Goal: Task Accomplishment & Management: Complete application form

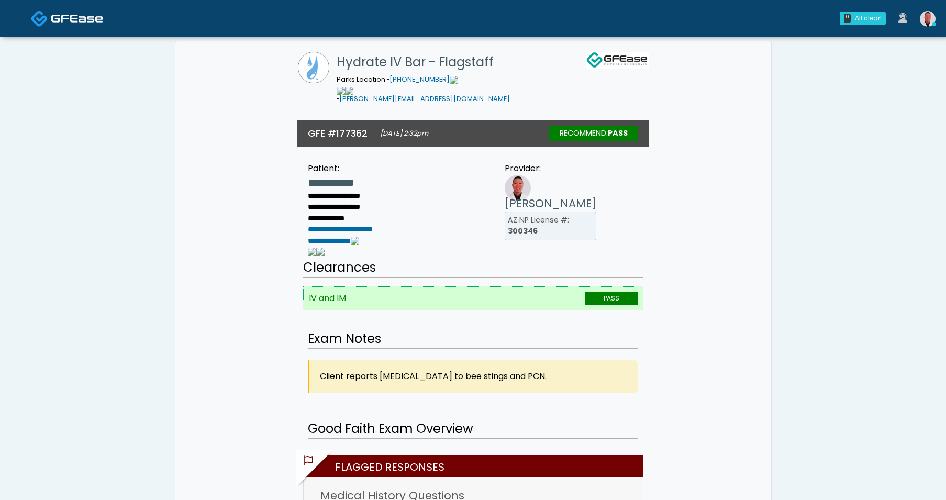
scroll to position [229, 0]
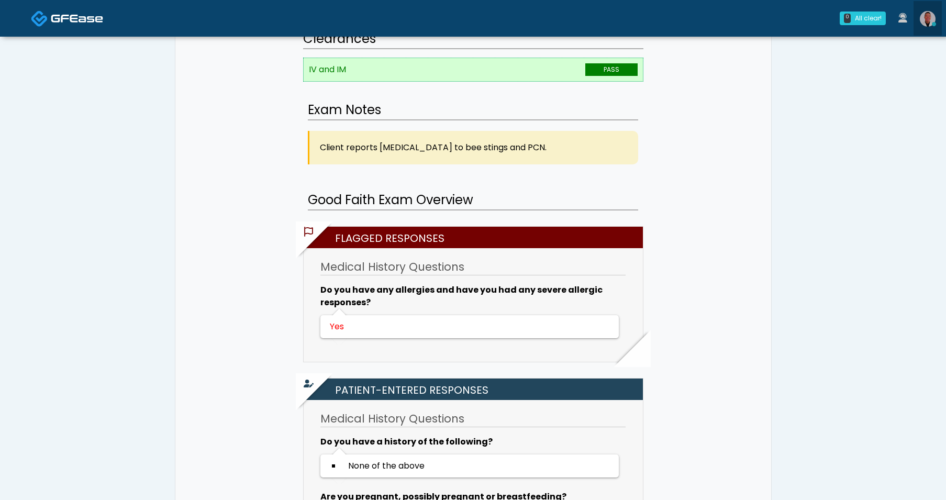
drag, startPoint x: 924, startPoint y: 22, endPoint x: 840, endPoint y: 131, distance: 138.1
click at [924, 22] on img at bounding box center [928, 19] width 16 height 16
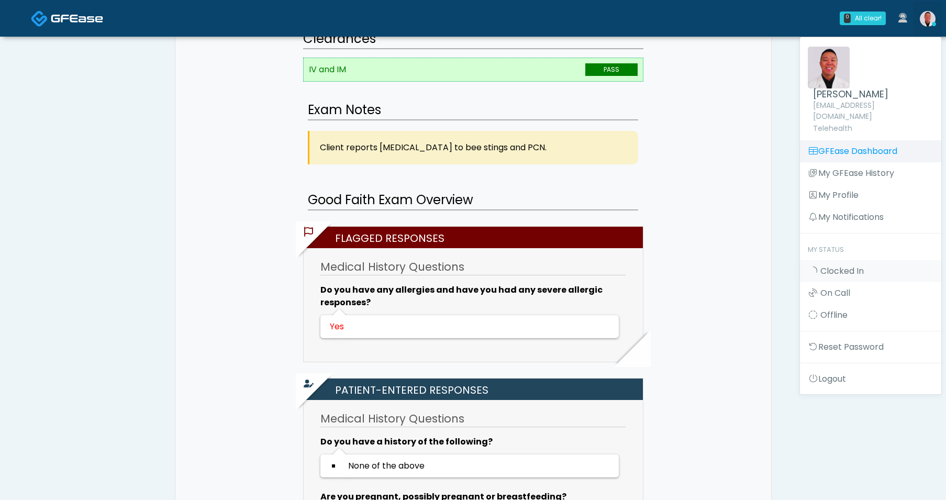
click at [835, 140] on link "GFEase Dashboard" at bounding box center [870, 151] width 141 height 22
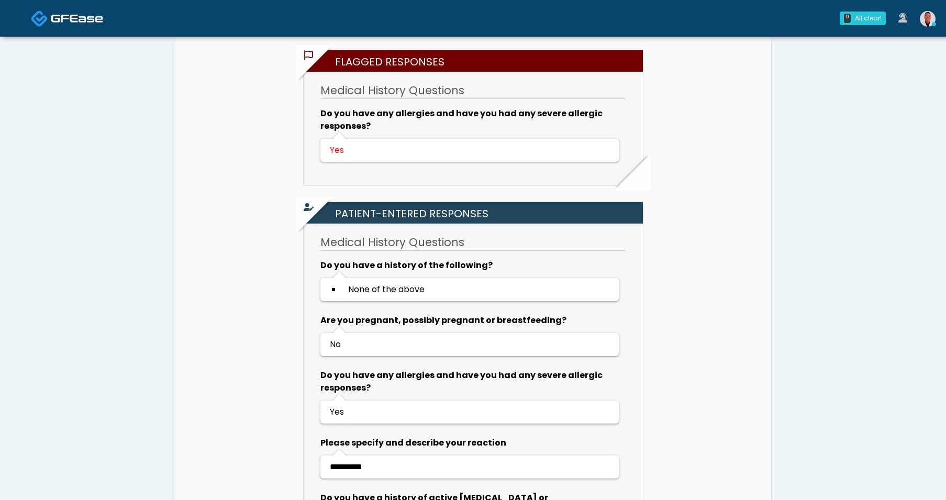
scroll to position [494, 0]
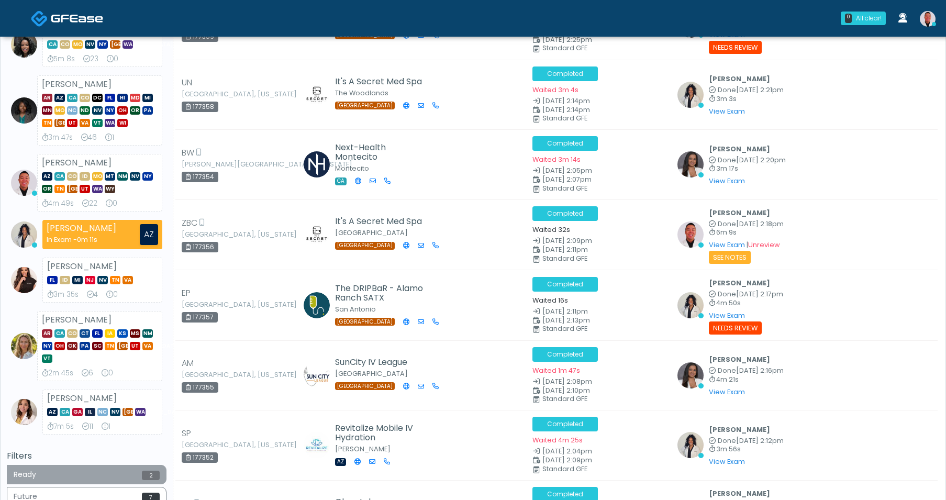
click at [115, 474] on button "Ready 2" at bounding box center [87, 474] width 160 height 19
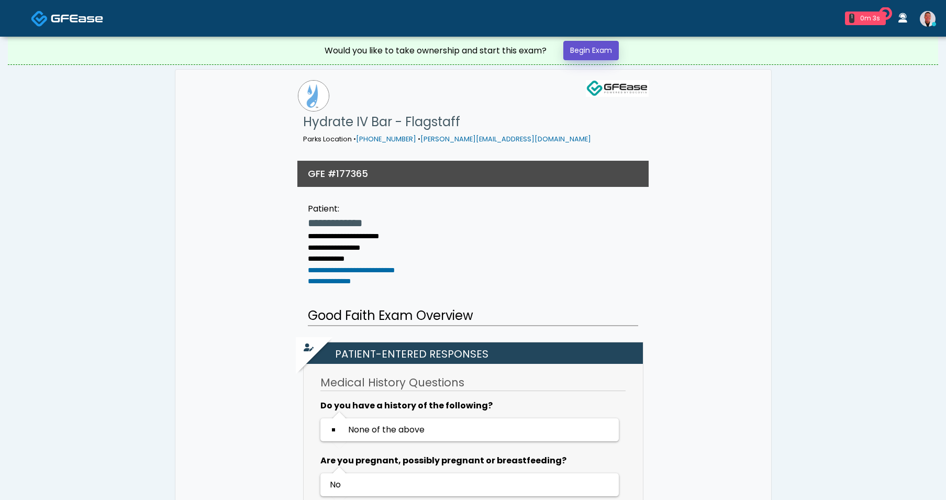
click at [597, 42] on link "Begin Exam" at bounding box center [590, 50] width 55 height 19
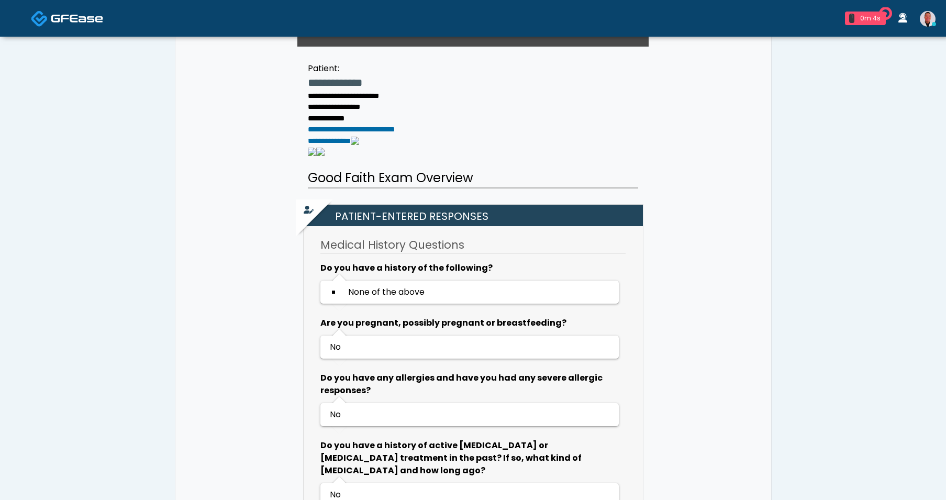
scroll to position [360, 0]
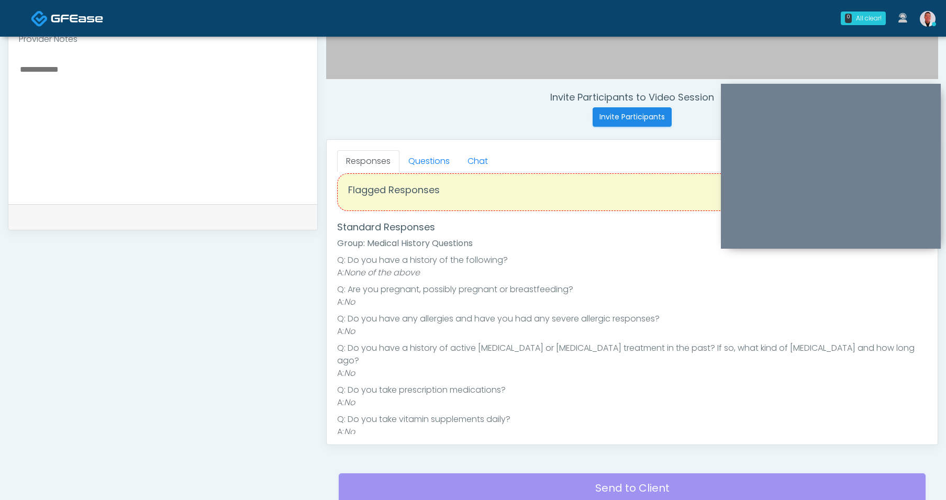
scroll to position [395, 0]
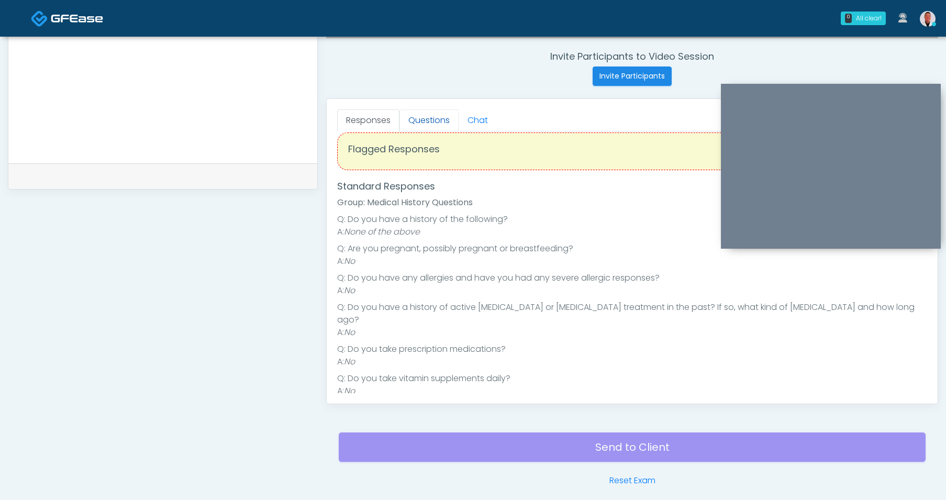
click at [427, 123] on link "Questions" at bounding box center [428, 120] width 59 height 22
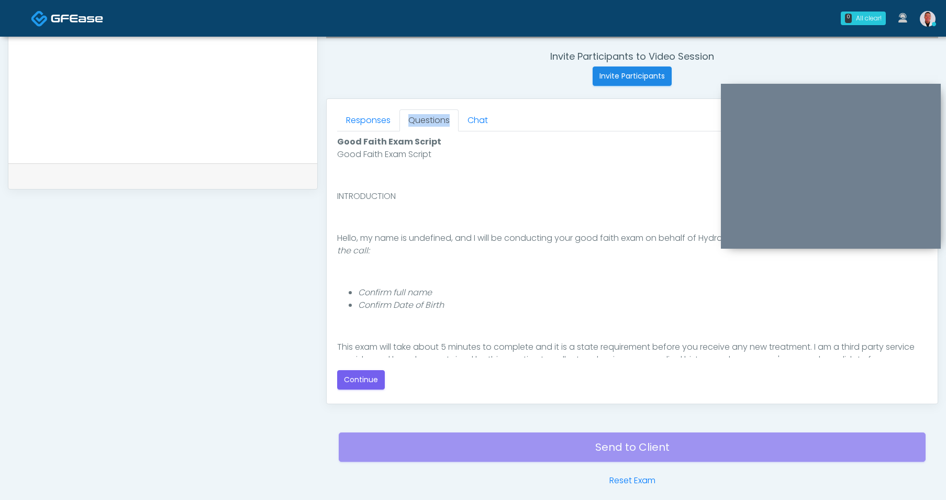
scroll to position [0, 0]
click at [372, 383] on button "Continue" at bounding box center [361, 379] width 48 height 19
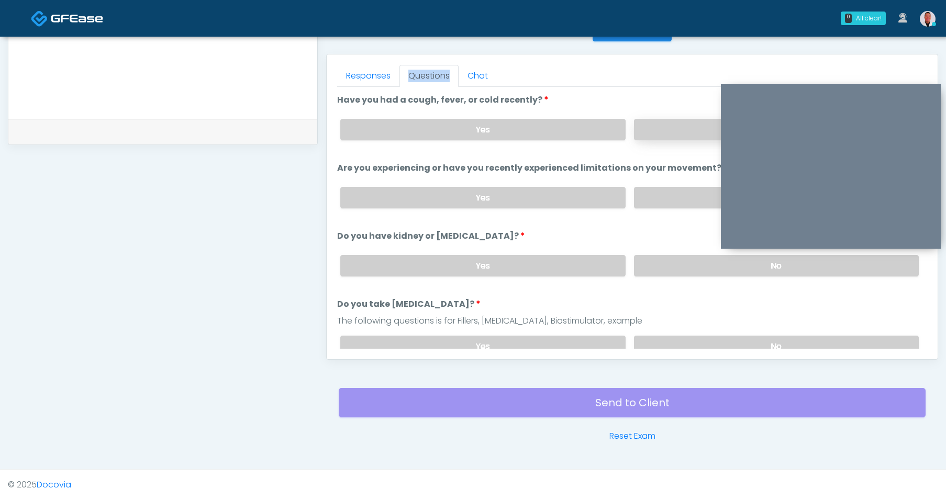
click at [659, 131] on label "No" at bounding box center [776, 129] width 285 height 21
click at [670, 205] on label "No" at bounding box center [776, 197] width 285 height 21
click at [668, 260] on label "No" at bounding box center [776, 265] width 285 height 21
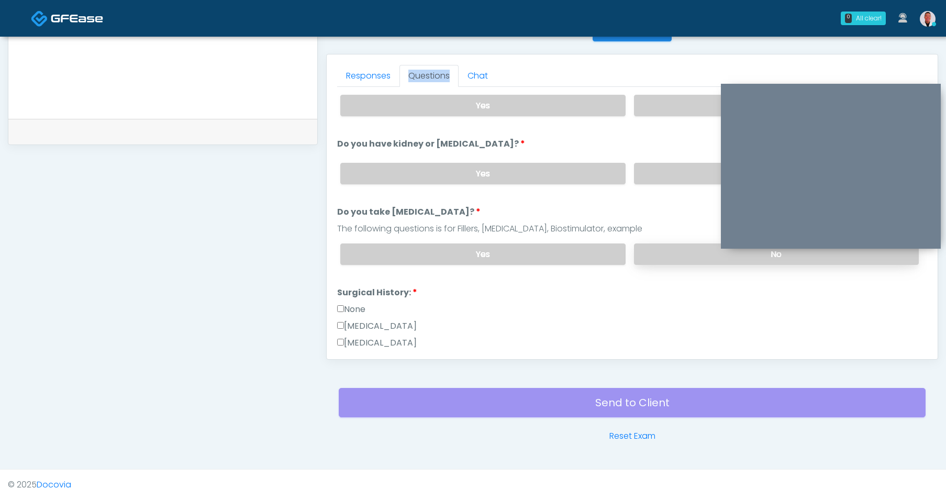
click at [673, 250] on label "No" at bounding box center [776, 253] width 285 height 21
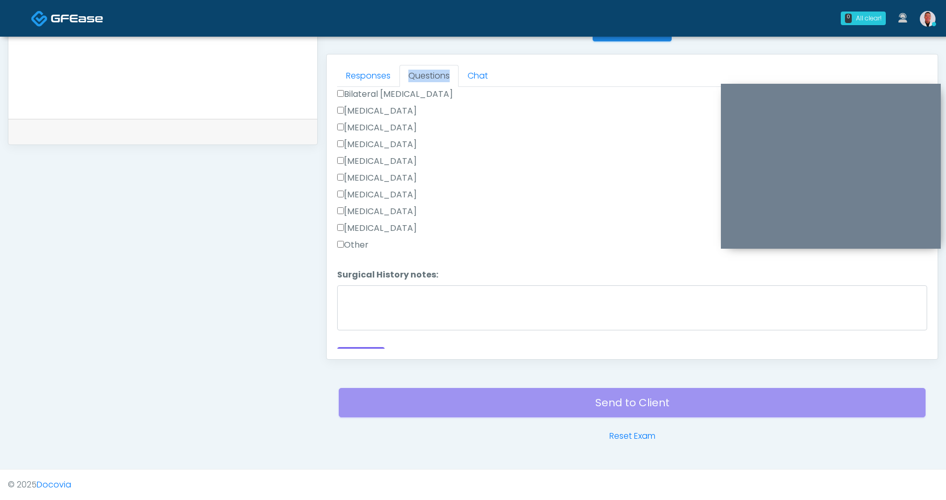
scroll to position [373, 0]
click at [372, 337] on button "Continue" at bounding box center [361, 341] width 48 height 19
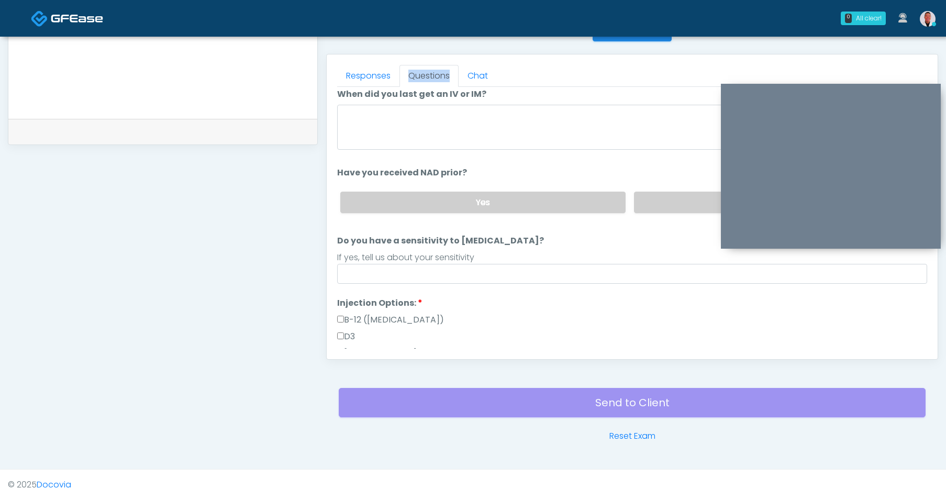
scroll to position [0, 0]
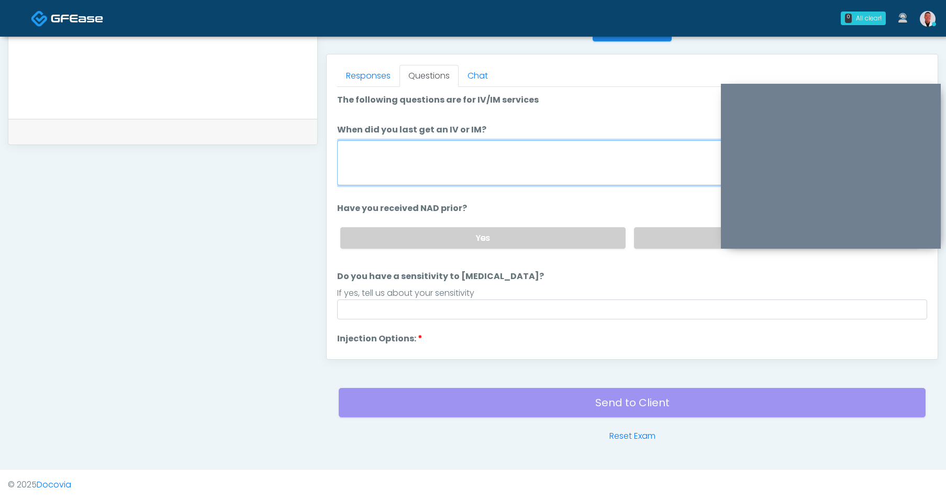
click at [437, 172] on textarea "When did you last get an IV or IM?" at bounding box center [632, 162] width 590 height 45
type textarea "****"
click at [690, 243] on label "No" at bounding box center [776, 237] width 285 height 21
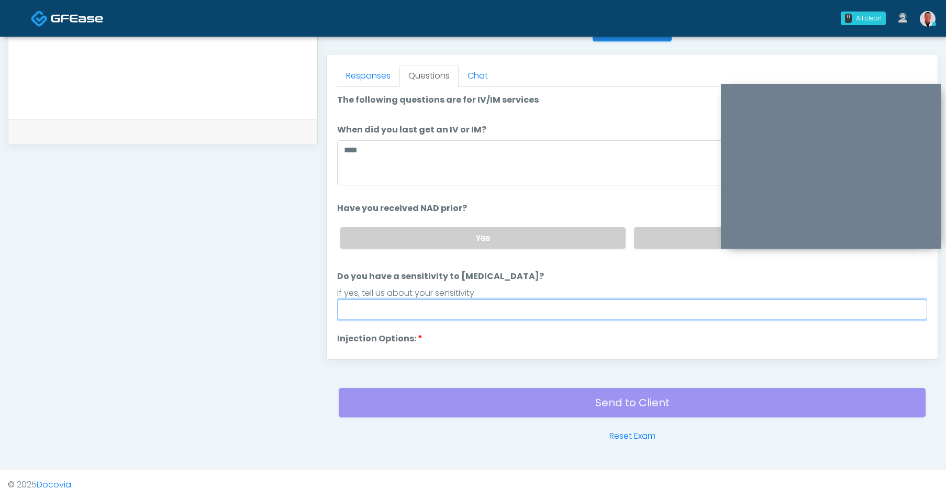
click at [506, 313] on input "Do you have a sensitivity to Niacin?" at bounding box center [632, 309] width 590 height 20
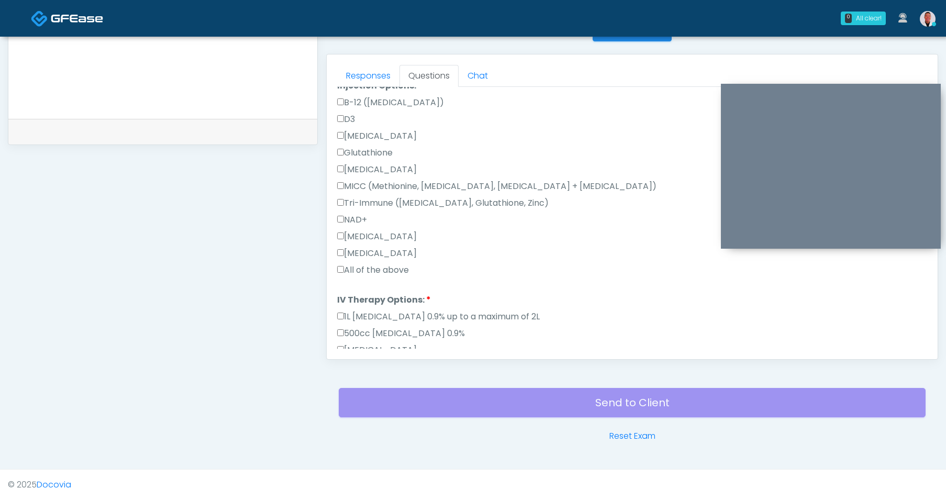
scroll to position [376, 0]
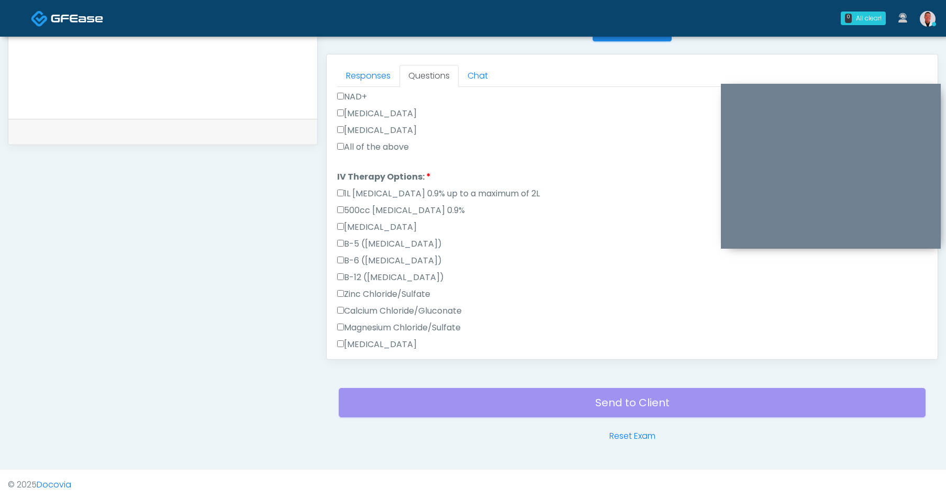
type input "**"
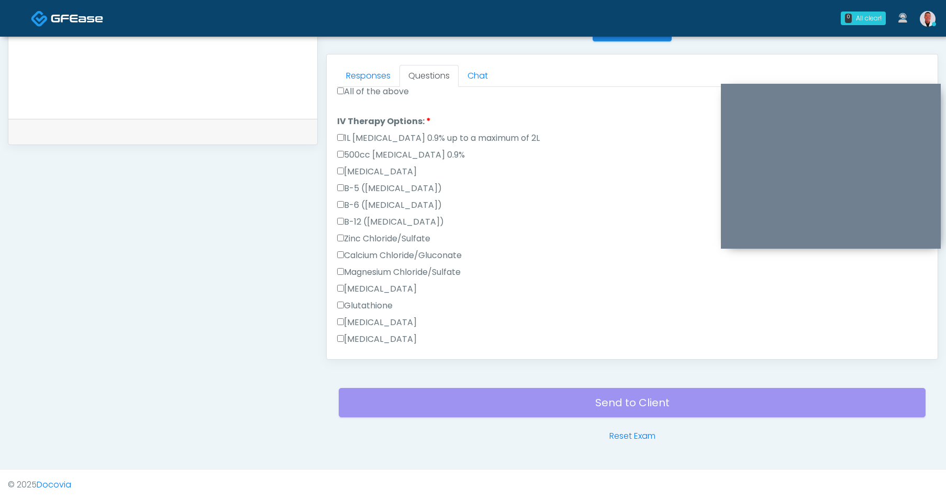
scroll to position [517, 0]
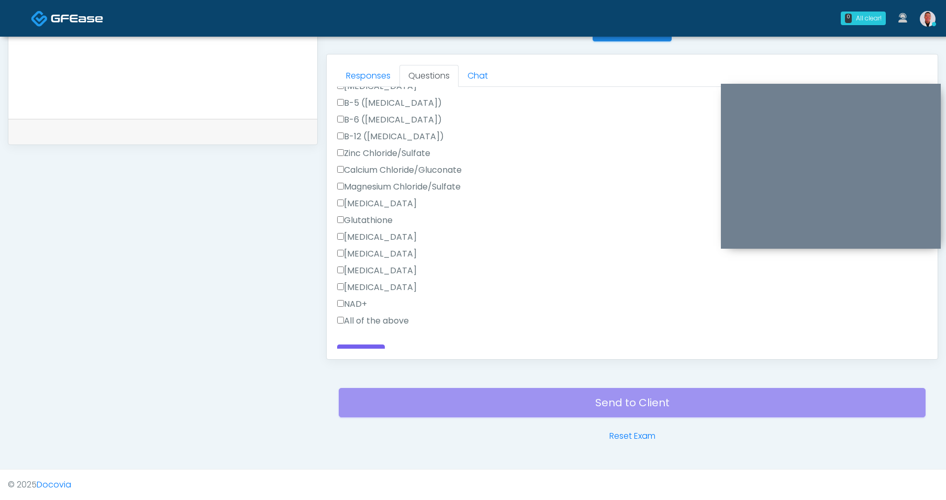
click at [336, 319] on div "Responses Questions Chat Good Faith Exam Script Good Faith Exam Script INTRODUC…" at bounding box center [632, 206] width 611 height 305
click at [373, 342] on button "Continue" at bounding box center [361, 339] width 48 height 19
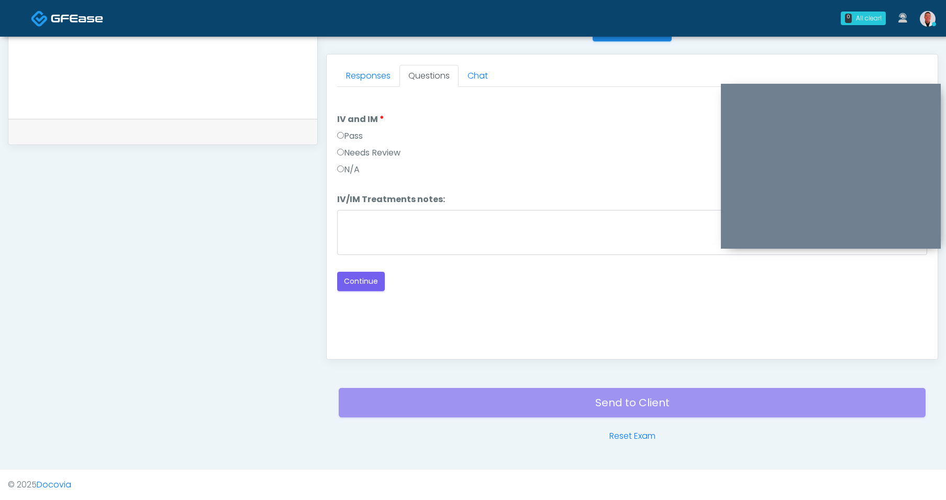
scroll to position [0, 0]
click at [343, 139] on label "Pass" at bounding box center [350, 136] width 26 height 13
click at [358, 281] on button "Continue" at bounding box center [361, 281] width 48 height 19
click at [353, 74] on link "Responses" at bounding box center [368, 76] width 62 height 22
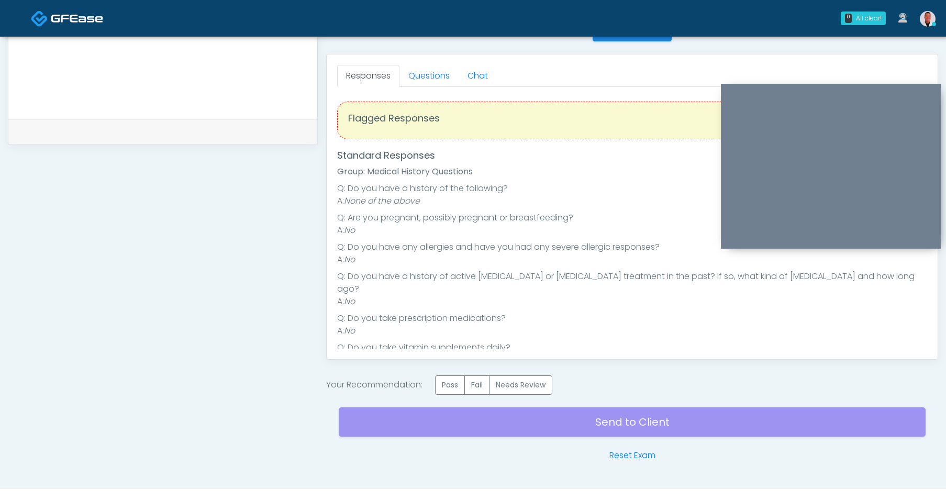
scroll to position [14, 0]
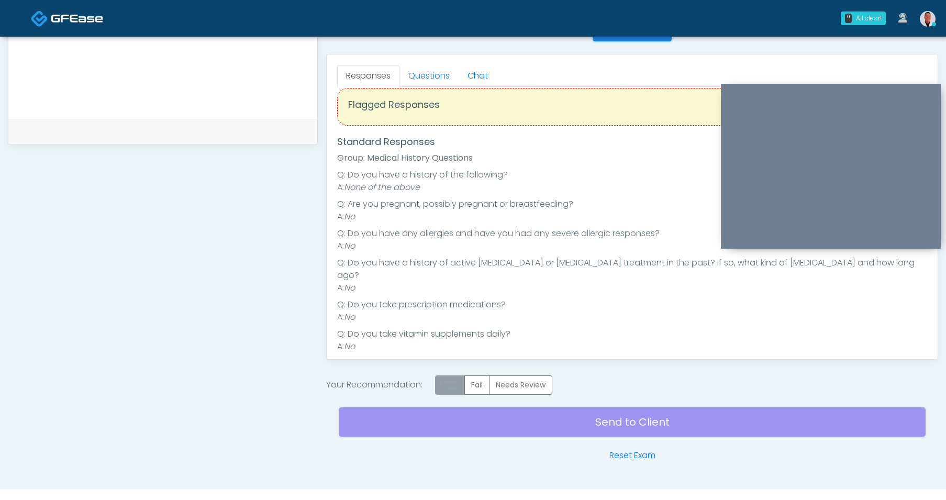
click at [448, 388] on label "Pass" at bounding box center [450, 384] width 30 height 19
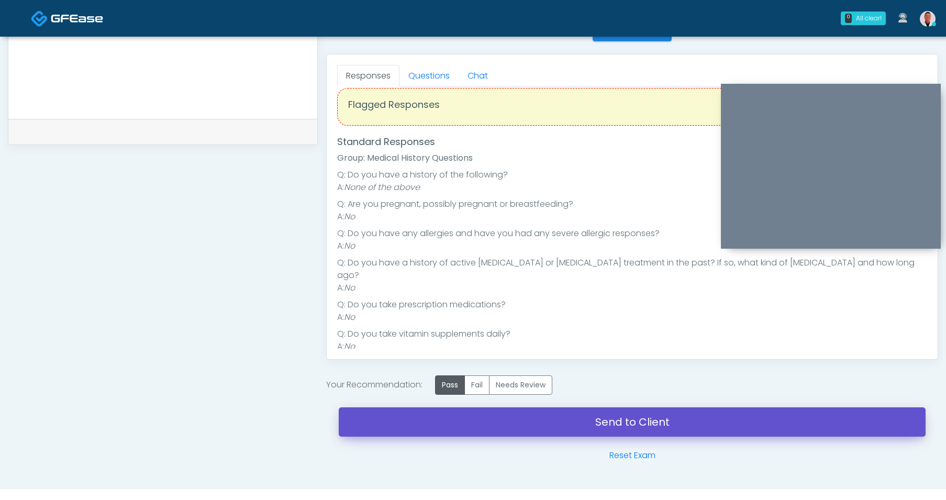
click at [612, 422] on link "Send to Client" at bounding box center [632, 421] width 587 height 29
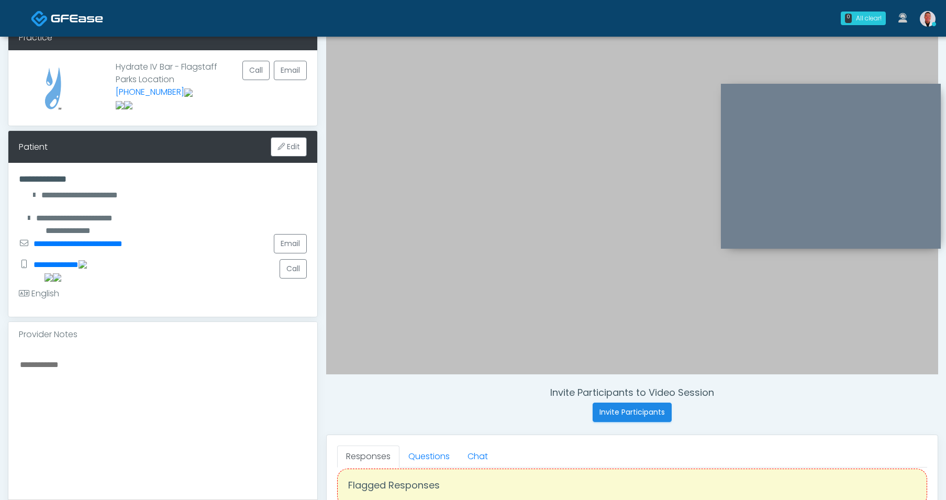
scroll to position [0, 0]
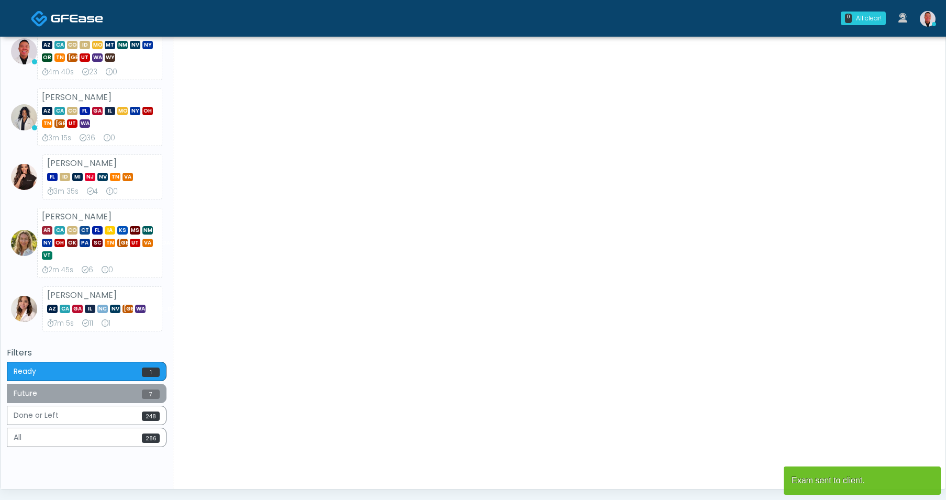
scroll to position [353, 0]
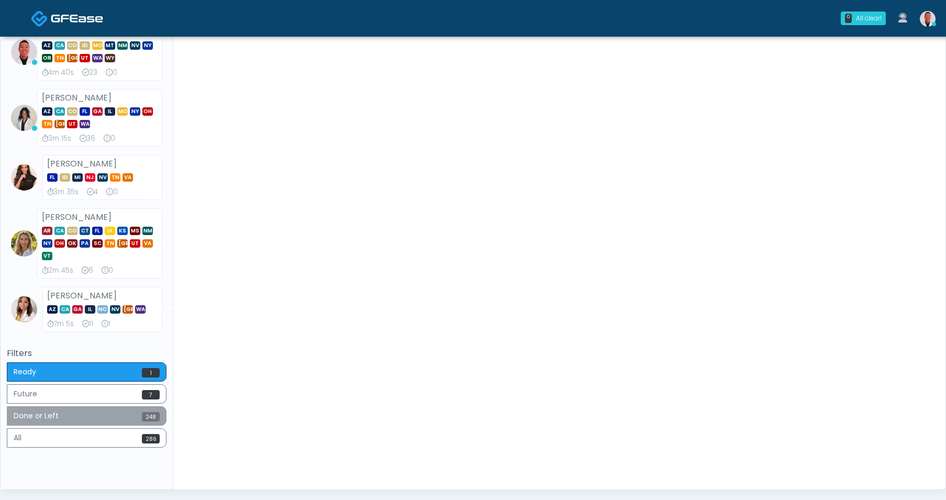
click at [139, 412] on button "Done or Left 248" at bounding box center [87, 415] width 160 height 19
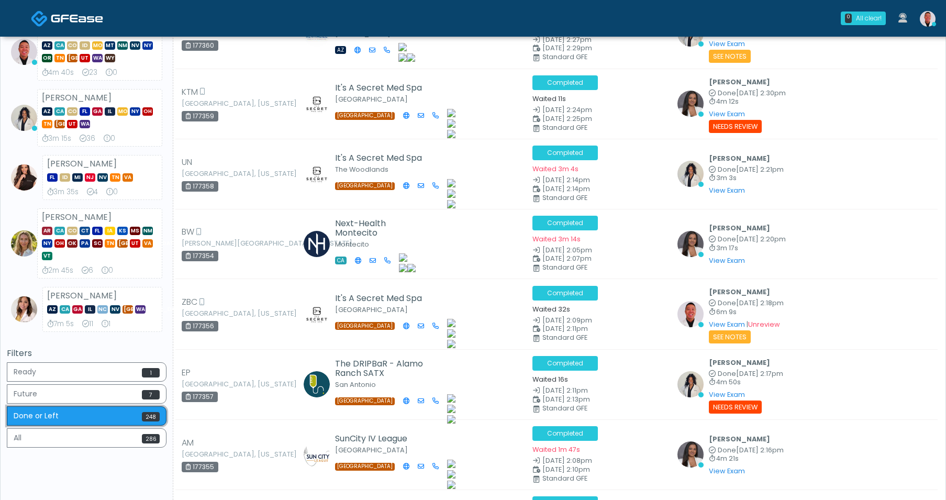
scroll to position [18, 0]
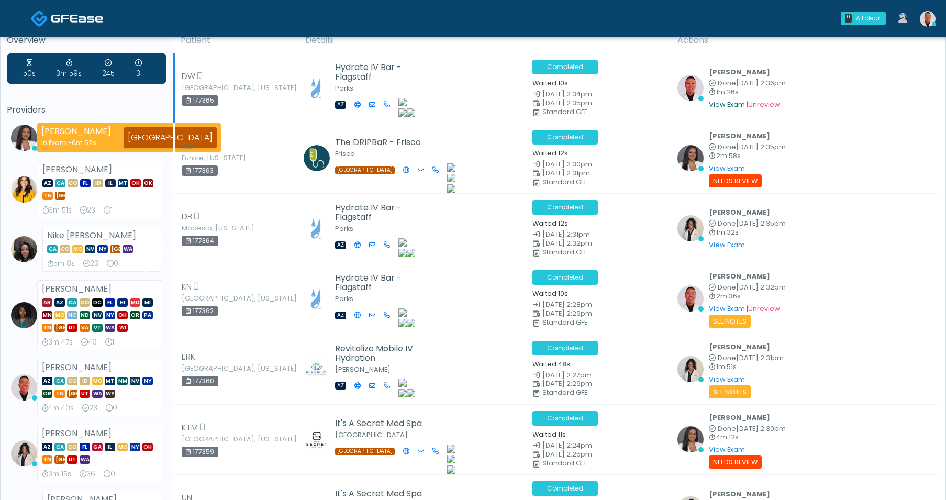
click at [715, 104] on link "View Exam" at bounding box center [727, 104] width 36 height 9
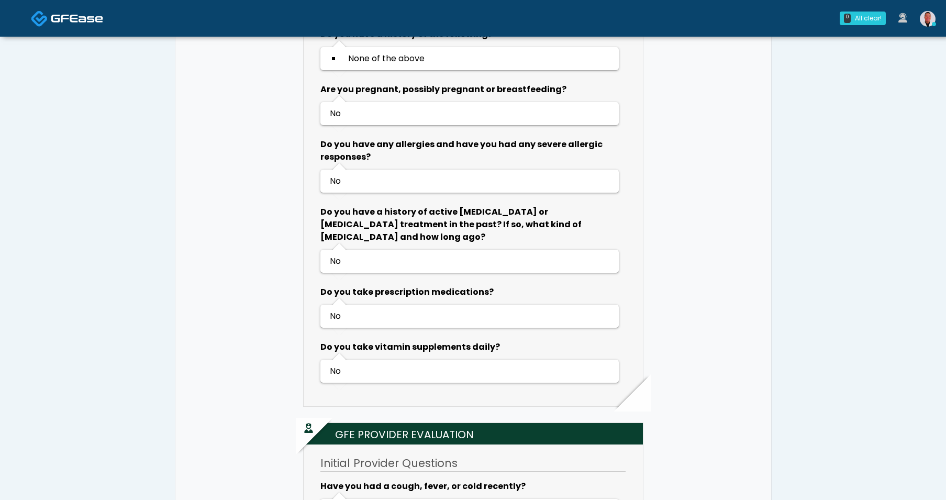
scroll to position [395, 0]
click at [925, 19] on img at bounding box center [928, 19] width 16 height 16
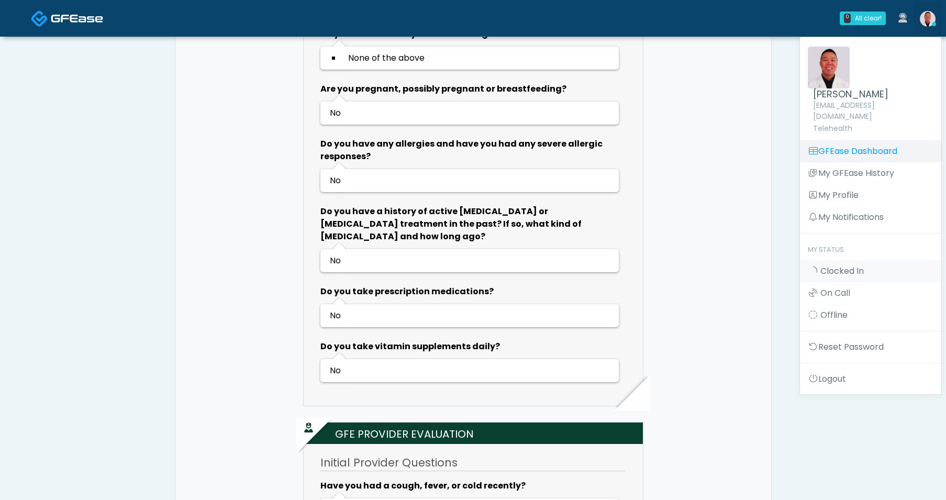
click at [829, 141] on link "GFEase Dashboard" at bounding box center [870, 151] width 141 height 22
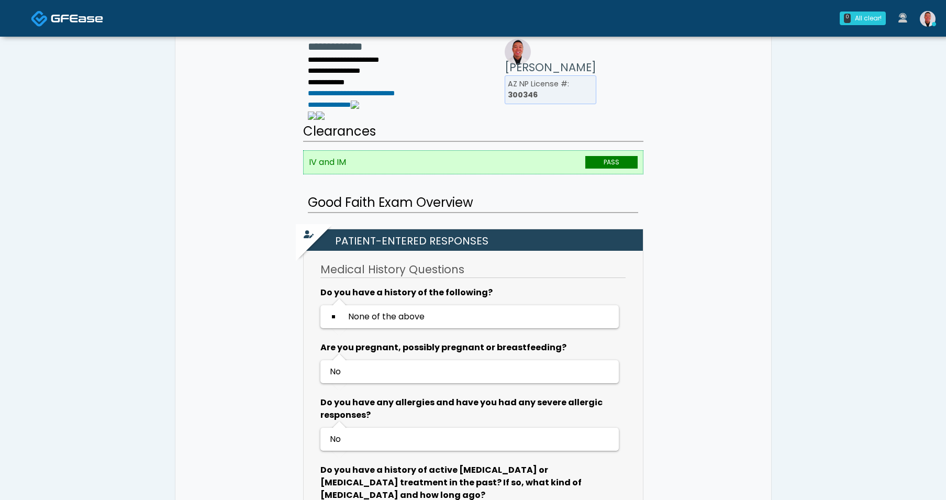
scroll to position [0, 0]
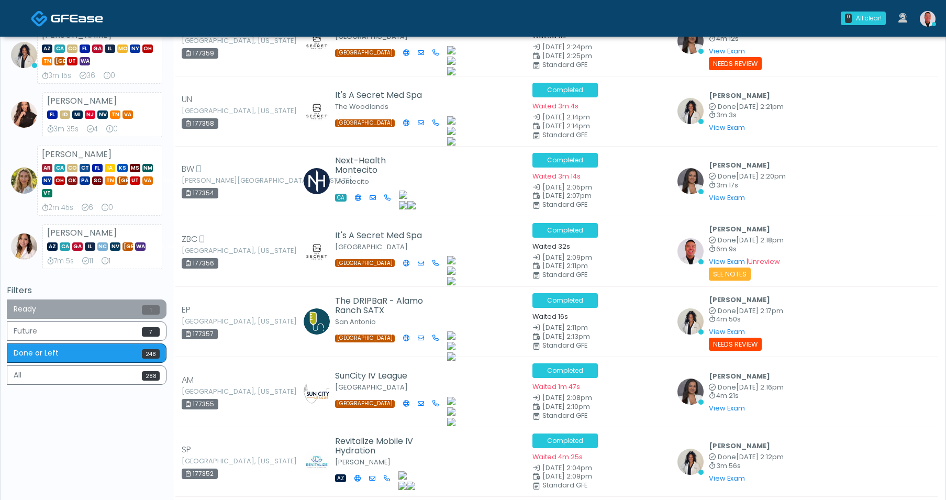
click at [130, 314] on button "Ready 1" at bounding box center [87, 308] width 160 height 19
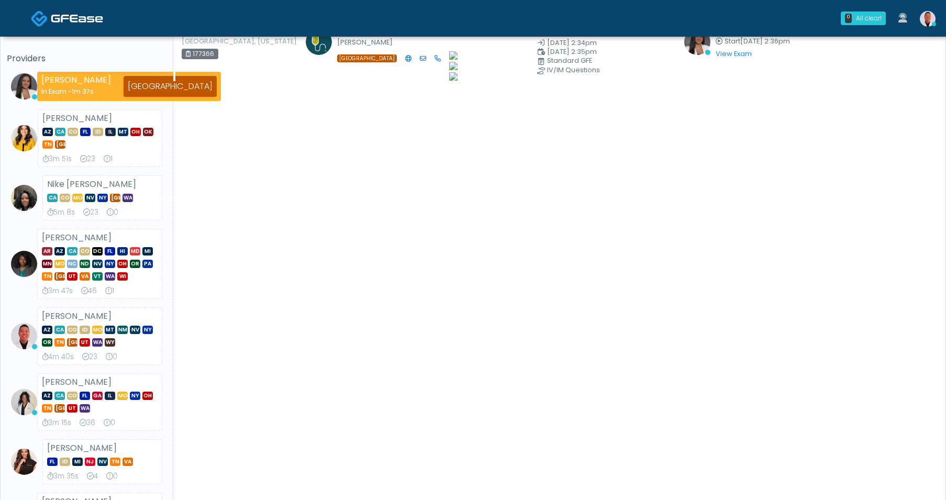
scroll to position [68, 0]
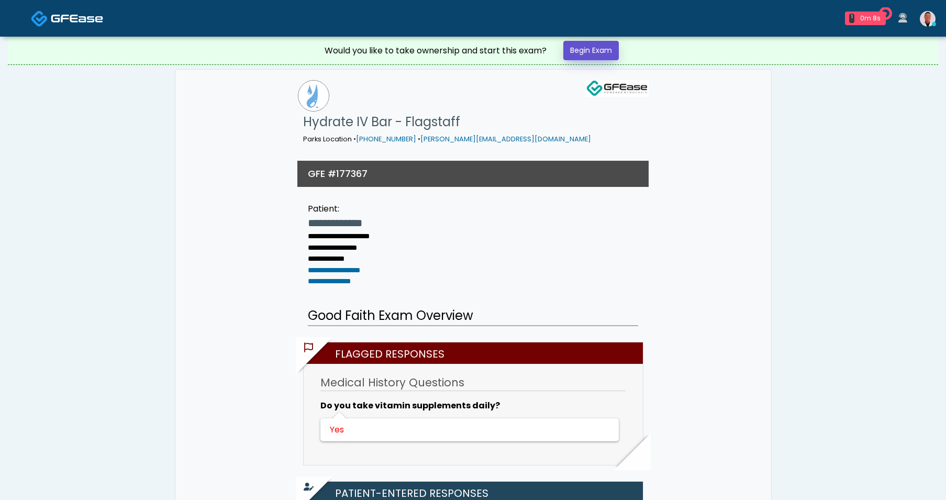
click at [604, 58] on link "Begin Exam" at bounding box center [590, 50] width 55 height 19
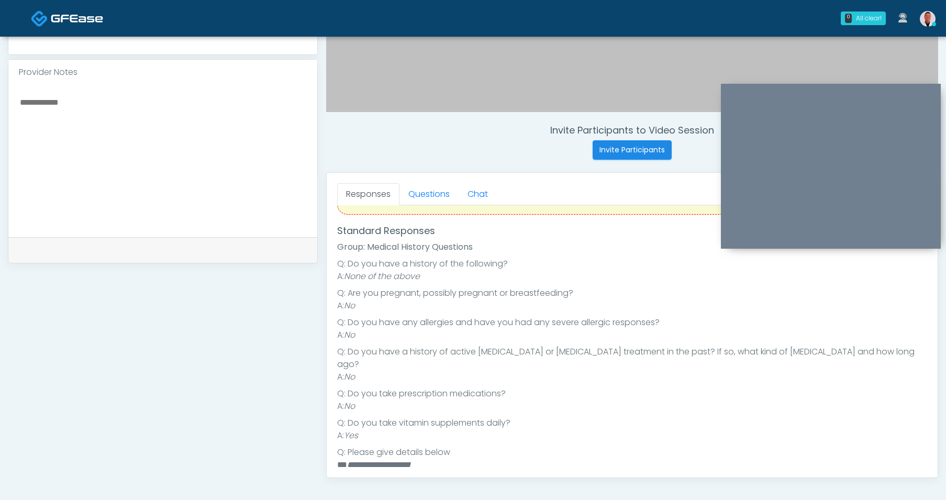
scroll to position [330, 0]
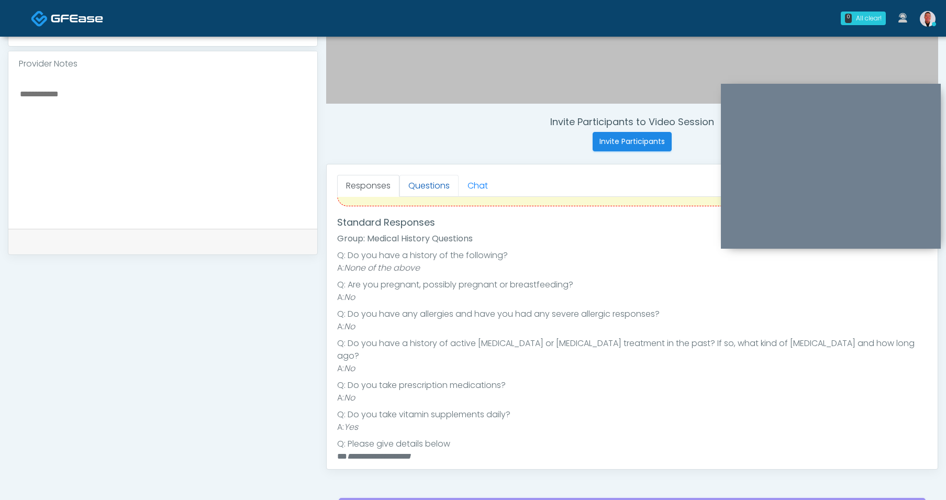
click at [430, 190] on link "Questions" at bounding box center [428, 186] width 59 height 22
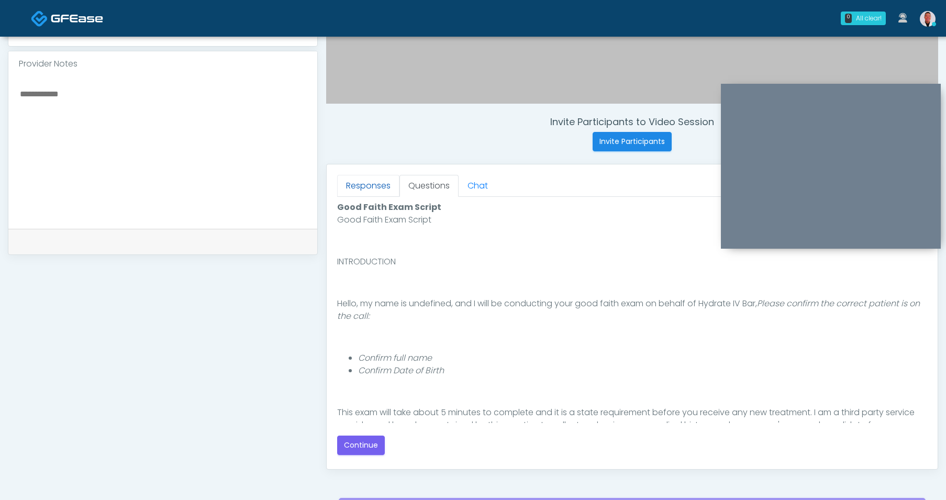
click at [369, 196] on link "Responses" at bounding box center [368, 186] width 62 height 22
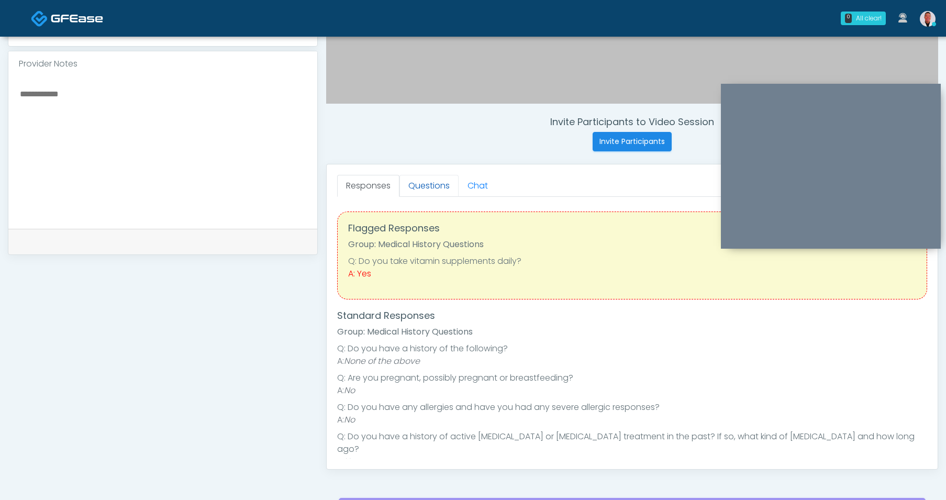
click at [418, 192] on link "Questions" at bounding box center [428, 186] width 59 height 22
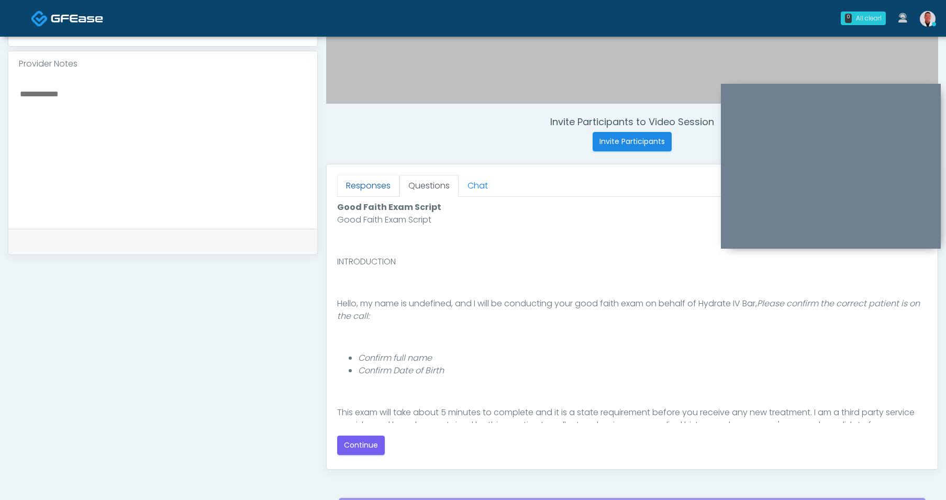
scroll to position [21, 0]
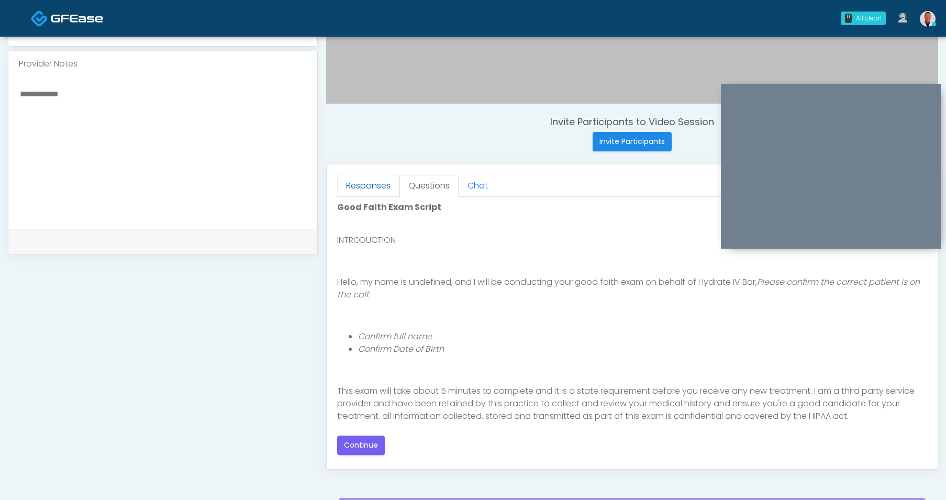
click at [381, 188] on link "Responses" at bounding box center [368, 186] width 62 height 22
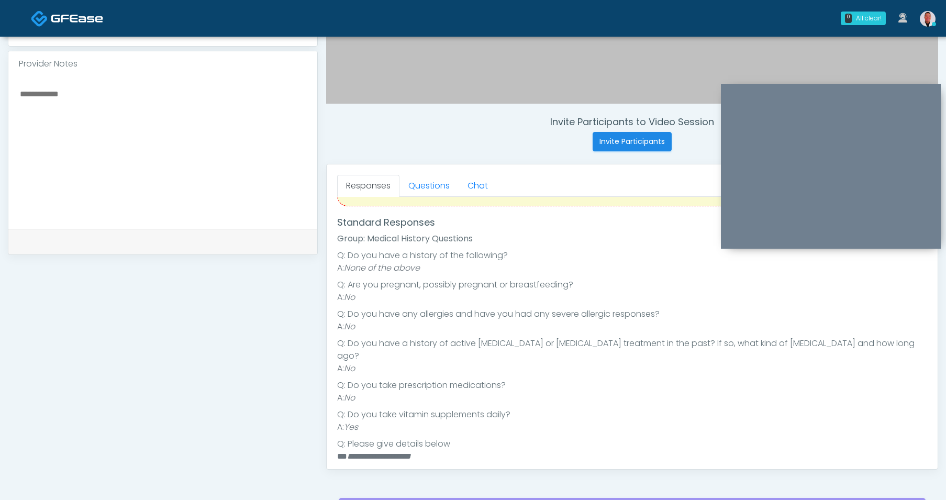
scroll to position [428, 0]
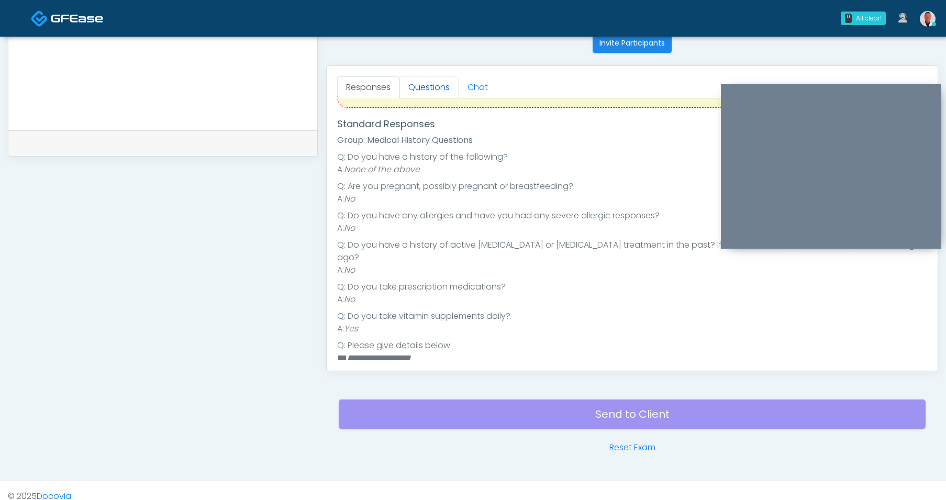
click at [426, 87] on link "Questions" at bounding box center [428, 87] width 59 height 22
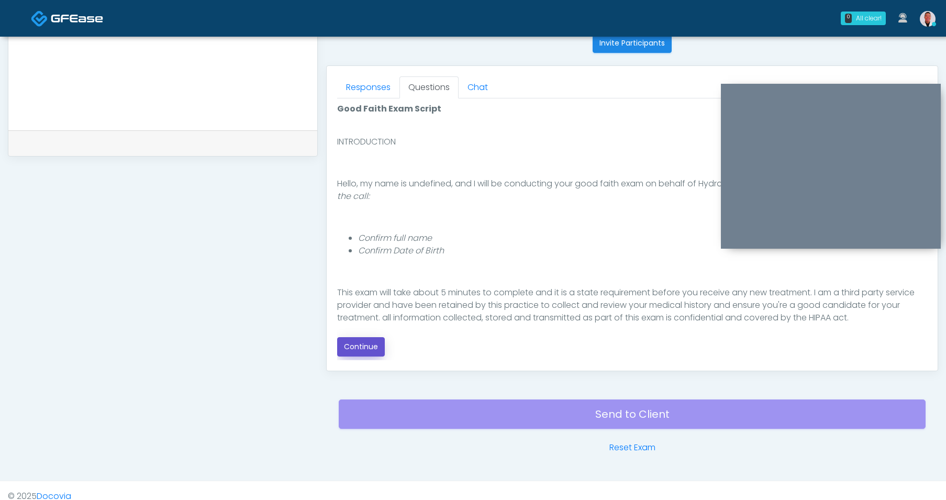
click at [373, 343] on button "Continue" at bounding box center [361, 346] width 48 height 19
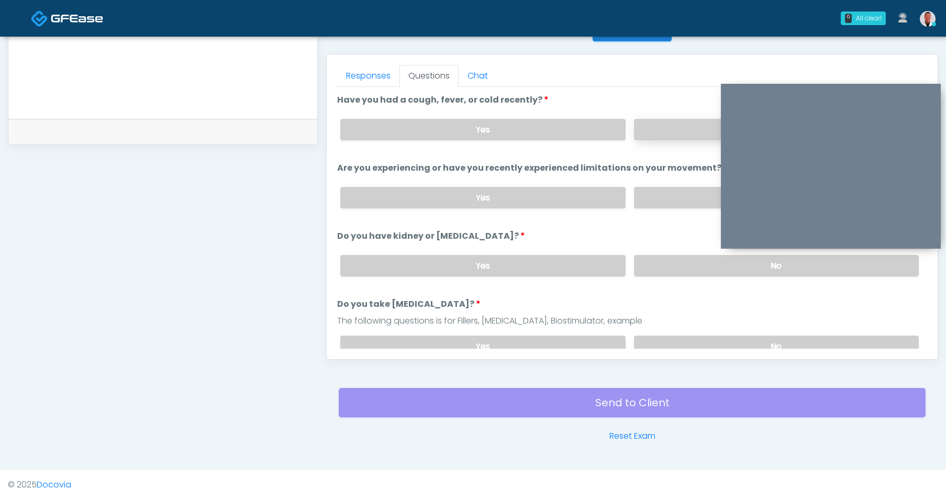
click at [666, 135] on label "No" at bounding box center [776, 129] width 285 height 21
click at [653, 199] on label "No" at bounding box center [776, 197] width 285 height 21
click at [659, 267] on label "No" at bounding box center [776, 265] width 285 height 21
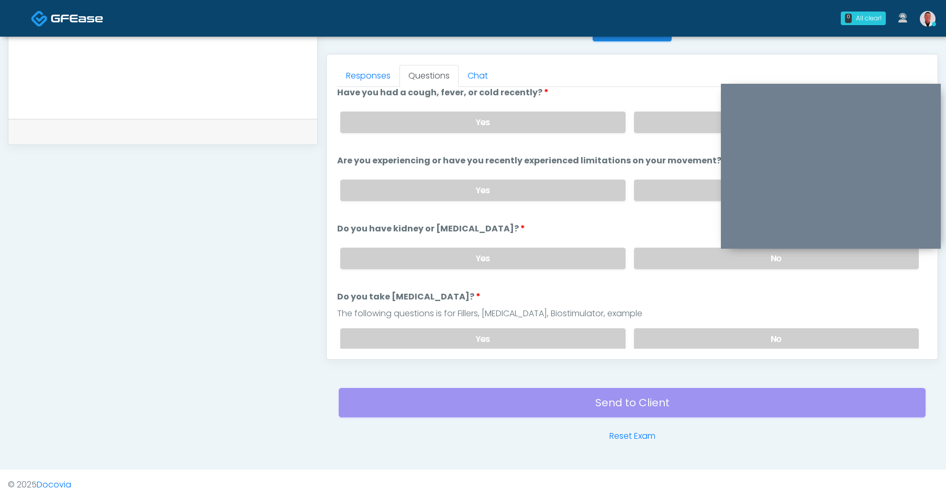
scroll to position [21, 0]
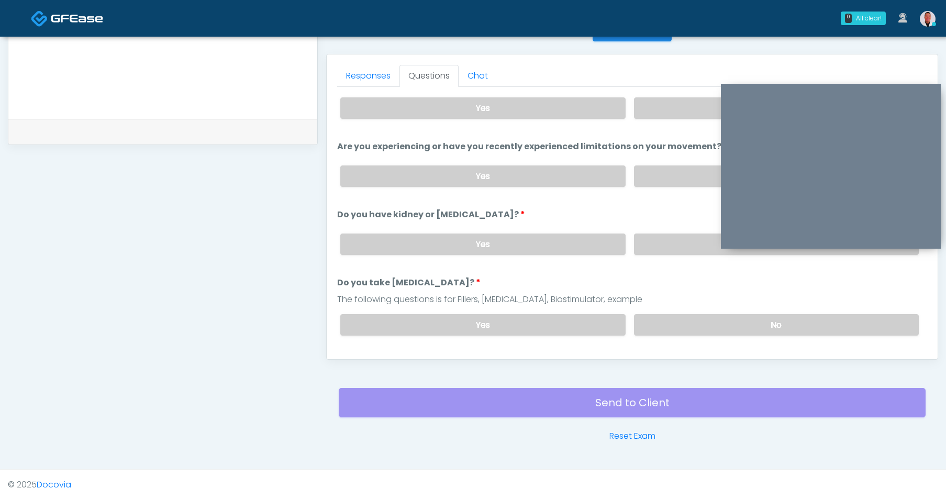
click at [680, 312] on div "Yes No" at bounding box center [629, 325] width 595 height 38
click at [683, 319] on label "No" at bounding box center [776, 324] width 285 height 21
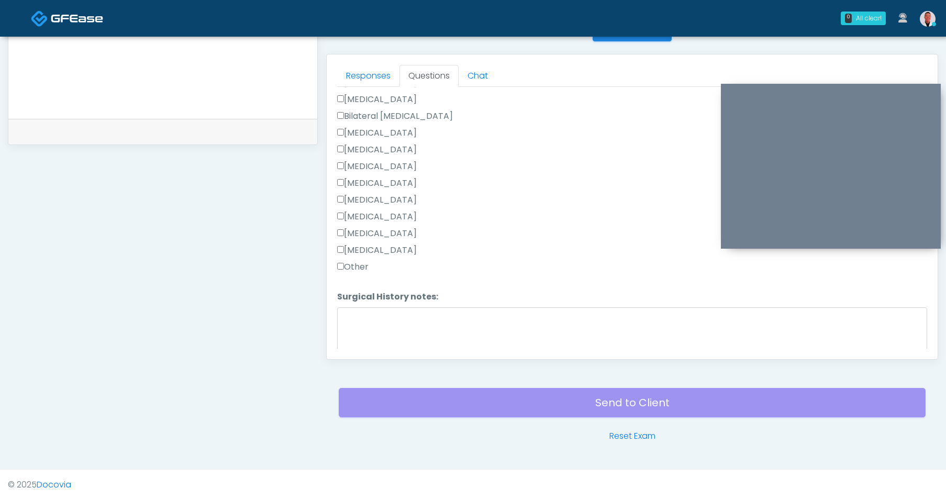
scroll to position [373, 0]
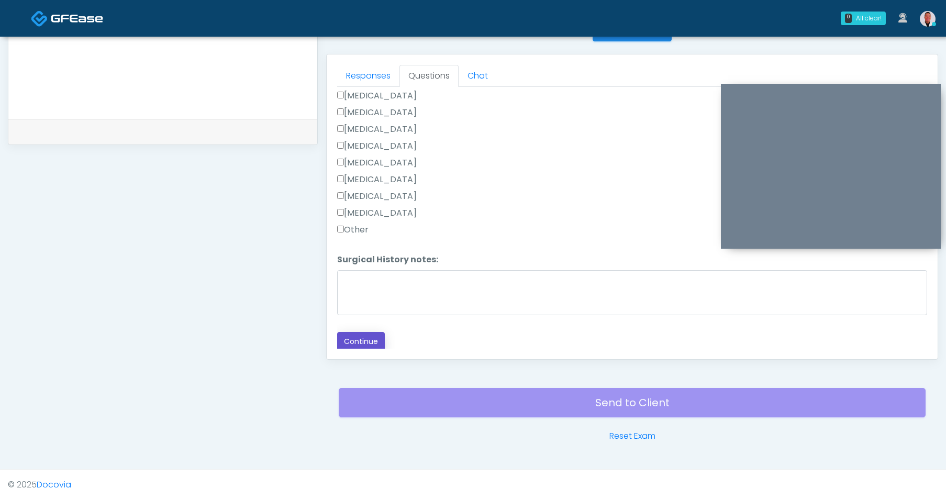
click at [365, 342] on button "Continue" at bounding box center [361, 341] width 48 height 19
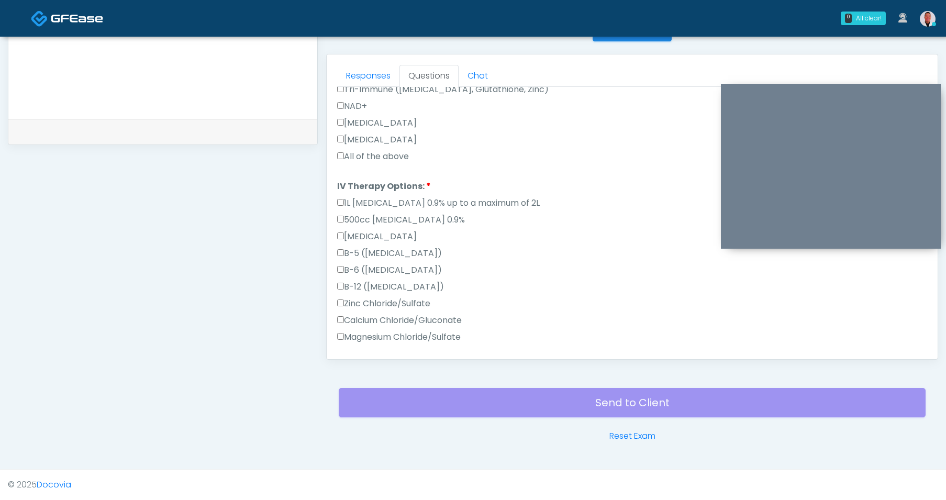
scroll to position [0, 0]
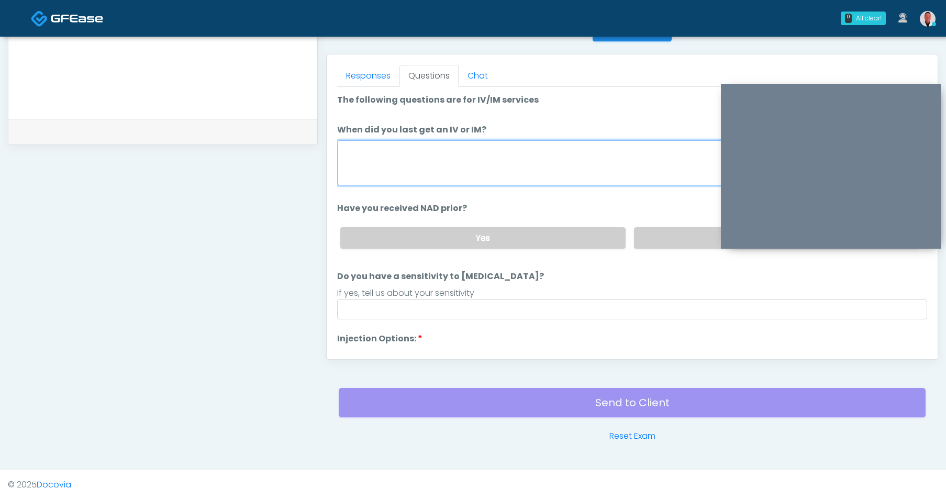
click at [428, 152] on textarea "When did you last get an IV or IM?" at bounding box center [632, 162] width 590 height 45
type textarea "****"
click at [673, 233] on label "No" at bounding box center [776, 237] width 285 height 21
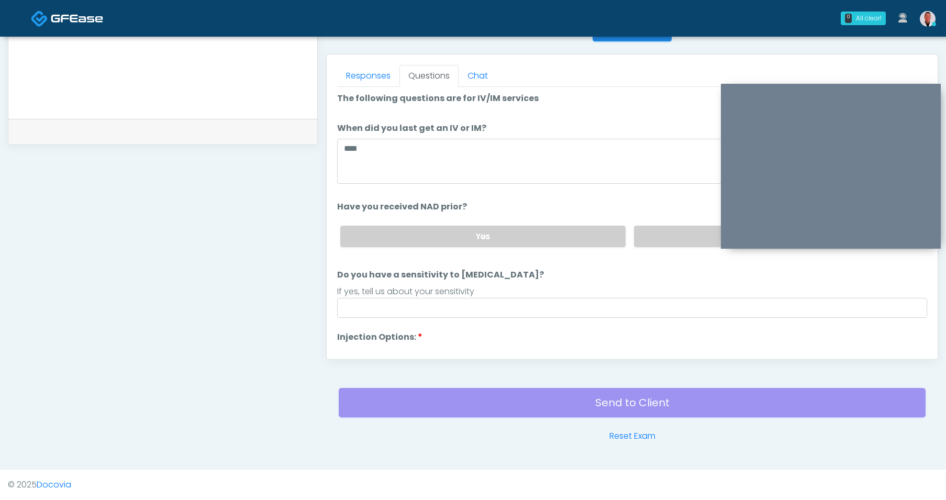
scroll to position [2, 0]
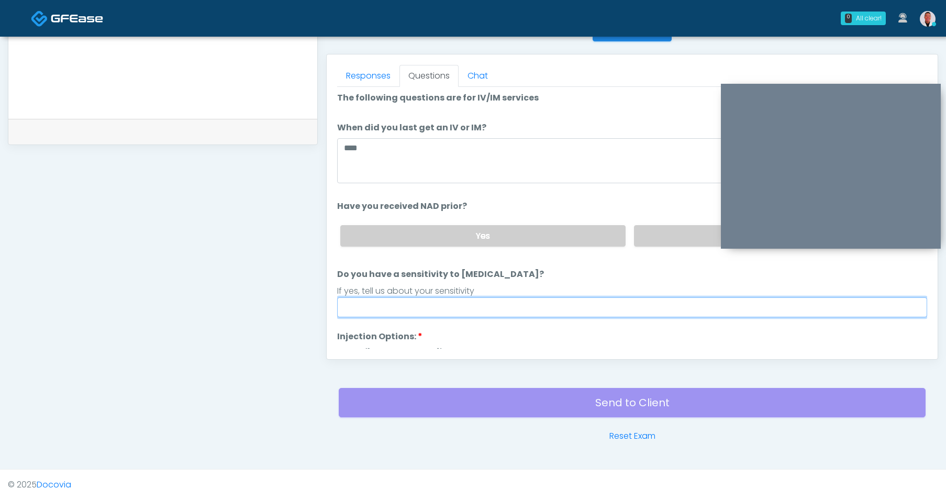
click at [468, 301] on input "Do you have a sensitivity to Niacin?" at bounding box center [632, 307] width 590 height 20
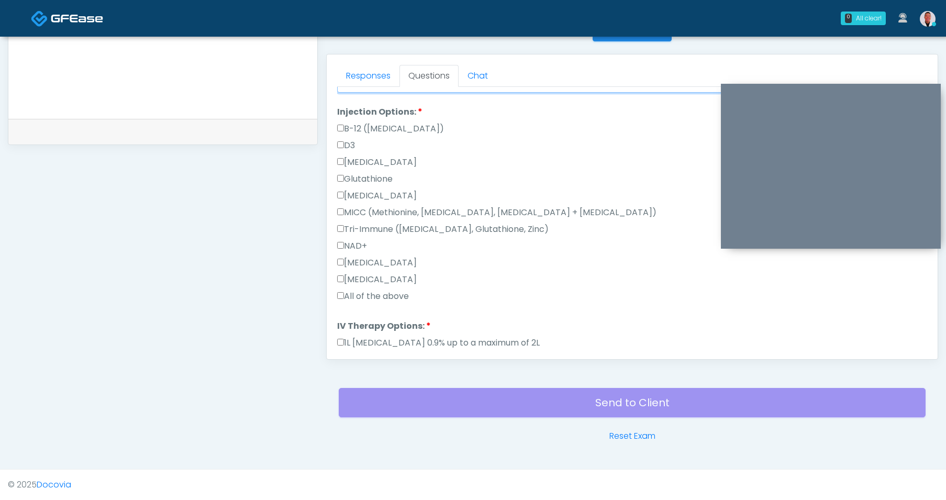
scroll to position [354, 0]
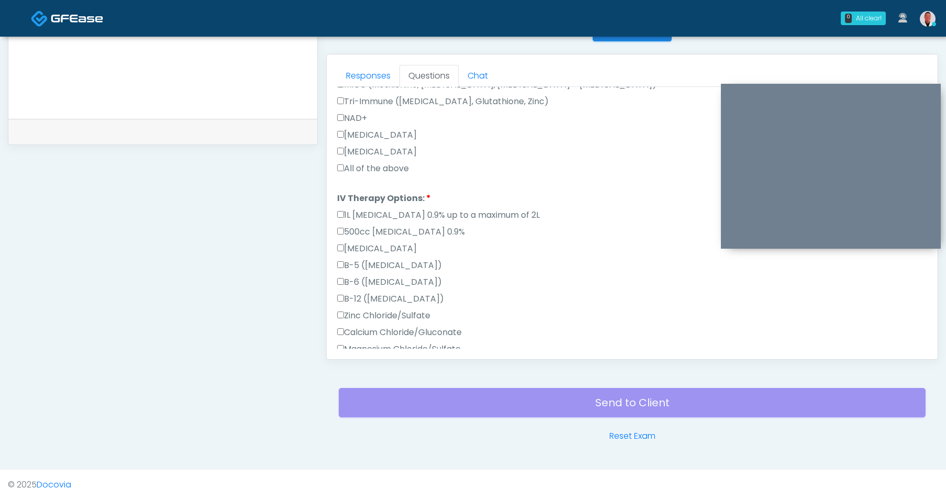
type input "**"
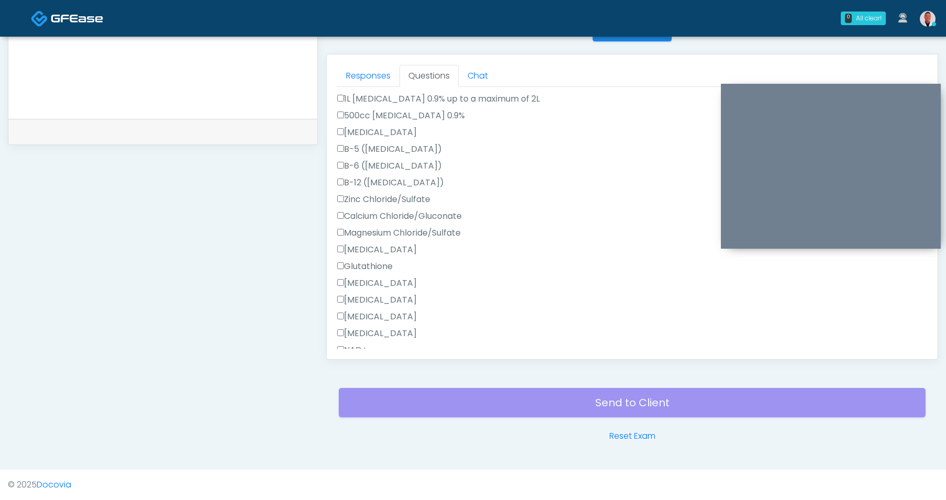
scroll to position [531, 0]
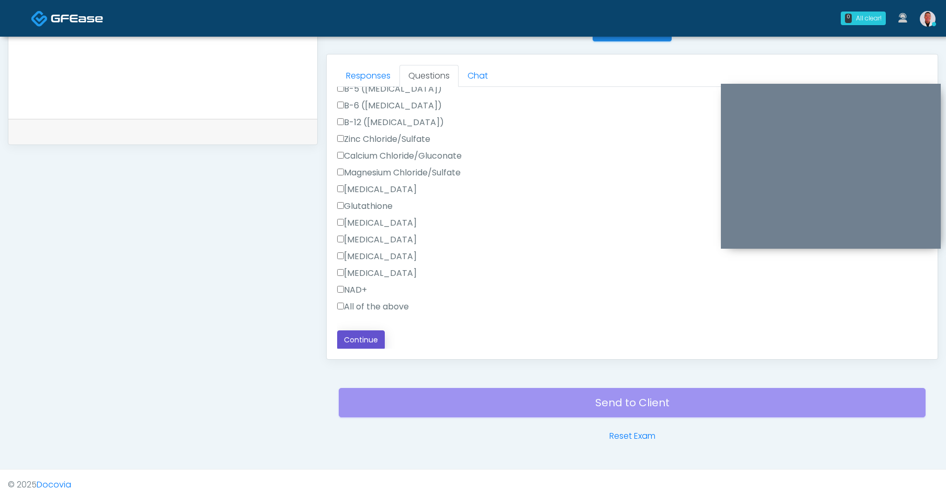
click at [359, 344] on button "Continue" at bounding box center [361, 339] width 48 height 19
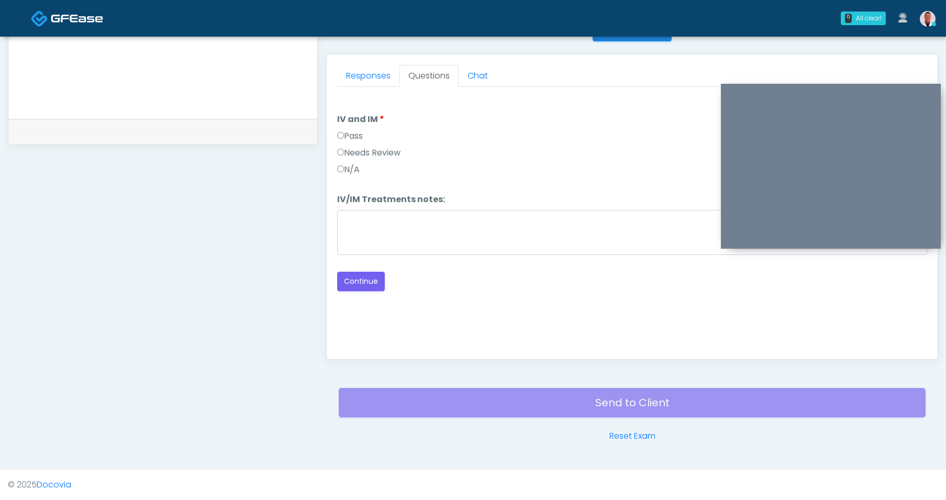
scroll to position [0, 0]
click at [372, 278] on button "Continue" at bounding box center [361, 281] width 48 height 19
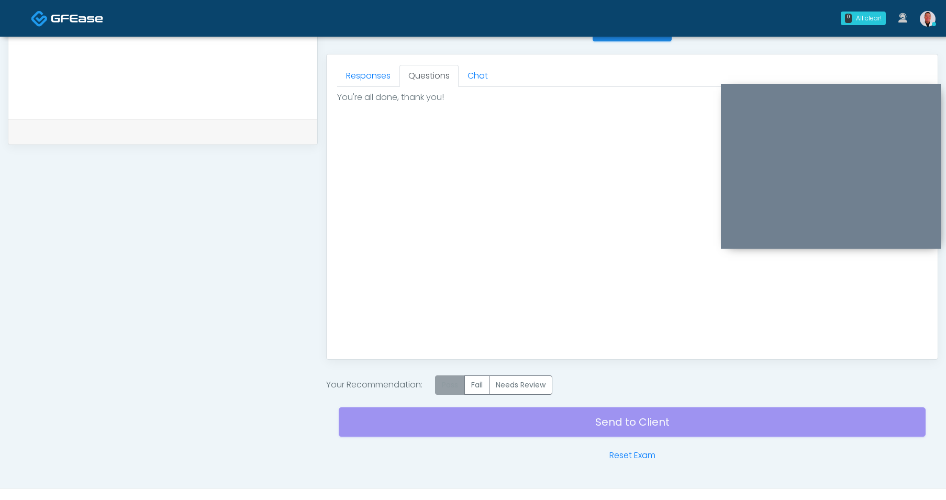
click at [446, 385] on label "Pass" at bounding box center [450, 384] width 30 height 19
click at [547, 421] on div "Send to Client Reset Exam" at bounding box center [632, 428] width 587 height 67
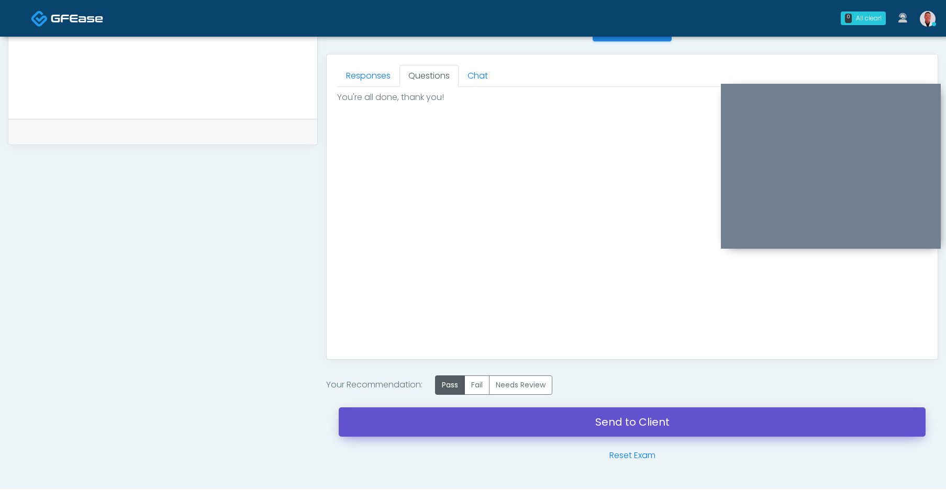
click at [547, 421] on link "Send to Client" at bounding box center [632, 421] width 587 height 29
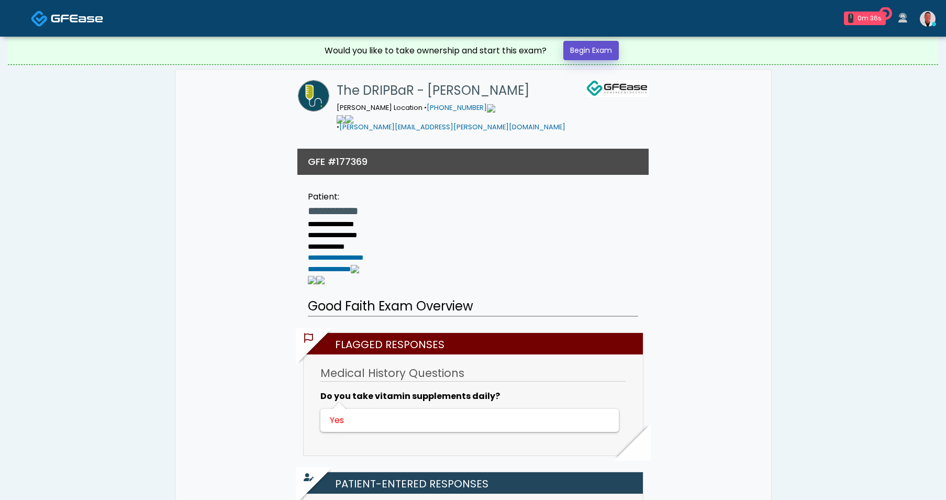
click at [588, 53] on link "Begin Exam" at bounding box center [590, 50] width 55 height 19
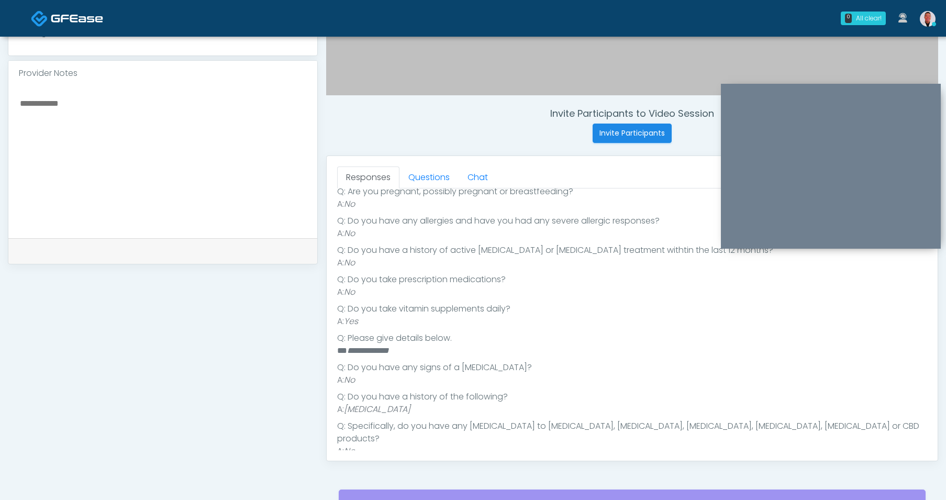
scroll to position [152, 0]
click at [213, 136] on textarea at bounding box center [163, 160] width 288 height 128
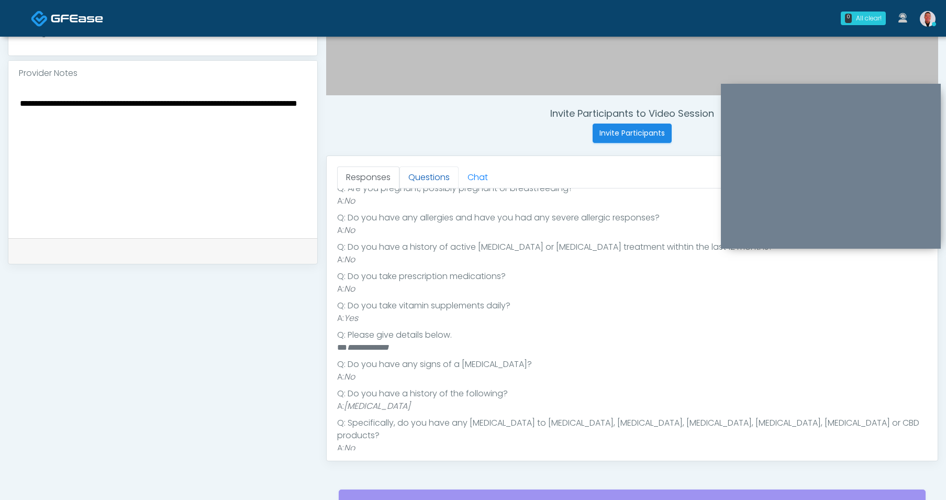
type textarea "**********"
click at [417, 172] on link "Questions" at bounding box center [428, 177] width 59 height 22
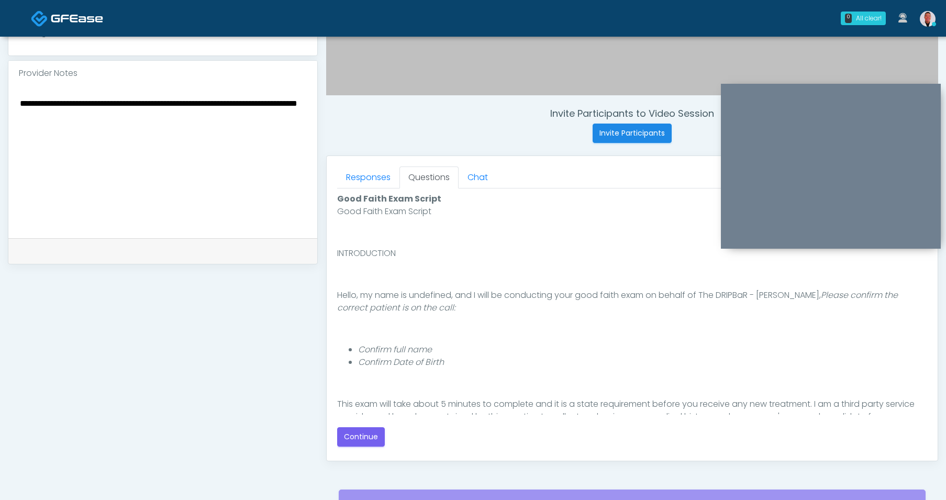
scroll to position [0, 0]
click at [353, 442] on button "Continue" at bounding box center [361, 436] width 48 height 19
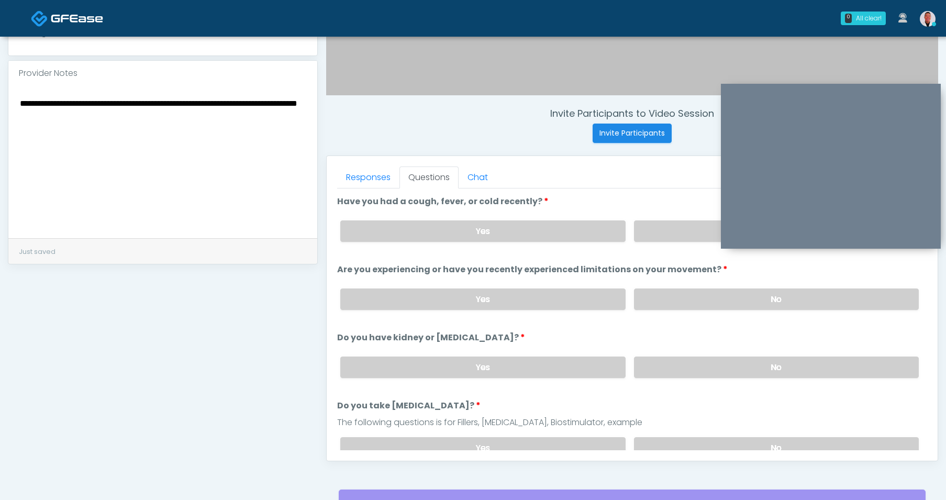
scroll to position [440, 0]
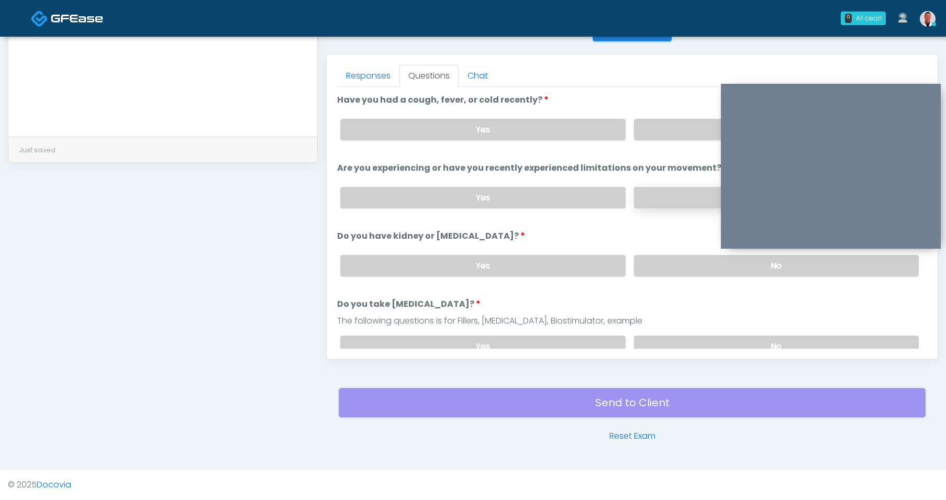
click at [704, 192] on label "No" at bounding box center [776, 197] width 285 height 21
click at [670, 132] on label "No" at bounding box center [776, 129] width 285 height 21
click at [651, 256] on label "No" at bounding box center [776, 265] width 285 height 21
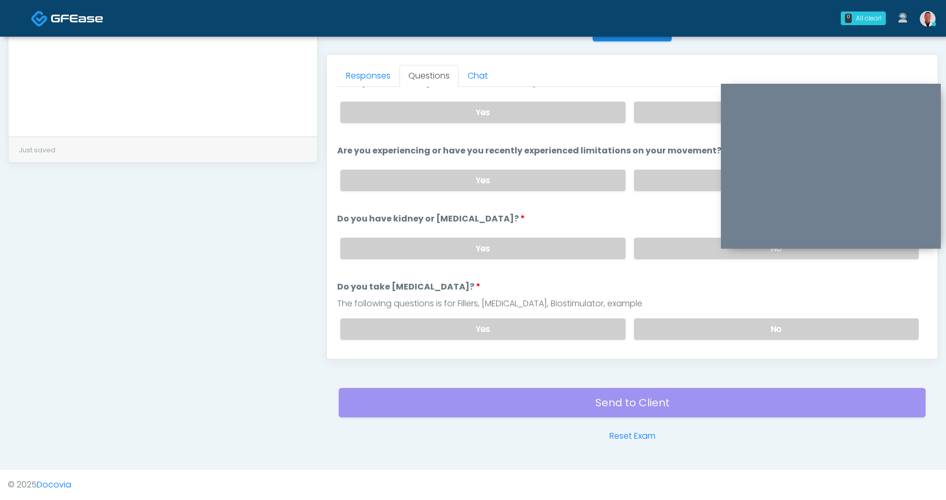
scroll to position [18, 0]
click at [664, 324] on label "No" at bounding box center [776, 328] width 285 height 21
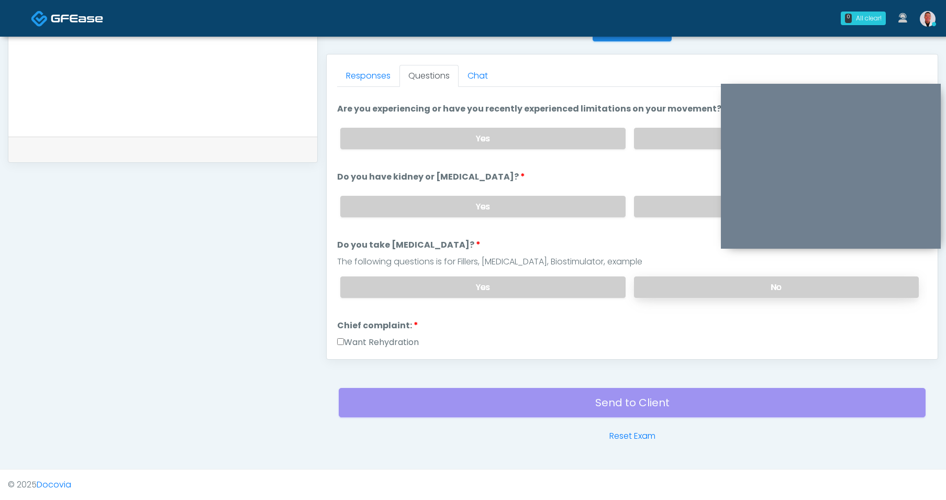
scroll to position [147, 0]
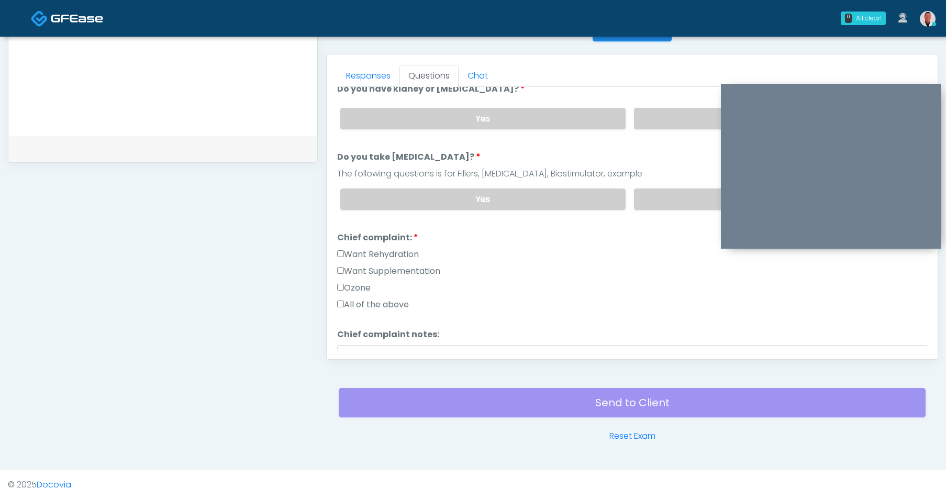
click at [344, 265] on label "Want Supplementation" at bounding box center [388, 271] width 103 height 13
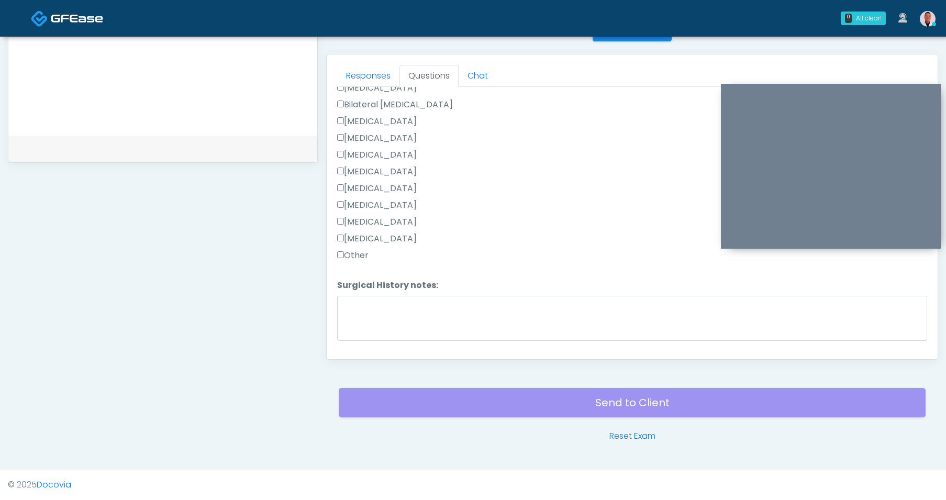
scroll to position [548, 0]
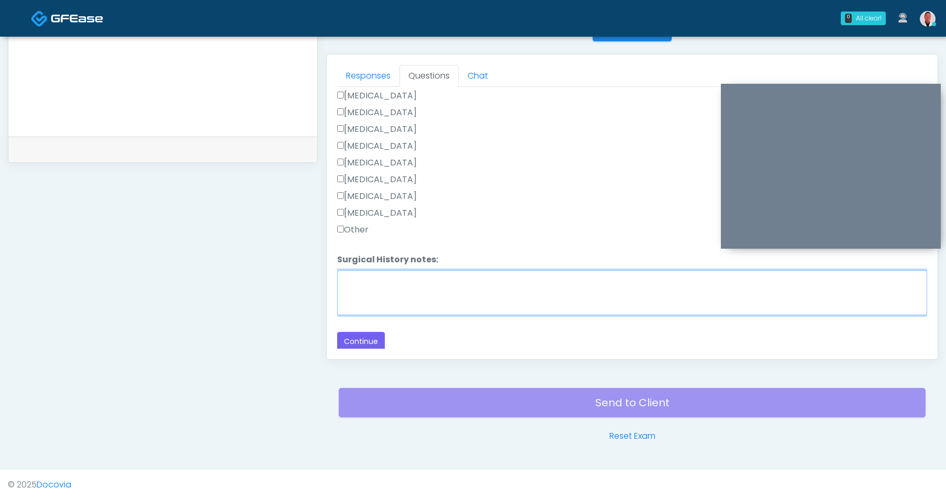
click at [387, 303] on textarea "Surgical History notes:" at bounding box center [632, 292] width 590 height 45
click at [489, 279] on textarea "**********" at bounding box center [632, 292] width 590 height 45
click at [667, 276] on textarea "**********" at bounding box center [632, 292] width 590 height 45
type textarea "**********"
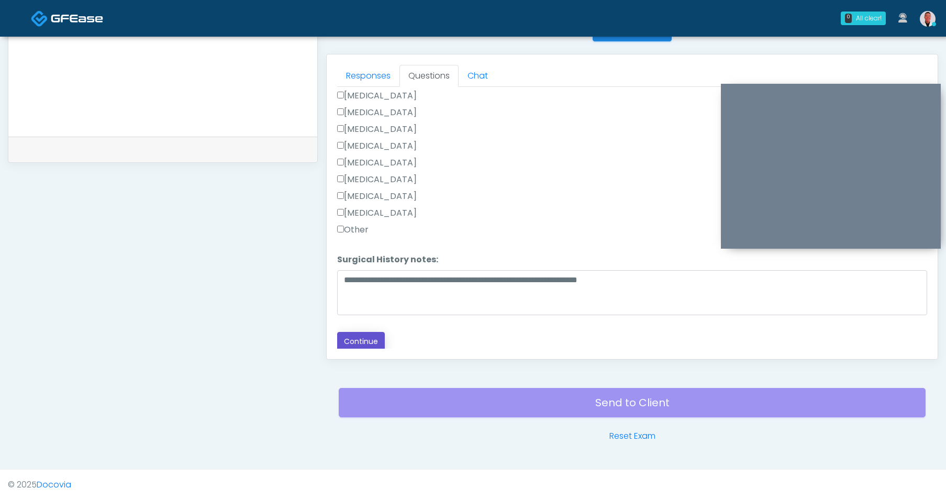
click at [360, 342] on button "Continue" at bounding box center [361, 341] width 48 height 19
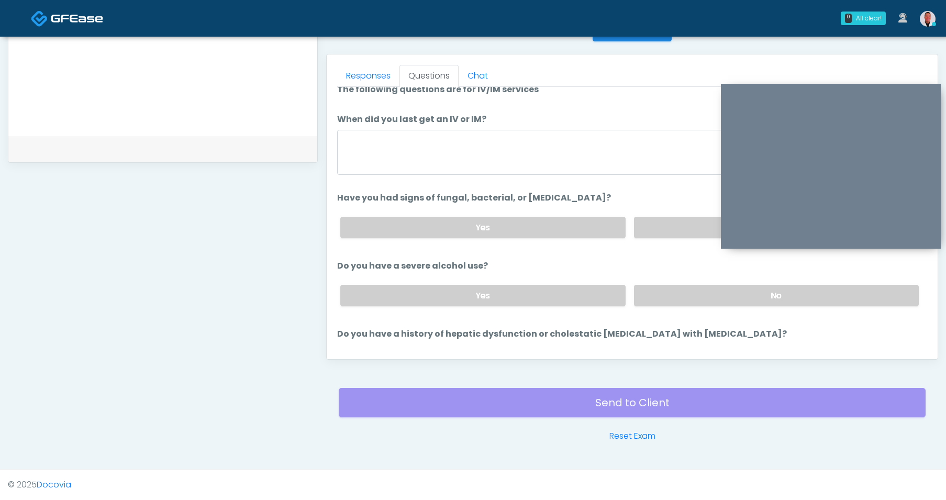
scroll to position [0, 0]
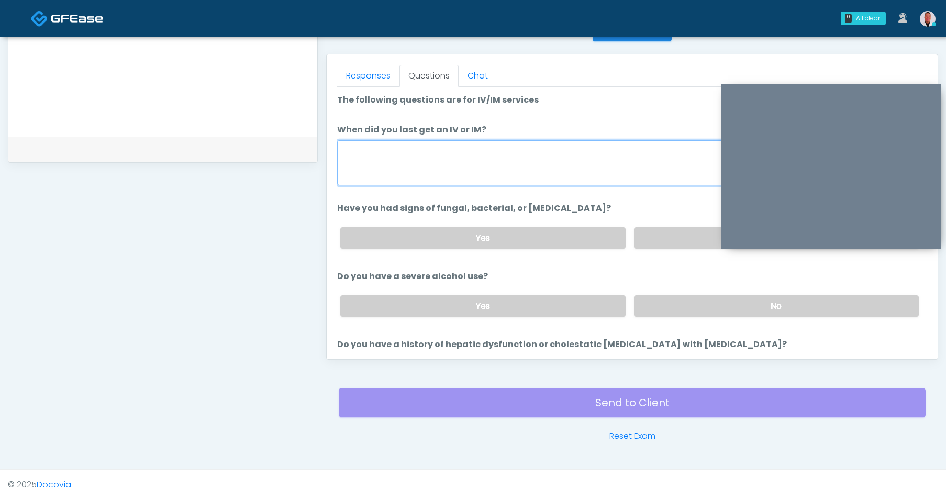
click at [456, 153] on textarea "When did you last get an IV or IM?" at bounding box center [632, 162] width 590 height 45
type textarea "****"
click at [671, 228] on label "No" at bounding box center [776, 237] width 285 height 21
click at [681, 300] on label "No" at bounding box center [776, 305] width 285 height 21
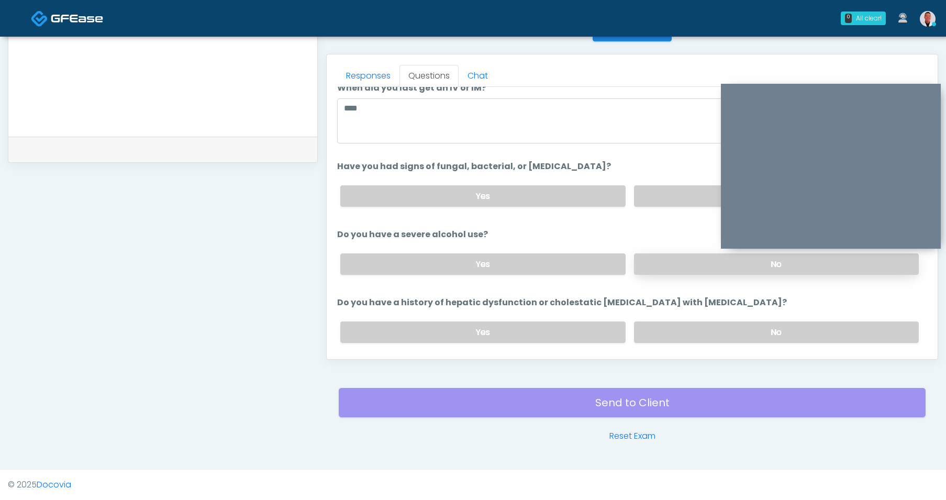
scroll to position [42, 0]
click at [684, 333] on label "No" at bounding box center [776, 331] width 285 height 21
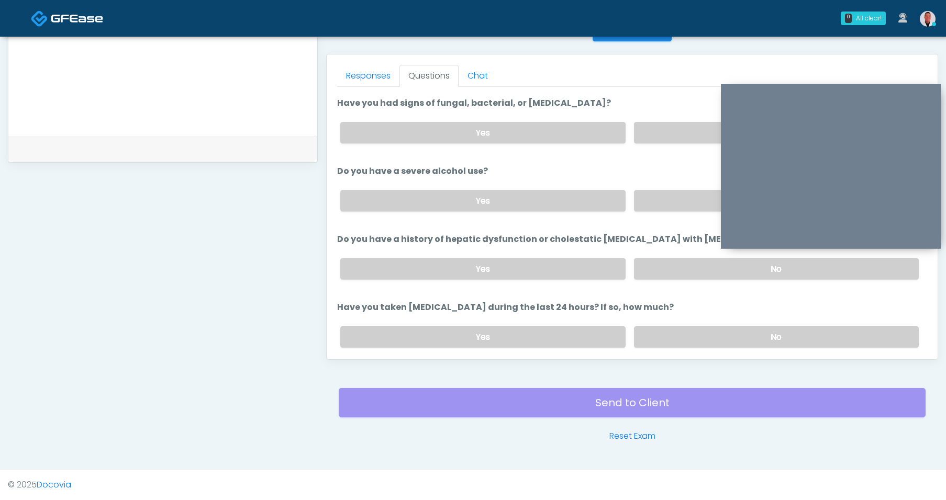
scroll to position [115, 0]
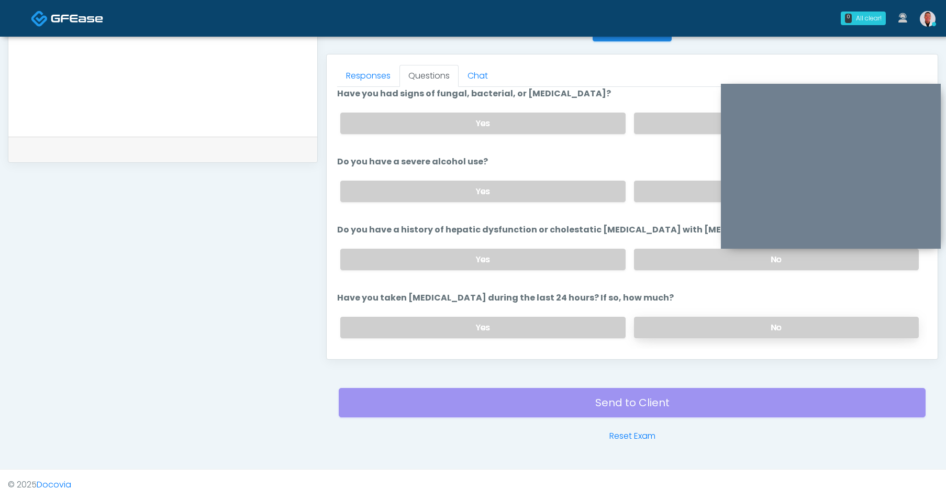
click at [666, 327] on label "No" at bounding box center [776, 327] width 285 height 21
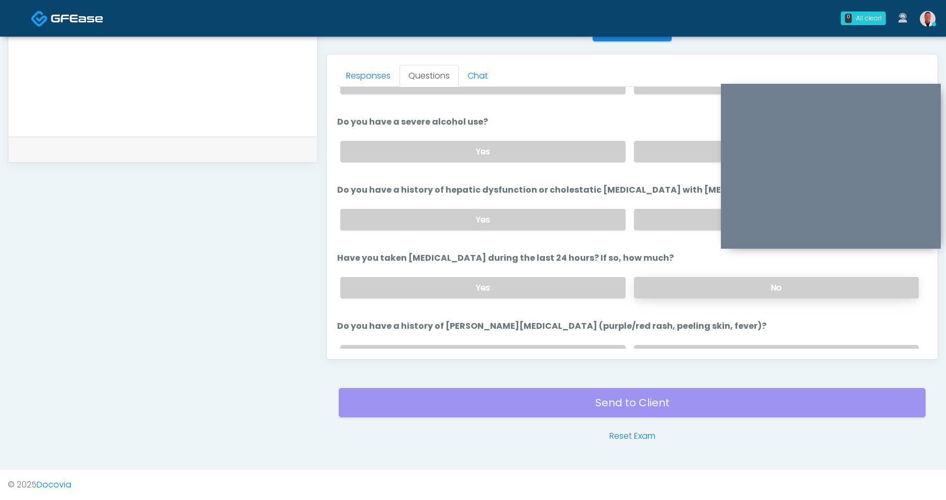
scroll to position [169, 0]
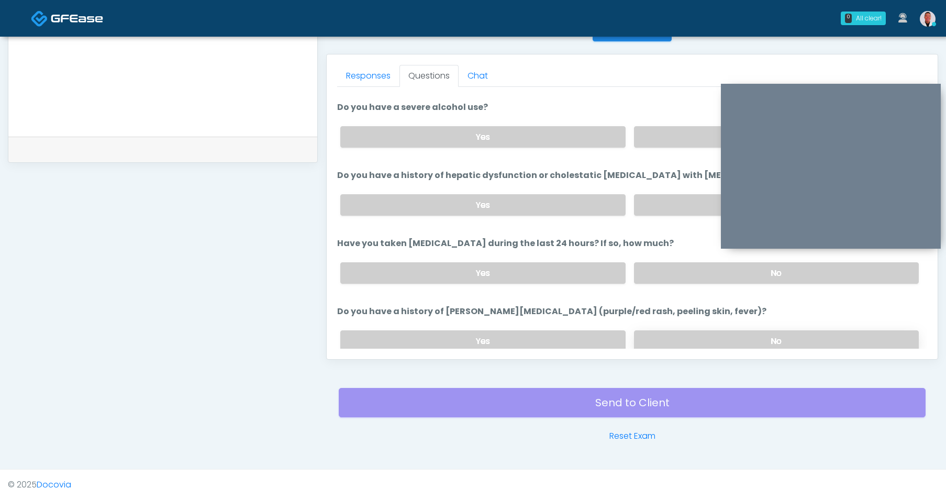
click at [663, 332] on label "No" at bounding box center [776, 340] width 285 height 21
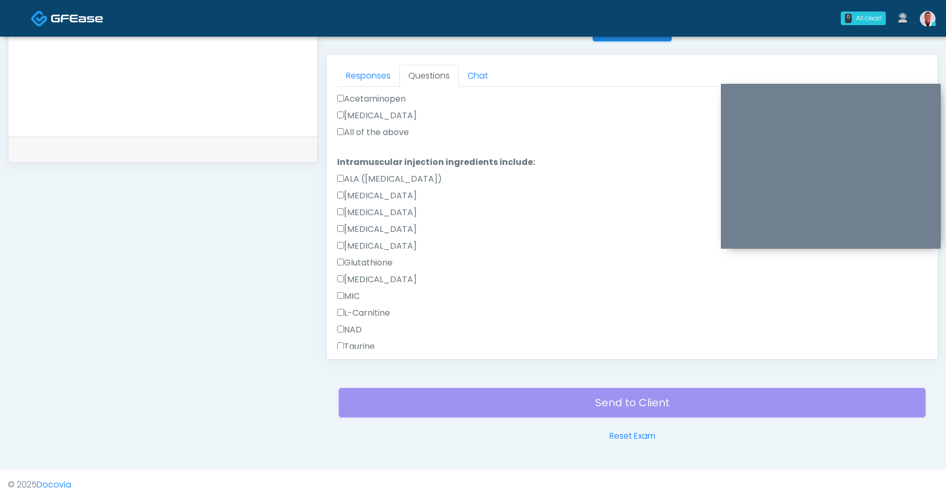
scroll to position [1124, 0]
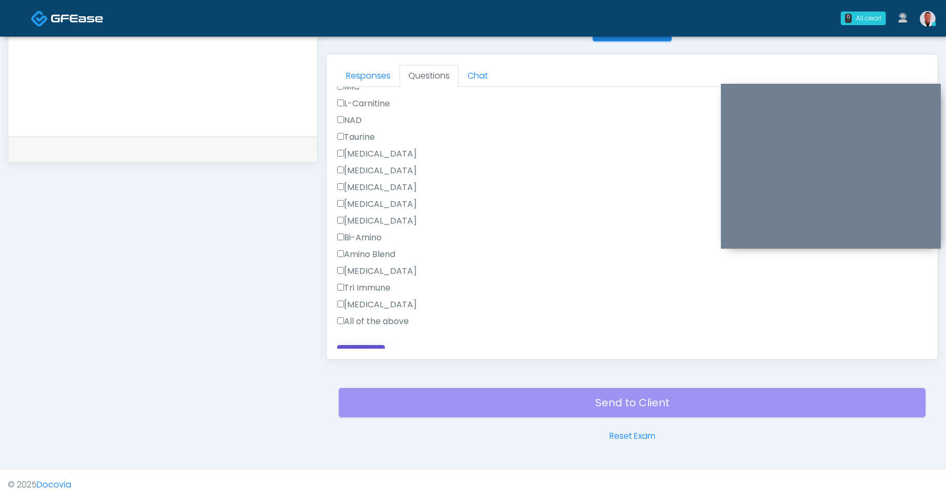
click at [360, 346] on button "Continue" at bounding box center [361, 354] width 48 height 19
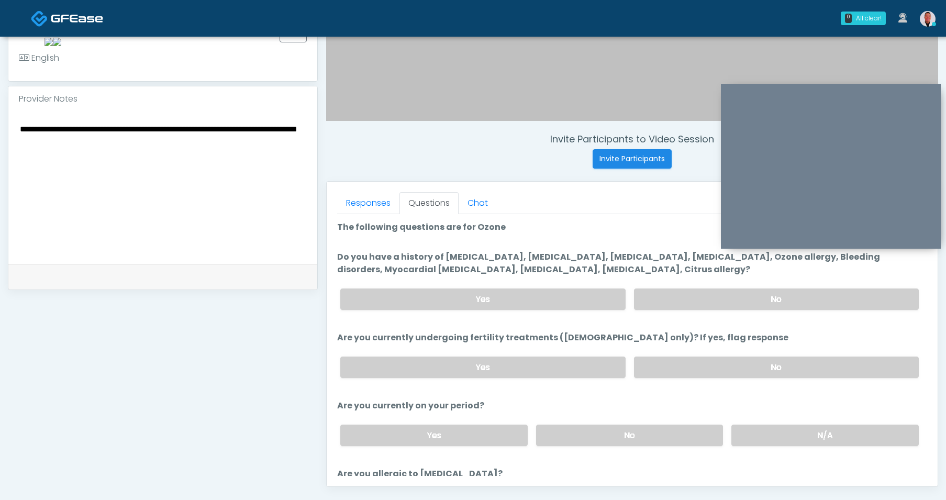
scroll to position [311, 0]
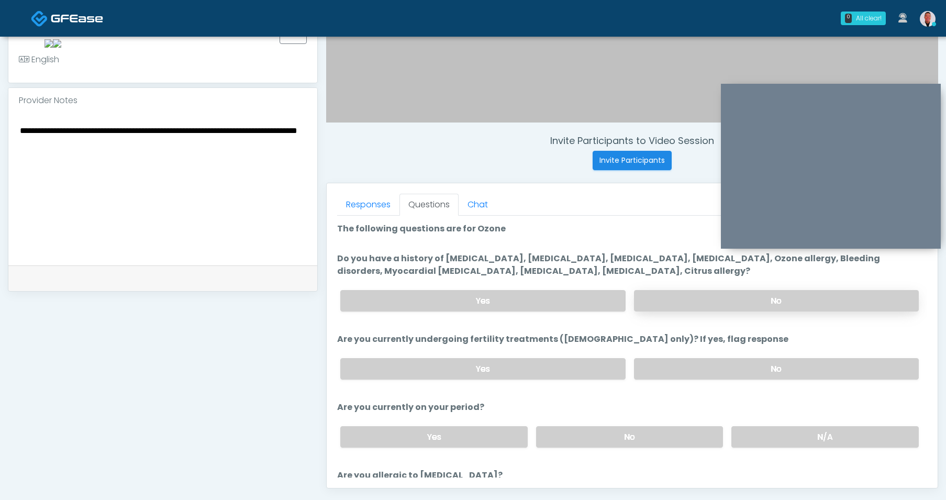
click at [682, 302] on label "No" at bounding box center [776, 300] width 285 height 21
click at [680, 360] on label "No" at bounding box center [776, 368] width 285 height 21
click at [808, 441] on label "N/A" at bounding box center [824, 436] width 187 height 21
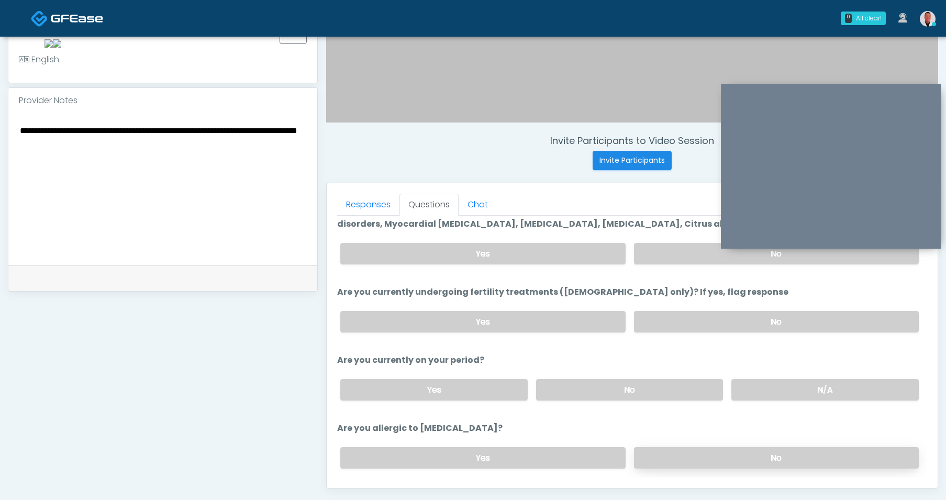
scroll to position [77, 0]
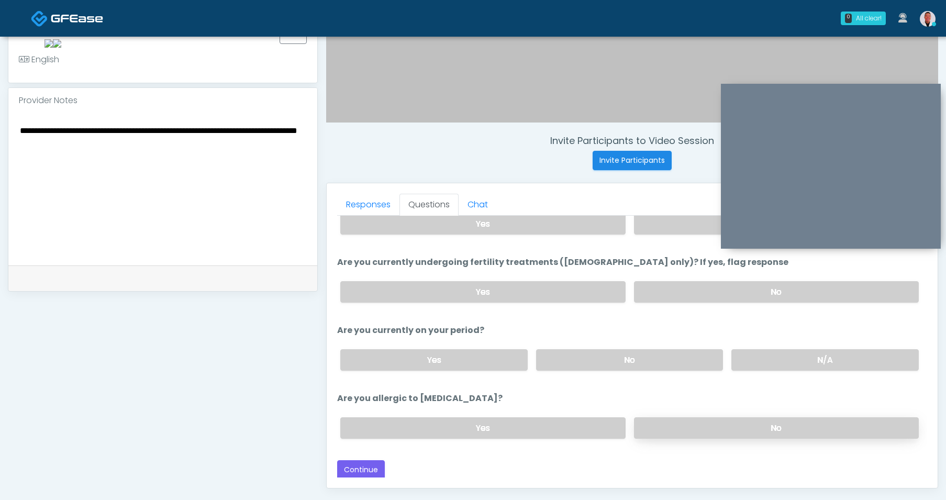
click at [793, 425] on label "No" at bounding box center [776, 427] width 285 height 21
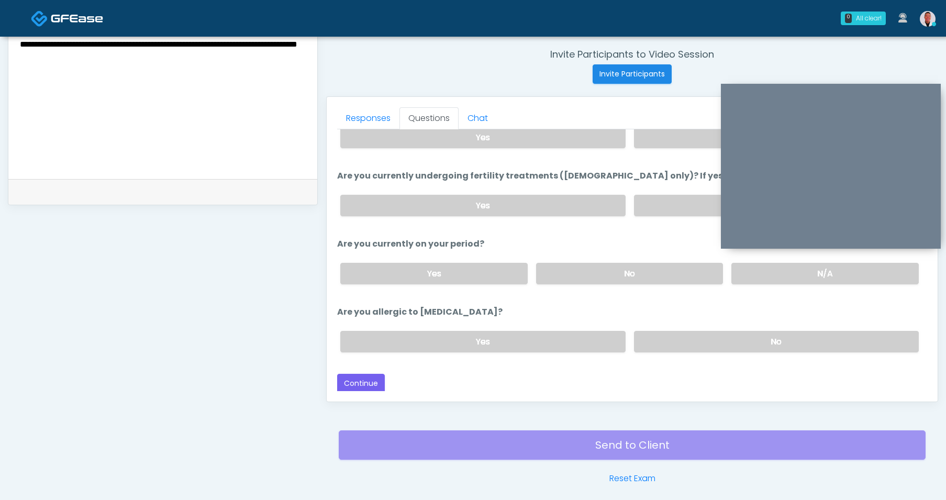
scroll to position [413, 0]
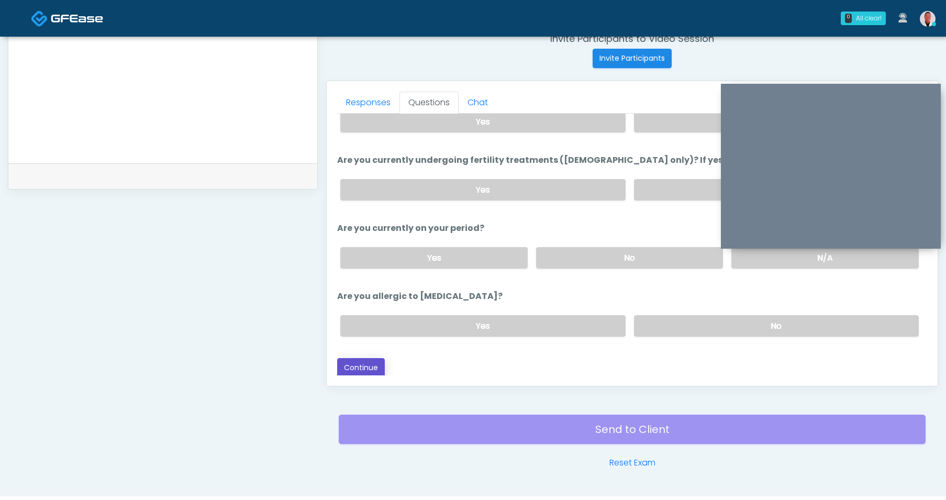
click at [361, 366] on button "Continue" at bounding box center [361, 367] width 48 height 19
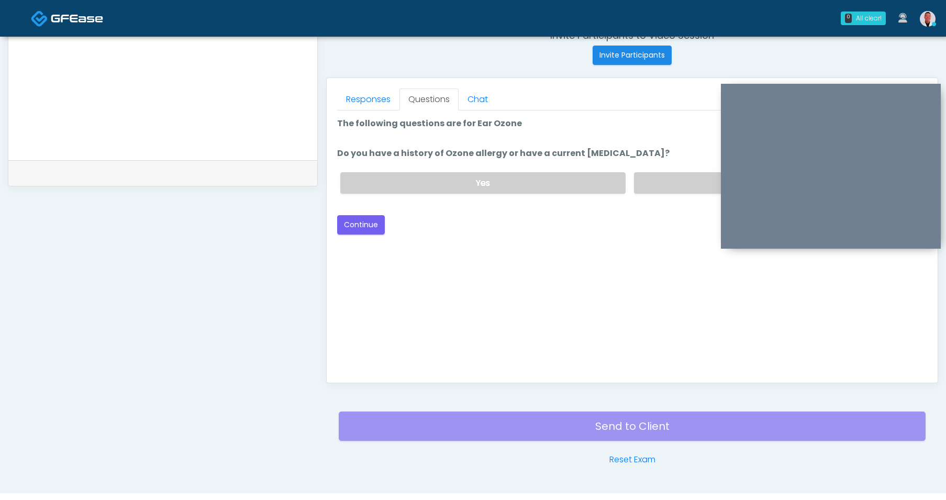
scroll to position [358, 0]
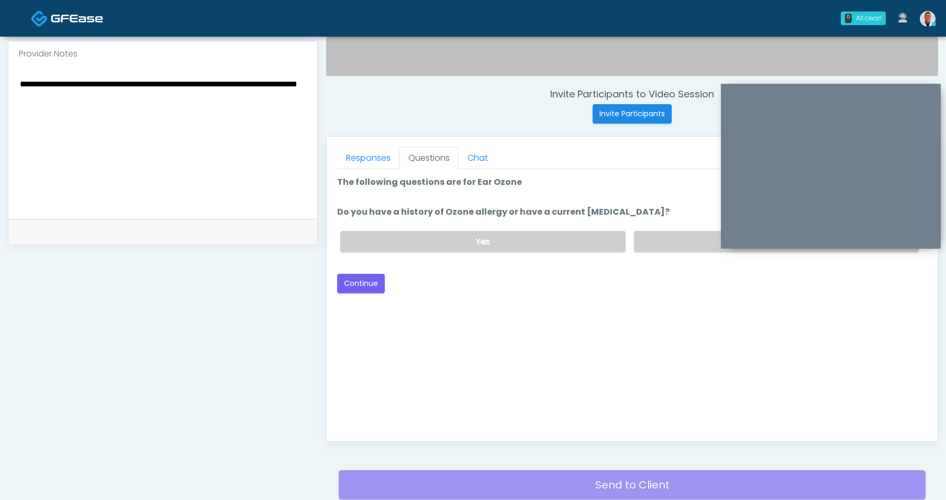
click at [706, 224] on div "Yes No" at bounding box center [629, 241] width 595 height 38
click at [669, 233] on label "No" at bounding box center [776, 241] width 285 height 21
click at [362, 283] on button "Continue" at bounding box center [361, 283] width 48 height 19
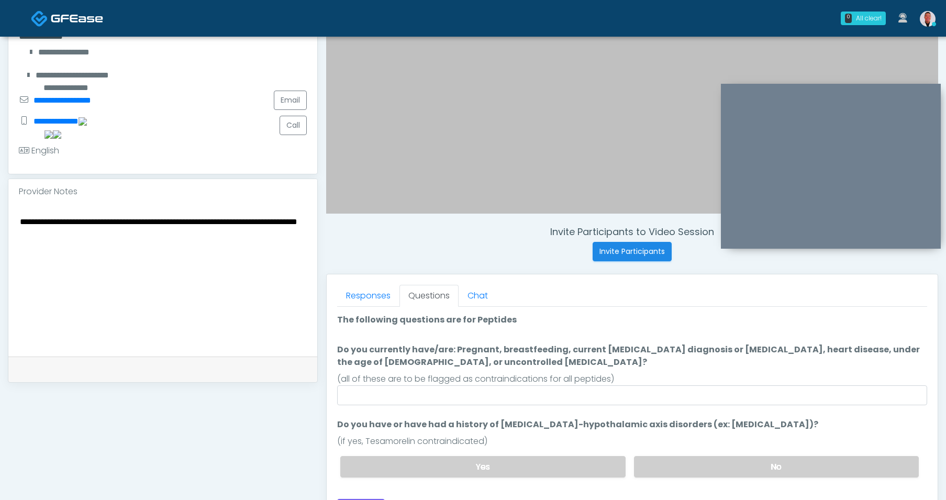
scroll to position [221, 0]
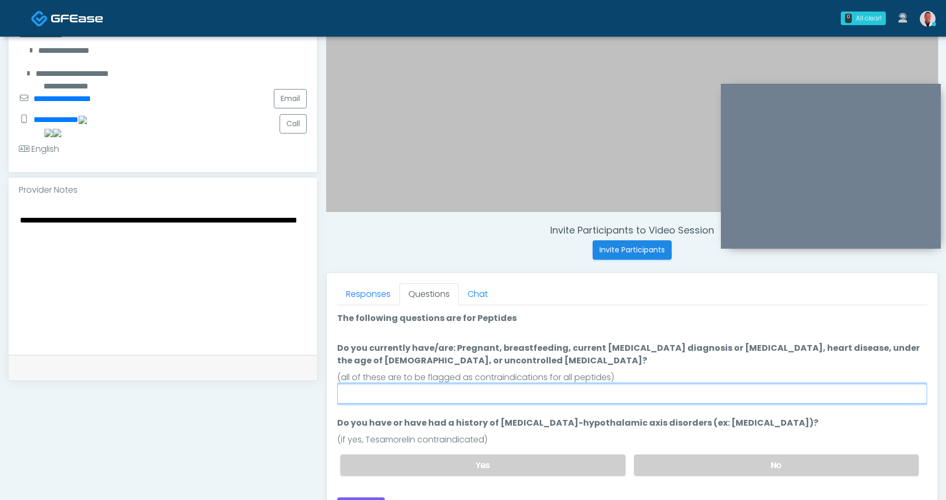
click at [551, 393] on input "Do you currently have/are: Pregnant, breastfeeding, current cancer diagnosis or…" at bounding box center [632, 394] width 590 height 20
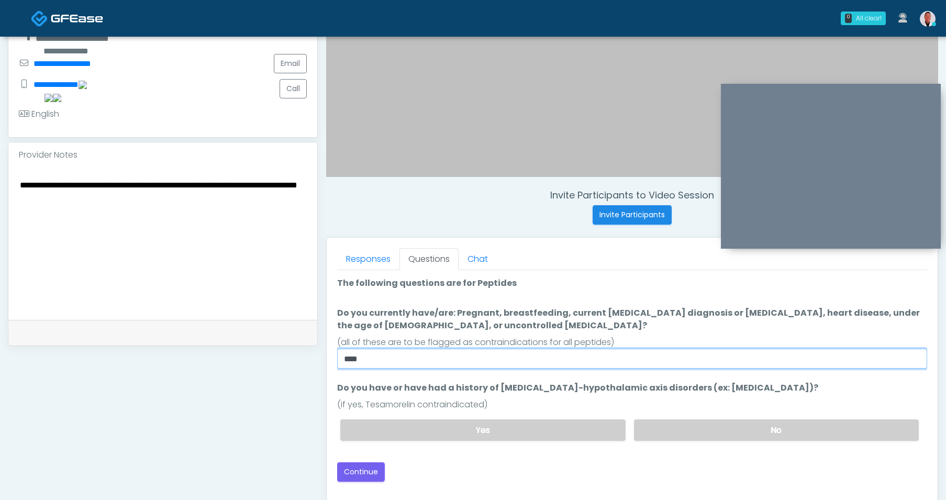
scroll to position [308, 0]
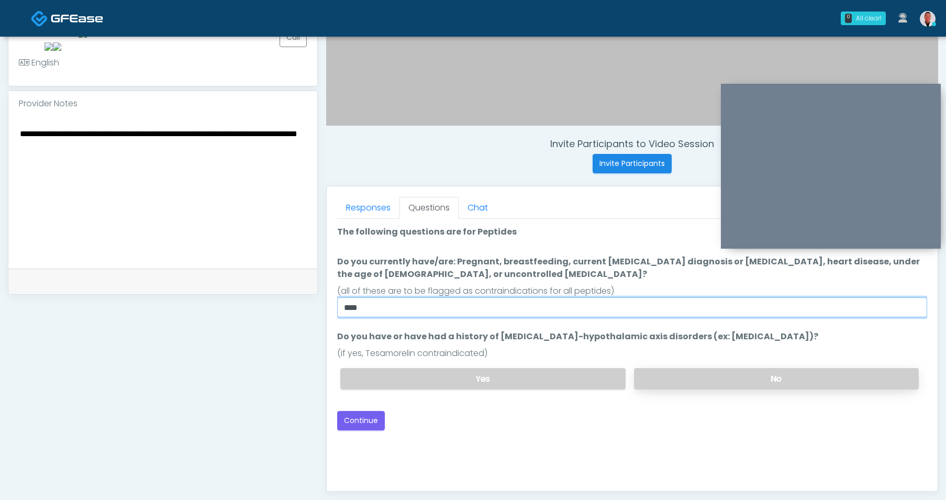
type input "****"
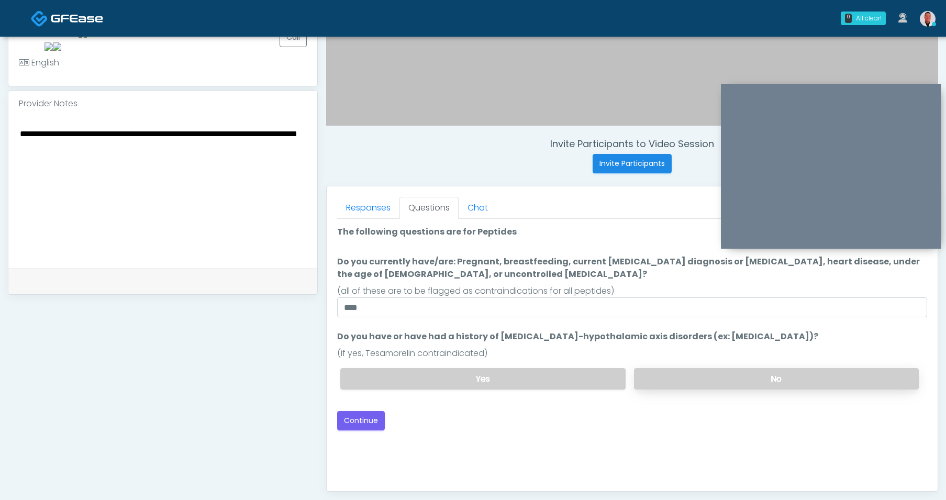
click at [656, 378] on label "No" at bounding box center [776, 378] width 285 height 21
click at [379, 415] on button "Continue" at bounding box center [361, 420] width 48 height 19
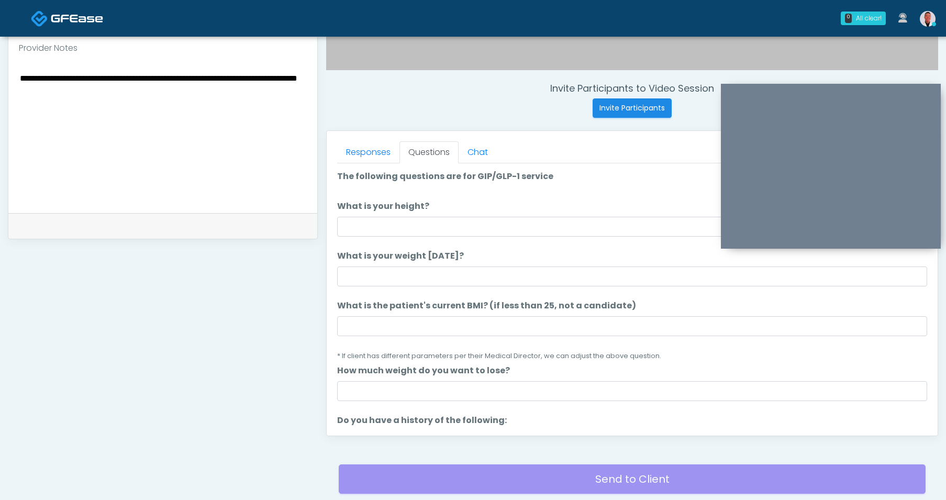
scroll to position [343, 0]
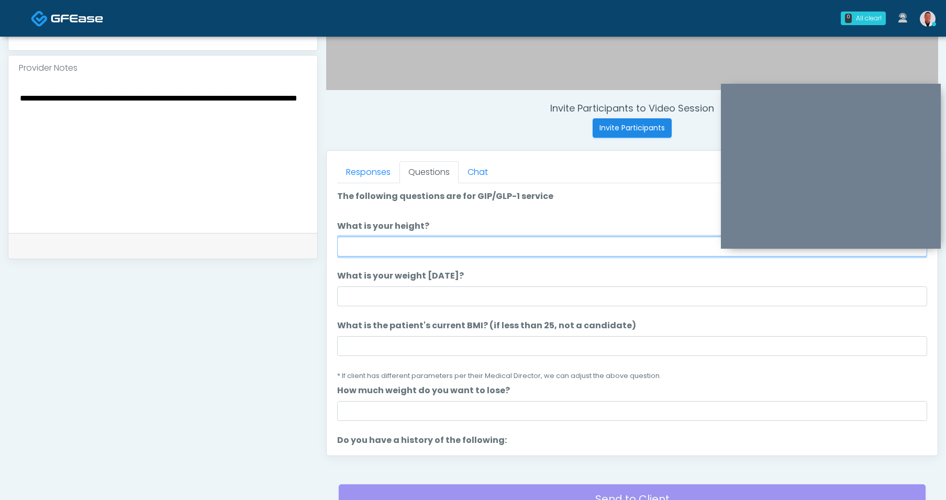
click at [488, 246] on input "What is your height?" at bounding box center [632, 247] width 590 height 20
click at [349, 244] on input "*****" at bounding box center [632, 247] width 590 height 20
type input "****"
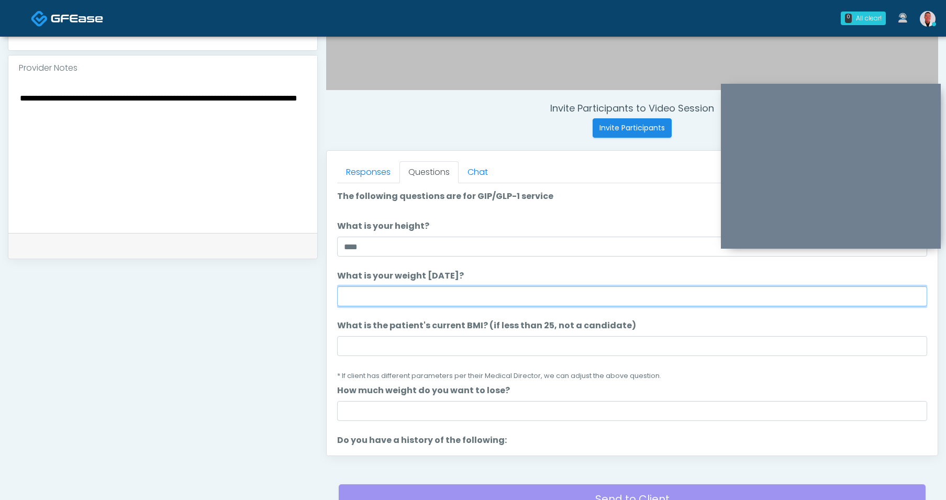
click at [383, 290] on input "What is your weight [DATE]?" at bounding box center [632, 296] width 590 height 20
type input "******"
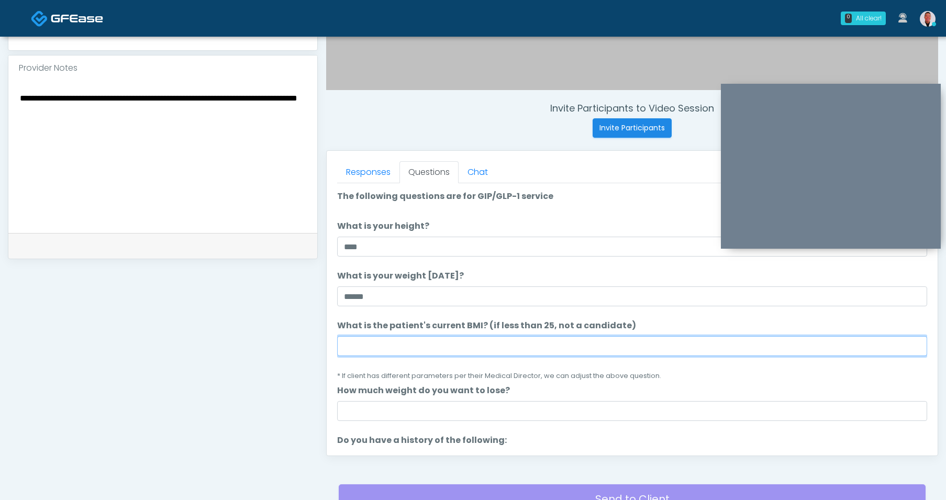
click at [367, 337] on input "What is the patient's current BMI? (if less than 25, not a candidate)" at bounding box center [632, 346] width 590 height 20
type input "*"
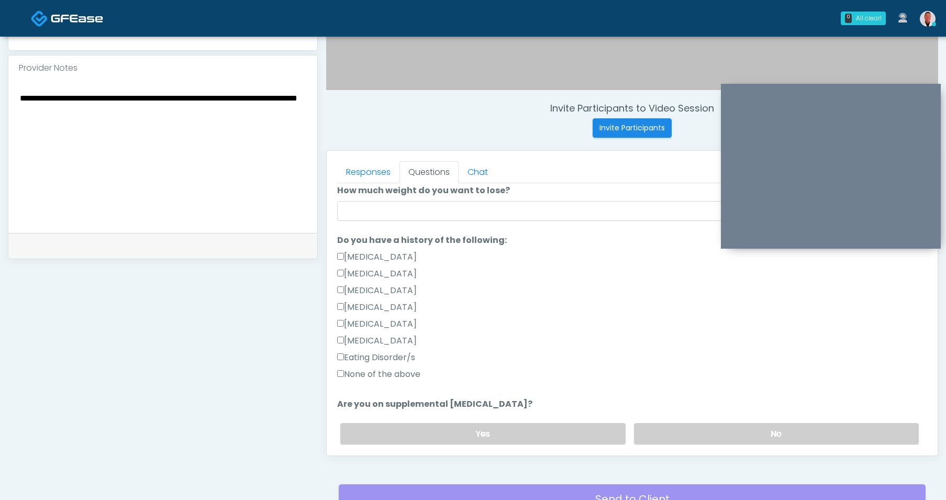
scroll to position [225, 0]
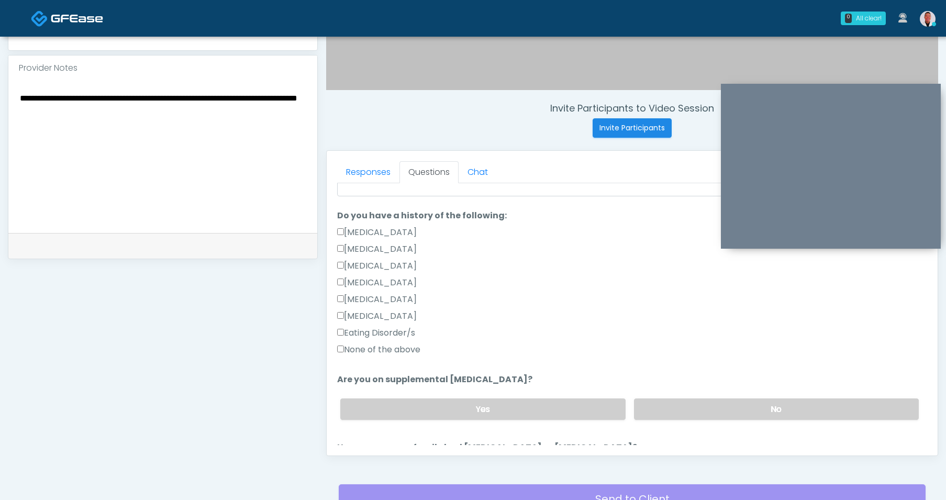
type input "****"
click at [344, 350] on label "None of the above" at bounding box center [378, 349] width 83 height 13
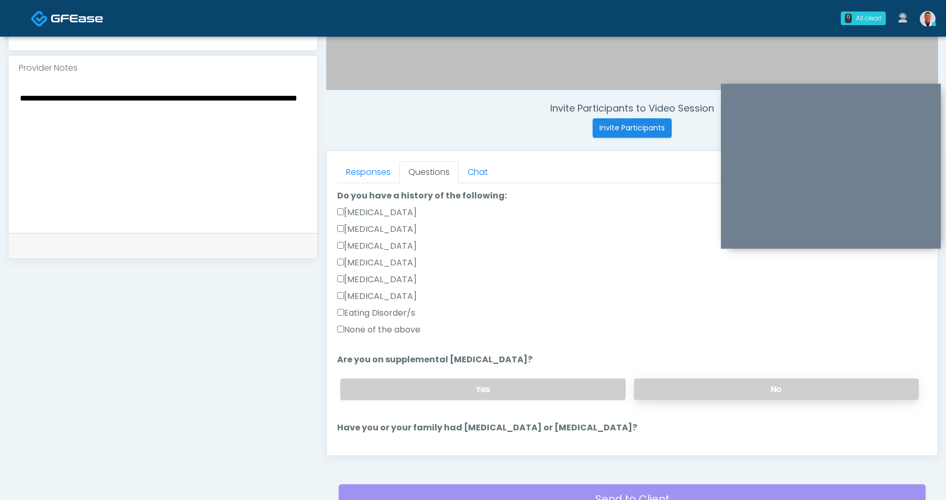
click at [676, 394] on label "No" at bounding box center [776, 388] width 285 height 21
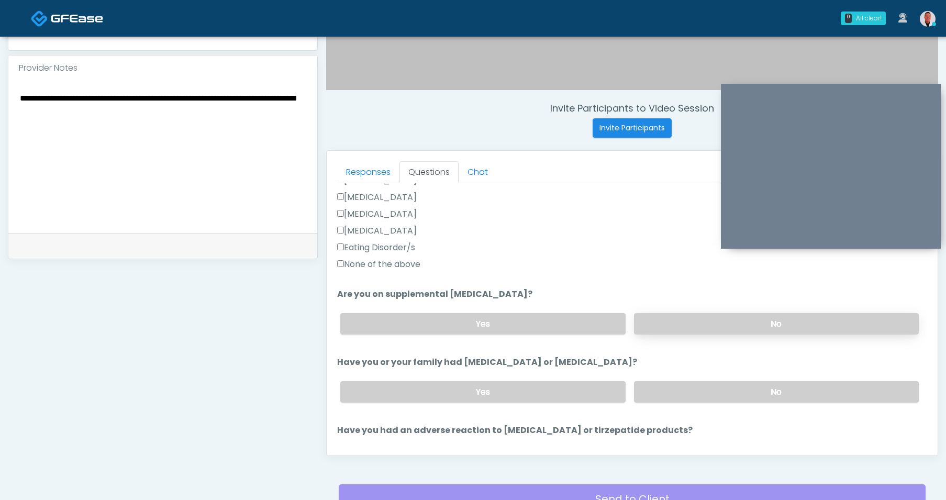
scroll to position [321, 0]
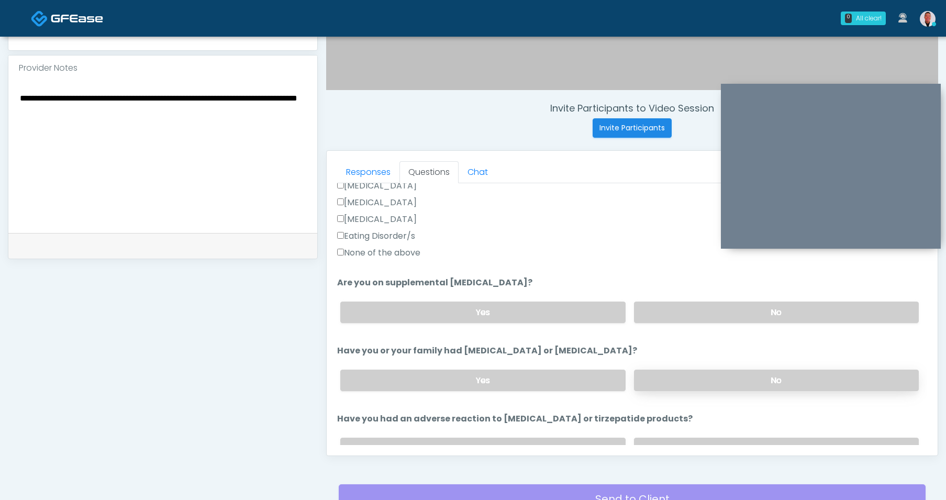
click at [685, 383] on label "No" at bounding box center [776, 380] width 285 height 21
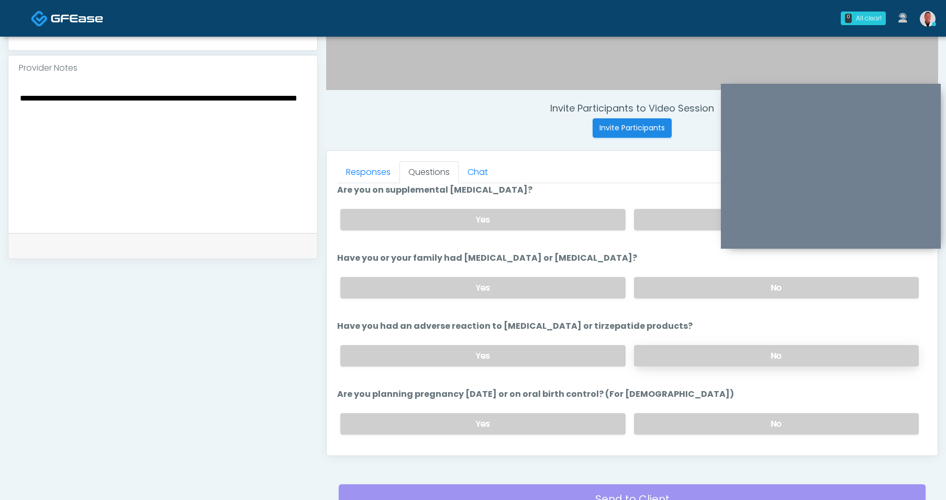
click at [689, 352] on label "No" at bounding box center [776, 355] width 285 height 21
click at [692, 417] on label "No" at bounding box center [776, 423] width 285 height 21
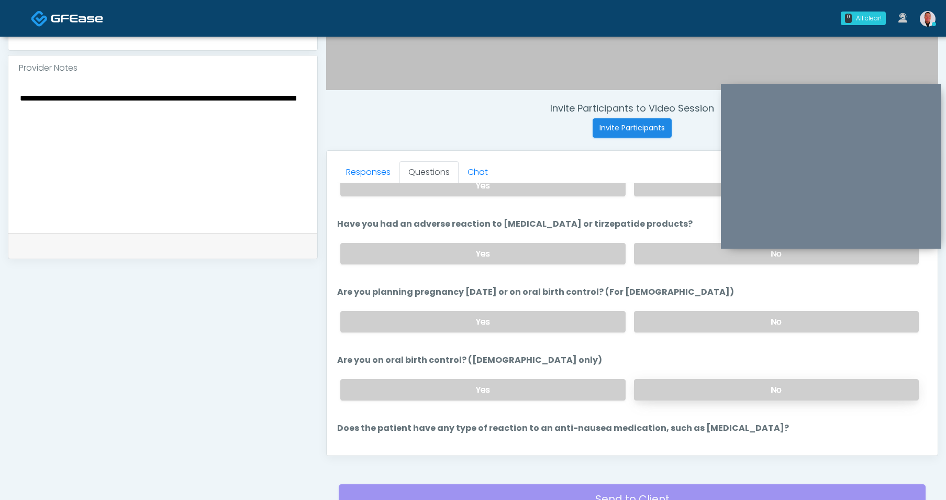
click at [704, 385] on label "No" at bounding box center [776, 389] width 285 height 21
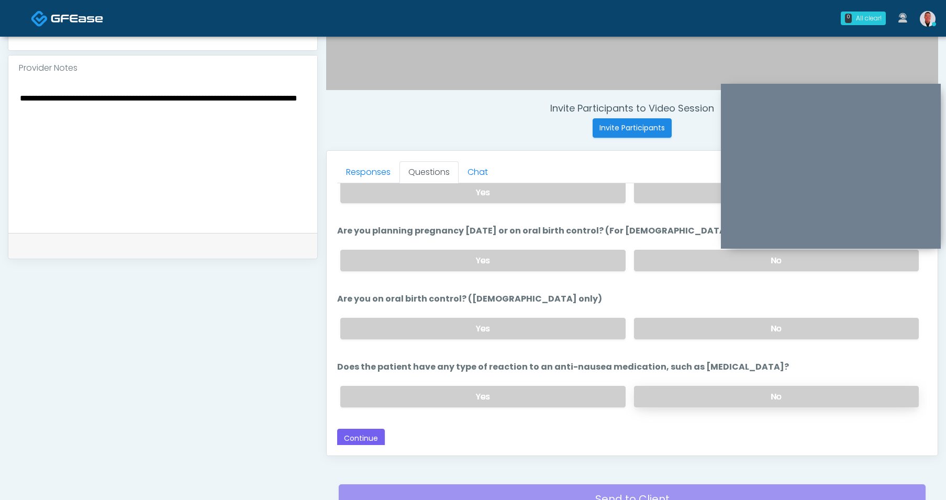
click at [726, 390] on label "No" at bounding box center [776, 396] width 285 height 21
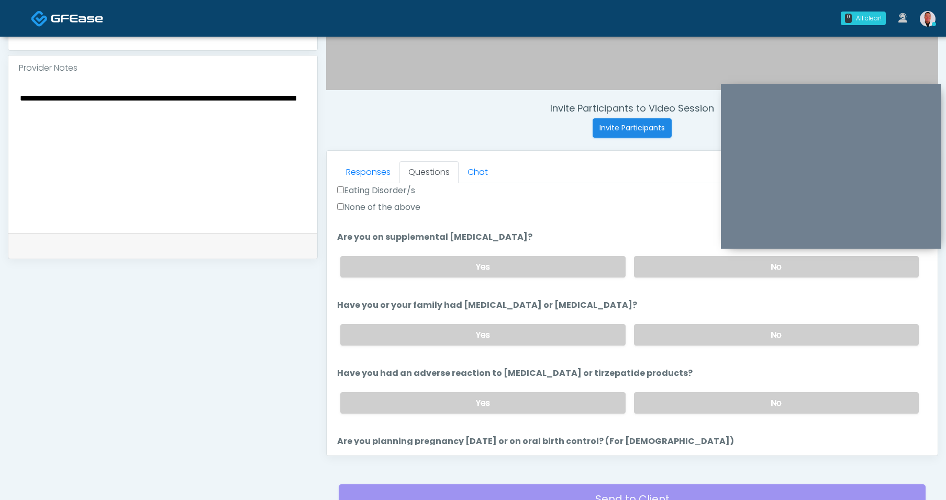
scroll to position [365, 0]
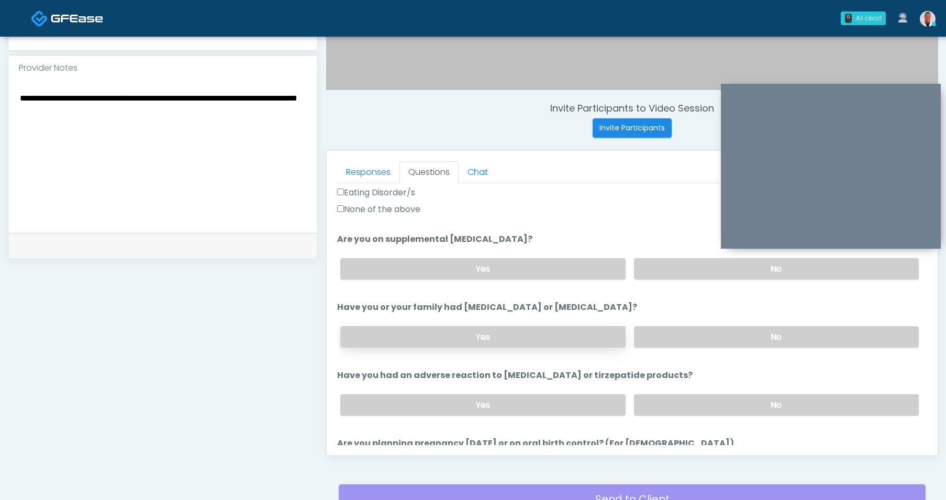
click at [547, 336] on label "Yes" at bounding box center [482, 336] width 285 height 21
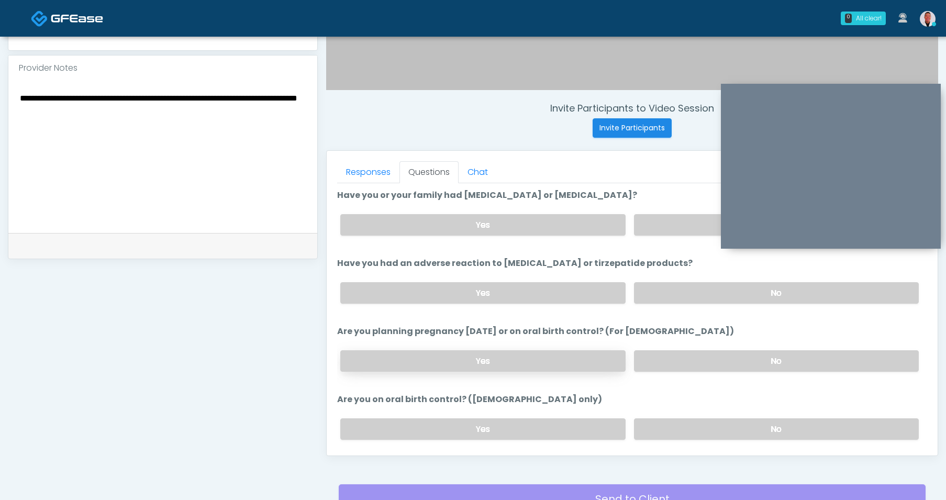
scroll to position [466, 0]
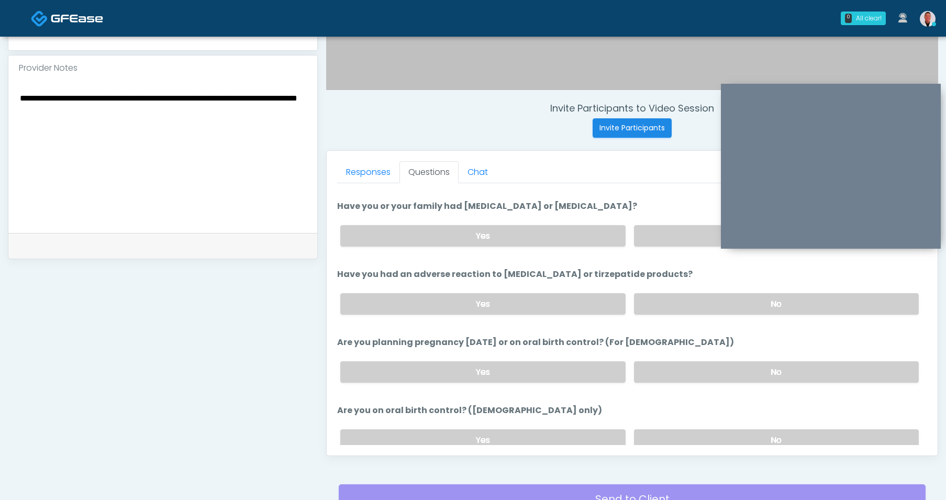
click at [249, 152] on textarea "**********" at bounding box center [163, 155] width 288 height 128
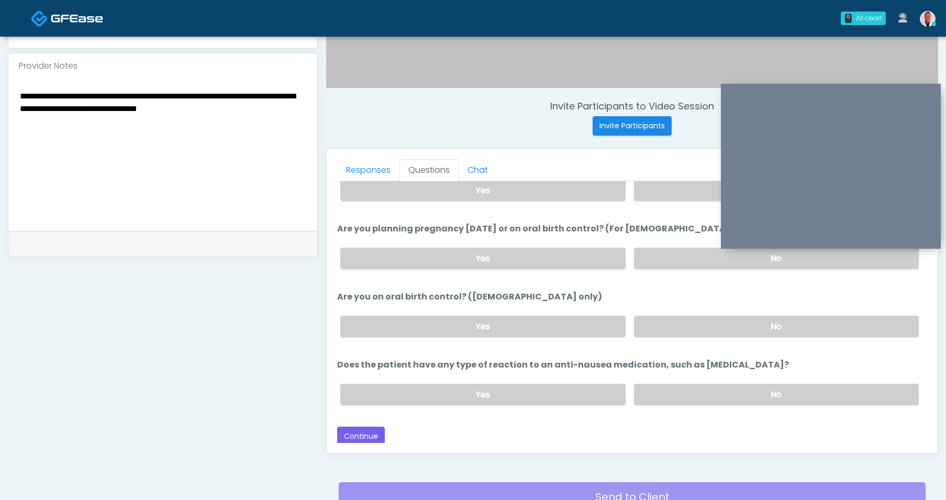
scroll to position [329, 0]
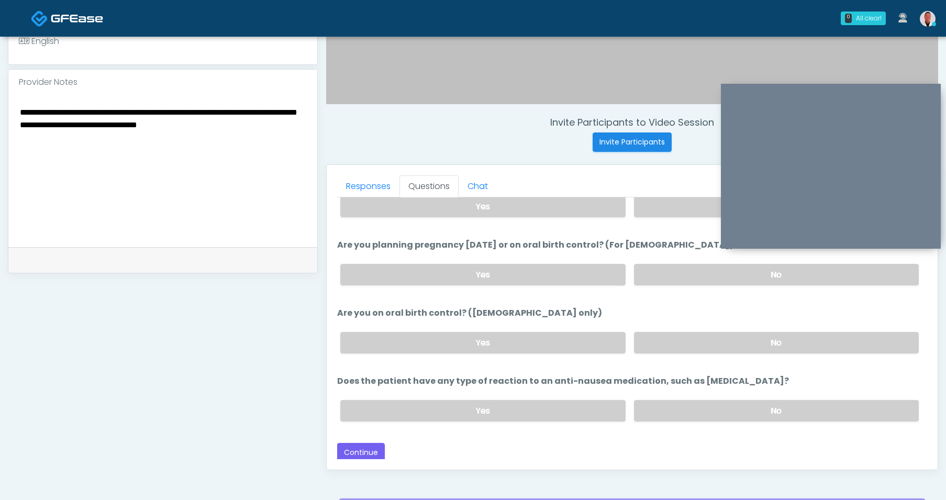
click at [252, 172] on textarea "**********" at bounding box center [163, 169] width 288 height 128
click at [356, 446] on button "Continue" at bounding box center [361, 452] width 48 height 19
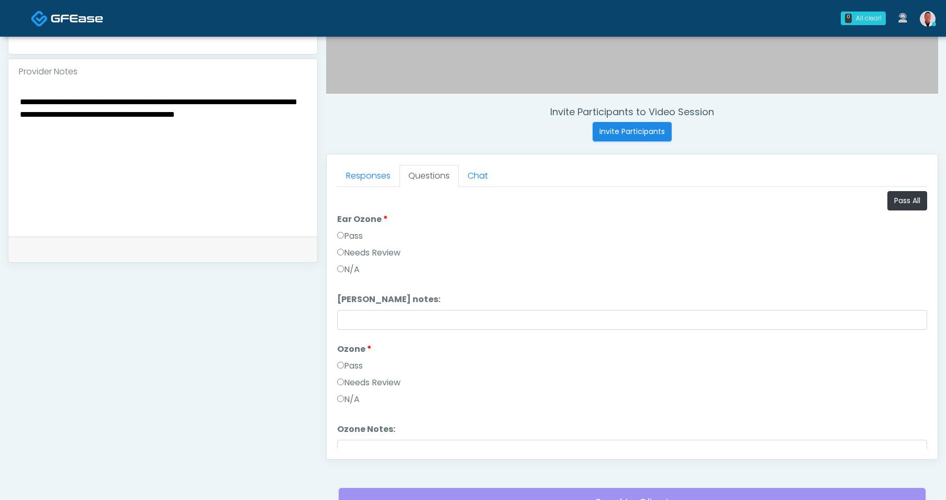
scroll to position [344, 0]
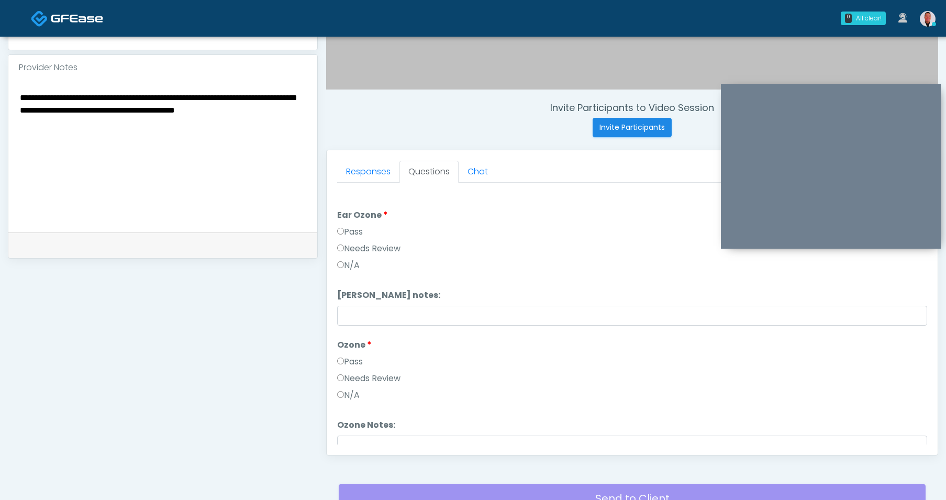
click at [780, 297] on li "Ear Ozone notes: Ear Ozone notes:" at bounding box center [632, 307] width 590 height 37
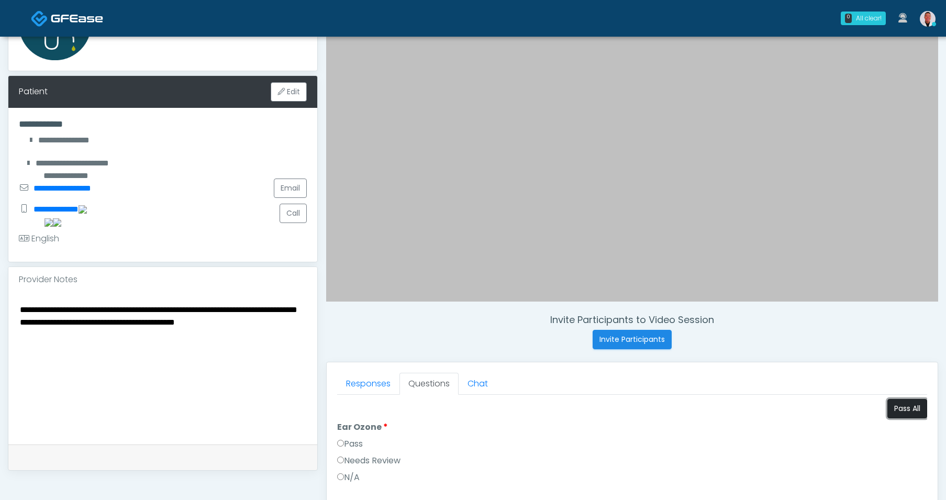
click at [894, 411] on button "Pass All" at bounding box center [907, 408] width 40 height 19
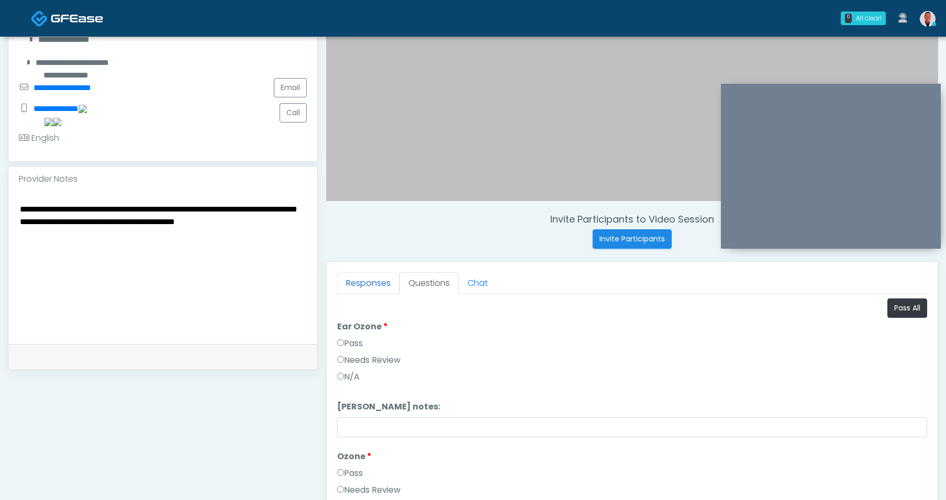
click at [371, 283] on link "Responses" at bounding box center [368, 283] width 62 height 22
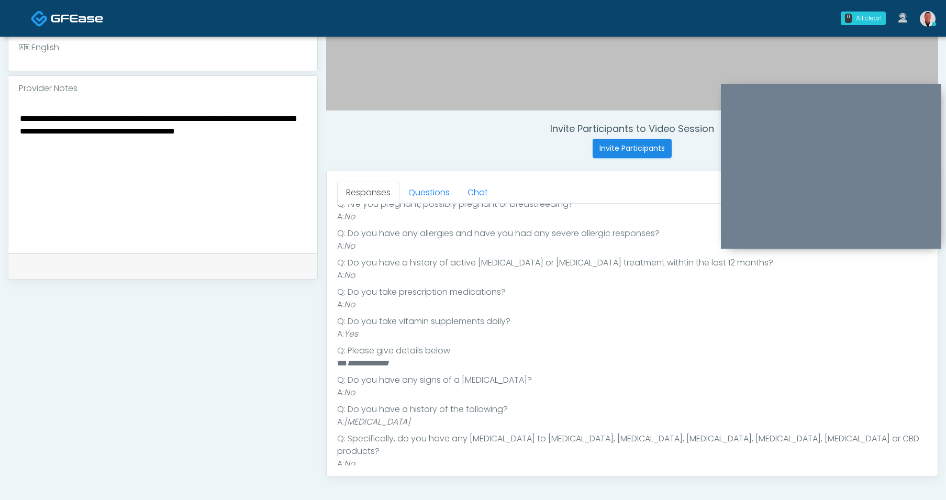
scroll to position [152, 0]
drag, startPoint x: 242, startPoint y: 118, endPoint x: 260, endPoint y: 117, distance: 17.8
click at [243, 118] on textarea "**********" at bounding box center [163, 175] width 288 height 128
click at [188, 129] on textarea "**********" at bounding box center [163, 175] width 288 height 128
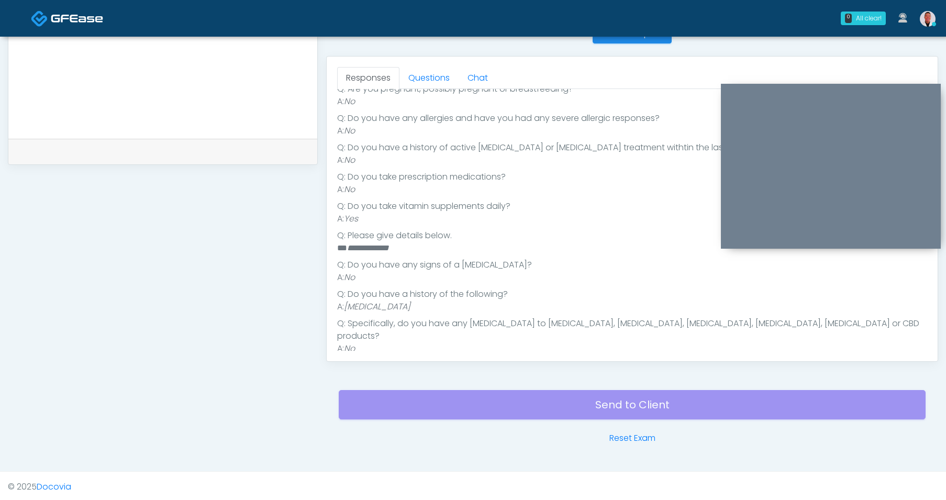
scroll to position [440, 0]
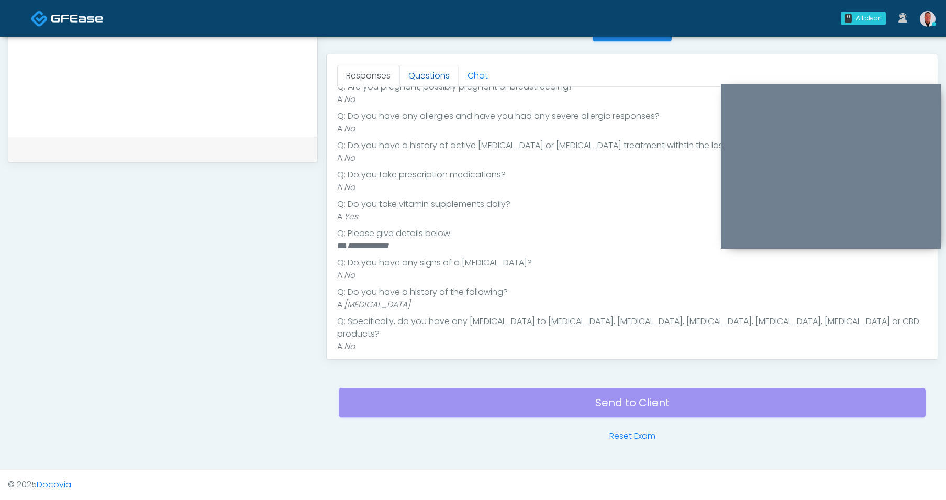
type textarea "**********"
drag, startPoint x: 441, startPoint y: 82, endPoint x: 433, endPoint y: 135, distance: 53.0
click at [441, 82] on link "Questions" at bounding box center [428, 76] width 59 height 22
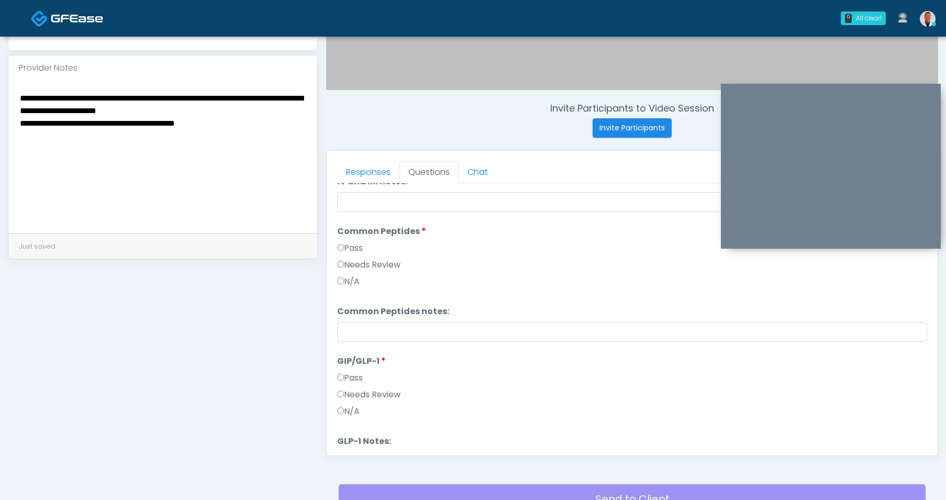
scroll to position [433, 0]
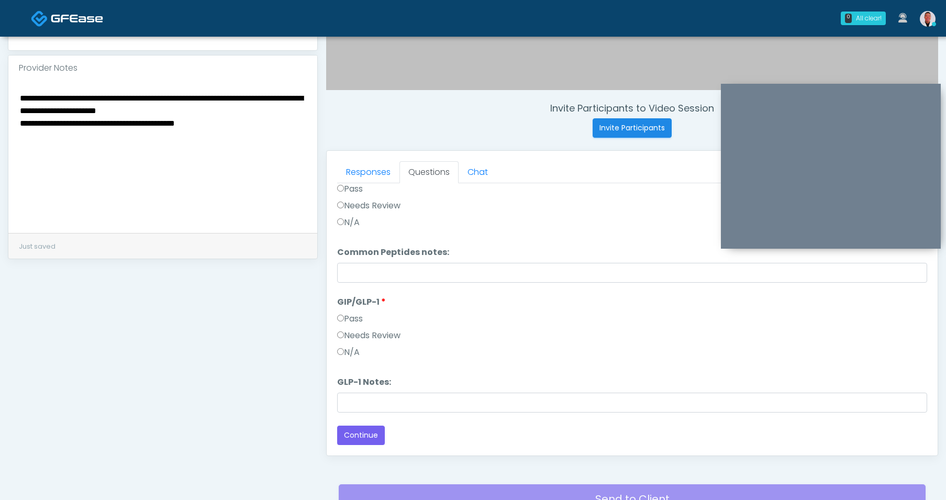
click at [357, 333] on label "Needs Review" at bounding box center [368, 335] width 63 height 13
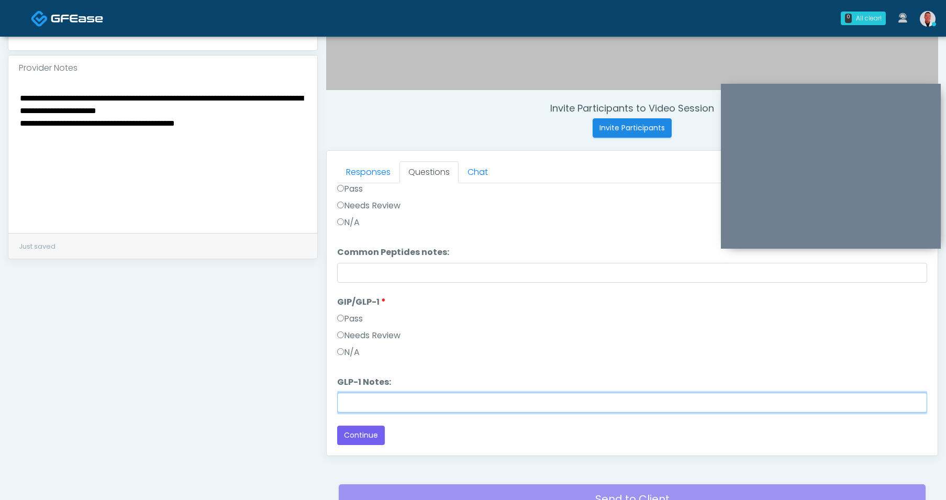
click at [393, 403] on input "GLP-1 Notes:" at bounding box center [632, 403] width 590 height 20
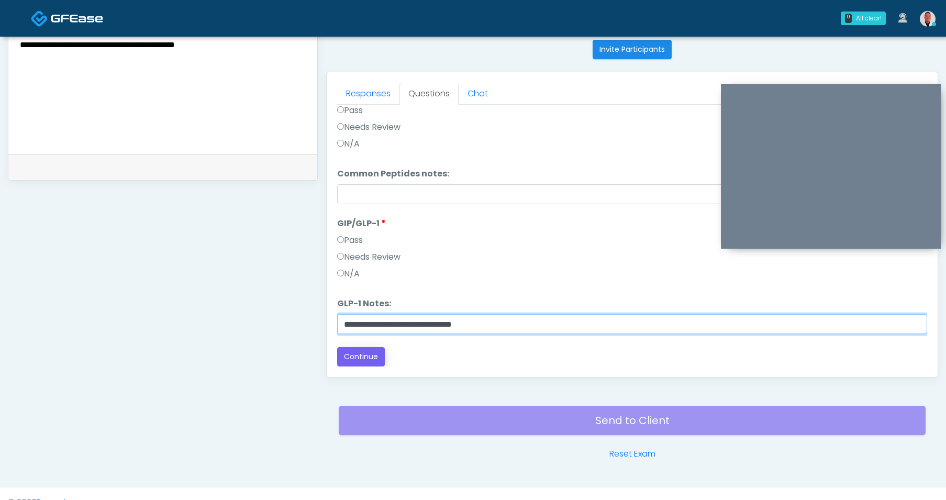
type input "**********"
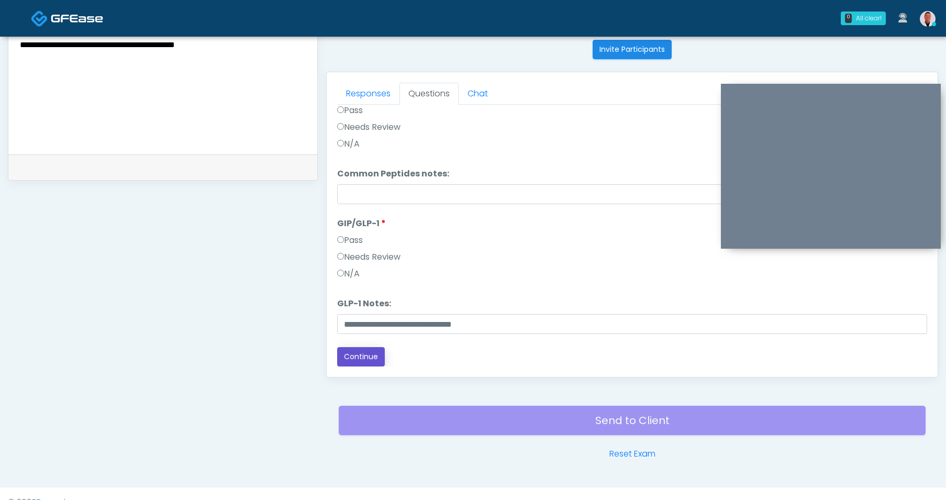
click at [374, 355] on button "Continue" at bounding box center [361, 356] width 48 height 19
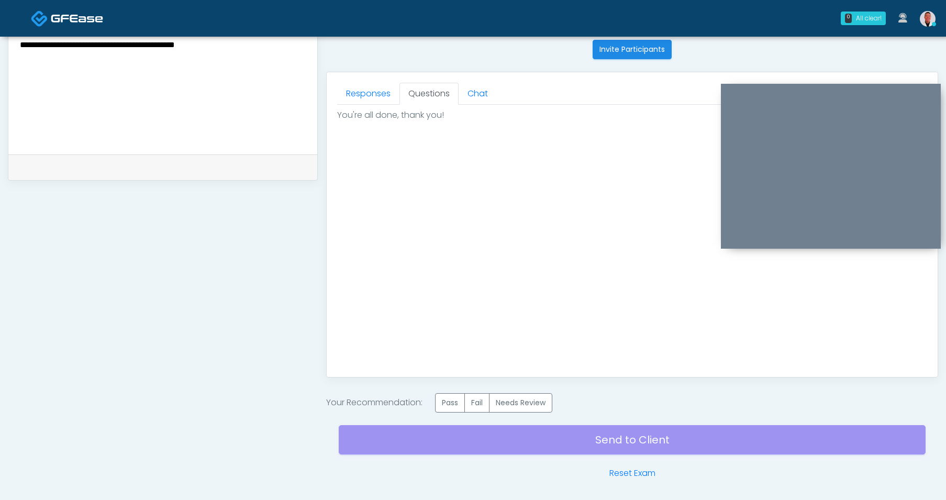
scroll to position [0, 0]
click at [448, 401] on label "Pass" at bounding box center [450, 402] width 30 height 19
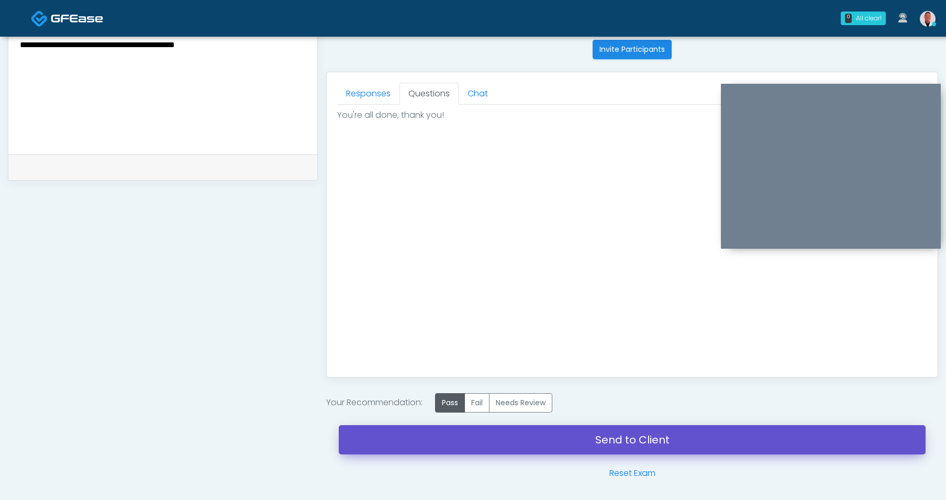
click at [657, 447] on link "Send to Client" at bounding box center [632, 439] width 587 height 29
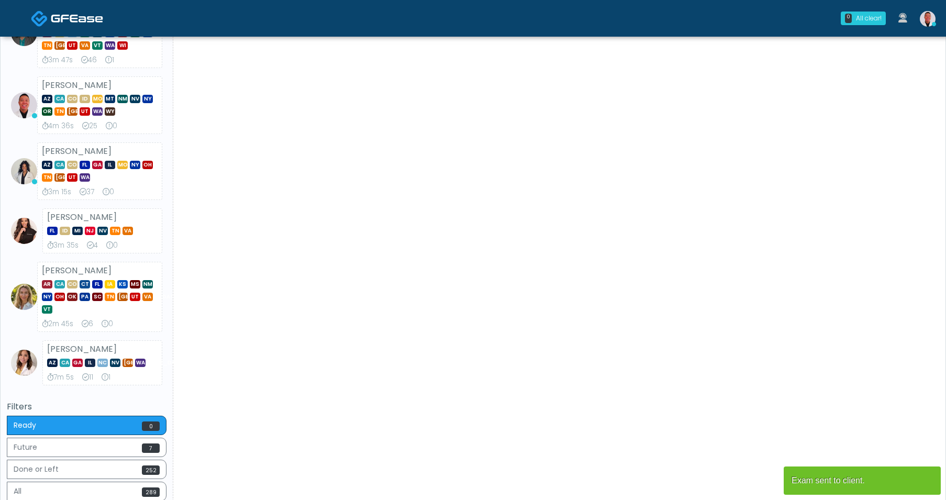
scroll to position [432, 0]
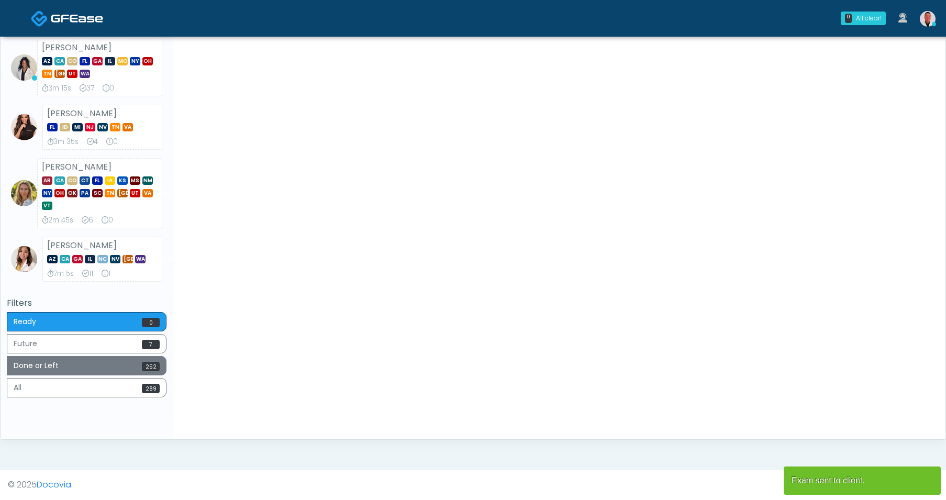
drag, startPoint x: 119, startPoint y: 369, endPoint x: 701, endPoint y: 182, distance: 611.7
click at [120, 369] on button "Done or Left 252" at bounding box center [87, 365] width 160 height 19
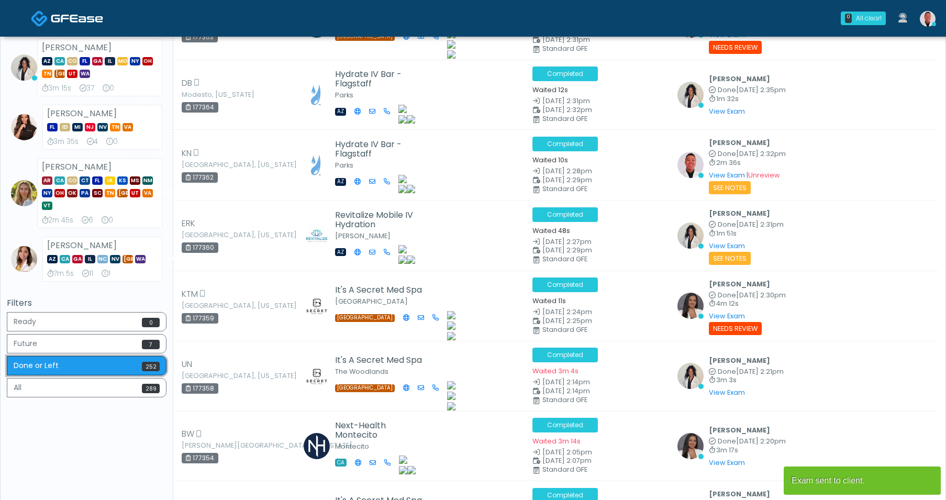
scroll to position [0, 0]
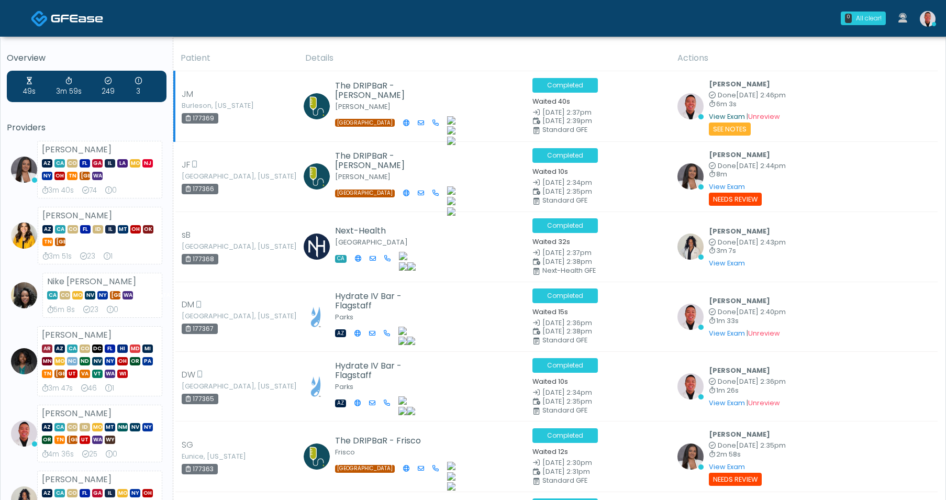
click at [732, 112] on link "View Exam" at bounding box center [727, 116] width 36 height 9
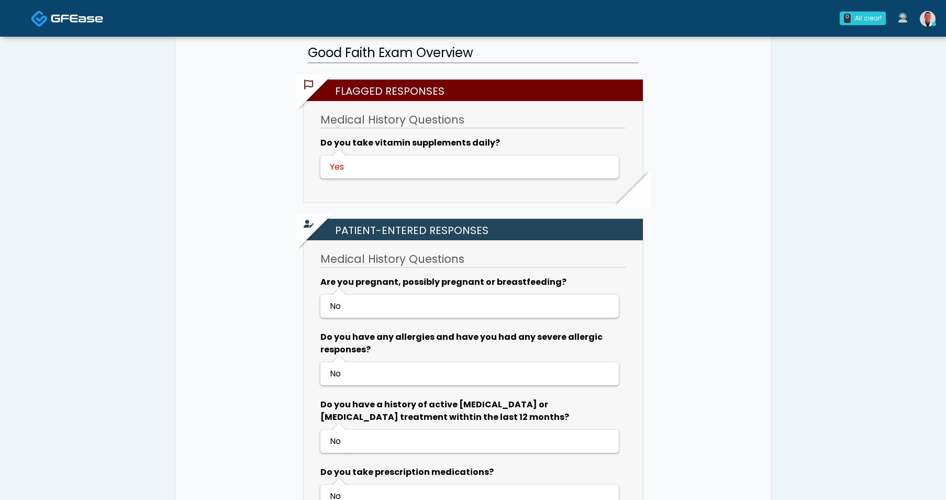
scroll to position [327, 0]
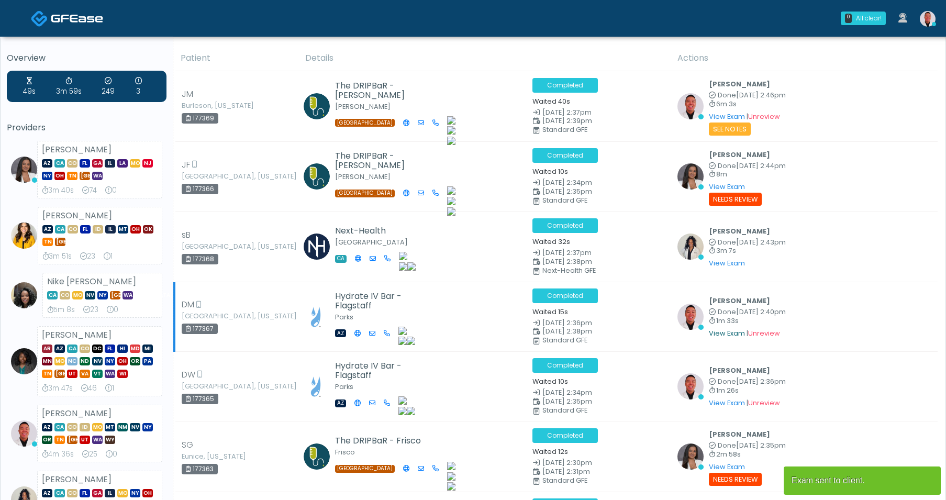
click at [716, 331] on link "View Exam" at bounding box center [727, 333] width 36 height 9
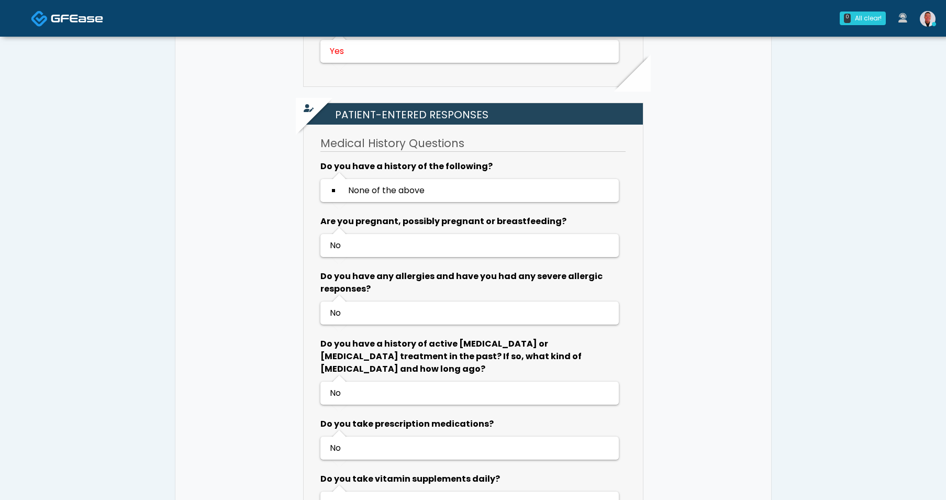
scroll to position [420, 0]
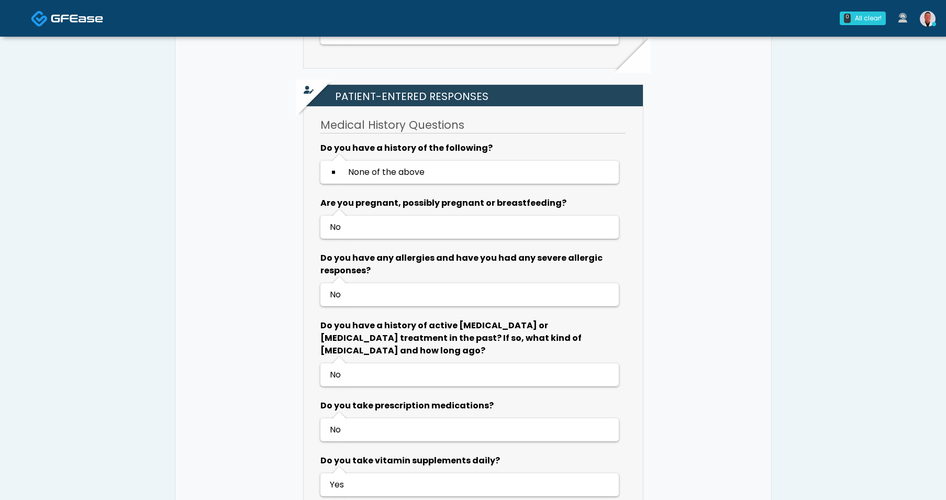
click at [933, 15] on img at bounding box center [928, 19] width 16 height 16
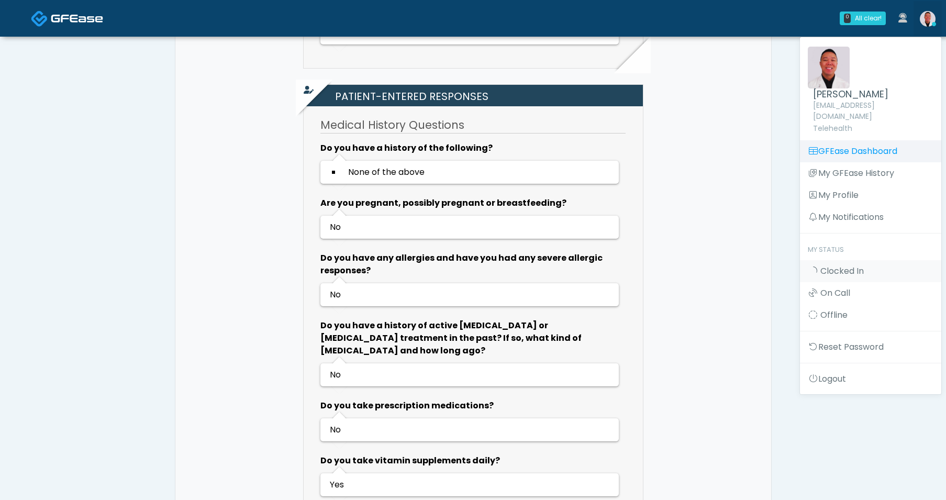
click at [846, 142] on link "GFEase Dashboard" at bounding box center [870, 151] width 141 height 22
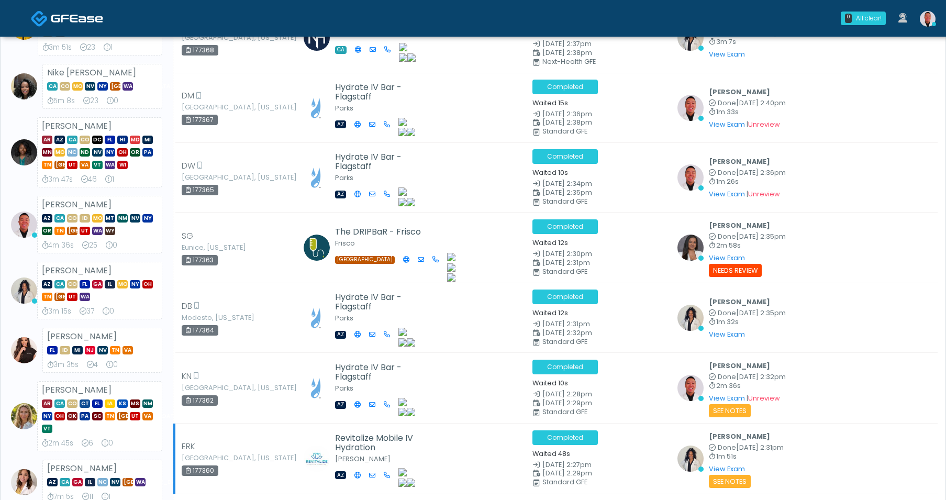
scroll to position [345, 0]
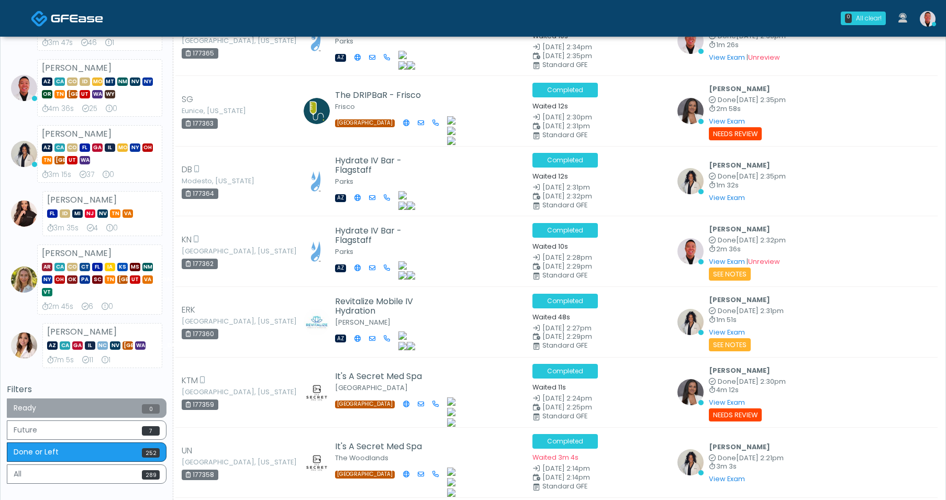
click at [142, 412] on span "0" at bounding box center [151, 408] width 18 height 9
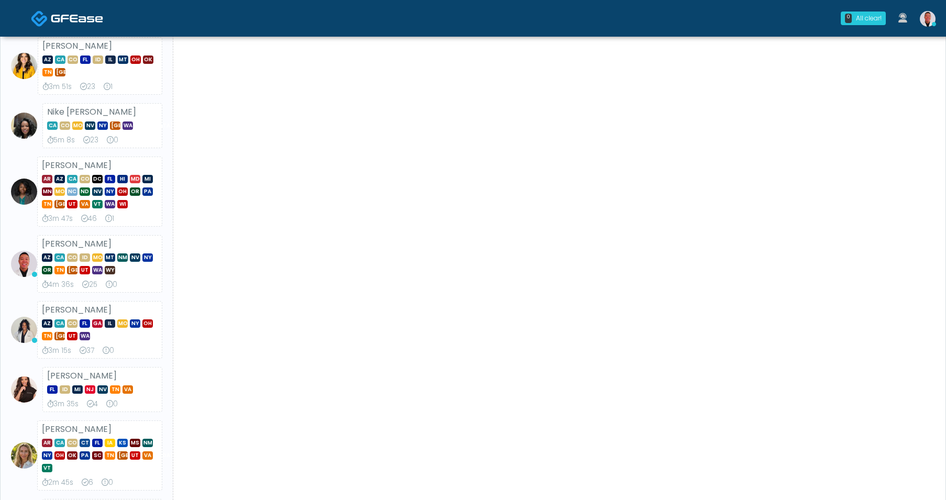
scroll to position [0, 0]
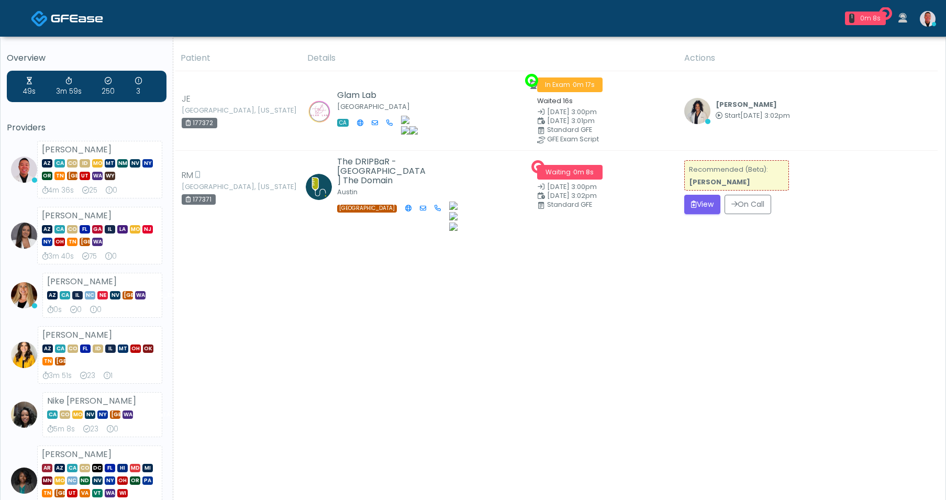
click at [673, 310] on div "Patient Details Actions" at bounding box center [555, 471] width 764 height 851
click at [713, 204] on button "View" at bounding box center [702, 204] width 36 height 19
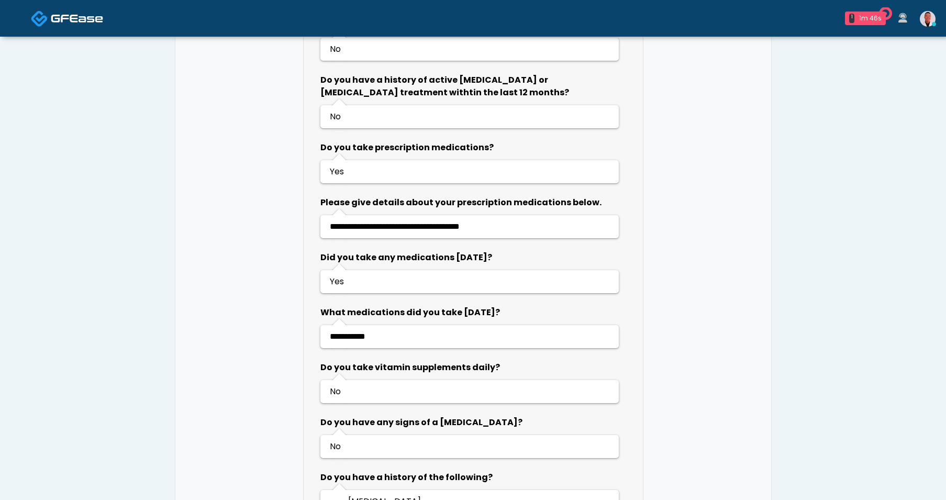
scroll to position [583, 0]
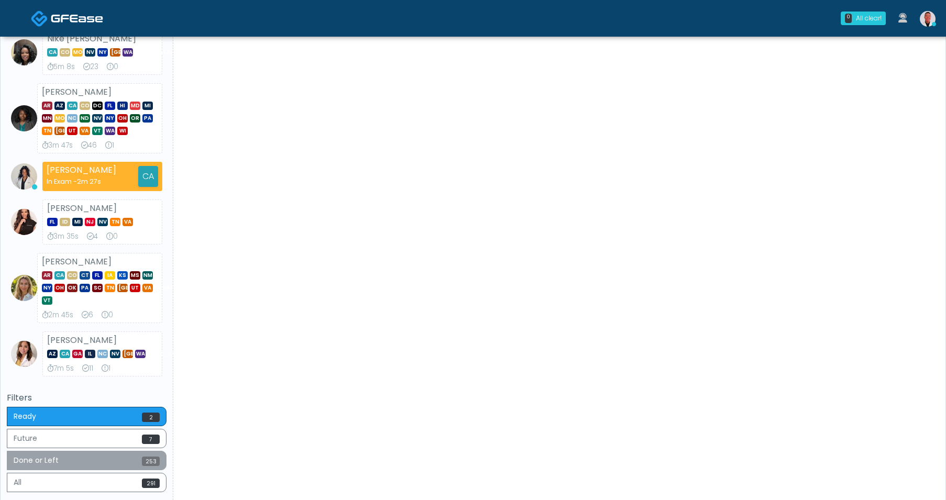
scroll to position [392, 0]
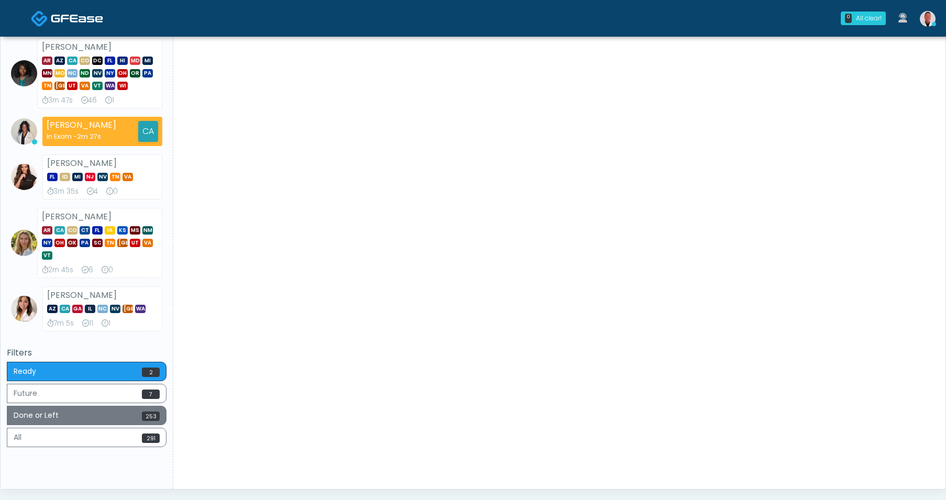
click at [141, 414] on button "Done or Left 253" at bounding box center [87, 415] width 160 height 19
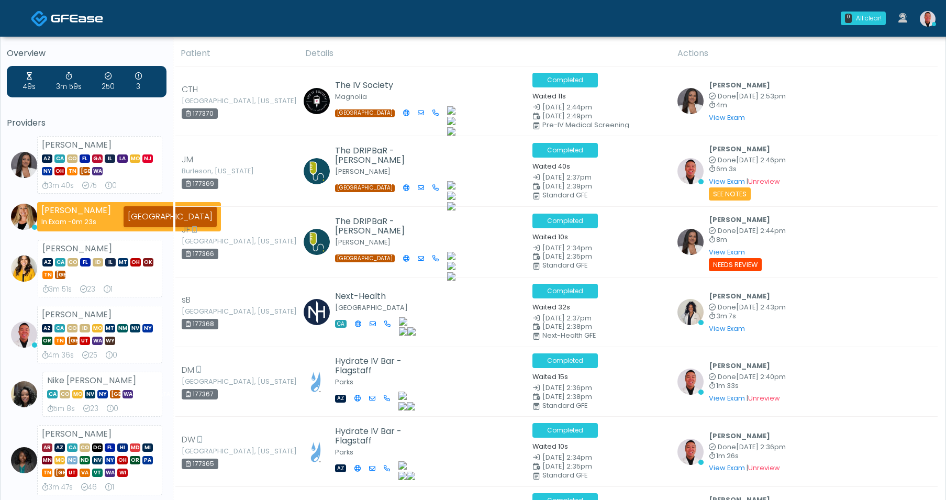
scroll to position [0, 0]
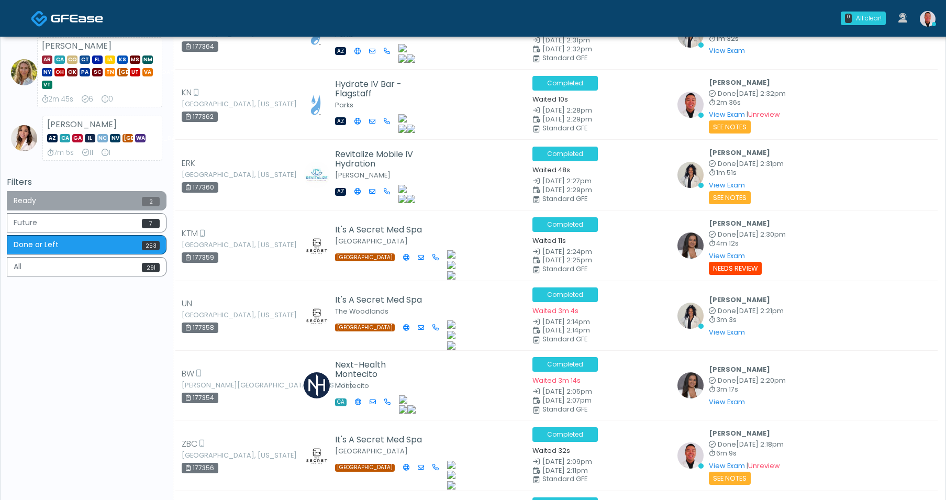
click at [119, 202] on button "Ready 2" at bounding box center [87, 200] width 160 height 19
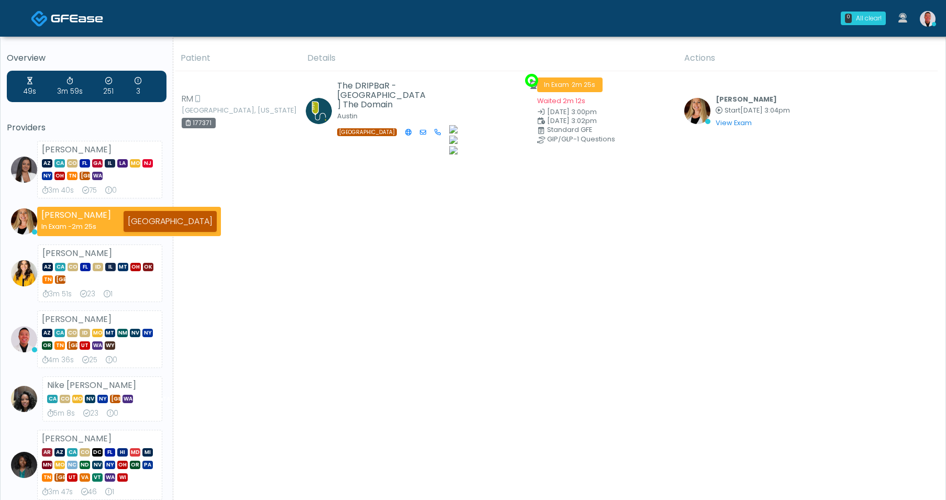
click at [354, 380] on div "Patient Details Actions" at bounding box center [555, 477] width 764 height 863
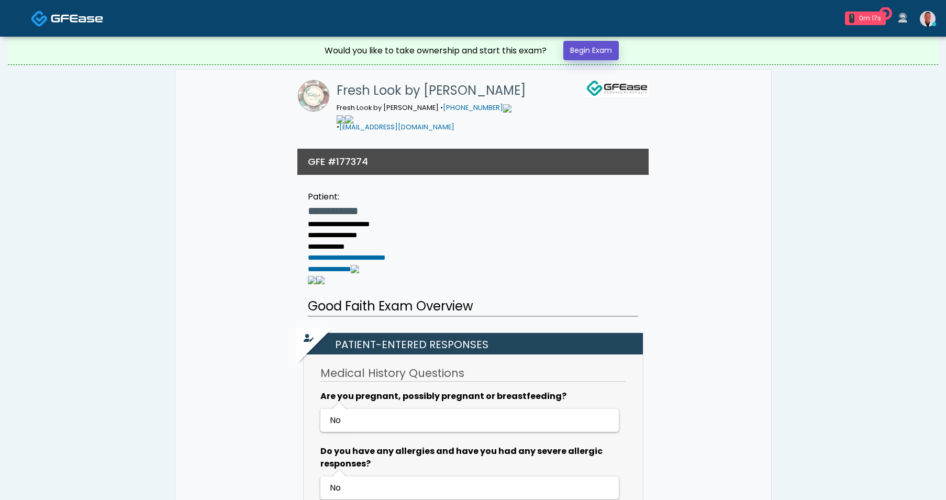
click at [581, 46] on link "Begin Exam" at bounding box center [590, 50] width 55 height 19
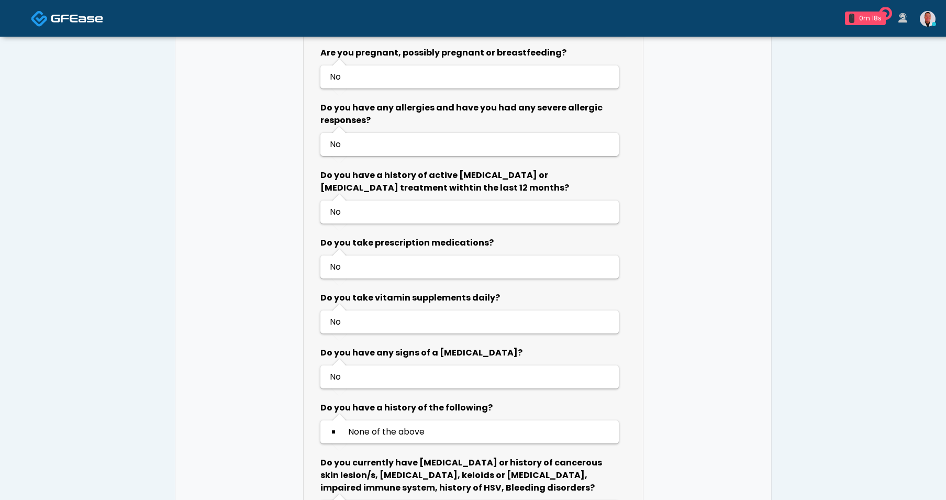
scroll to position [345, 0]
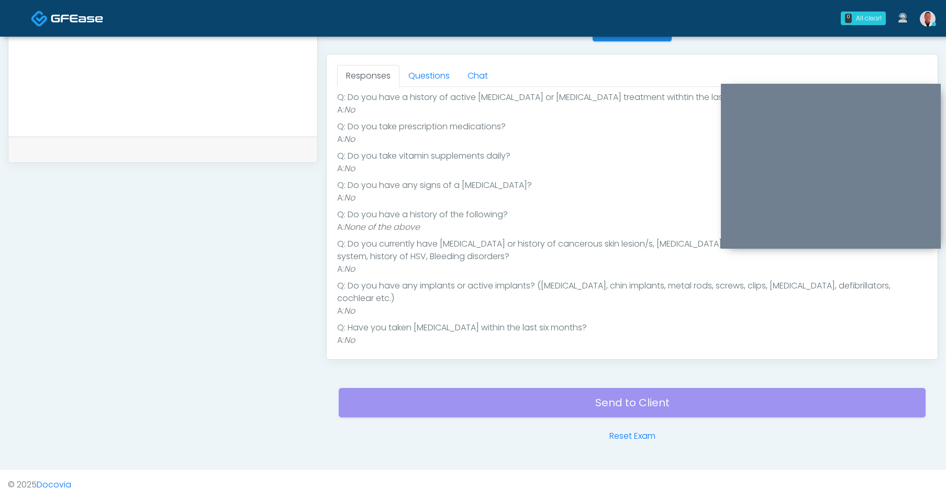
scroll to position [156, 0]
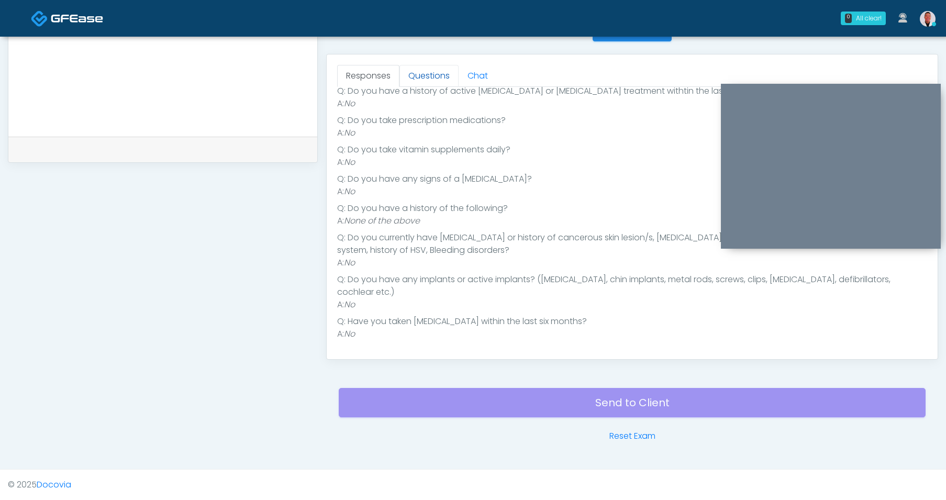
click at [426, 76] on link "Questions" at bounding box center [428, 76] width 59 height 22
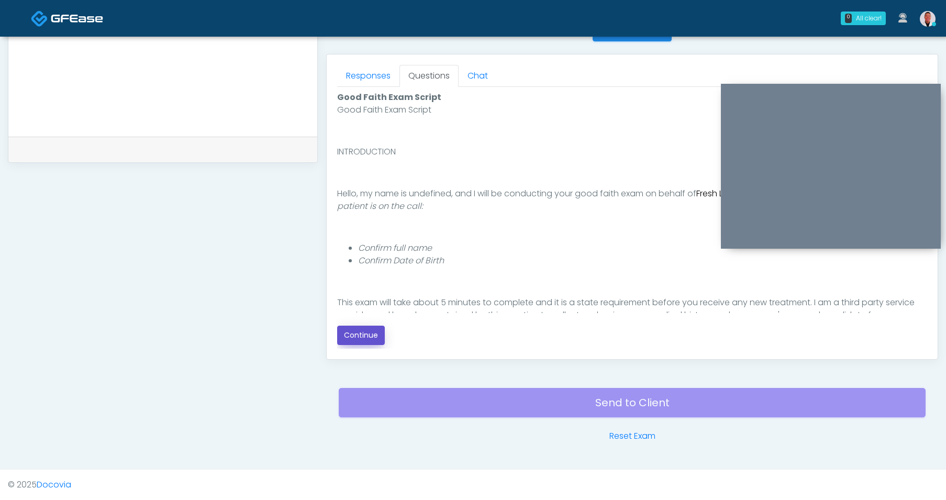
click at [367, 336] on button "Continue" at bounding box center [361, 335] width 48 height 19
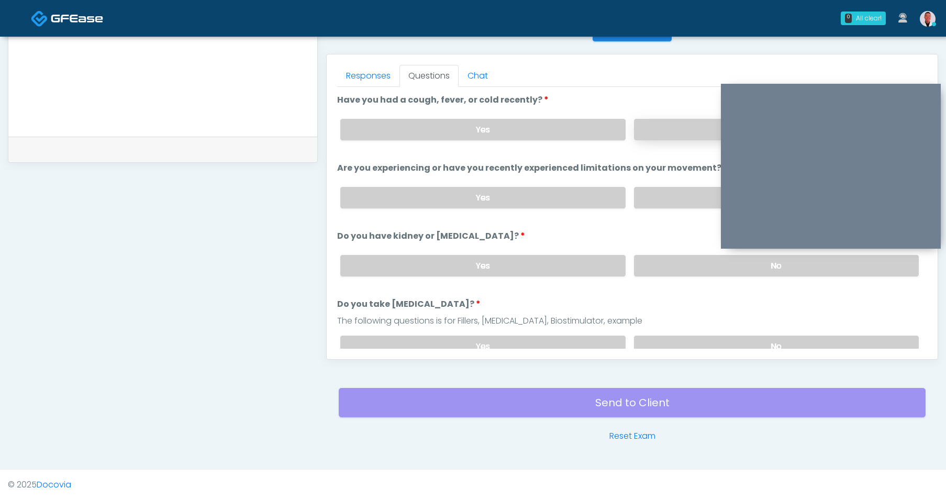
click at [658, 129] on label "No" at bounding box center [776, 129] width 285 height 21
click at [657, 203] on label "No" at bounding box center [776, 197] width 285 height 21
click at [660, 255] on label "No" at bounding box center [776, 265] width 285 height 21
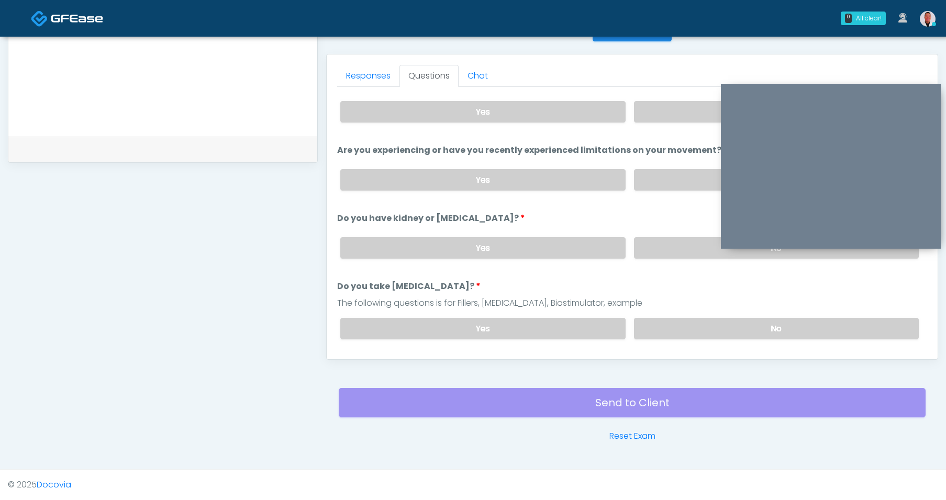
click at [688, 314] on div "Yes No" at bounding box center [629, 328] width 595 height 38
click at [687, 325] on label "No" at bounding box center [776, 328] width 285 height 21
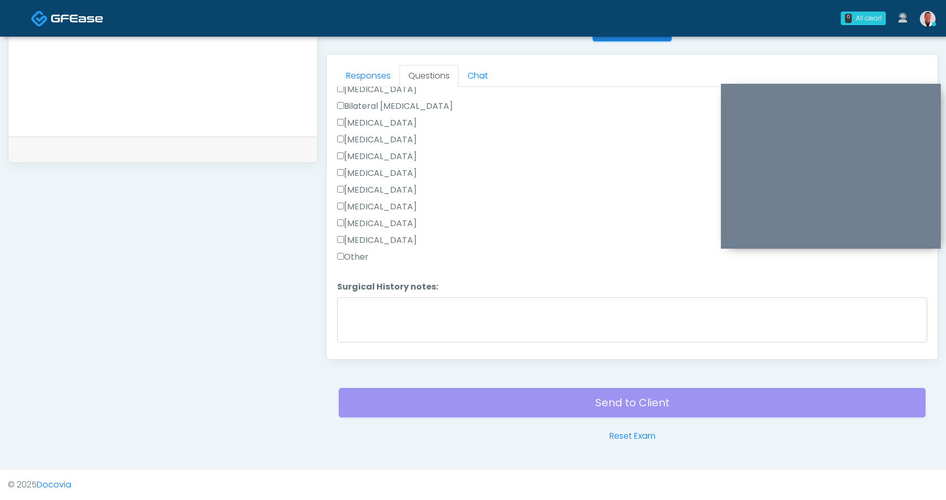
scroll to position [649, 0]
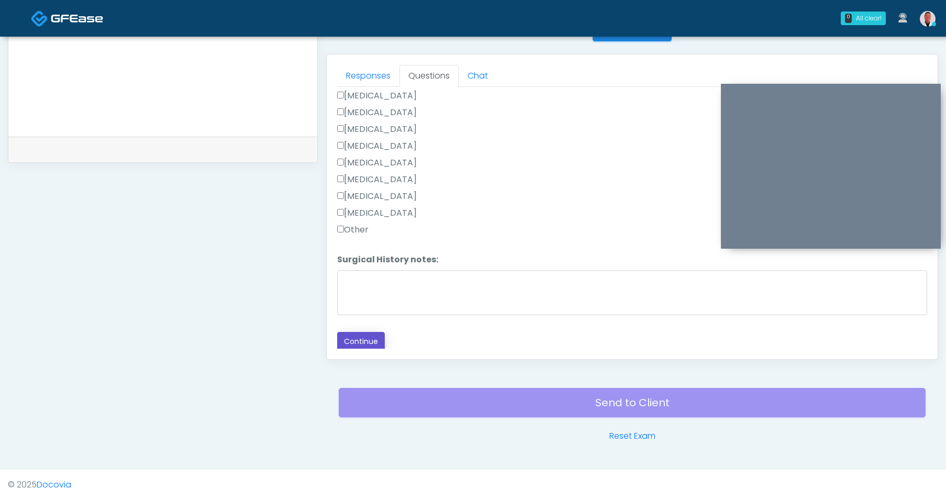
click at [365, 337] on button "Continue" at bounding box center [361, 341] width 48 height 19
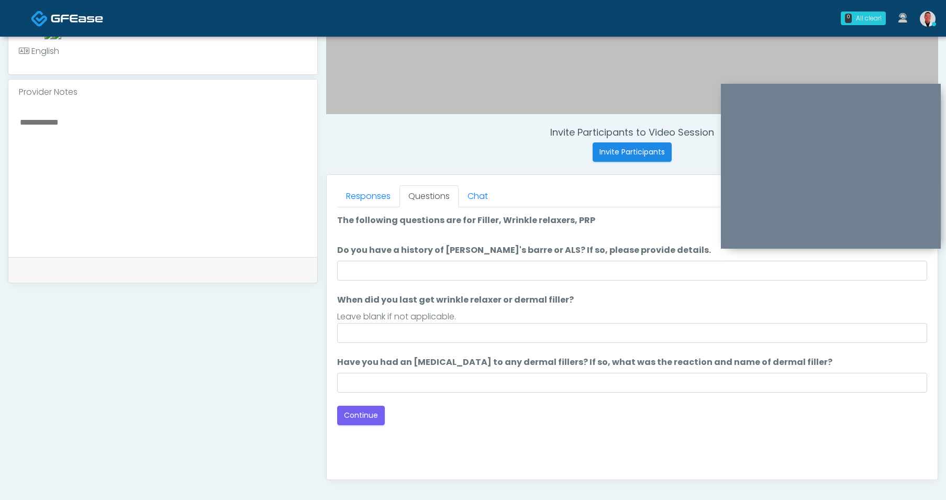
scroll to position [336, 0]
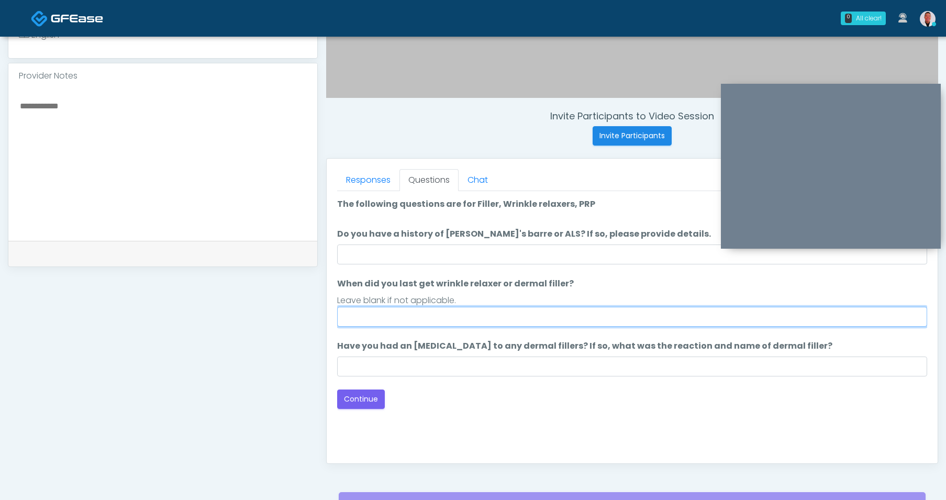
click at [394, 309] on input "When did you last get wrinkle relaxer or dermal filler?" at bounding box center [632, 317] width 590 height 20
click at [420, 314] on input "**********" at bounding box center [632, 317] width 590 height 20
click at [611, 316] on input "**********" at bounding box center [632, 317] width 590 height 20
type input "**********"
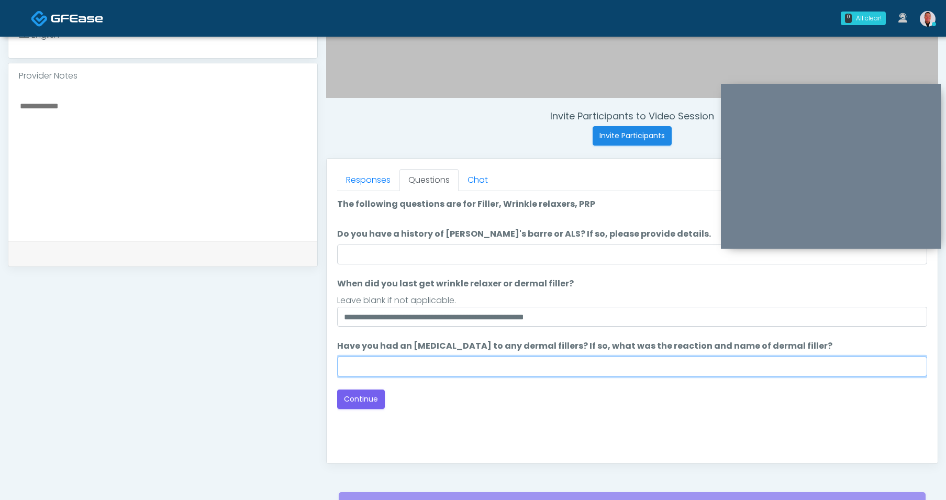
click at [572, 371] on input "Have you had an [MEDICAL_DATA] to any dermal fillers? If so, what was the react…" at bounding box center [632, 366] width 590 height 20
type input "****"
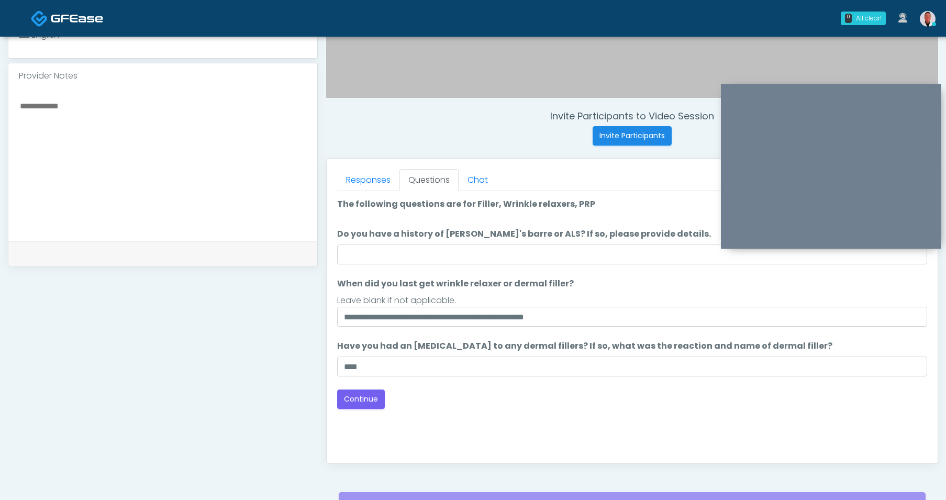
click at [615, 400] on div "Back Continue" at bounding box center [632, 398] width 590 height 19
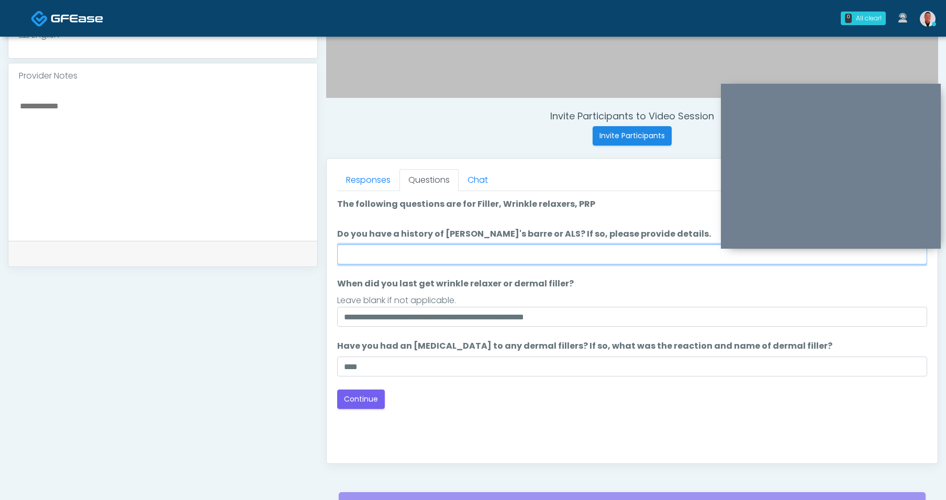
click at [484, 262] on input "Do you have a history of Guillain's barre or ALS? If so, please provide details." at bounding box center [632, 254] width 590 height 20
type input "**"
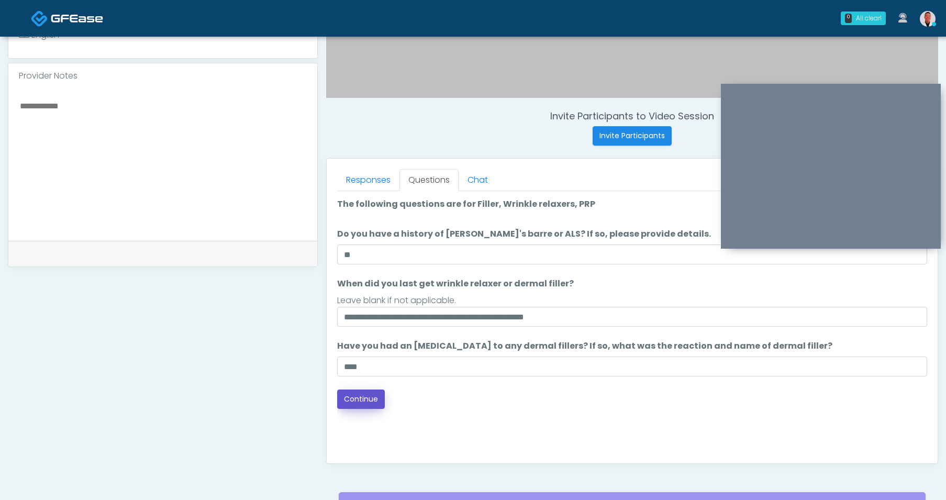
click at [358, 400] on button "Continue" at bounding box center [361, 398] width 48 height 19
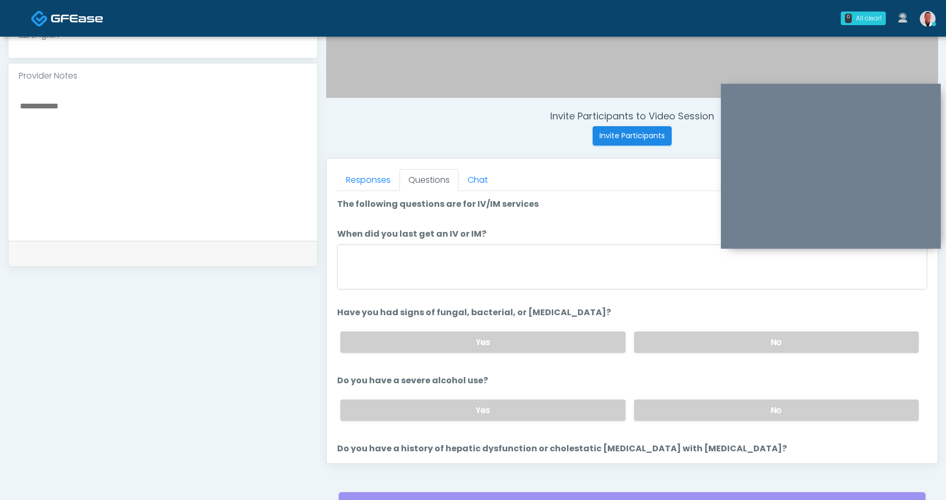
scroll to position [440, 0]
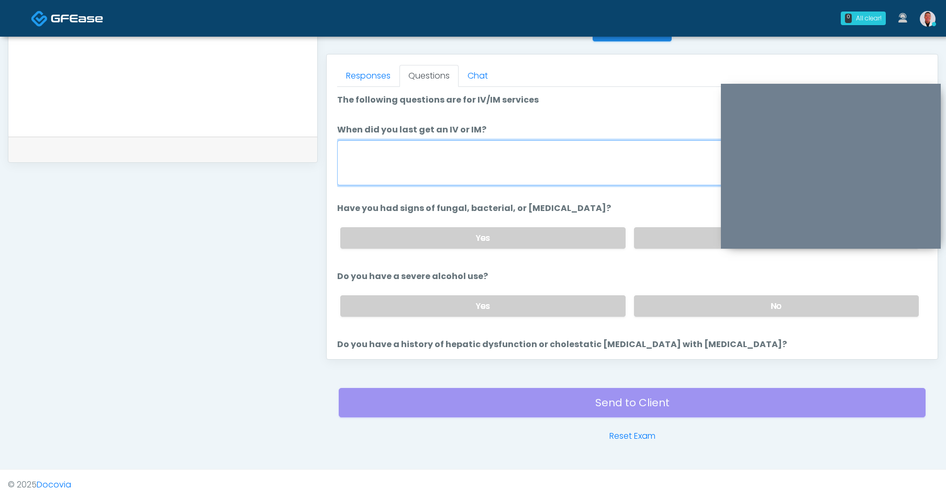
click at [442, 172] on textarea "When did you last get an IV or IM?" at bounding box center [632, 162] width 590 height 45
type textarea "********"
click at [681, 239] on label "No" at bounding box center [776, 237] width 285 height 21
click at [675, 300] on label "No" at bounding box center [776, 305] width 285 height 21
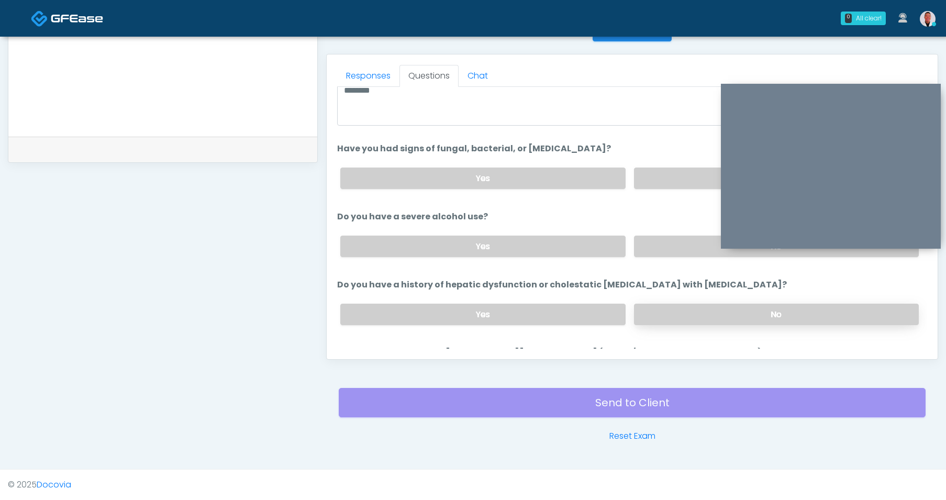
scroll to position [61, 0]
click at [681, 307] on label "No" at bounding box center [776, 313] width 285 height 21
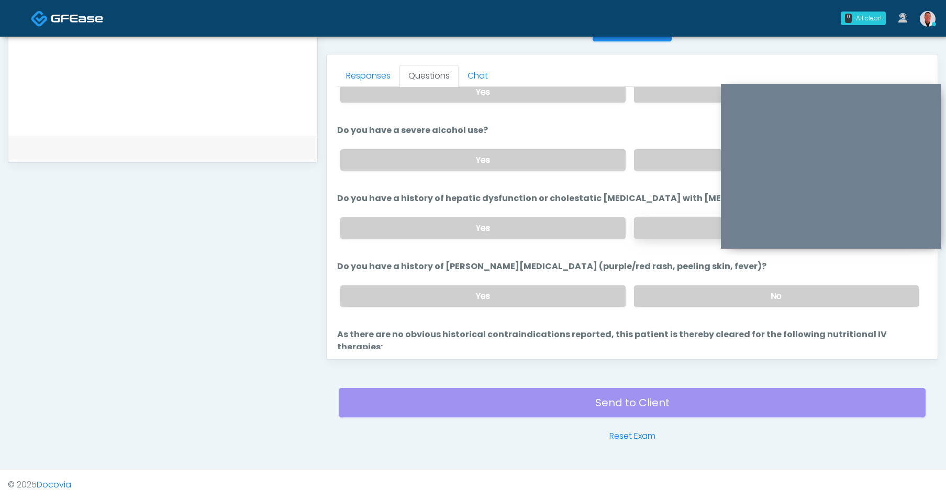
scroll to position [168, 0]
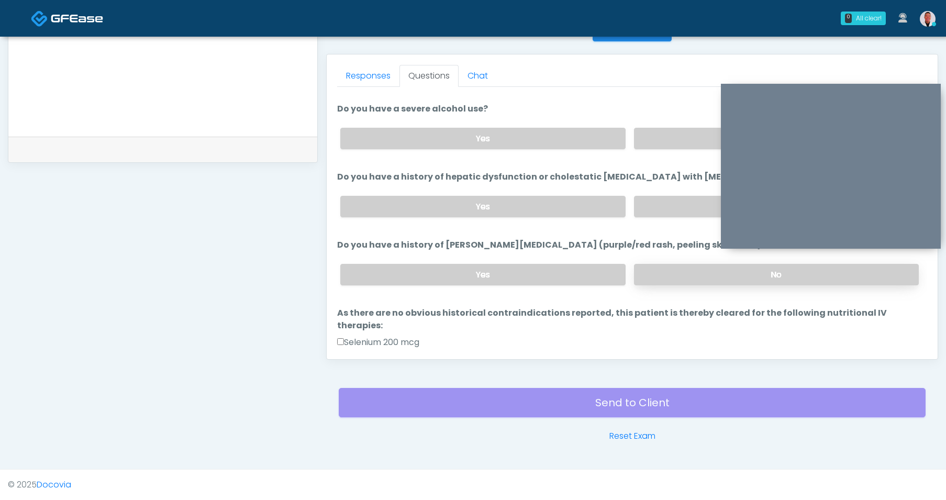
click at [659, 265] on label "No" at bounding box center [776, 274] width 285 height 21
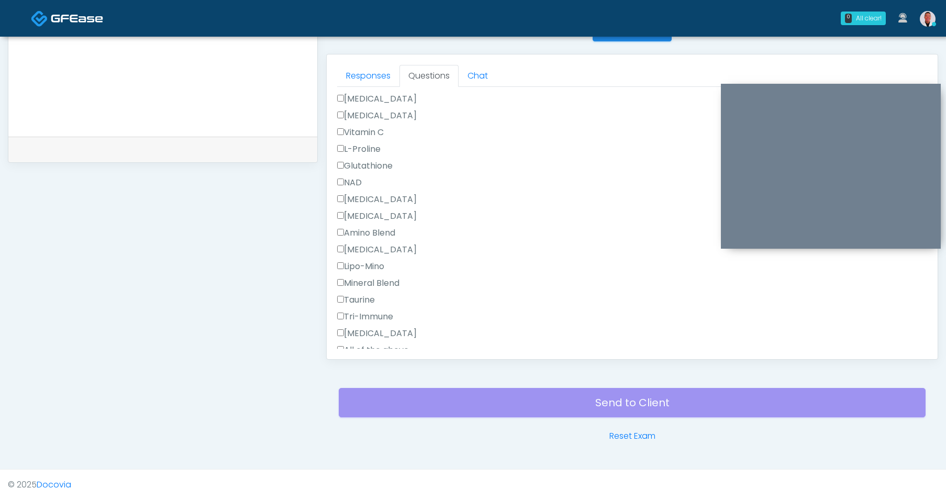
scroll to position [1123, 0]
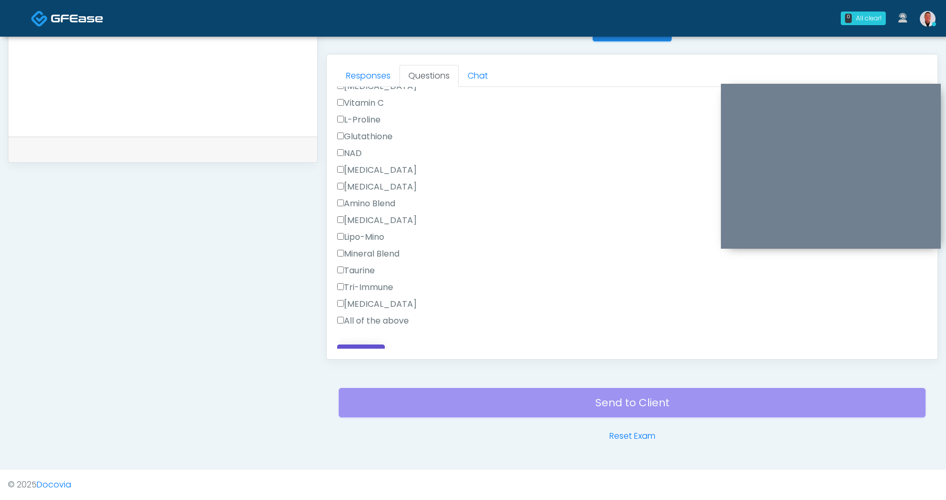
click at [364, 344] on button "Continue" at bounding box center [361, 353] width 48 height 19
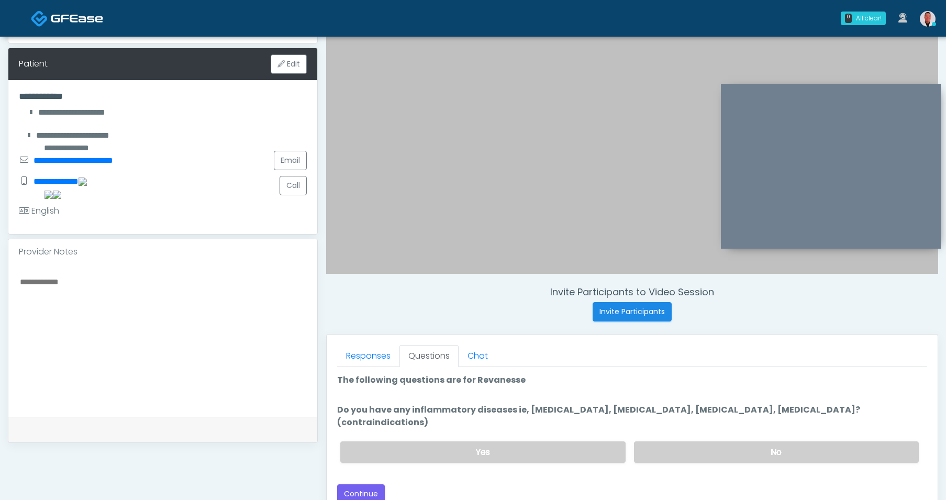
scroll to position [177, 0]
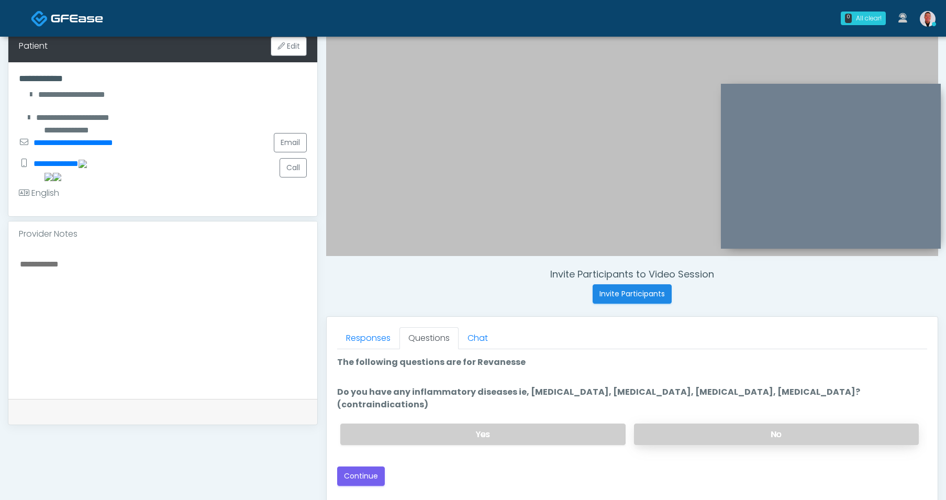
click at [697, 423] on label "No" at bounding box center [776, 433] width 285 height 21
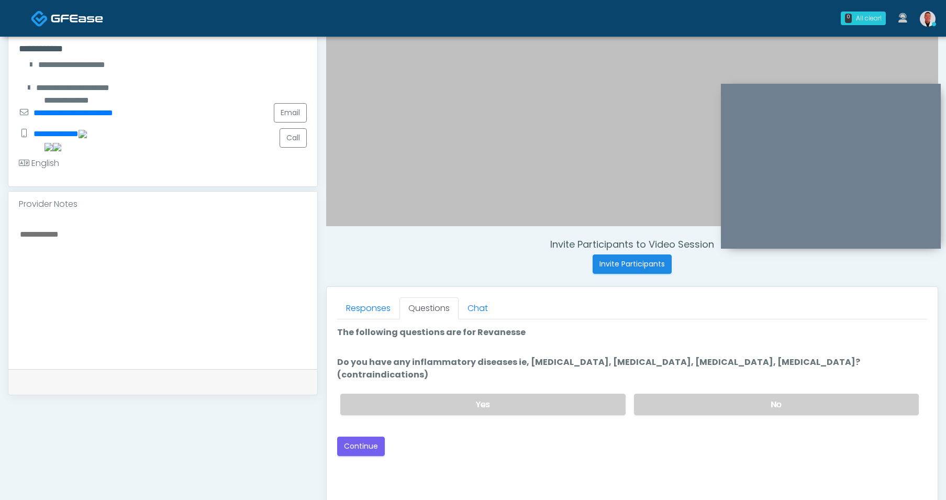
scroll to position [266, 0]
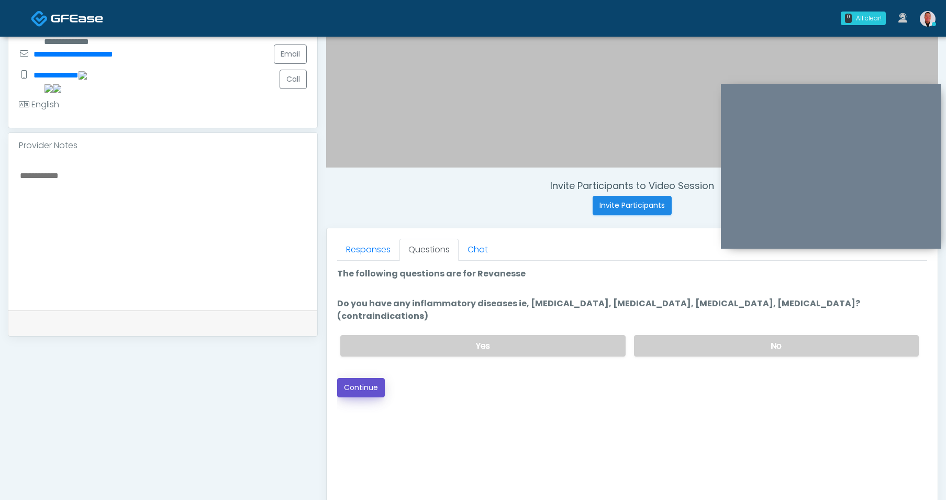
click at [352, 378] on button "Continue" at bounding box center [361, 387] width 48 height 19
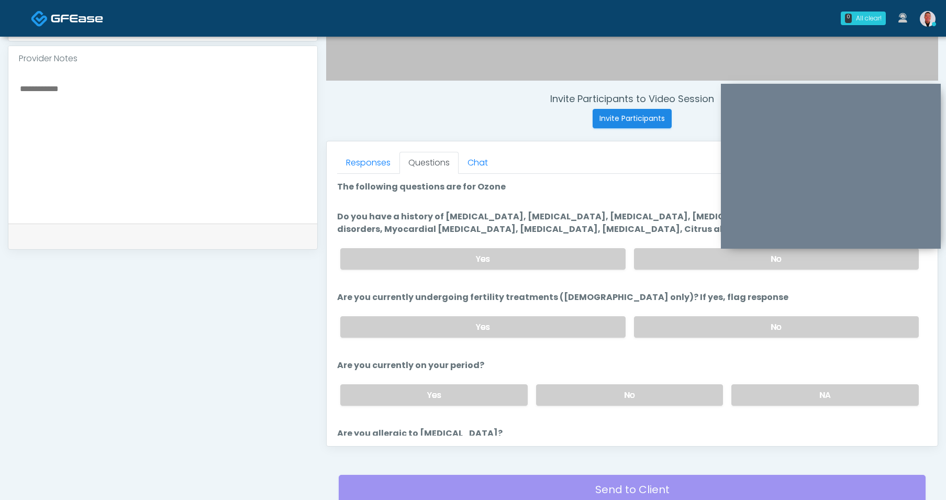
scroll to position [246, 0]
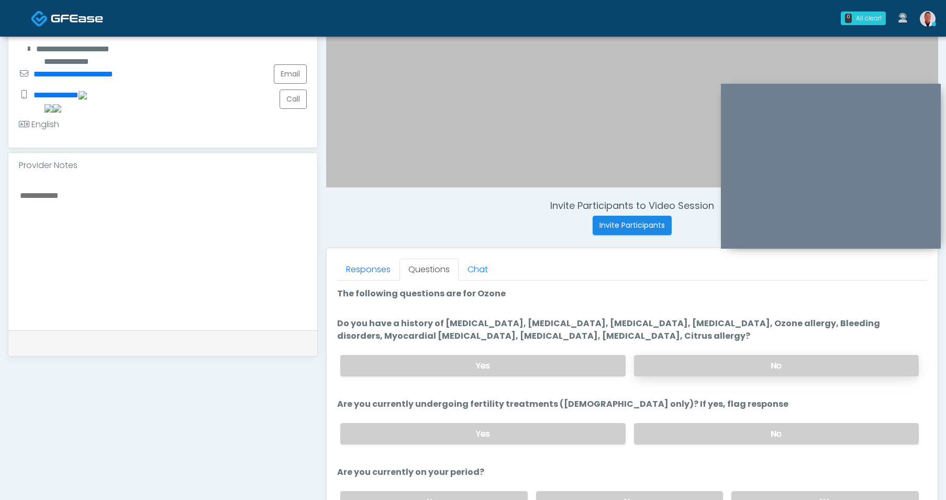
click at [780, 359] on label "No" at bounding box center [776, 365] width 285 height 21
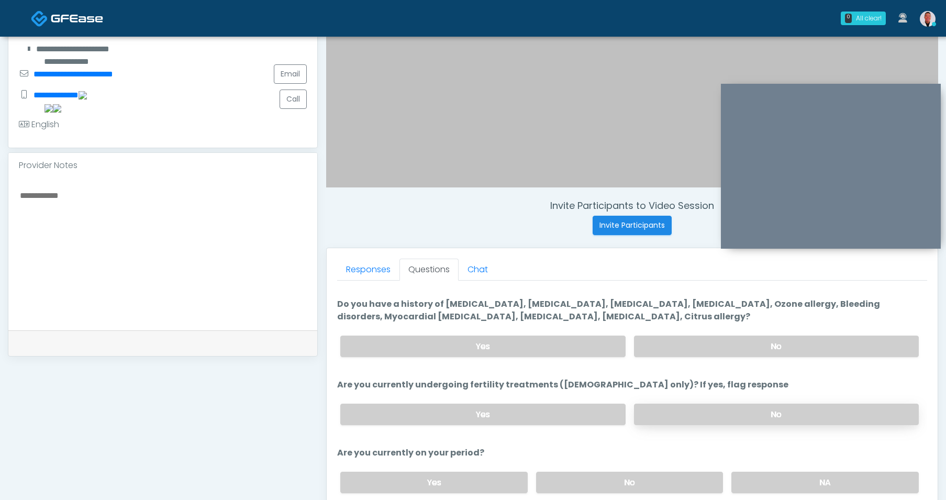
click at [709, 419] on label "No" at bounding box center [776, 414] width 285 height 21
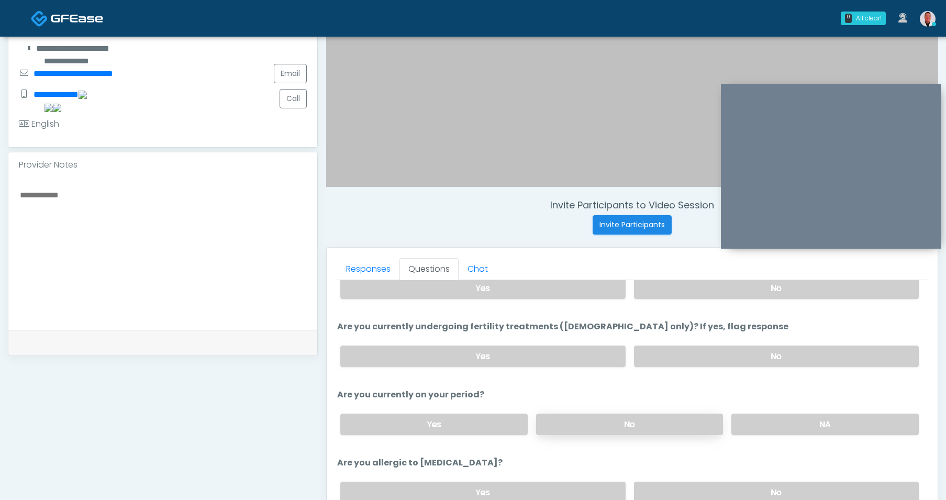
scroll to position [267, 0]
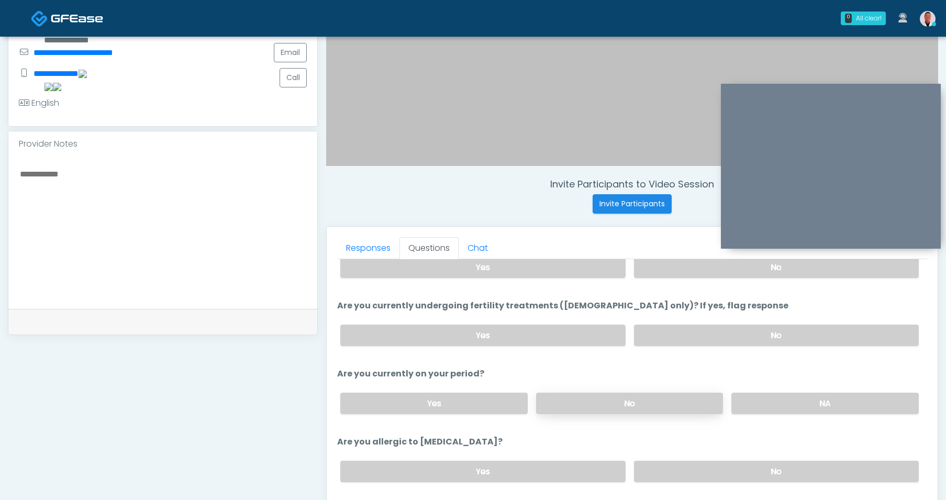
click at [660, 410] on label "No" at bounding box center [629, 403] width 187 height 21
click at [724, 465] on label "No" at bounding box center [776, 471] width 285 height 21
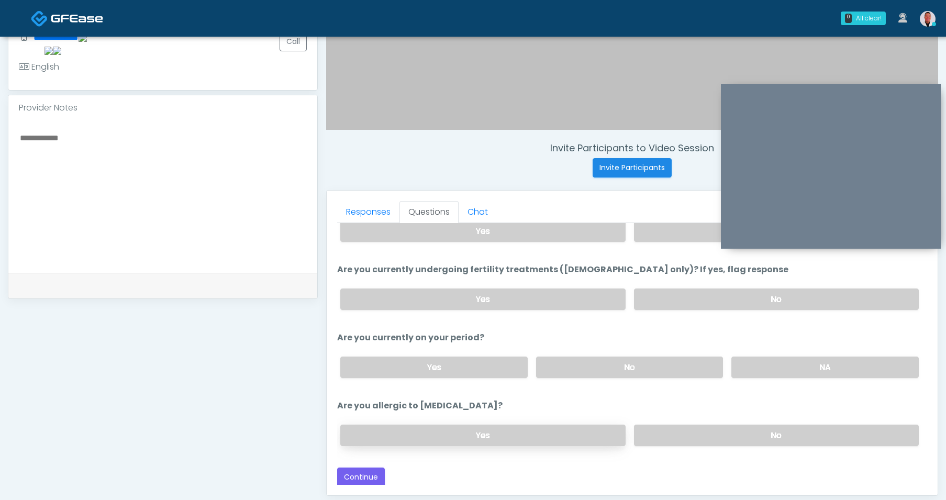
scroll to position [310, 0]
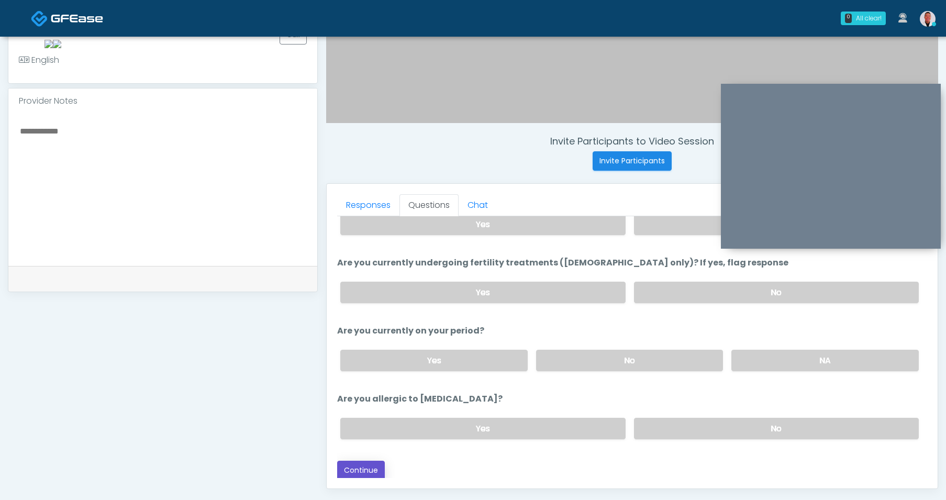
click at [382, 470] on button "Continue" at bounding box center [361, 470] width 48 height 19
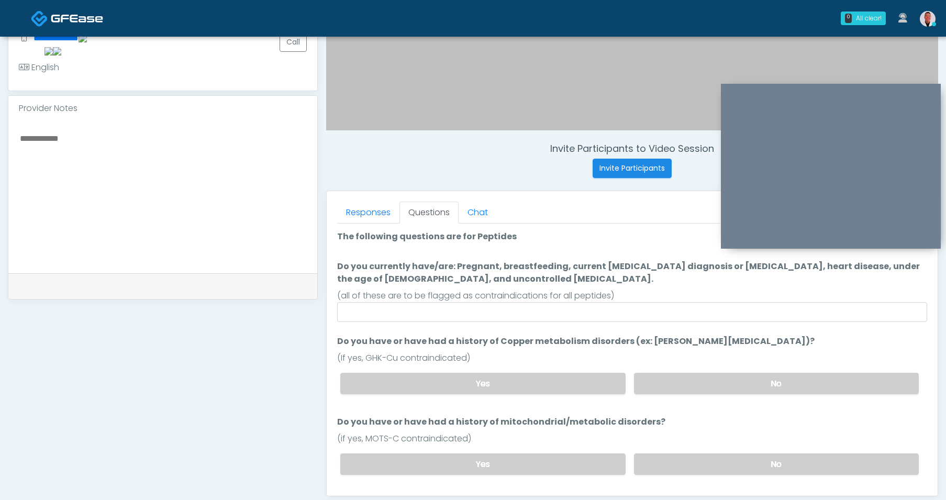
scroll to position [297, 0]
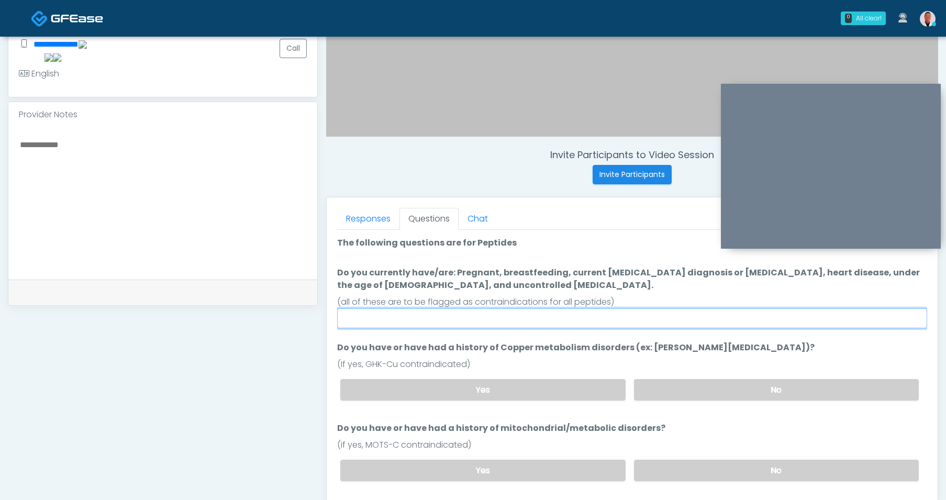
click at [545, 324] on input "Do you currently have/are: Pregnant, breastfeeding, current cancer diagnosis or…" at bounding box center [632, 318] width 590 height 20
type input "****"
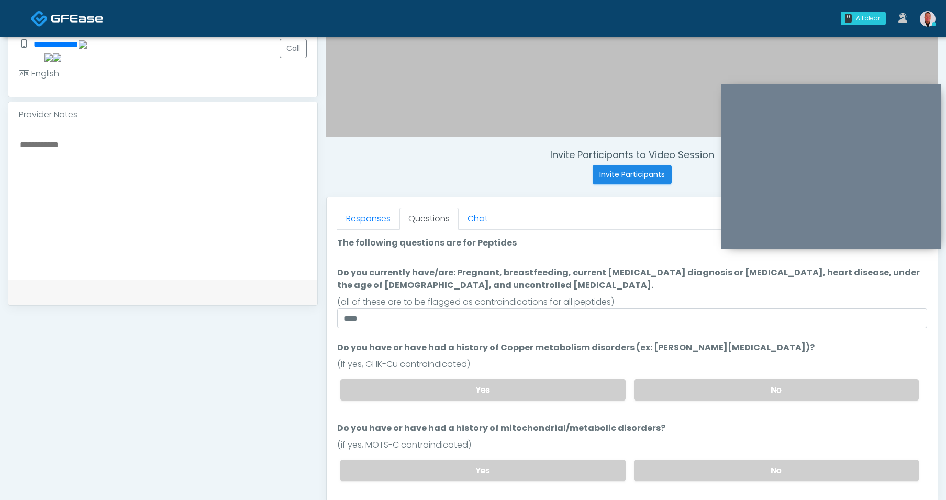
click at [659, 360] on div "(If yes, GHK-Cu contraindicated)" at bounding box center [632, 364] width 590 height 13
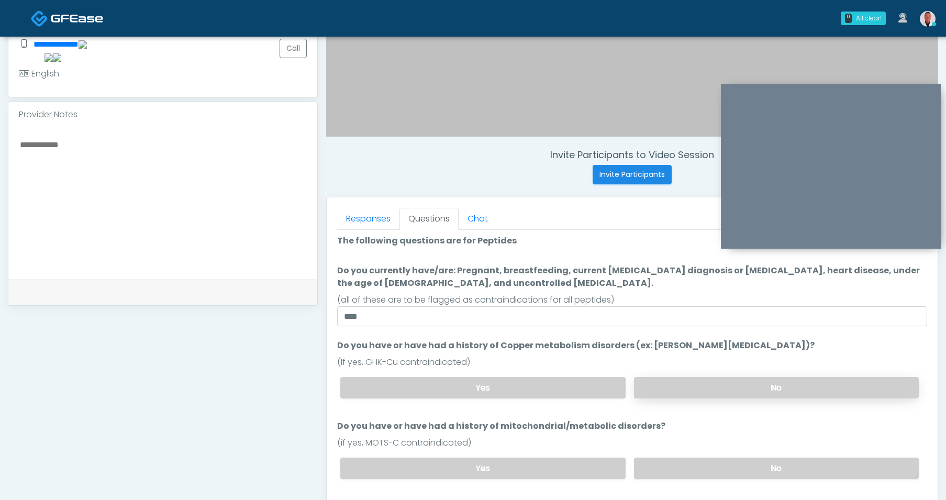
click at [722, 389] on label "No" at bounding box center [776, 387] width 285 height 21
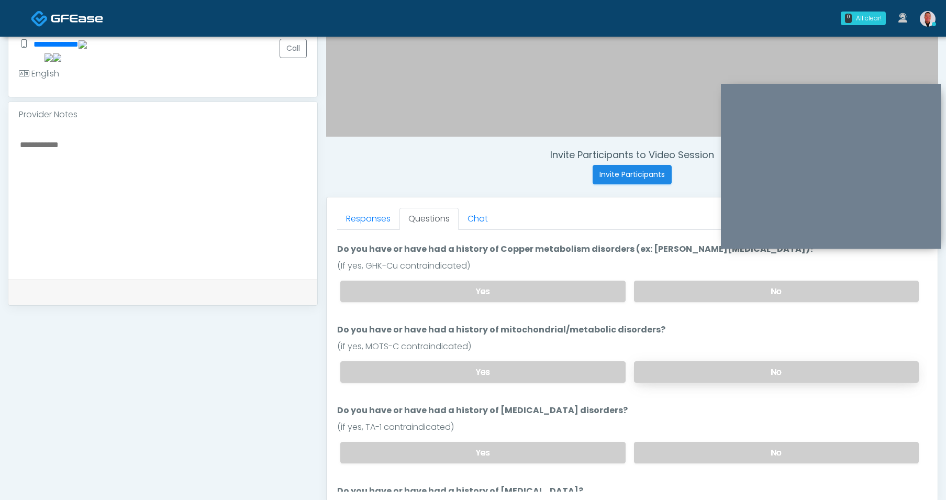
click at [710, 381] on label "No" at bounding box center [776, 371] width 285 height 21
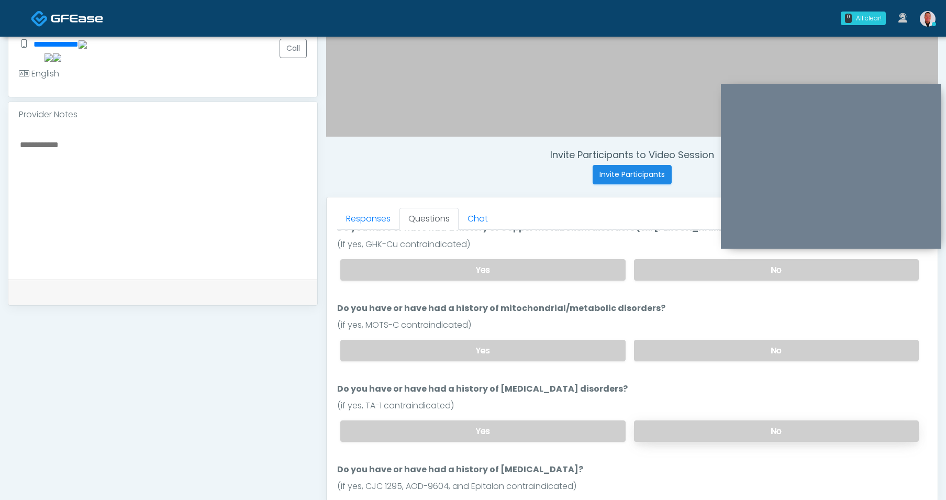
click at [709, 429] on label "No" at bounding box center [776, 430] width 285 height 21
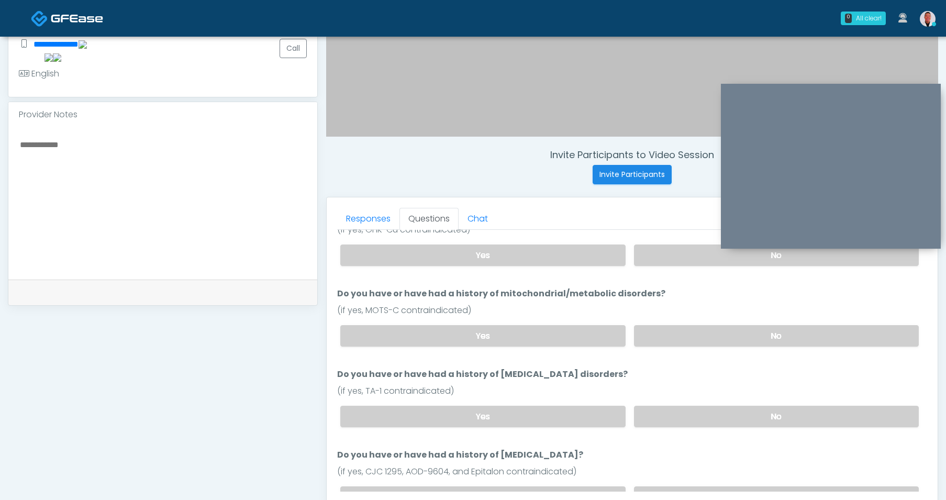
scroll to position [139, 0]
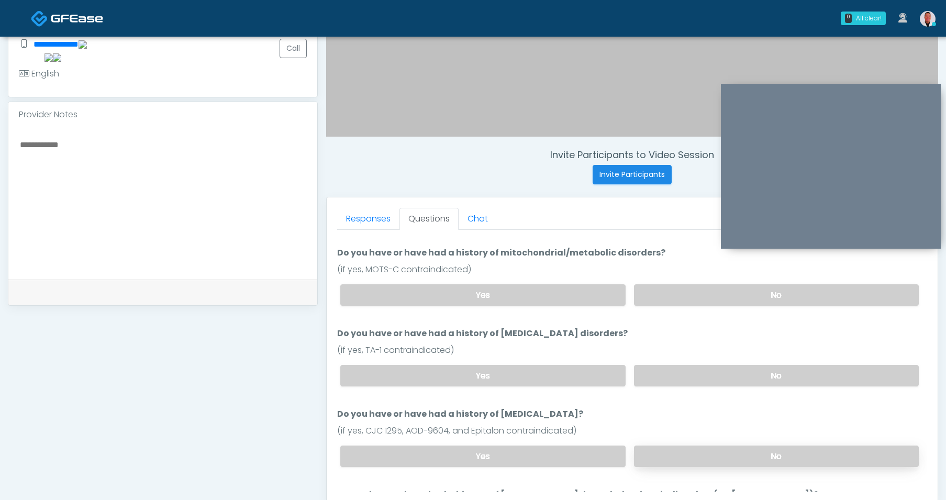
click at [698, 457] on label "No" at bounding box center [776, 455] width 285 height 21
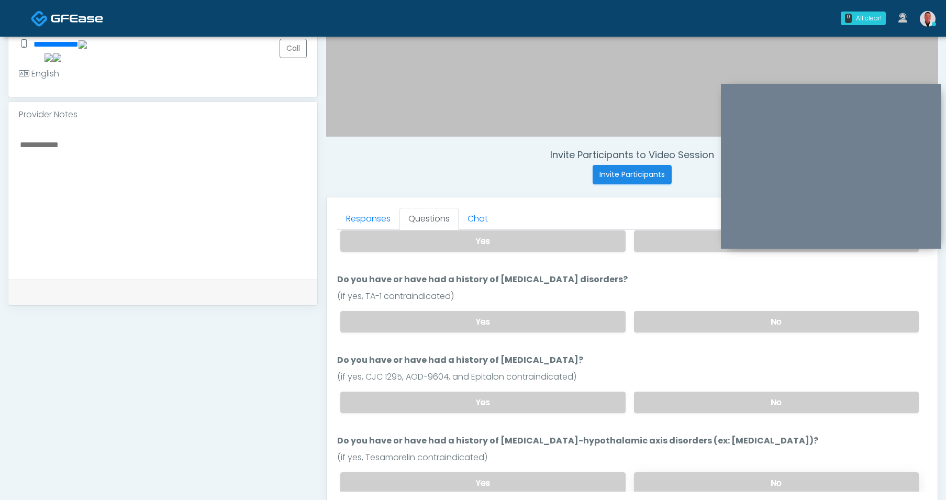
scroll to position [270, 0]
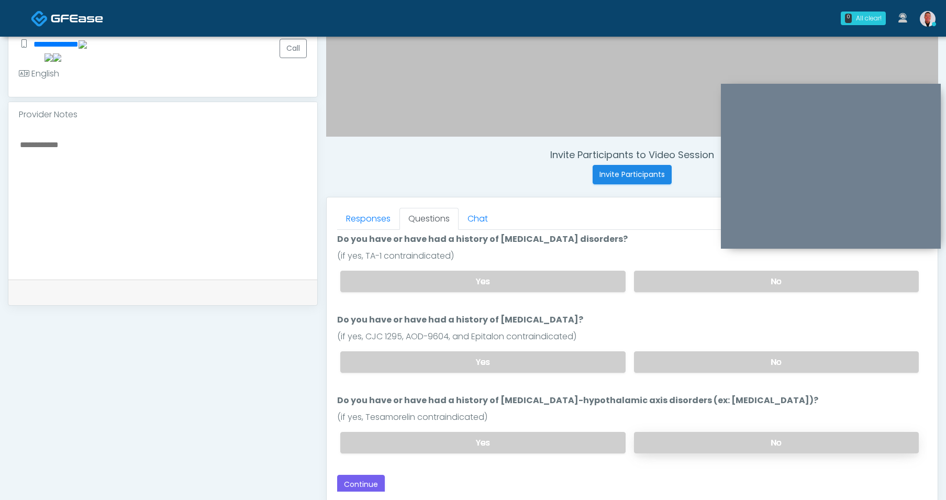
click at [701, 441] on label "No" at bounding box center [776, 442] width 285 height 21
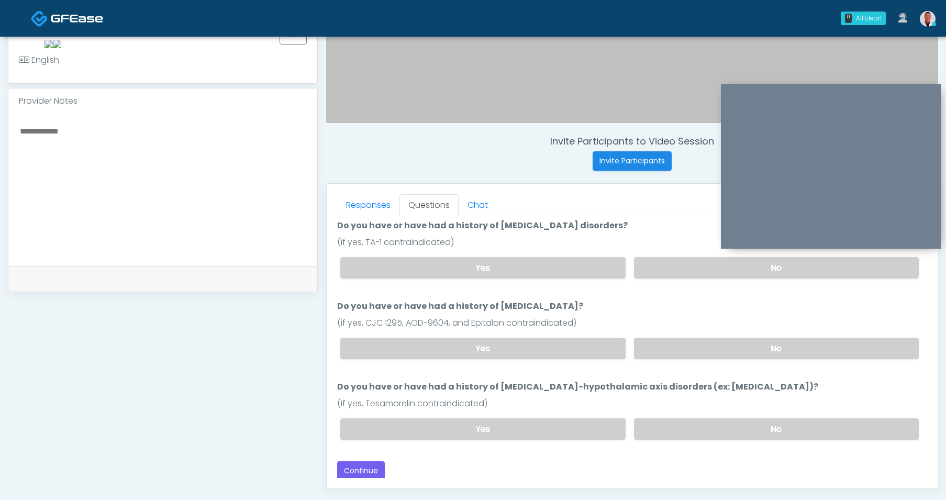
scroll to position [318, 0]
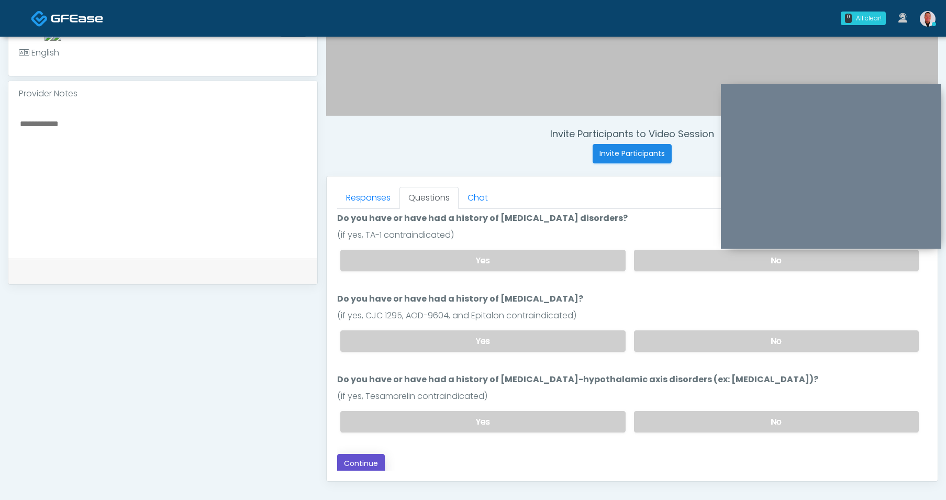
click at [353, 463] on button "Continue" at bounding box center [361, 463] width 48 height 19
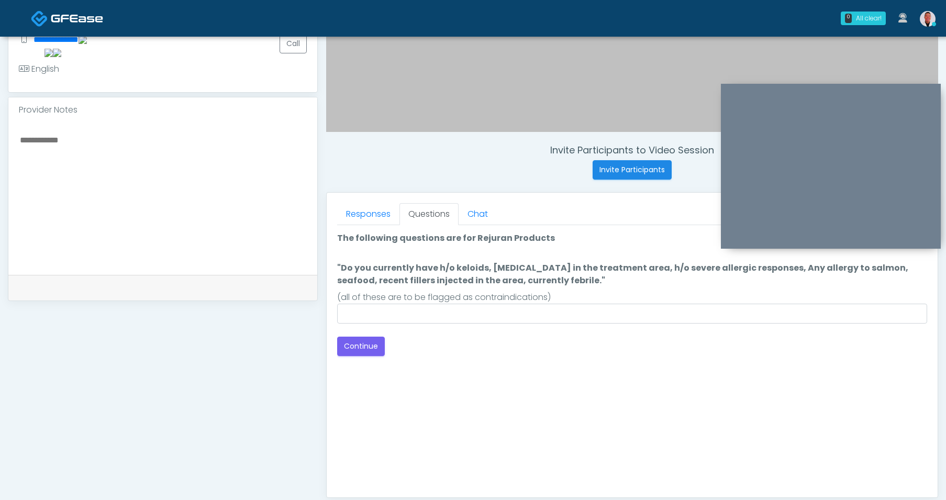
scroll to position [225, 0]
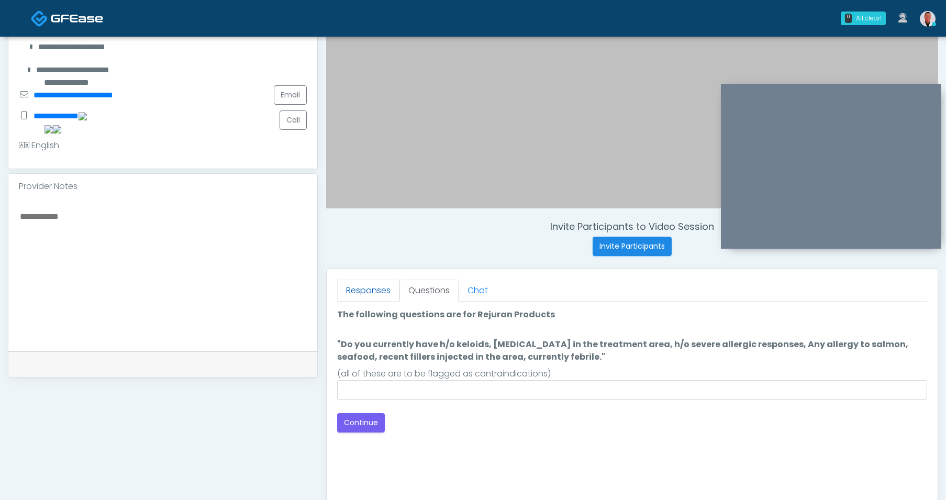
click at [373, 292] on link "Responses" at bounding box center [368, 291] width 62 height 22
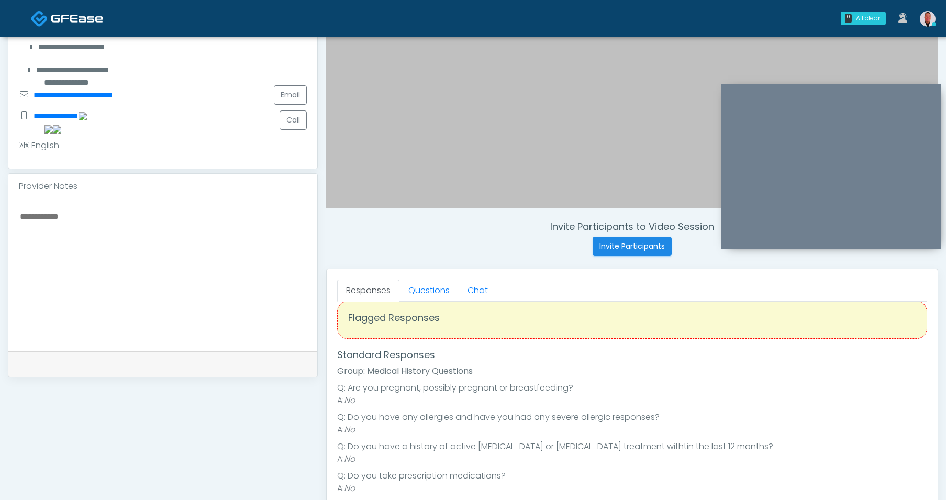
scroll to position [19, 0]
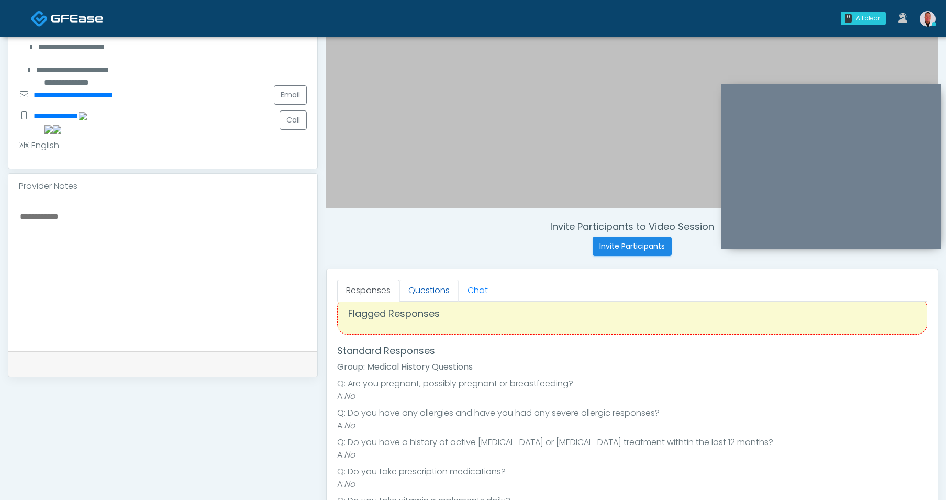
click at [428, 292] on link "Questions" at bounding box center [428, 291] width 59 height 22
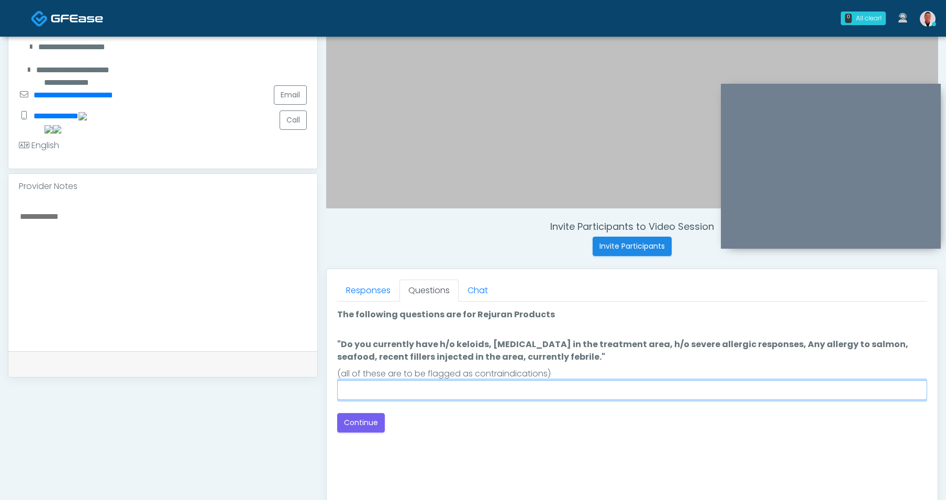
click at [405, 389] on input ""Do you currently have h/o keloids, skin infection in the treatment area, h/o s…" at bounding box center [632, 390] width 590 height 20
click button "Connect with an agent" at bounding box center [0, 0] width 0 height 0
type input "**"
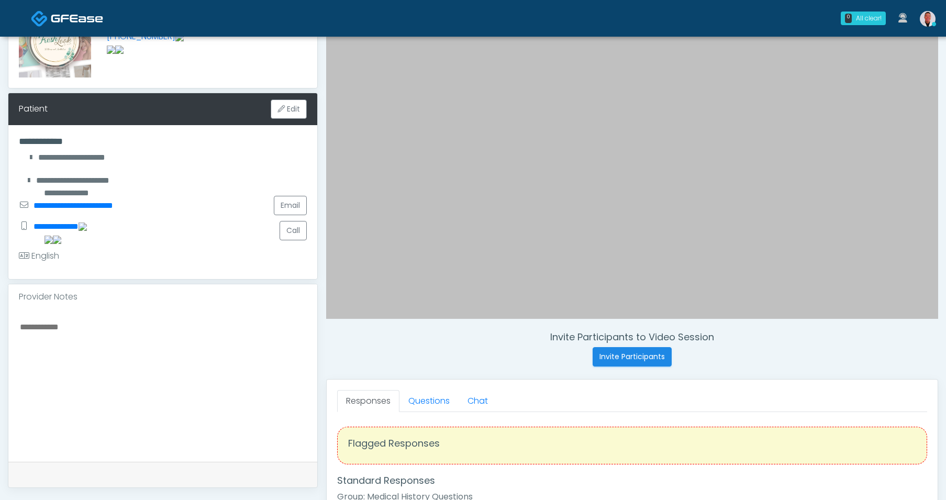
scroll to position [115, 0]
click at [437, 399] on link "Questions" at bounding box center [428, 400] width 59 height 22
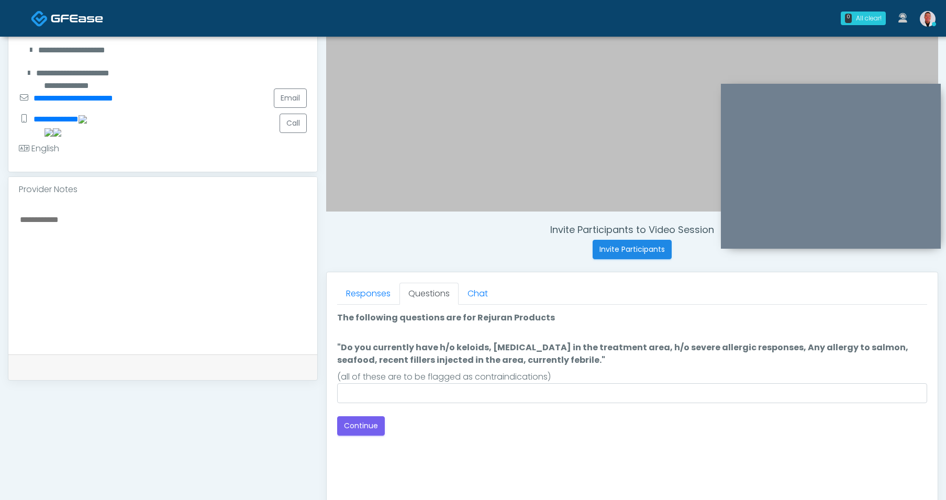
scroll to position [235, 0]
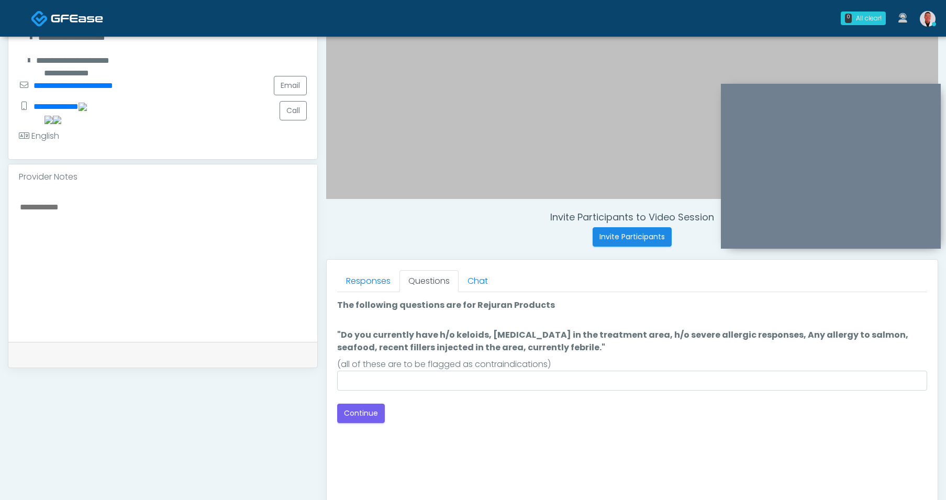
click at [428, 367] on div "(all of these are to be flagged as contraindications)" at bounding box center [632, 364] width 590 height 13
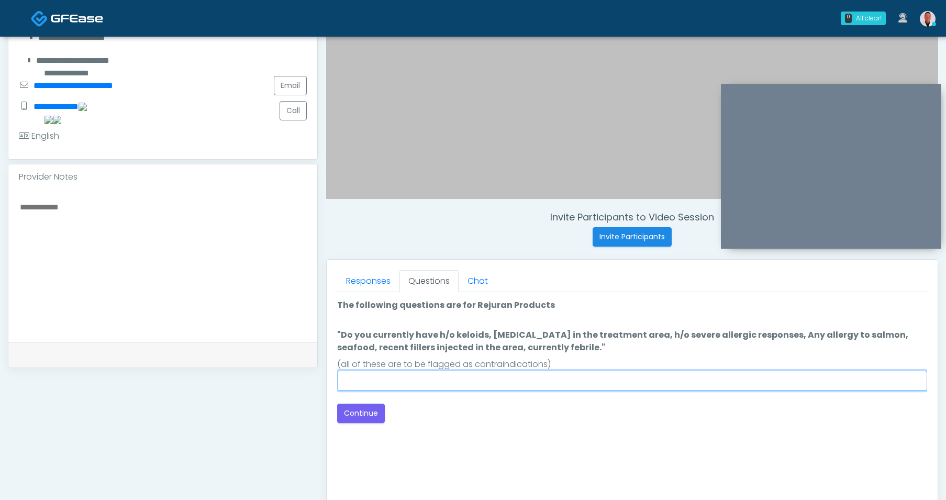
click at [430, 377] on input ""Do you currently have h/o keloids, [MEDICAL_DATA] in the treatment area, h/o s…" at bounding box center [632, 381] width 590 height 20
type input "****"
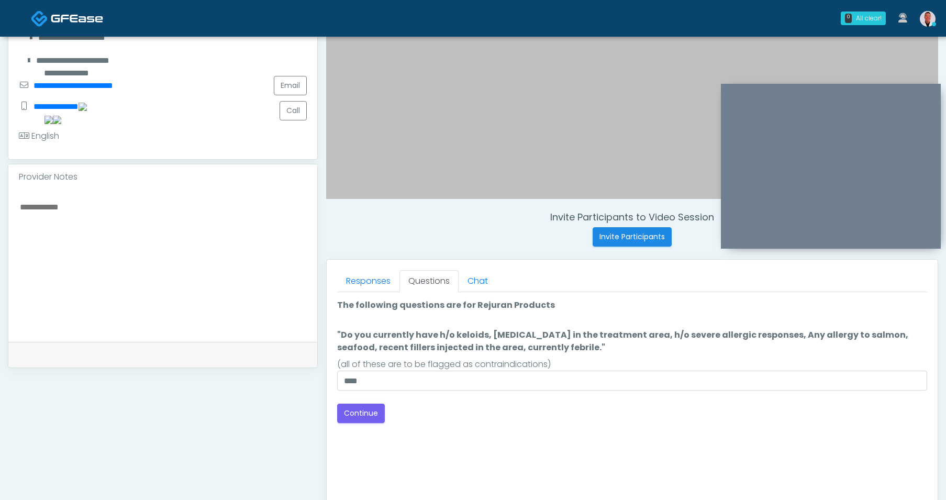
click at [388, 440] on div "Connect with an agent No thanks, I will complete the questionnaire by myself. L…" at bounding box center [632, 423] width 590 height 262
click at [373, 420] on button "Continue" at bounding box center [361, 413] width 48 height 19
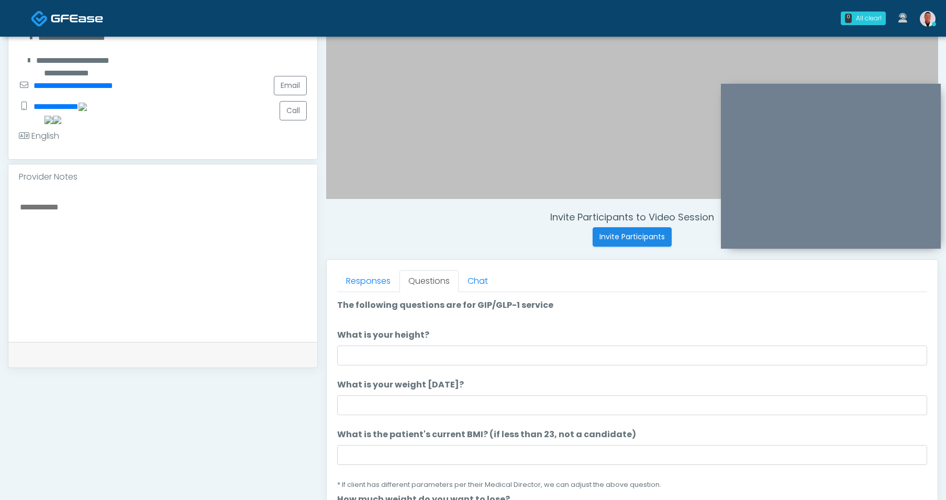
scroll to position [440, 0]
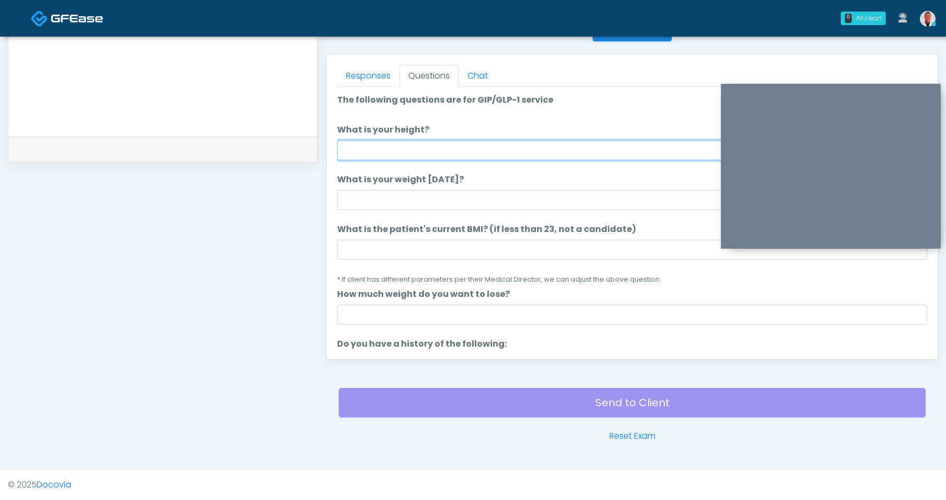
click at [496, 160] on input "What is your height?" at bounding box center [632, 150] width 590 height 20
type input "****"
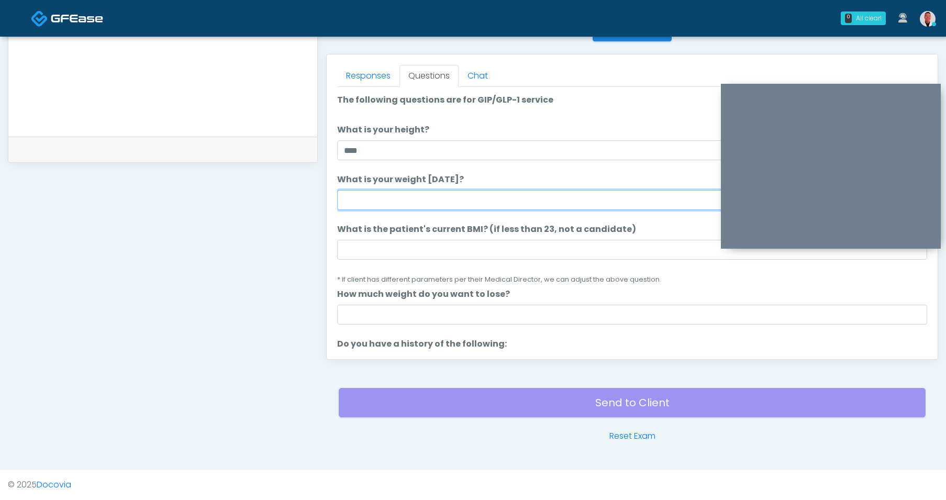
click at [433, 193] on input "What is your weight today?" at bounding box center [632, 200] width 590 height 20
type input "******"
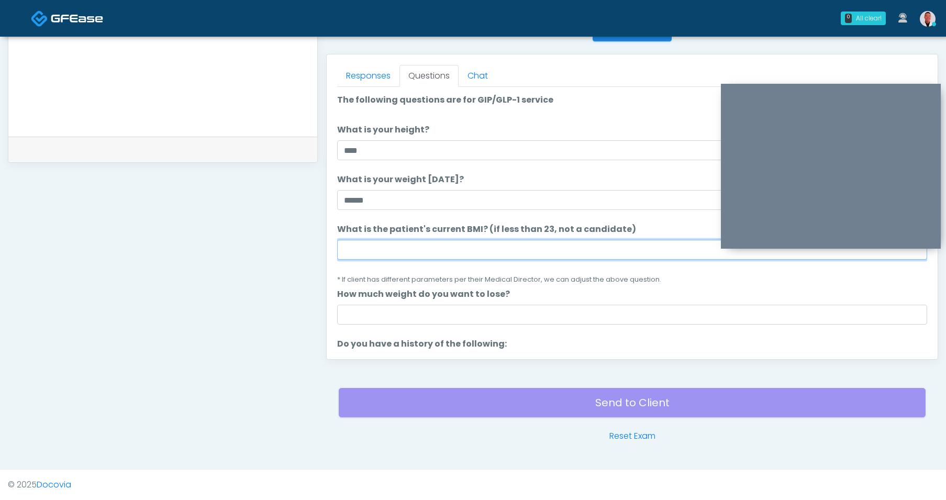
click at [362, 248] on input "What is the patient's current BMI? (if less than 23, not a candidate)" at bounding box center [632, 250] width 590 height 20
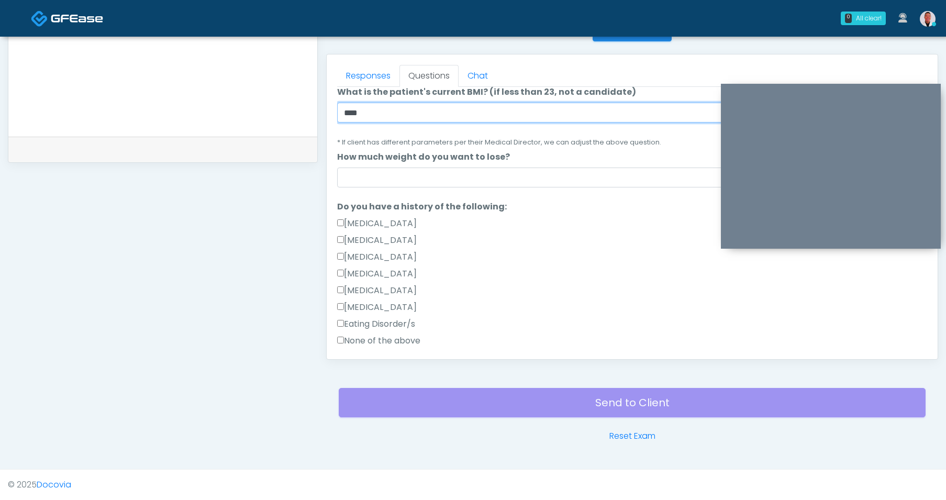
scroll to position [157, 0]
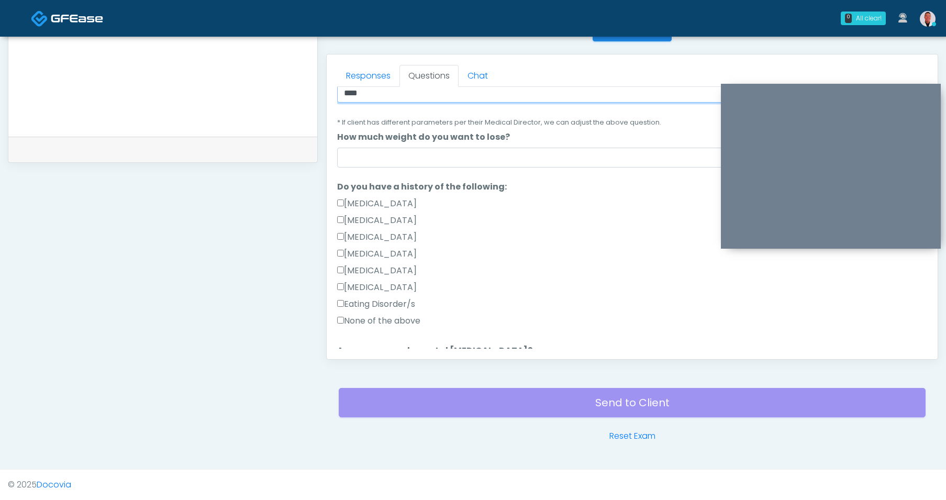
type input "****"
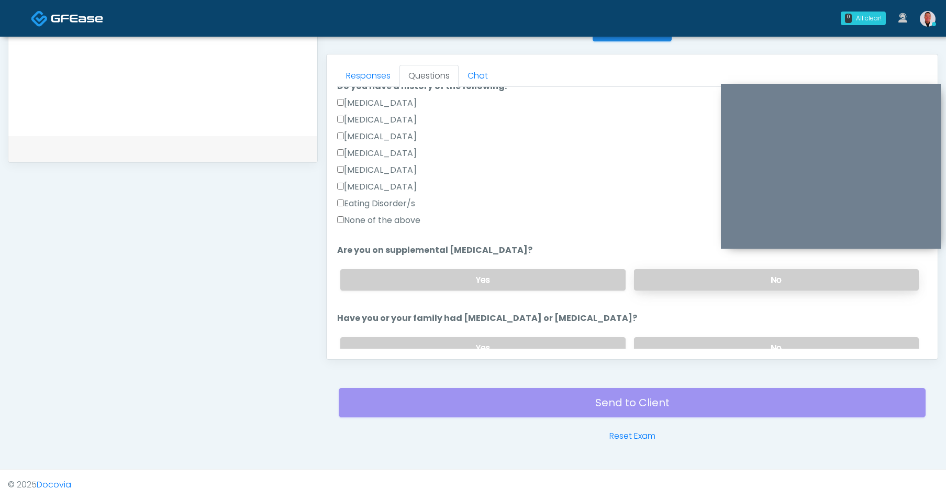
click at [652, 283] on label "No" at bounding box center [776, 279] width 285 height 21
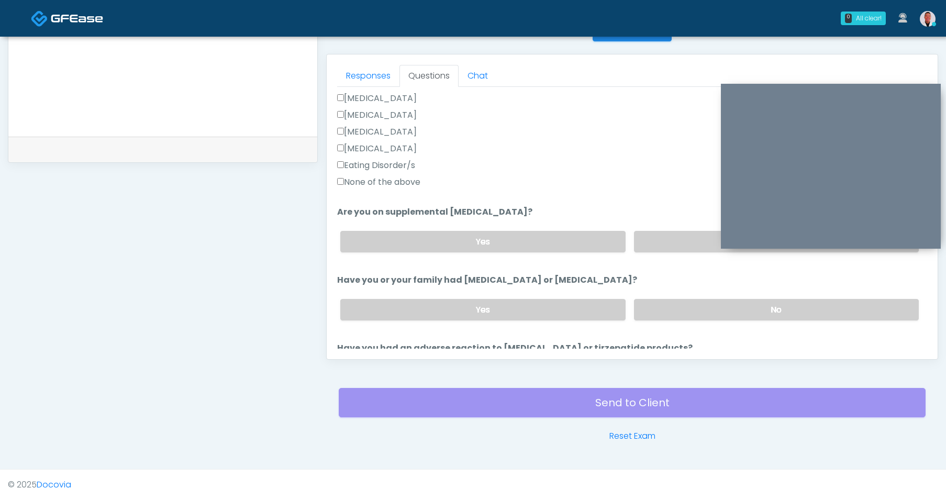
scroll to position [349, 0]
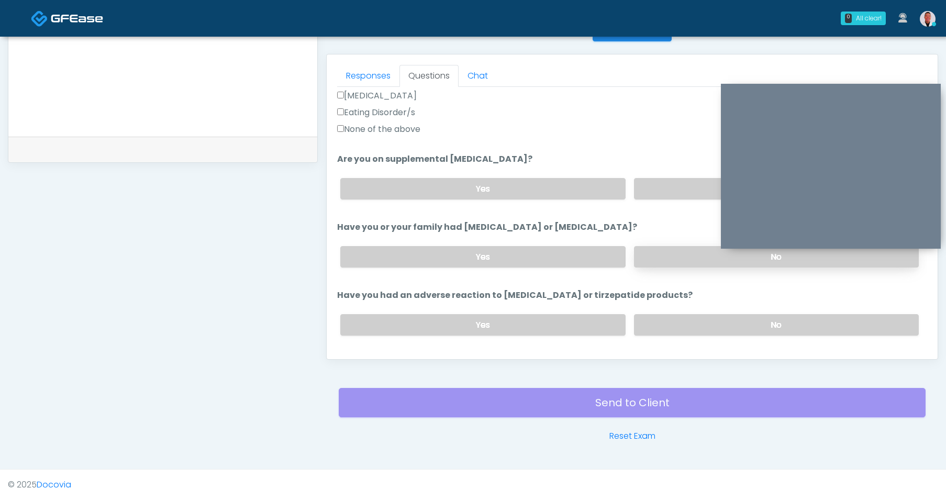
click at [683, 262] on label "No" at bounding box center [776, 256] width 285 height 21
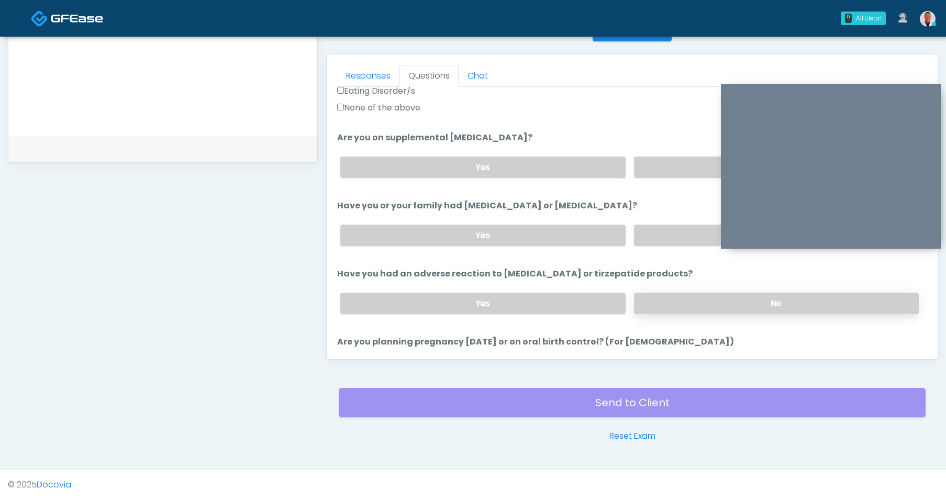
click at [668, 304] on label "No" at bounding box center [776, 303] width 285 height 21
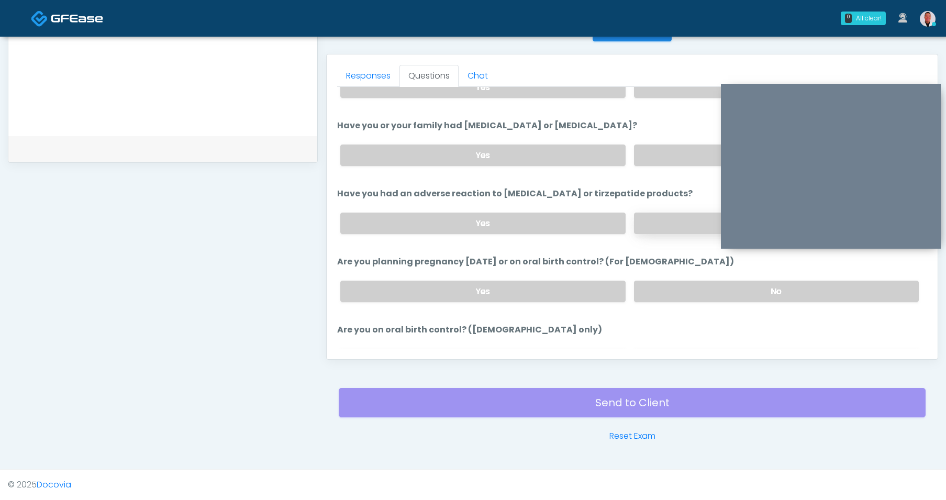
scroll to position [471, 0]
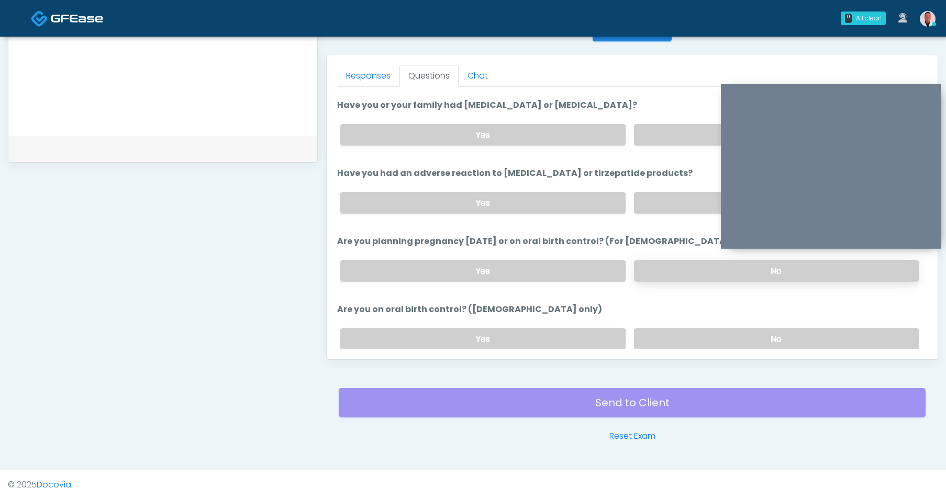
click at [674, 269] on label "No" at bounding box center [776, 270] width 285 height 21
click at [668, 328] on label "No" at bounding box center [776, 338] width 285 height 21
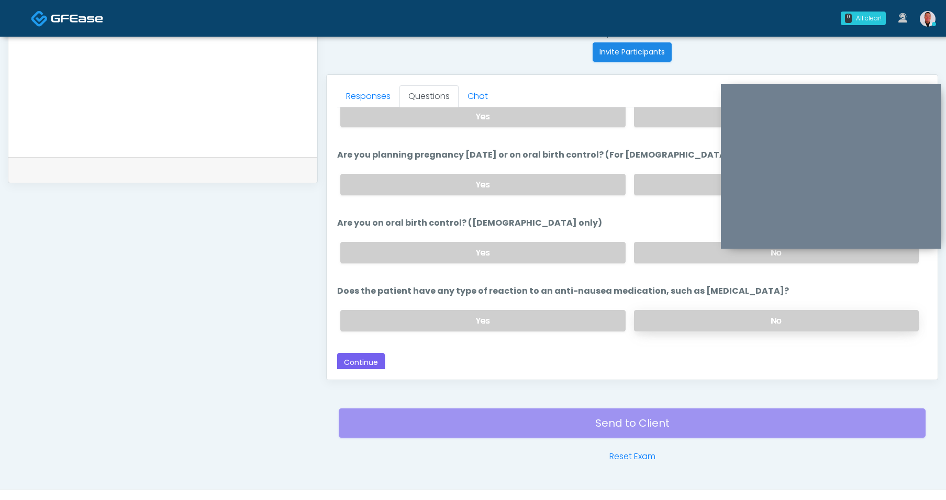
scroll to position [440, 0]
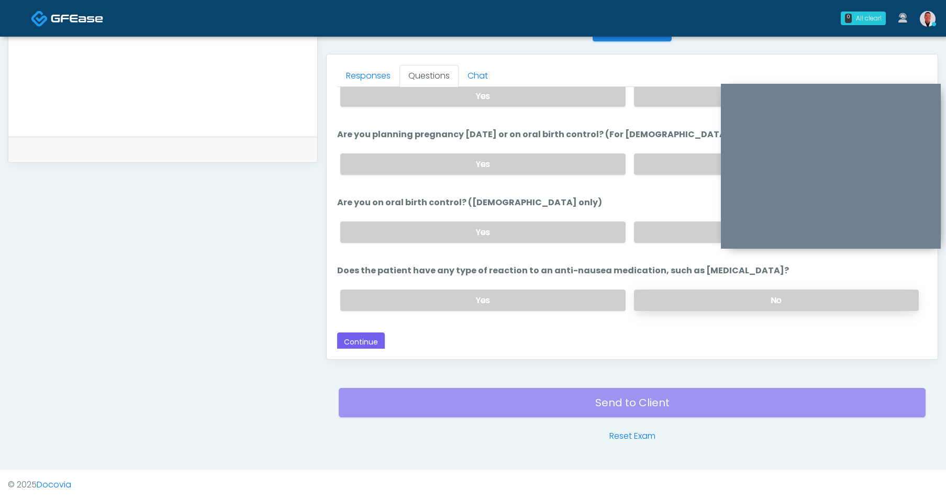
click at [682, 296] on label "No" at bounding box center [776, 299] width 285 height 21
click at [361, 69] on link "Responses" at bounding box center [368, 76] width 62 height 22
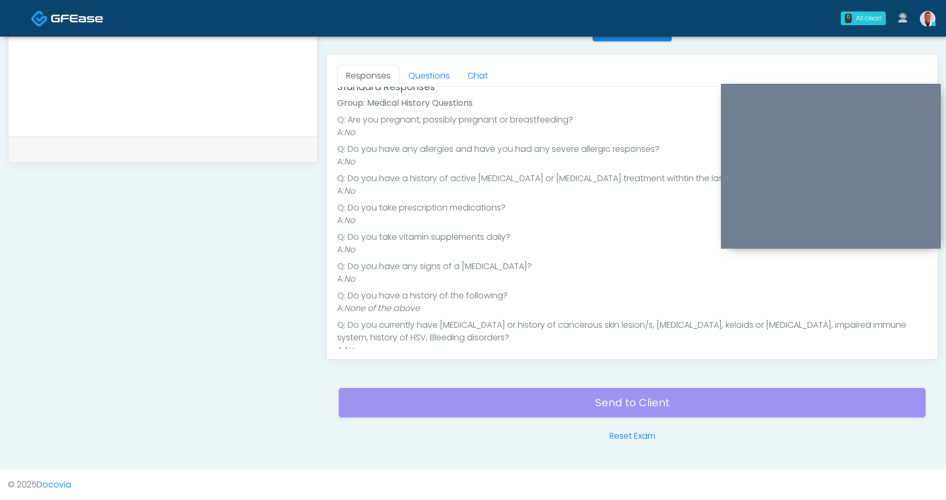
scroll to position [156, 0]
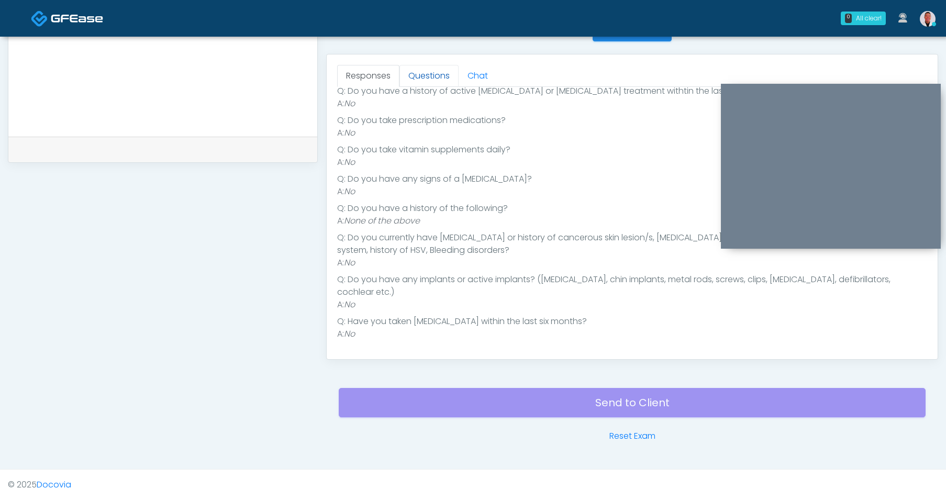
click at [440, 71] on link "Questions" at bounding box center [428, 76] width 59 height 22
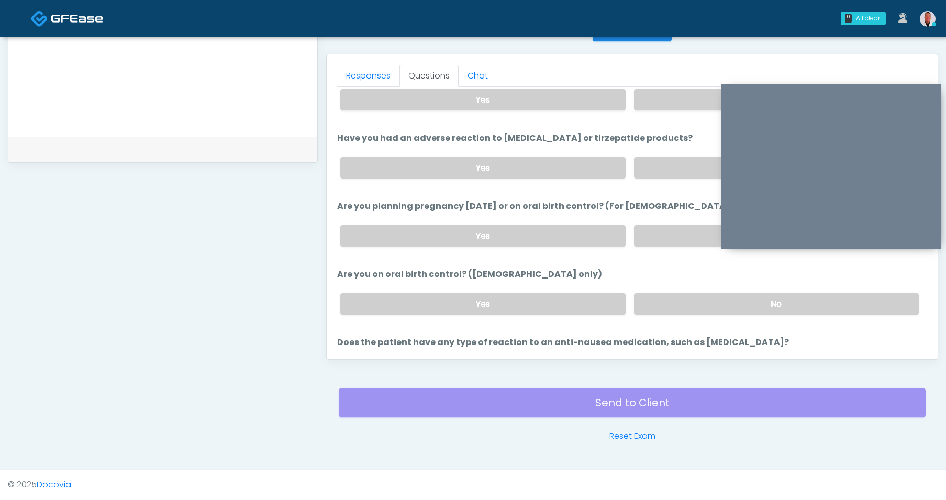
scroll to position [577, 0]
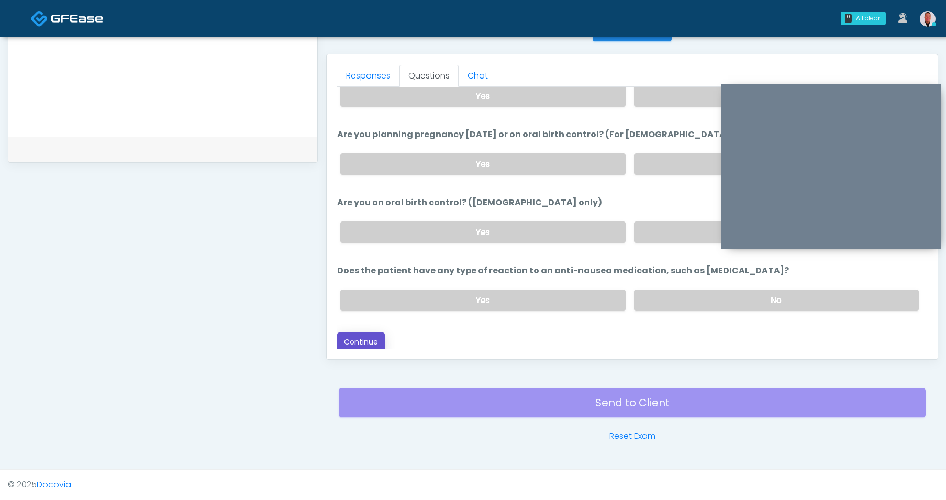
click at [372, 343] on button "Continue" at bounding box center [361, 341] width 48 height 19
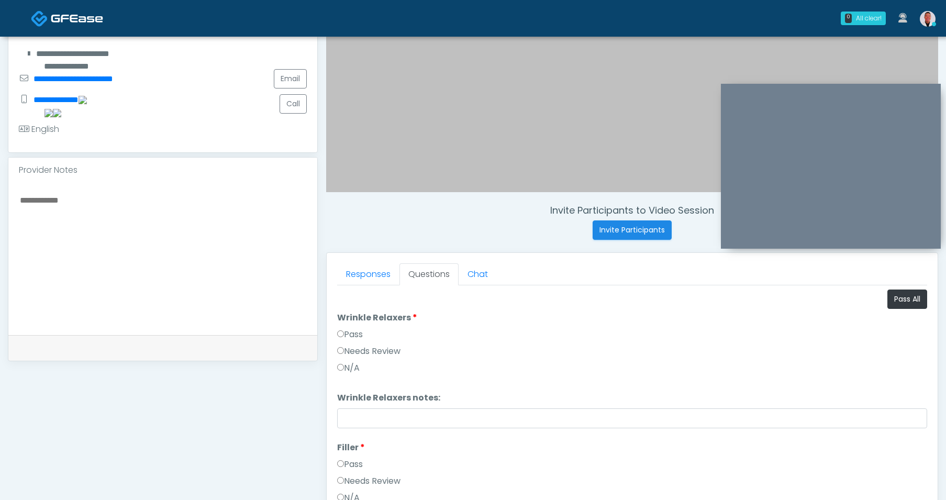
scroll to position [232, 0]
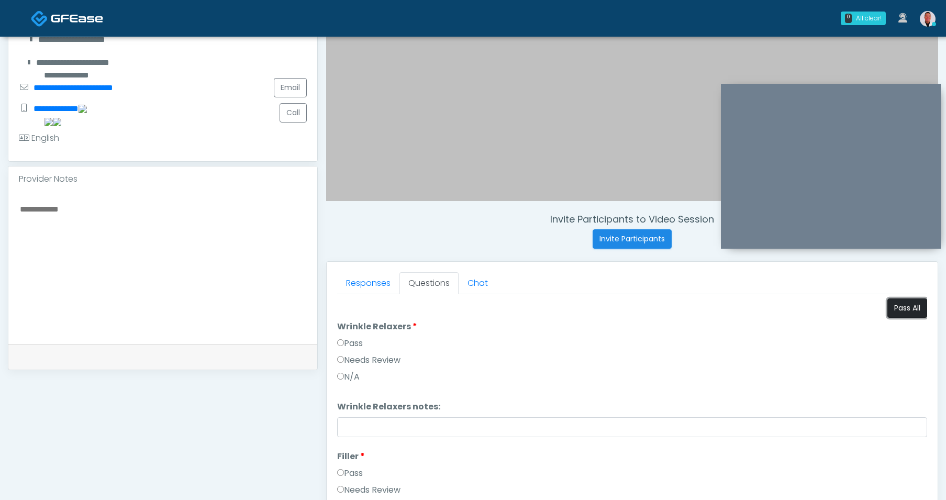
click at [889, 307] on button "Pass All" at bounding box center [907, 307] width 40 height 19
click at [359, 284] on link "Responses" at bounding box center [368, 283] width 62 height 22
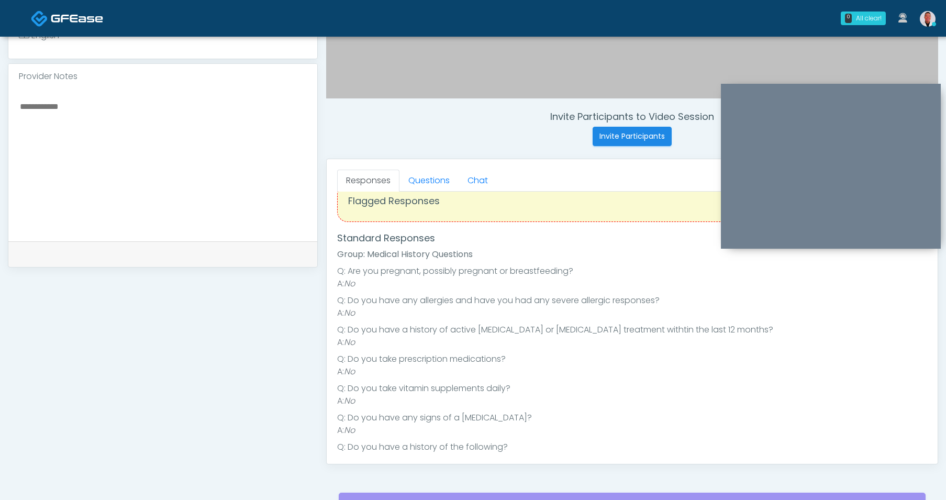
scroll to position [2, 0]
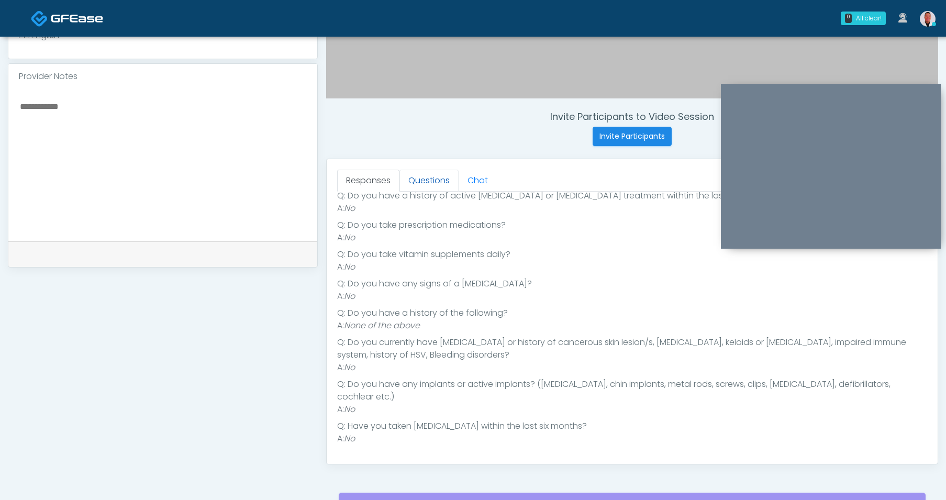
click at [431, 174] on link "Questions" at bounding box center [428, 181] width 59 height 22
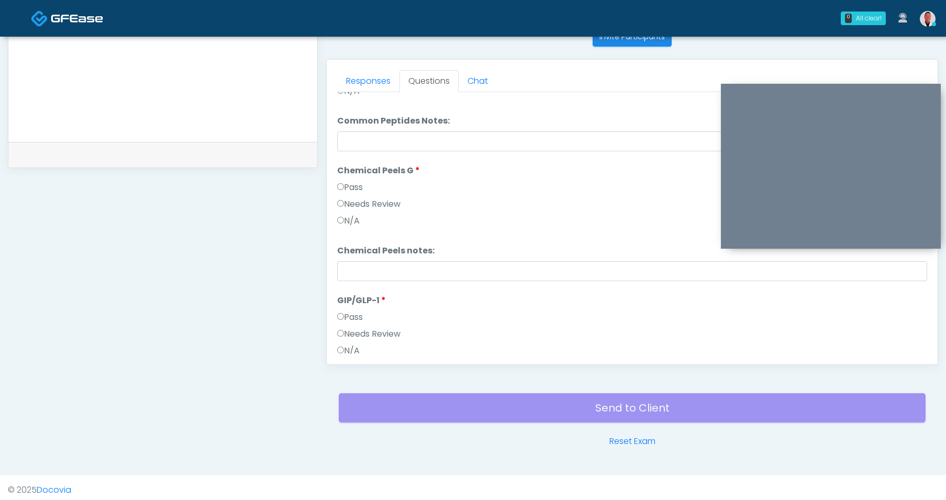
scroll to position [1342, 0]
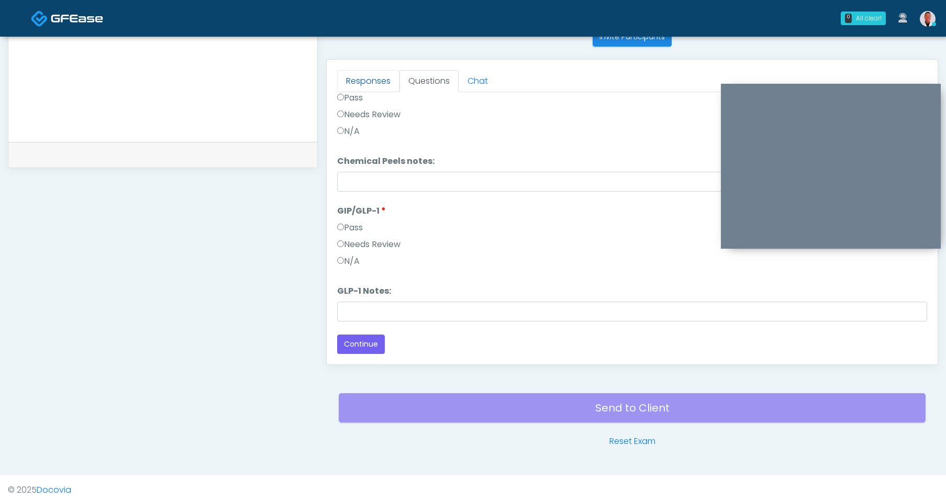
click at [348, 74] on link "Responses" at bounding box center [368, 81] width 62 height 22
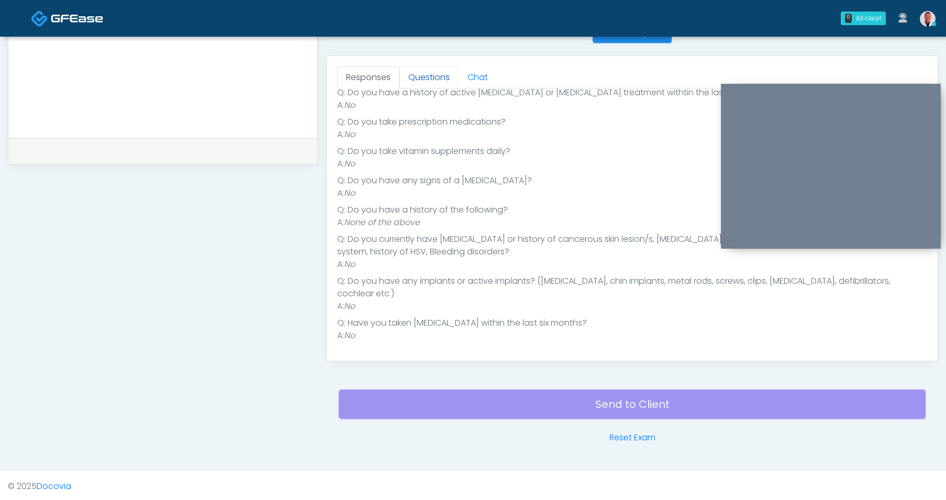
scroll to position [440, 0]
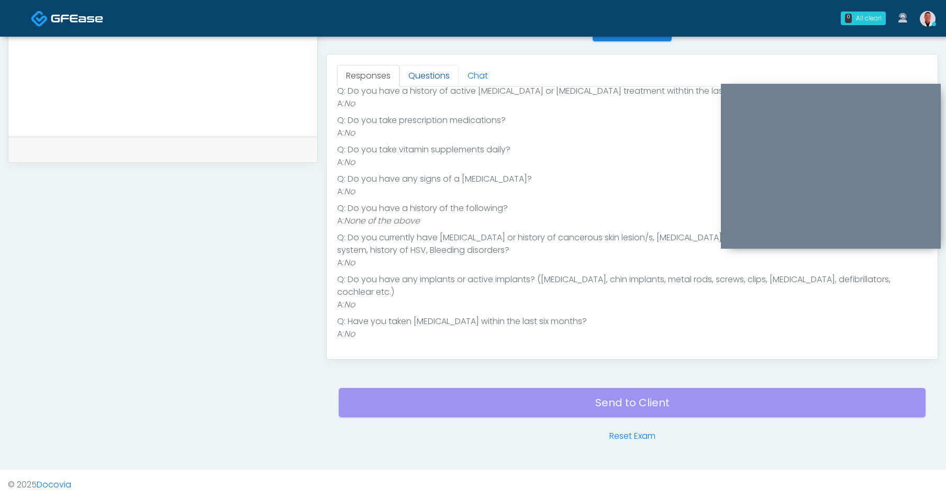
click at [426, 76] on link "Questions" at bounding box center [428, 76] width 59 height 22
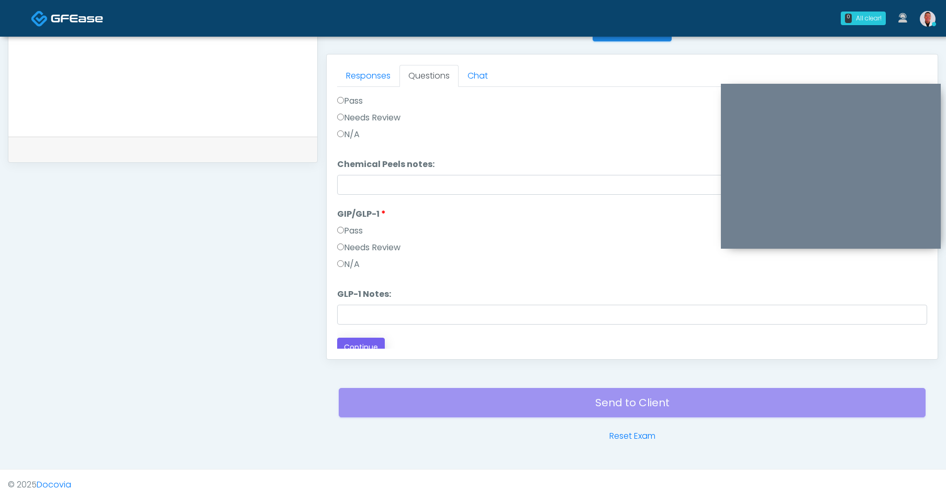
scroll to position [1342, 0]
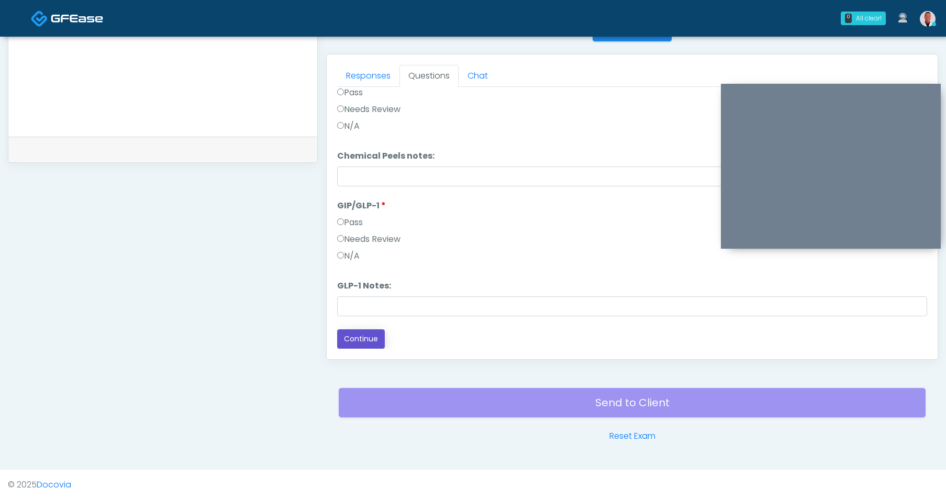
click at [354, 339] on button "Continue" at bounding box center [361, 338] width 48 height 19
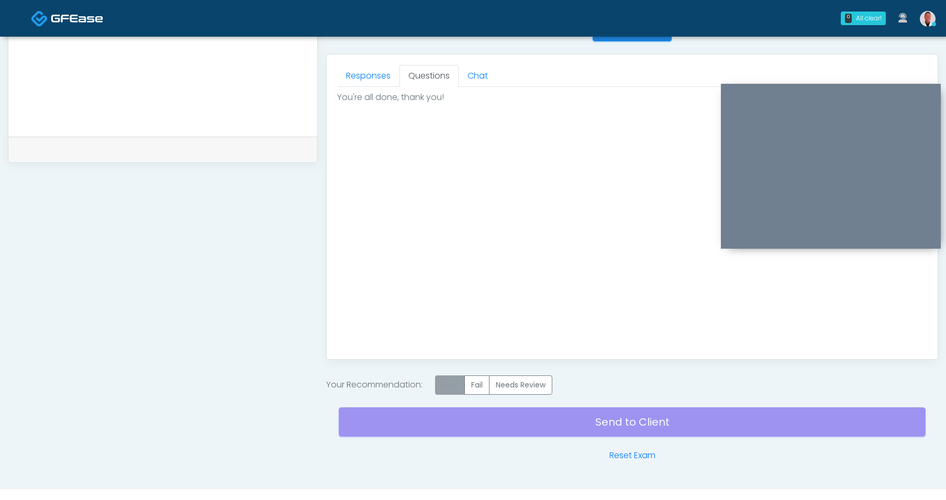
click at [448, 377] on label "Pass" at bounding box center [450, 384] width 30 height 19
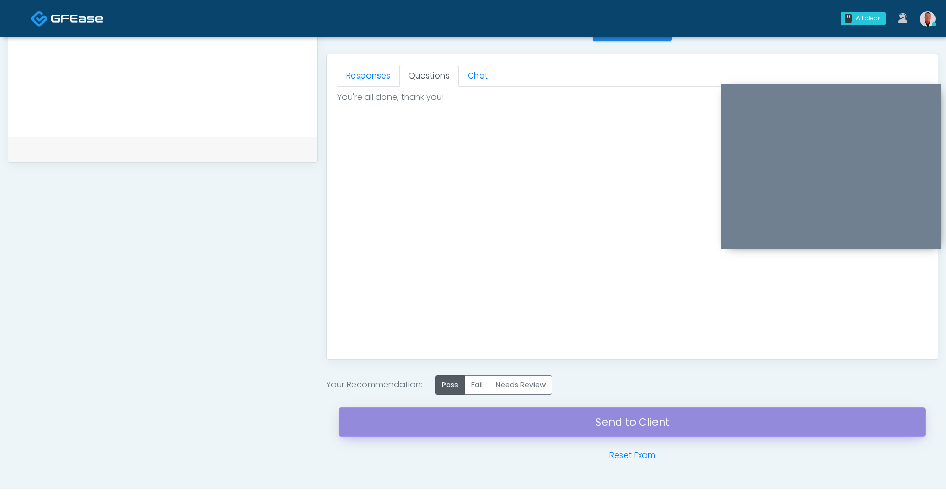
click at [590, 423] on link "Send to Client" at bounding box center [632, 421] width 587 height 29
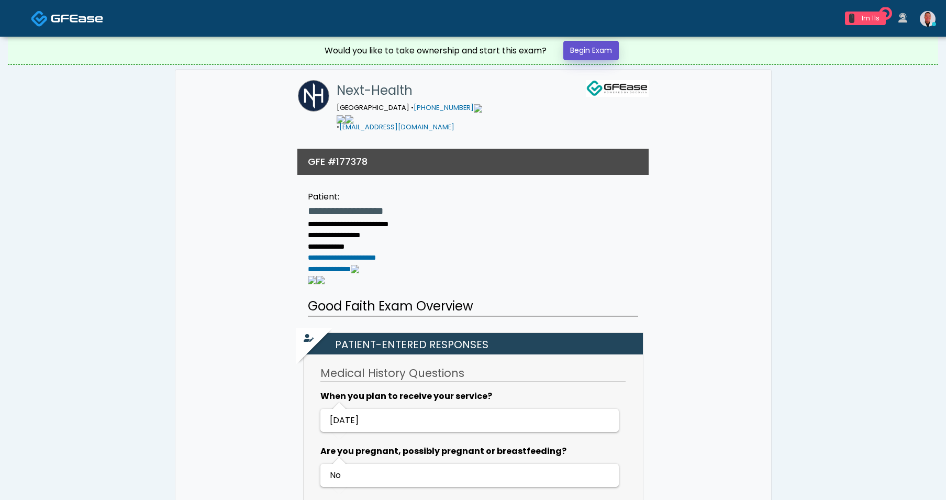
drag, startPoint x: 599, startPoint y: 50, endPoint x: 554, endPoint y: 143, distance: 103.2
click at [599, 50] on link "Begin Exam" at bounding box center [590, 50] width 55 height 19
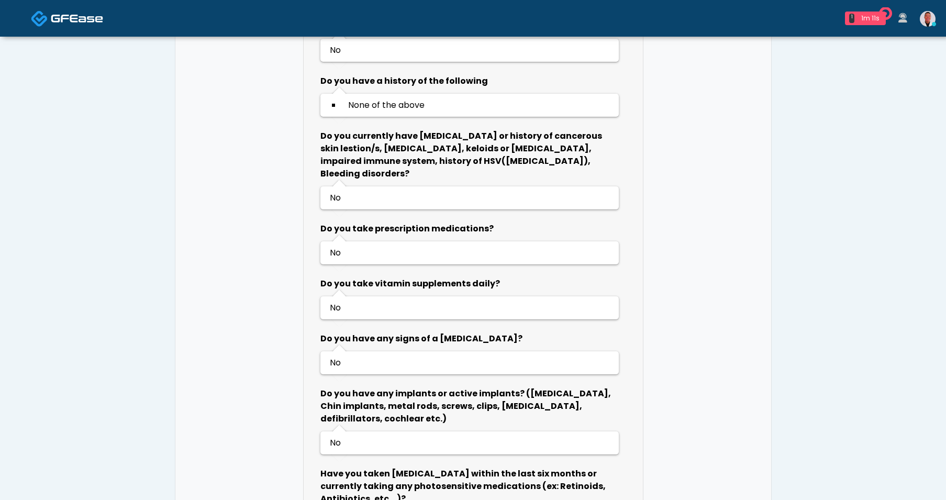
scroll to position [581, 0]
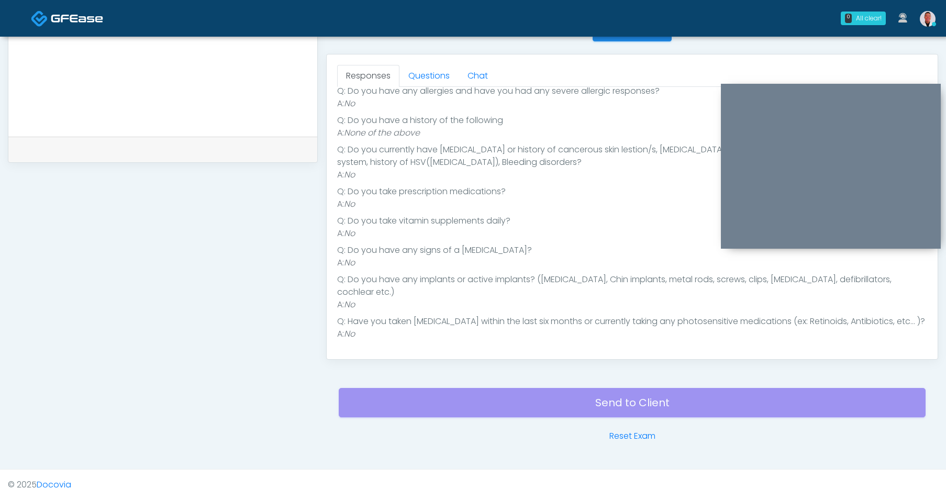
scroll to position [138, 0]
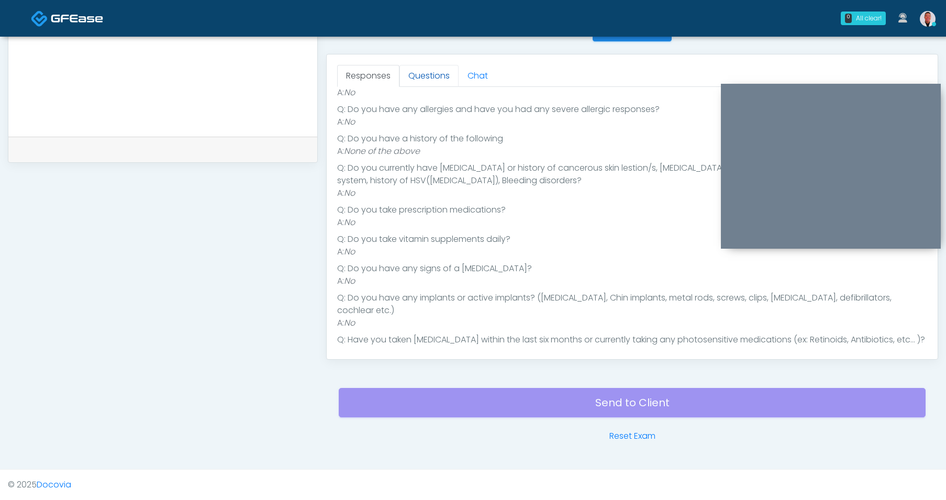
click at [418, 69] on link "Questions" at bounding box center [428, 76] width 59 height 22
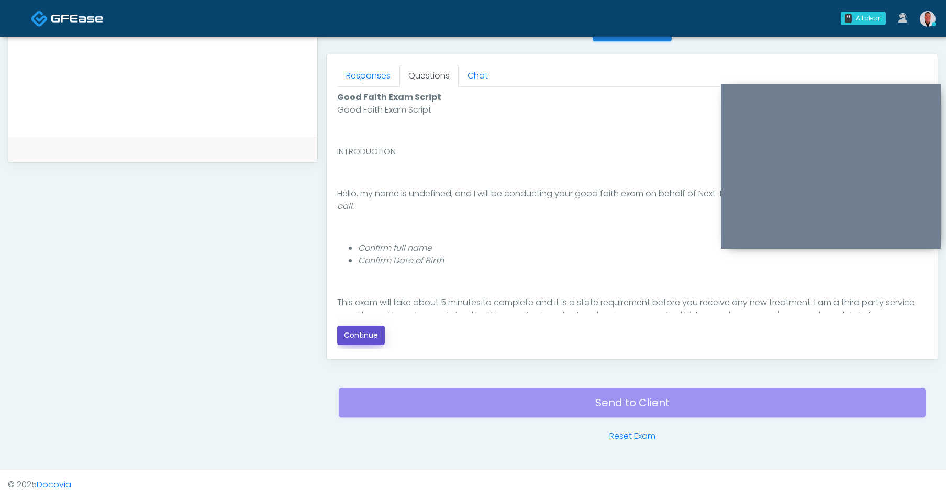
click at [354, 334] on button "Continue" at bounding box center [361, 335] width 48 height 19
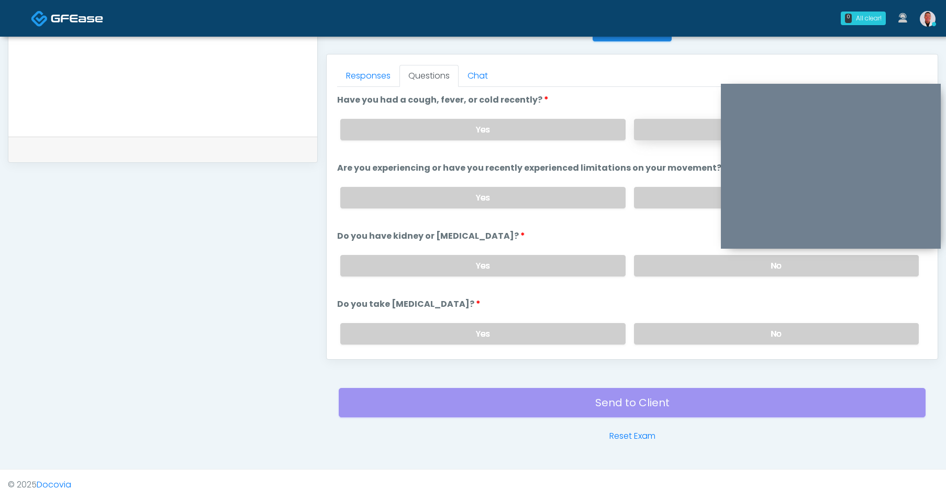
click at [665, 130] on label "No" at bounding box center [776, 129] width 285 height 21
click at [654, 191] on label "No" at bounding box center [776, 197] width 285 height 21
click at [668, 252] on div "Yes No" at bounding box center [629, 266] width 595 height 38
click at [678, 267] on label "No" at bounding box center [776, 265] width 285 height 21
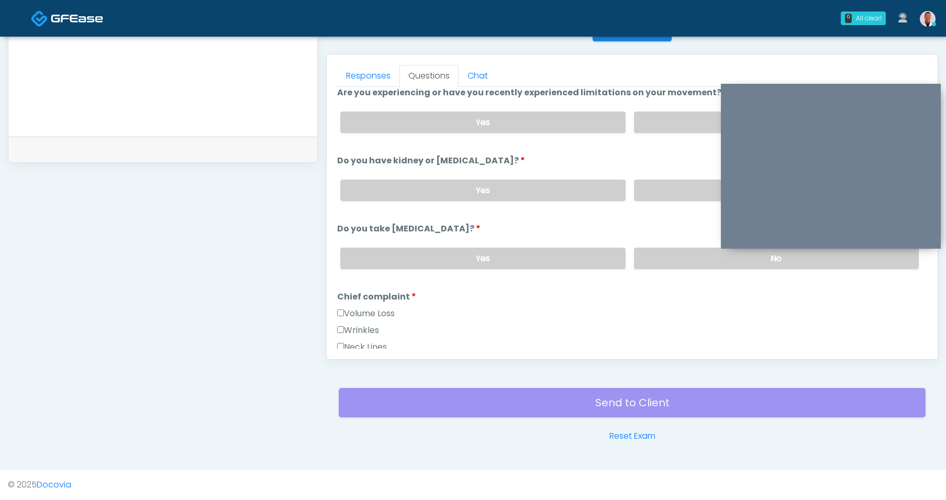
scroll to position [76, 0]
click at [661, 255] on label "No" at bounding box center [776, 257] width 285 height 21
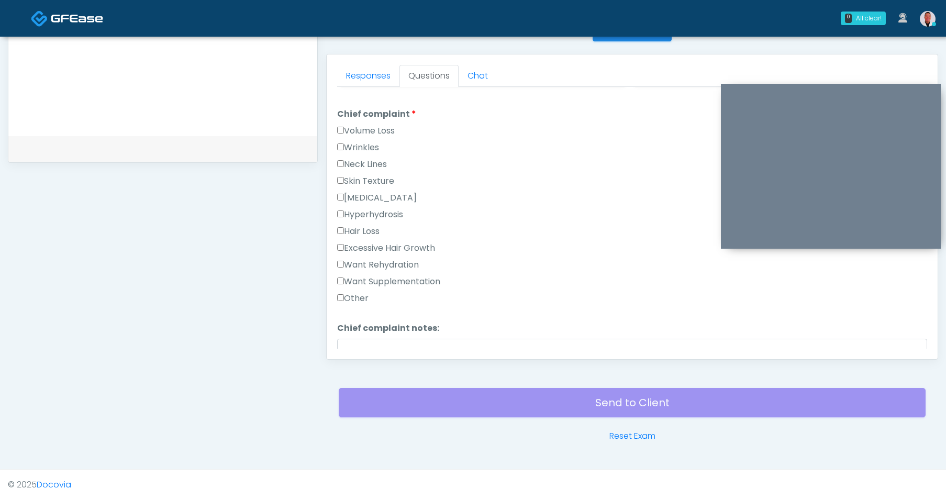
scroll to position [259, 0]
click at [348, 275] on label "Want Supplementation" at bounding box center [388, 281] width 103 height 13
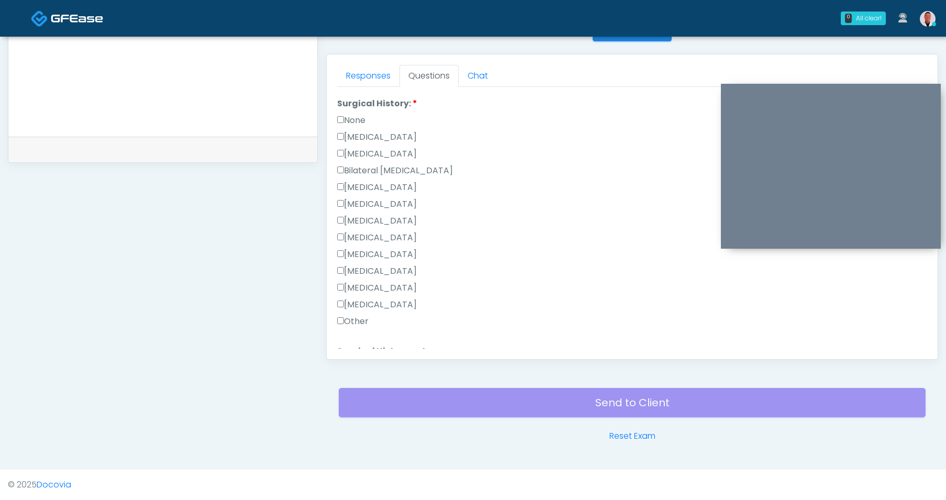
scroll to position [579, 0]
click at [345, 303] on label "Other" at bounding box center [352, 303] width 31 height 13
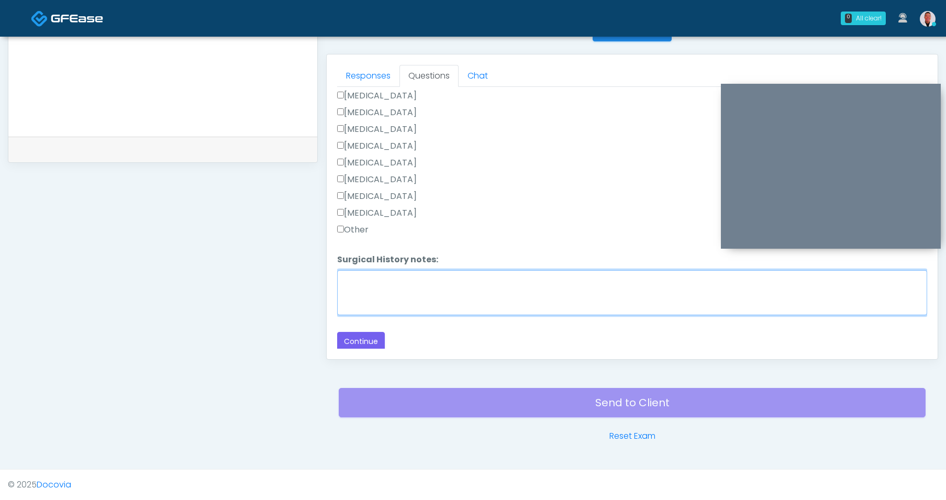
click at [408, 286] on textarea "Surgical History notes:" at bounding box center [632, 292] width 590 height 45
type textarea "*"
drag, startPoint x: 528, startPoint y: 277, endPoint x: 588, endPoint y: 281, distance: 60.8
click at [588, 281] on textarea "**********" at bounding box center [632, 292] width 590 height 45
type textarea "**********"
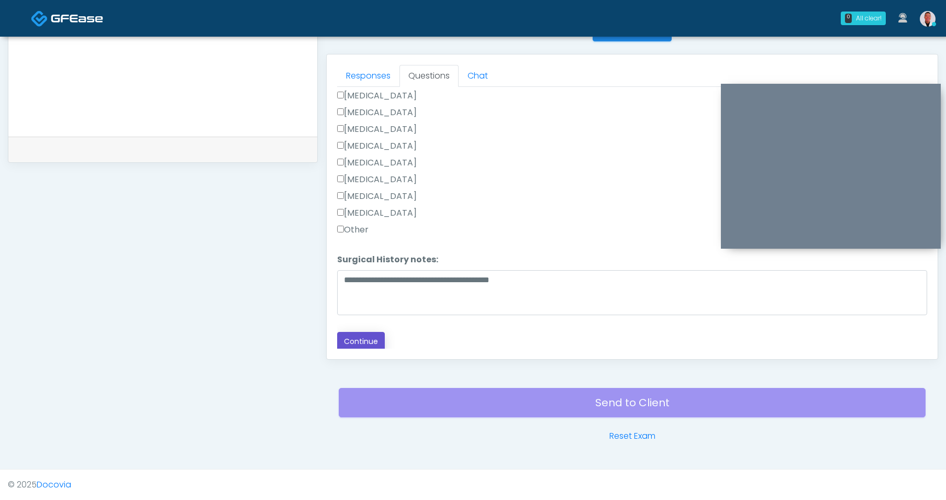
click at [361, 336] on button "Continue" at bounding box center [361, 341] width 48 height 19
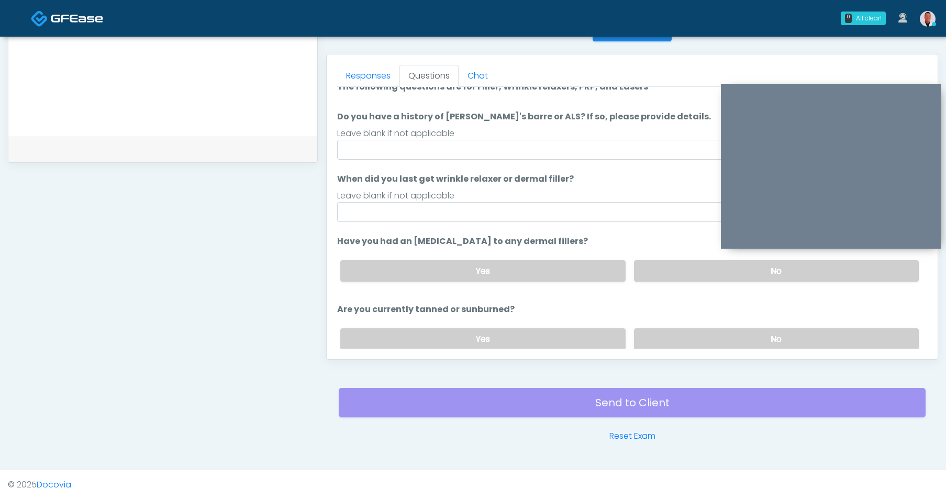
scroll to position [0, 0]
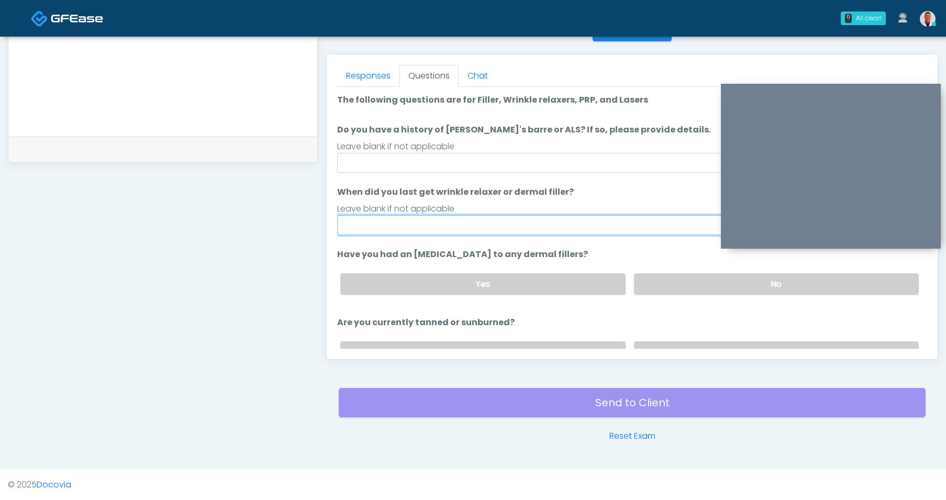
click at [442, 217] on input "When did you last get wrinkle relaxer or dermal filler?" at bounding box center [632, 225] width 590 height 20
type input "*"
click at [418, 223] on input "**********" at bounding box center [632, 225] width 590 height 20
type input "**********"
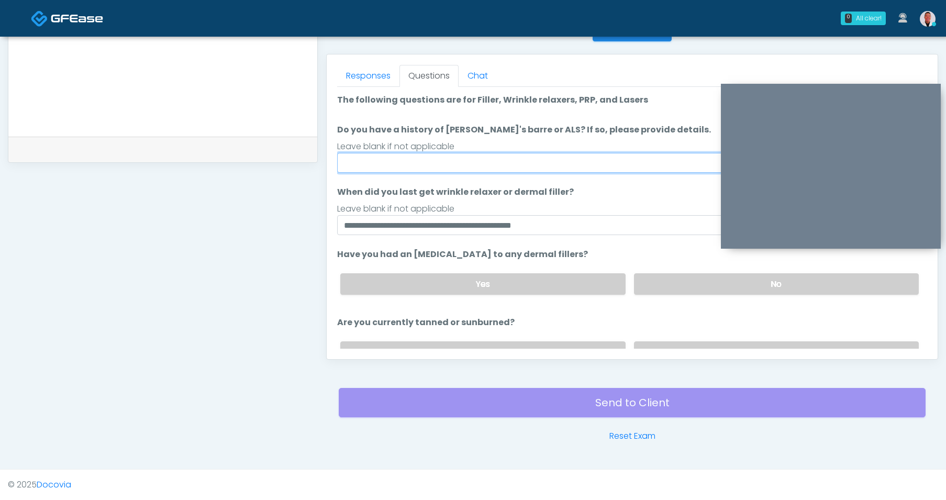
click at [543, 164] on input "Do you have a history of Guillain's barre or ALS? If so, please provide details." at bounding box center [632, 163] width 590 height 20
type input "**"
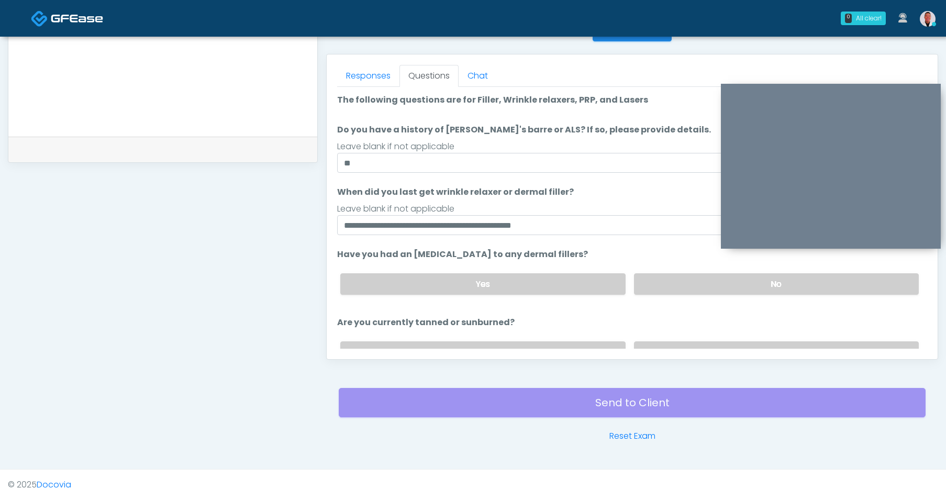
click at [673, 256] on li "Have you had an allergic response to any dermal fillers? Have you had an allerg…" at bounding box center [632, 275] width 590 height 55
click at [678, 285] on label "No" at bounding box center [776, 283] width 285 height 21
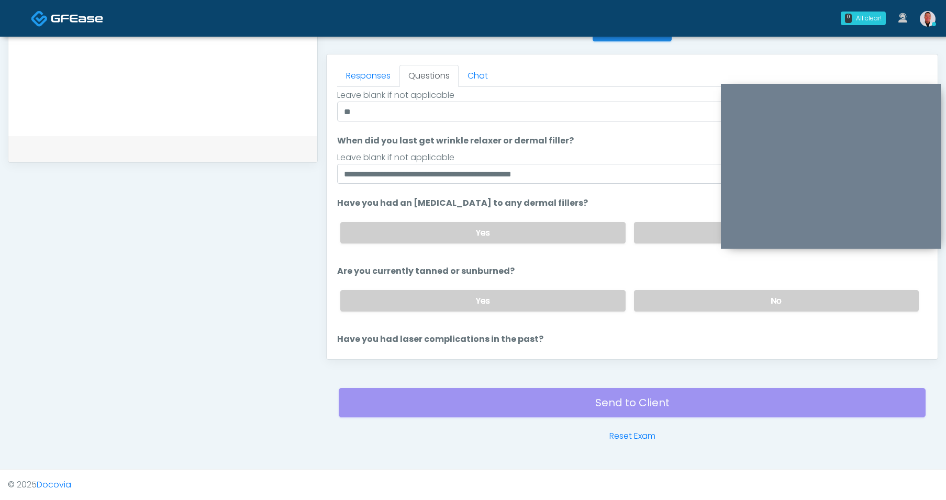
scroll to position [96, 0]
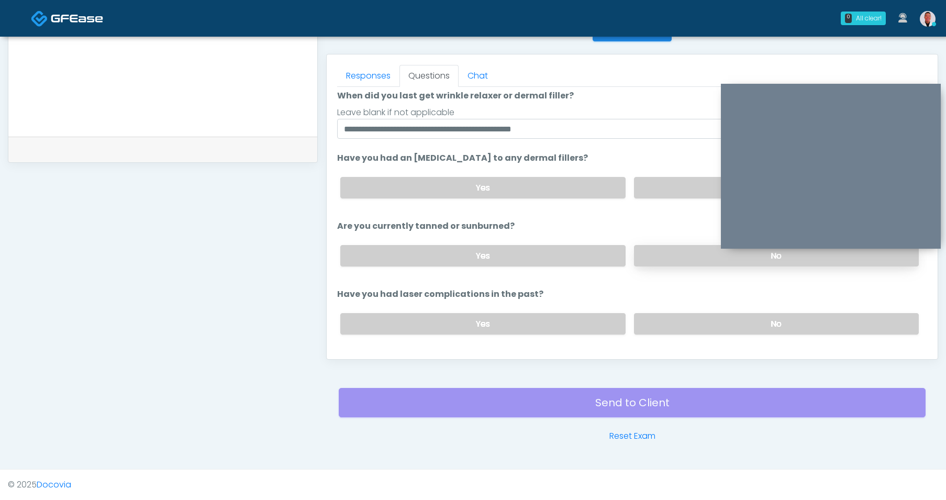
click at [687, 248] on label "No" at bounding box center [776, 255] width 285 height 21
click at [686, 317] on label "No" at bounding box center [776, 323] width 285 height 21
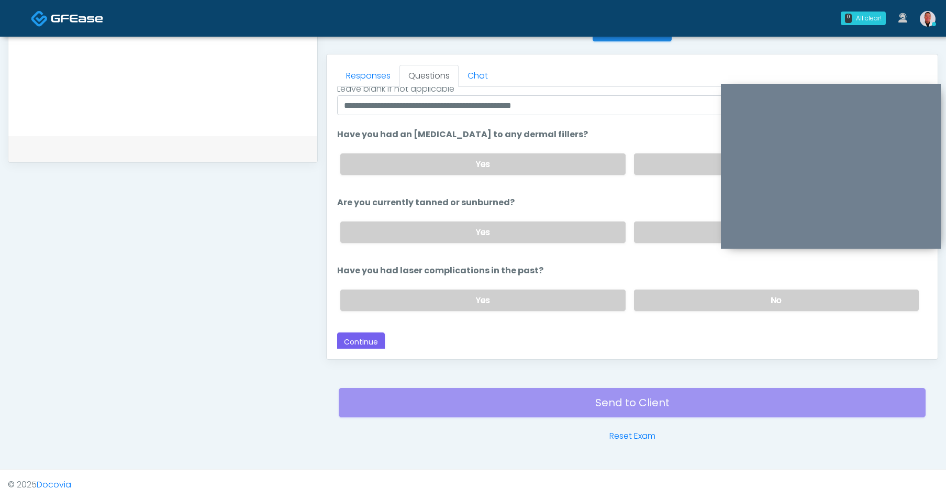
scroll to position [121, 0]
click at [341, 328] on div "Loading... Connecting to your agent... Please wait while we prepare your person…" at bounding box center [632, 161] width 590 height 378
click at [353, 336] on button "Continue" at bounding box center [361, 340] width 48 height 19
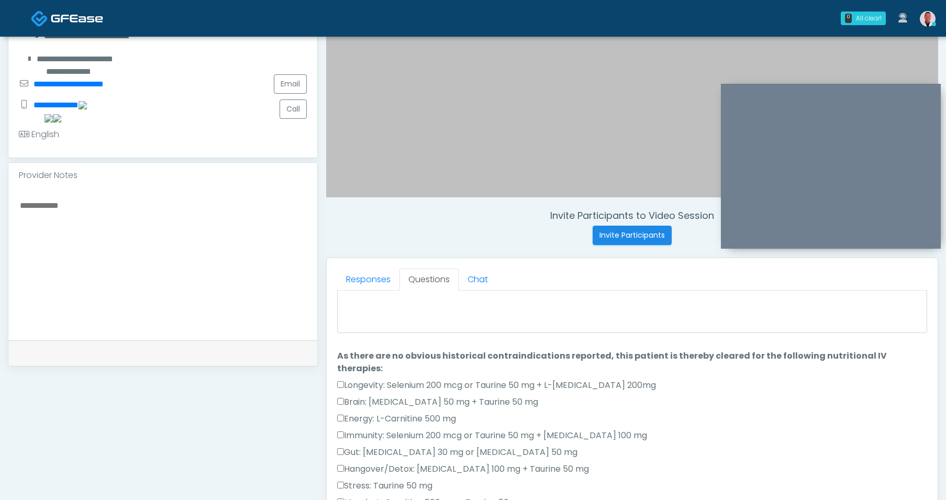
scroll to position [0, 0]
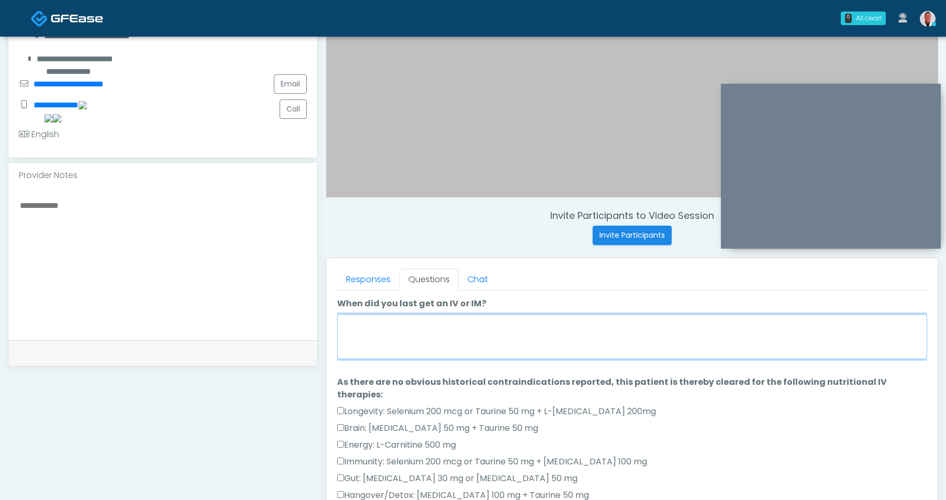
click at [463, 324] on textarea "When did you last get an IV or IM?" at bounding box center [632, 336] width 590 height 45
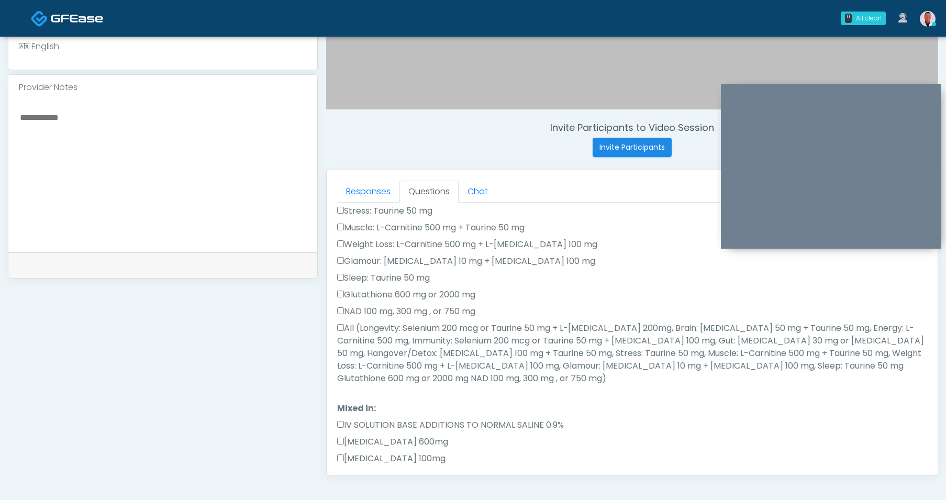
scroll to position [338, 0]
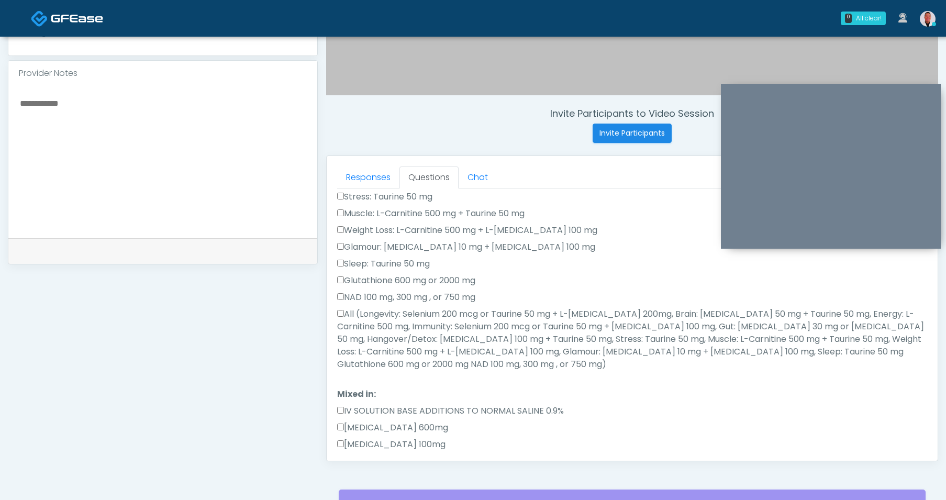
type textarea "**********"
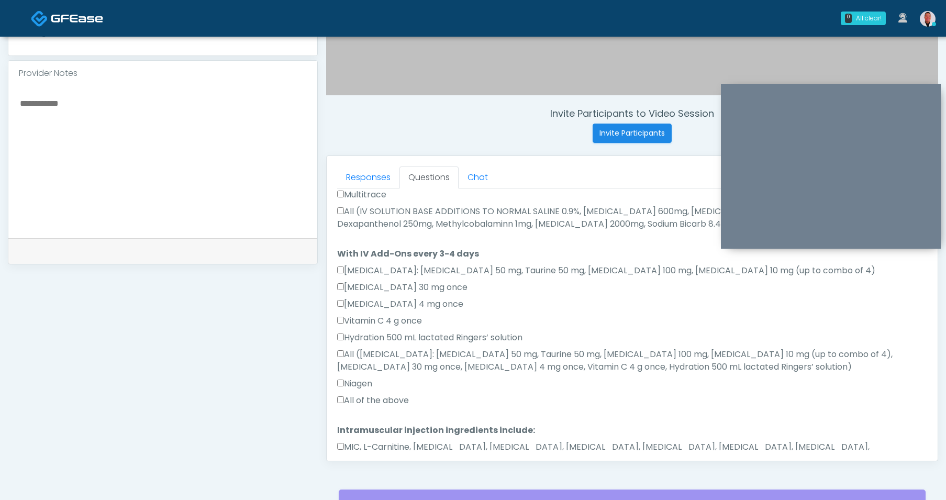
scroll to position [594, 0]
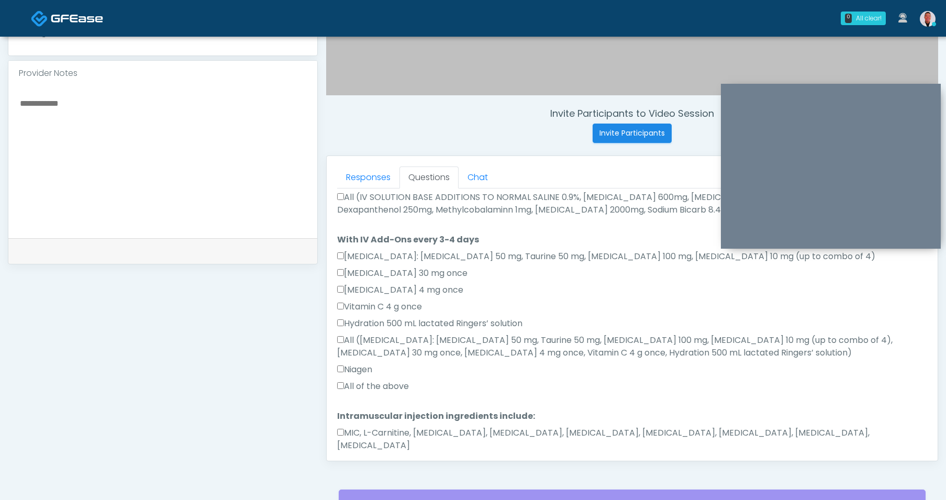
click at [370, 469] on button "Continue" at bounding box center [361, 478] width 48 height 19
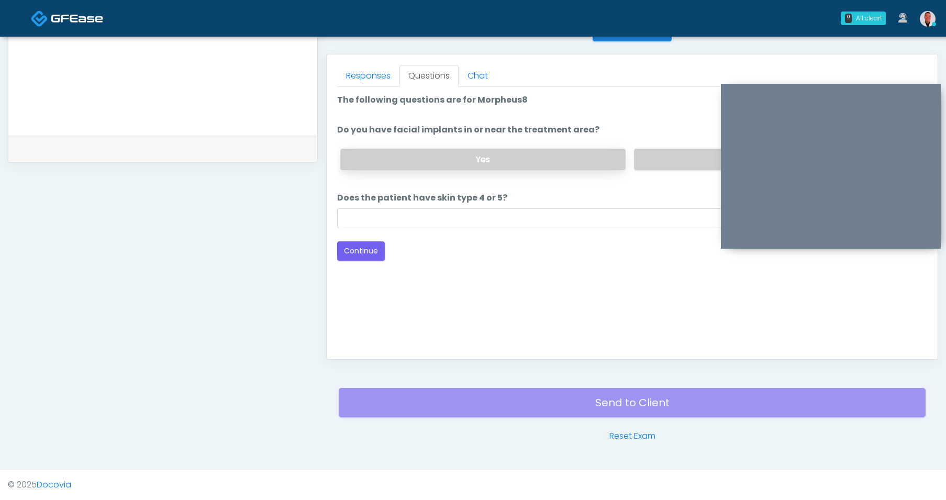
click at [573, 154] on label "Yes" at bounding box center [482, 159] width 285 height 21
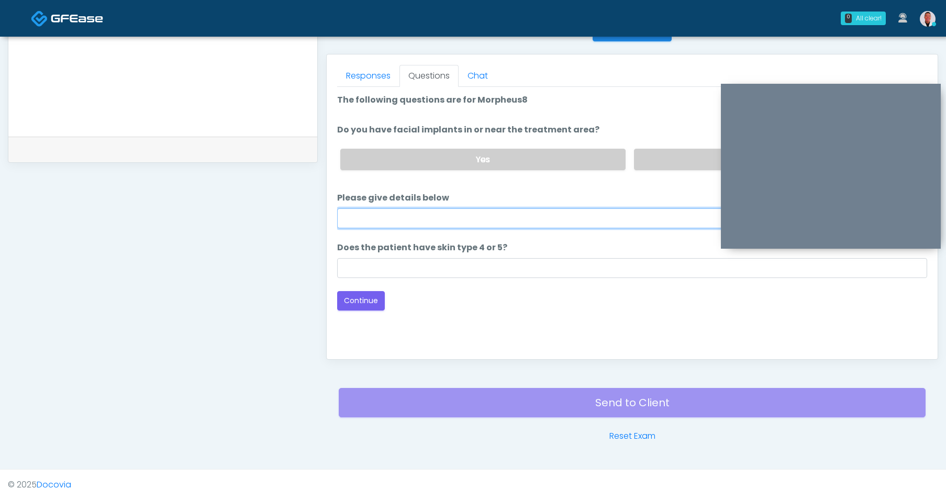
click at [568, 220] on input "Please give details below" at bounding box center [632, 218] width 590 height 20
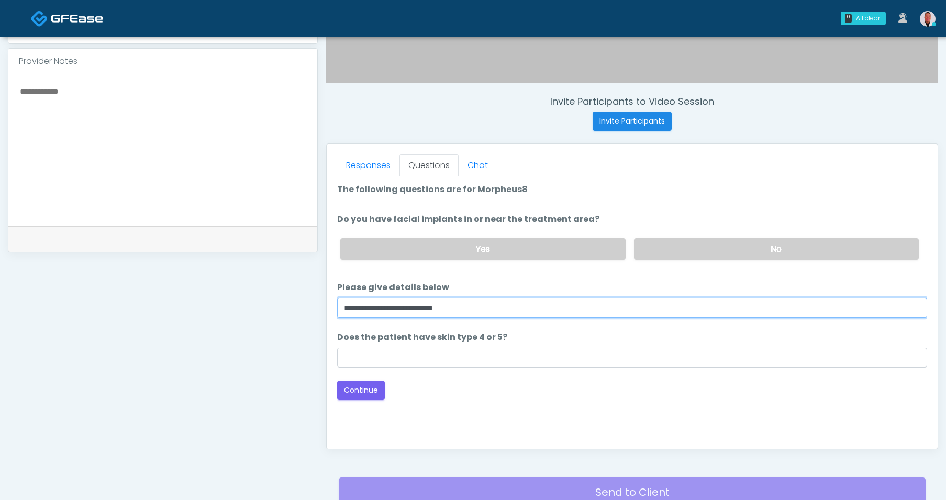
scroll to position [372, 0]
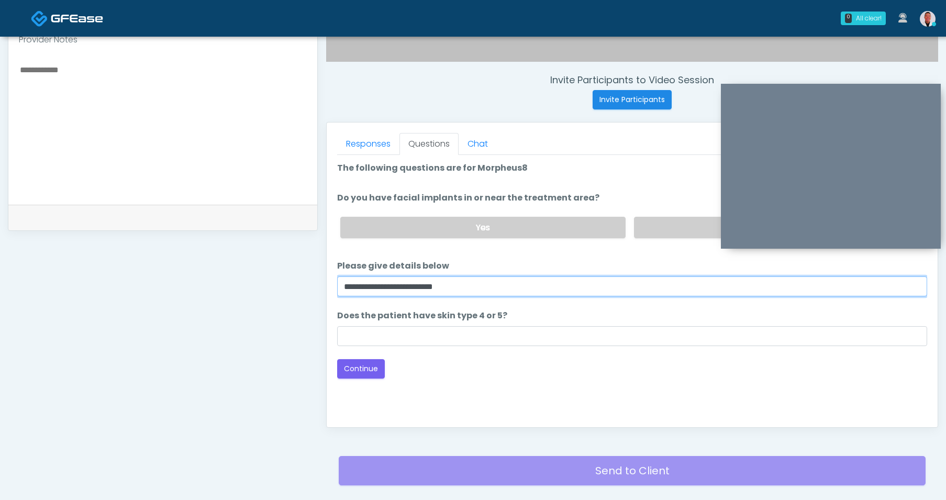
type input "**********"
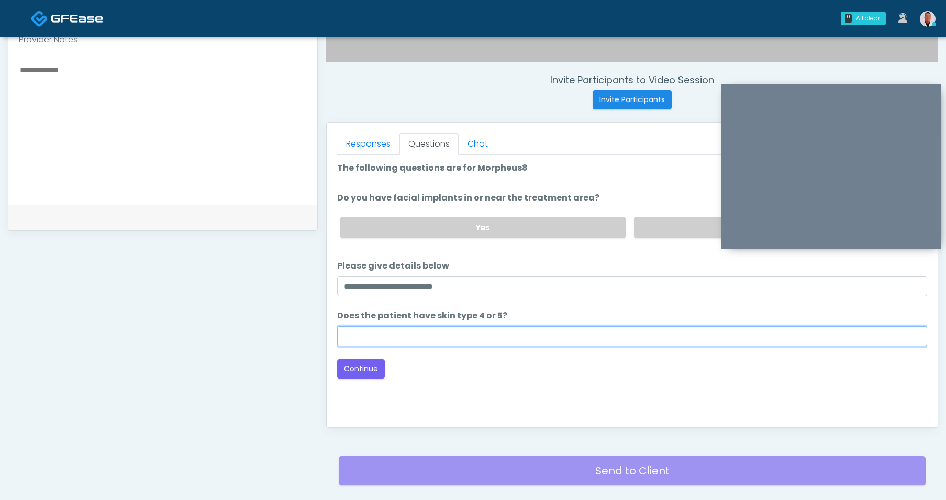
click at [541, 337] on input "Does the patient have skin type 4 or 5?" at bounding box center [632, 336] width 590 height 20
type input "**"
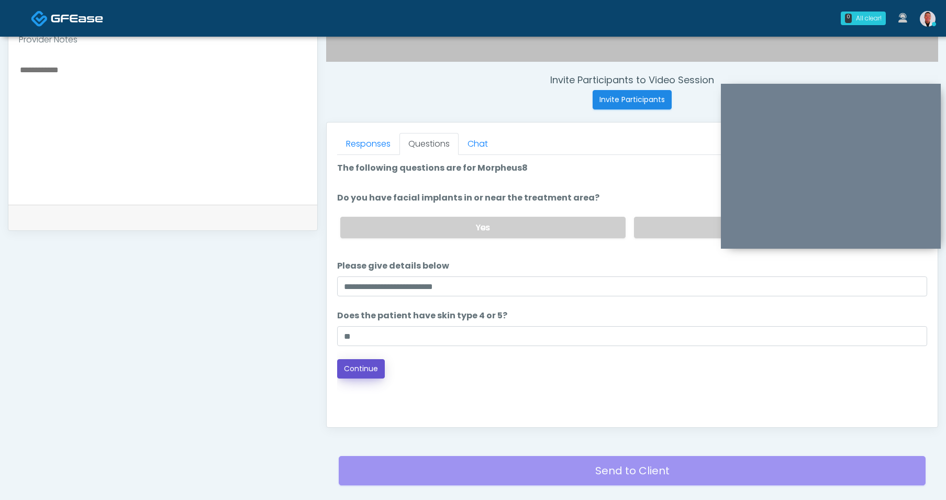
click at [356, 376] on button "Continue" at bounding box center [361, 368] width 48 height 19
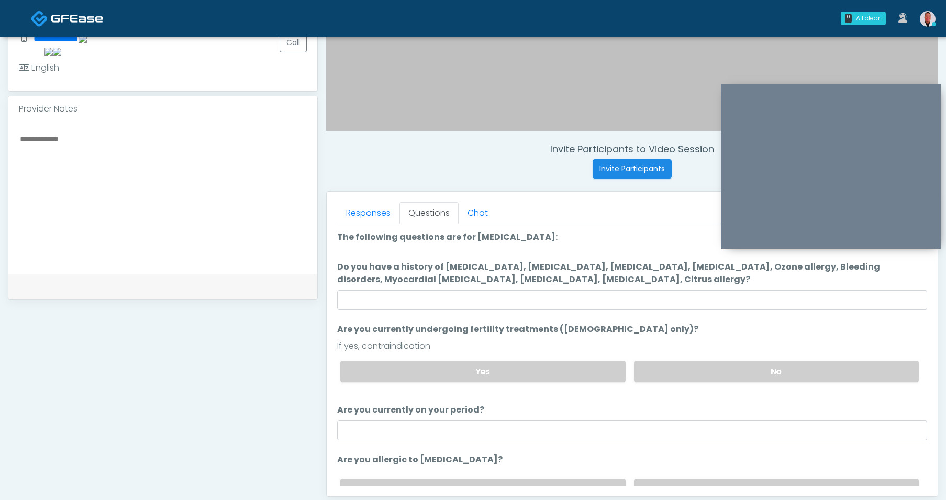
scroll to position [302, 0]
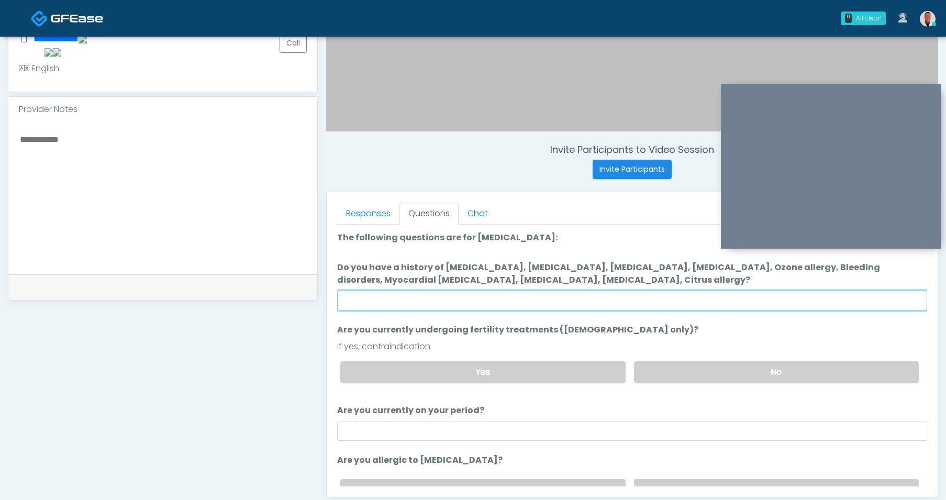
click at [611, 297] on input "Do you have a history of Hyperthyroidism, Hypotension, Hypocalcemia, Hypoglycem…" at bounding box center [632, 301] width 590 height 20
click at [610, 300] on input "Do you have a history of Hyperthyroidism, Hypotension, Hypocalcemia, Hypoglycem…" at bounding box center [632, 301] width 590 height 20
type input "*"
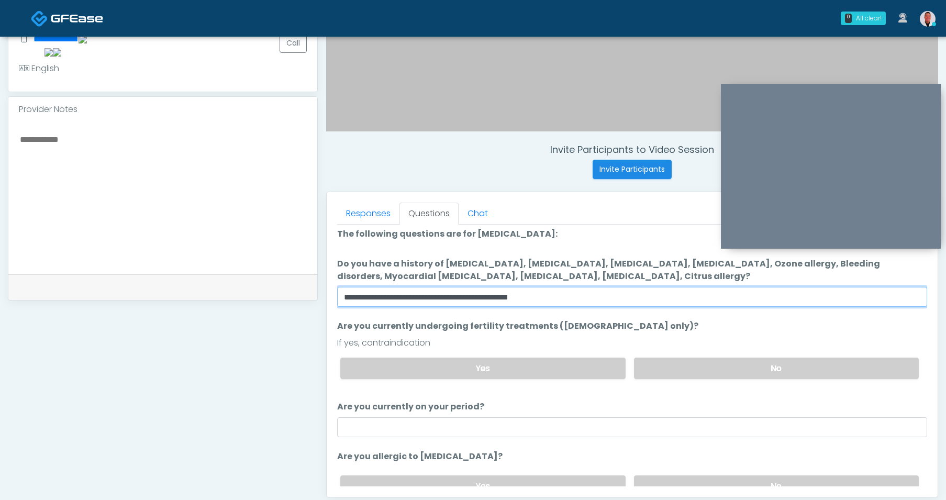
scroll to position [3, 0]
type input "**********"
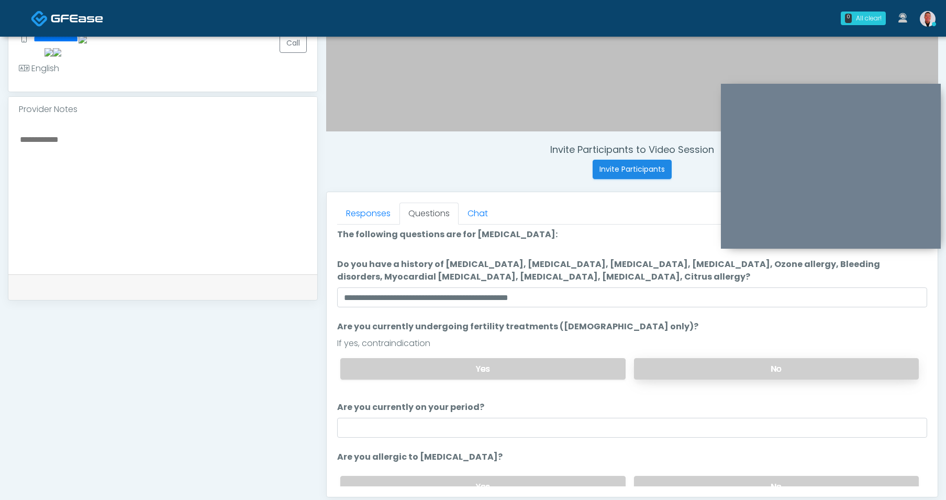
click at [696, 367] on label "No" at bounding box center [776, 368] width 285 height 21
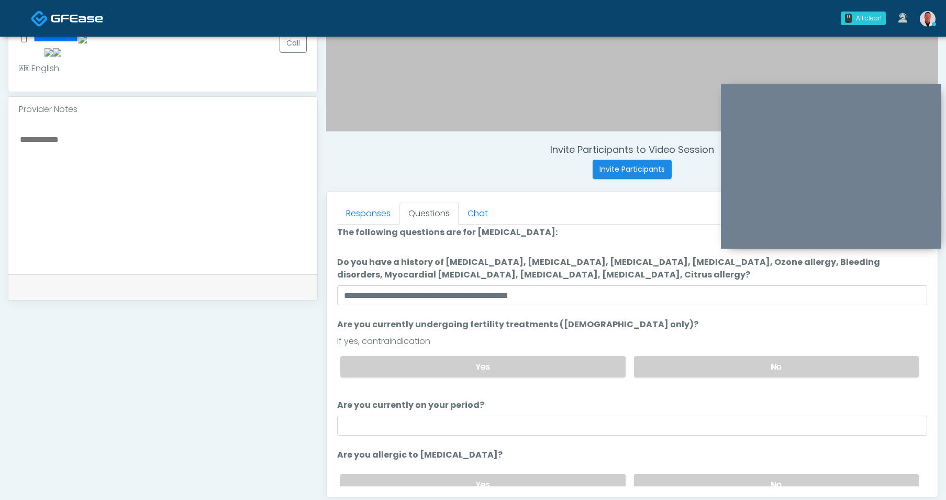
scroll to position [25, 0]
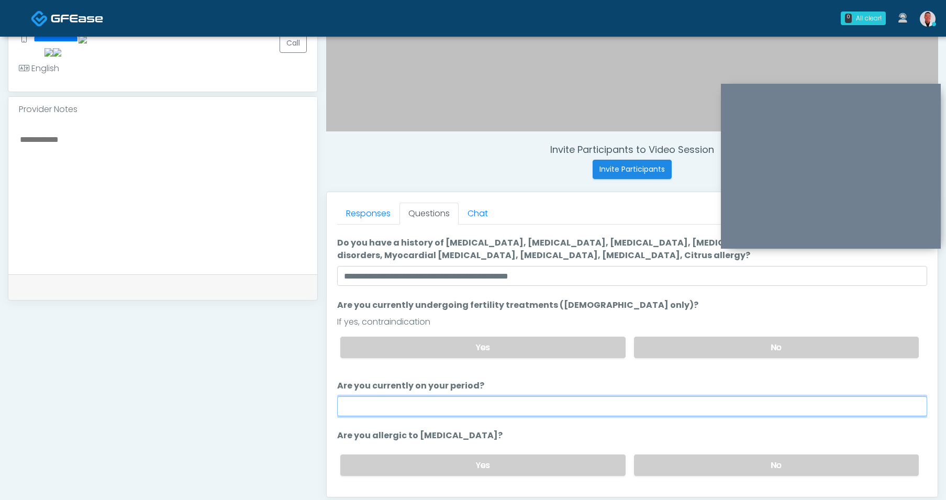
click at [579, 400] on input "Are you currently on your period?" at bounding box center [632, 406] width 590 height 20
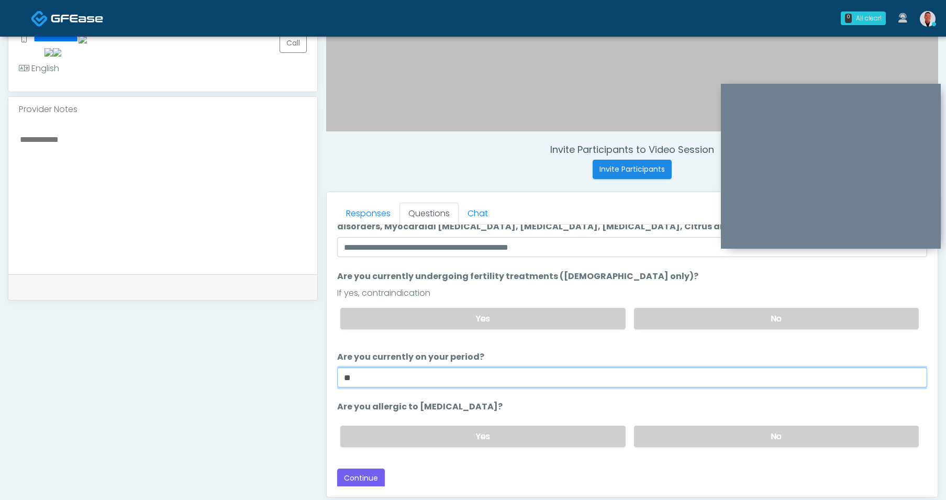
scroll to position [54, 0]
type input "**"
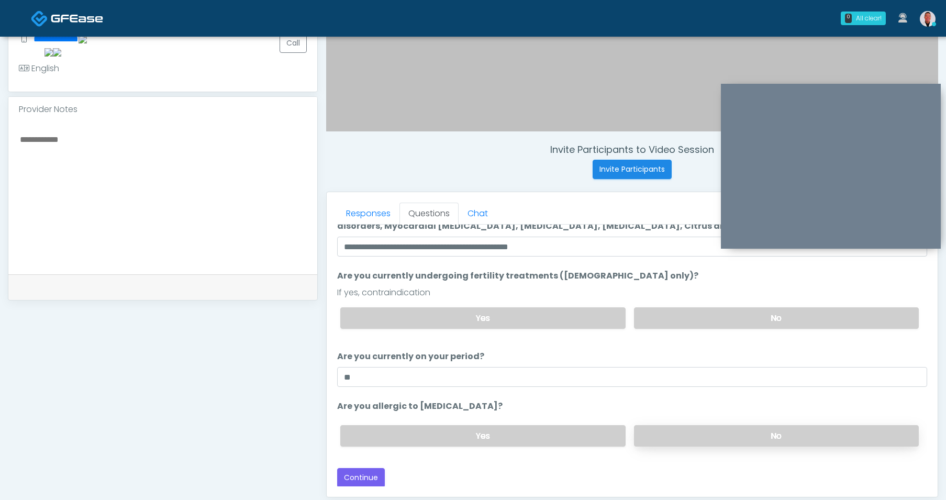
click at [668, 431] on label "No" at bounding box center [776, 435] width 285 height 21
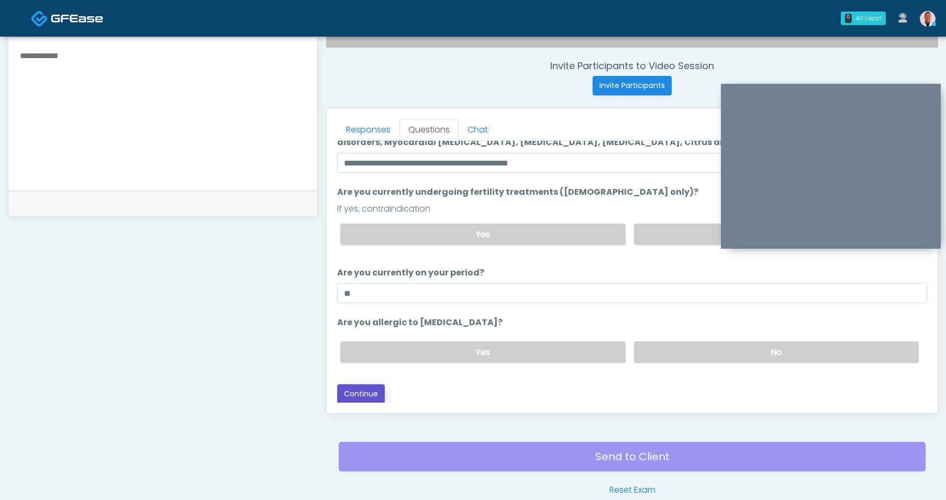
click at [341, 393] on button "Continue" at bounding box center [361, 393] width 48 height 19
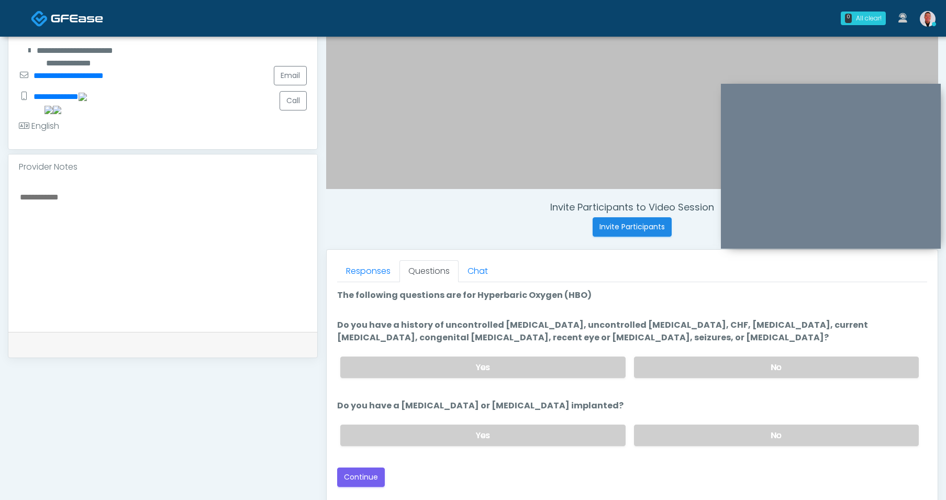
scroll to position [243, 0]
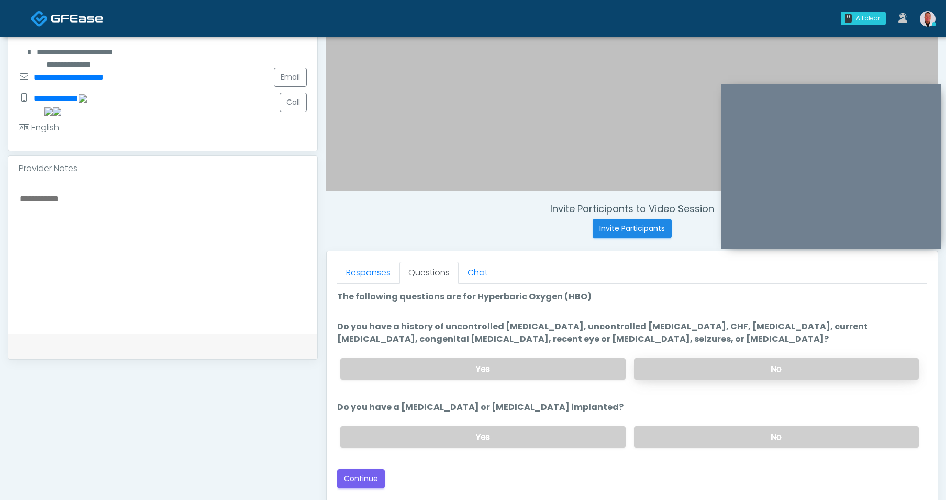
click at [689, 373] on label "No" at bounding box center [776, 368] width 285 height 21
click at [685, 443] on label "No" at bounding box center [776, 436] width 285 height 21
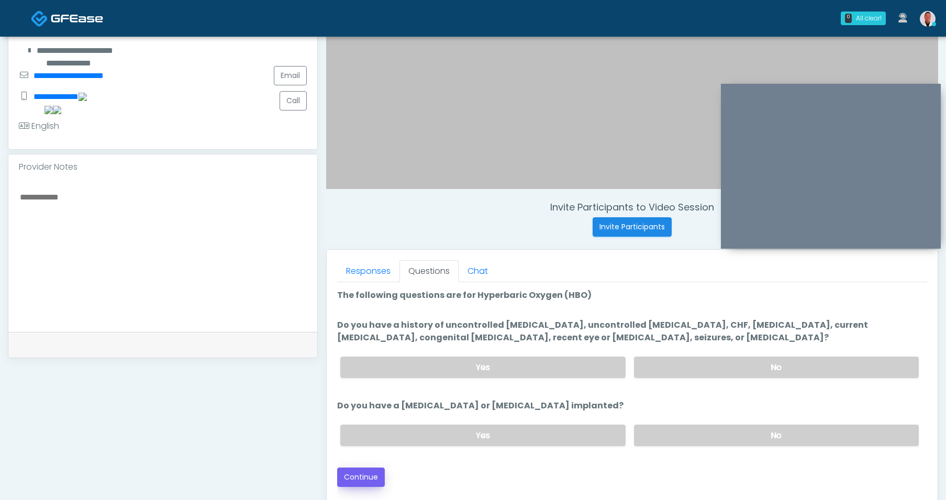
scroll to position [245, 0]
click at [364, 475] on button "Continue" at bounding box center [361, 476] width 48 height 19
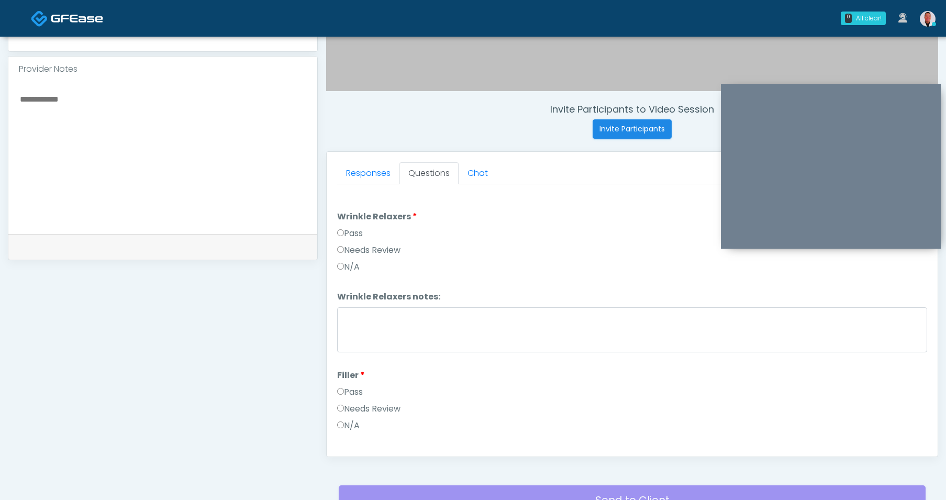
scroll to position [278, 0]
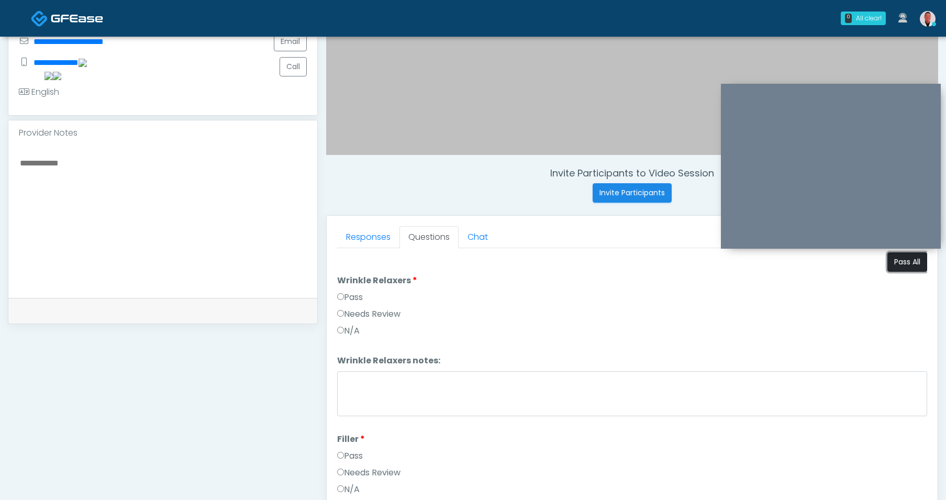
click at [905, 265] on button "Pass All" at bounding box center [907, 261] width 40 height 19
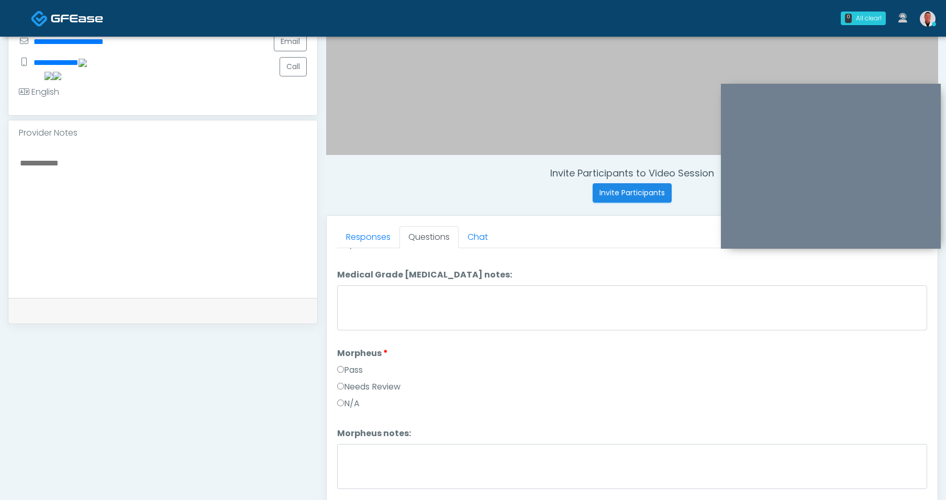
scroll to position [1042, 0]
click at [386, 382] on label "Needs Review" at bounding box center [368, 382] width 63 height 13
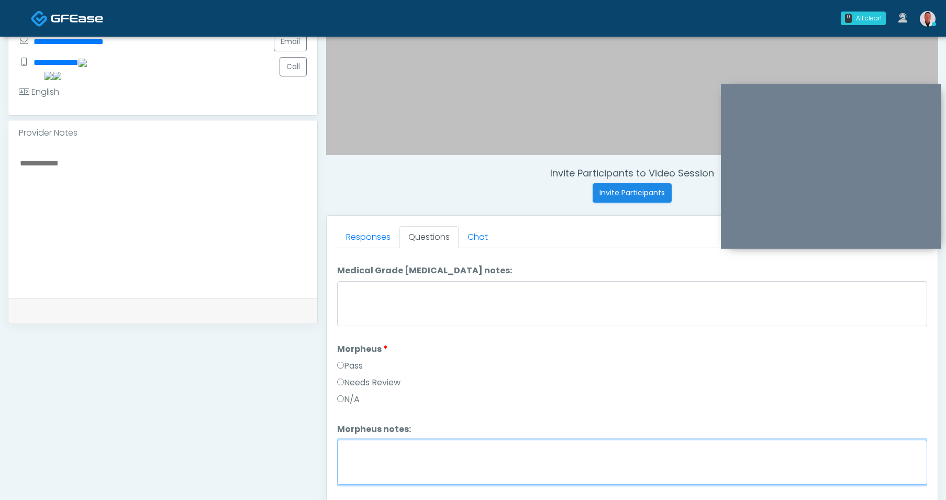
click at [388, 450] on textarea "Morpheus notes:" at bounding box center [632, 462] width 590 height 45
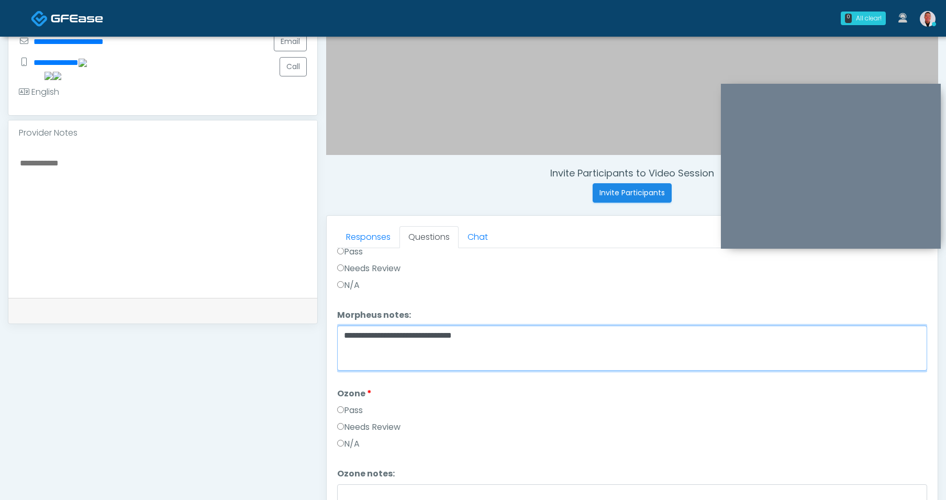
type textarea "**********"
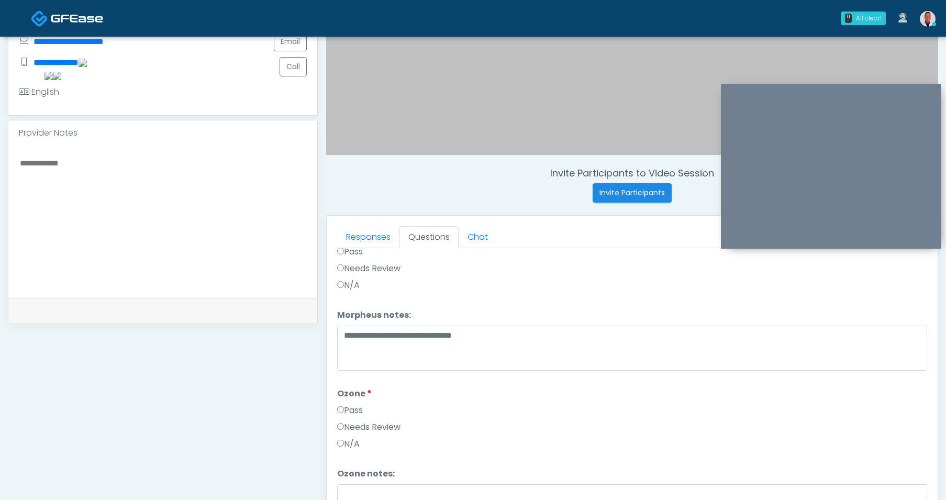
click at [376, 418] on div "Pass" at bounding box center [632, 412] width 590 height 17
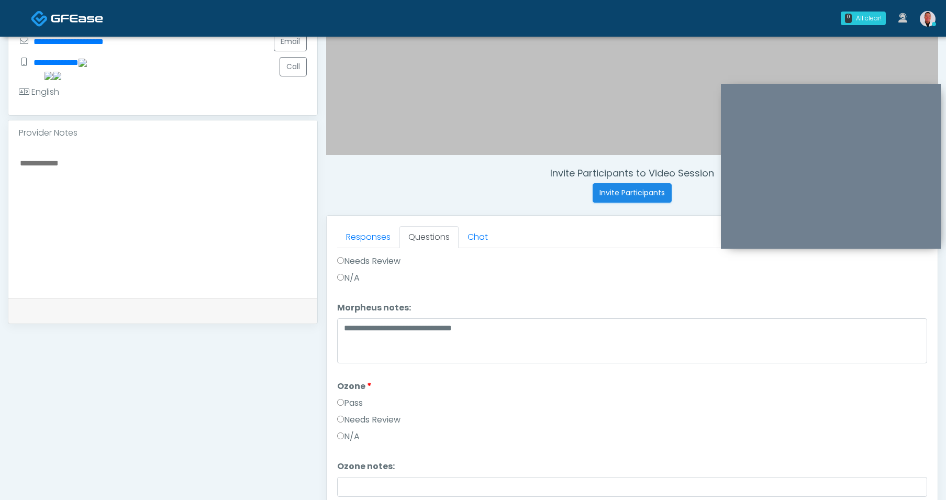
scroll to position [1177, 0]
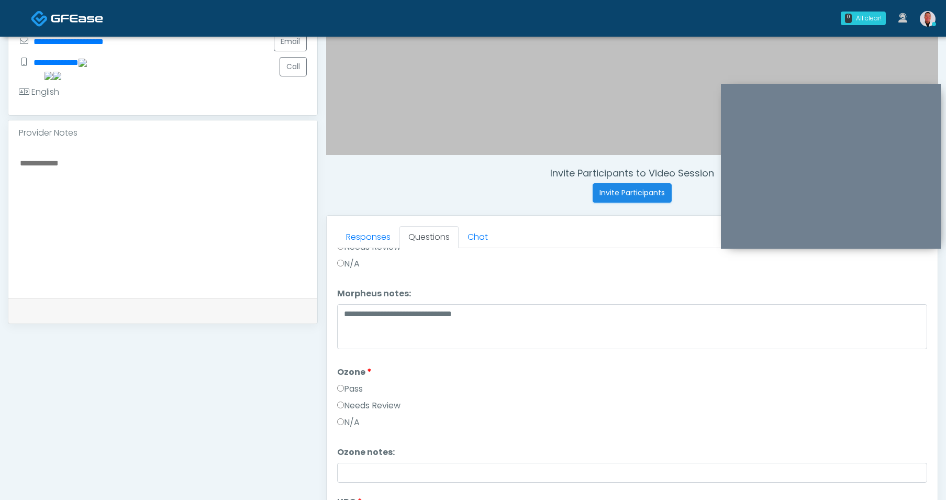
click at [392, 399] on label "Needs Review" at bounding box center [368, 405] width 63 height 13
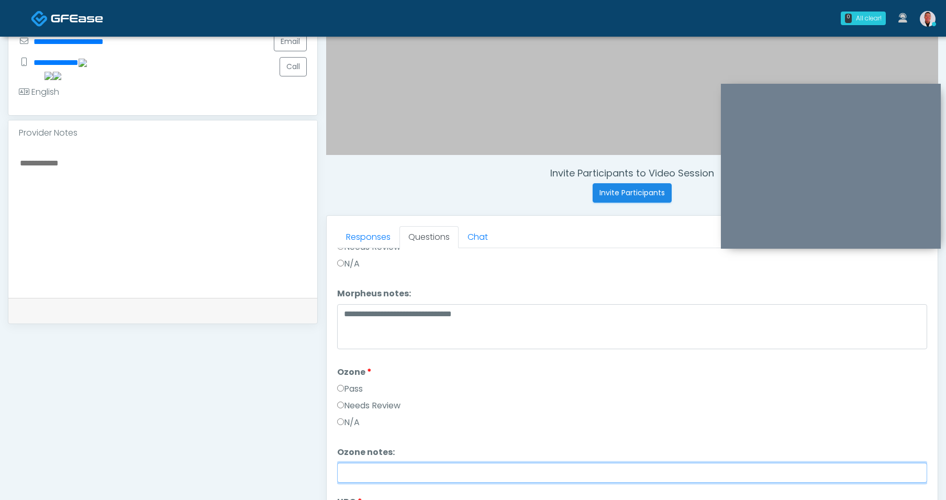
click at [446, 478] on input "Ozone notes:" at bounding box center [632, 473] width 590 height 20
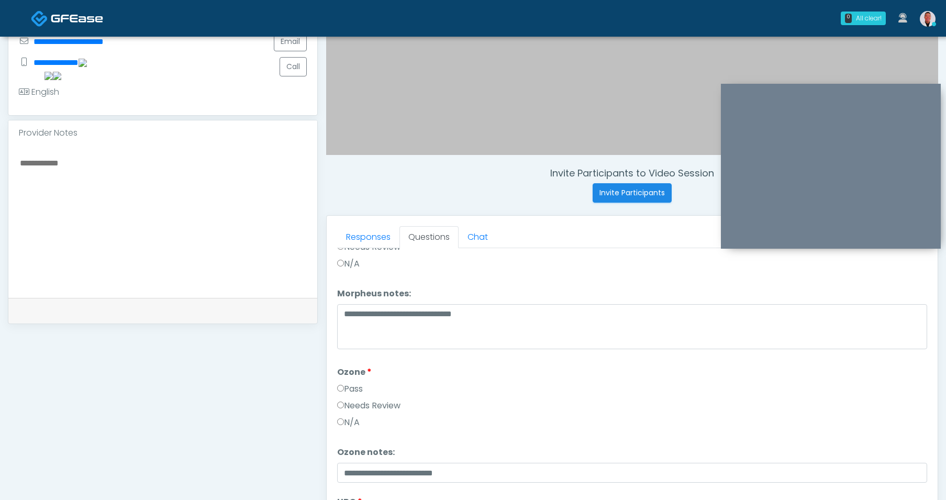
click at [543, 408] on div "Needs Review" at bounding box center [632, 407] width 590 height 17
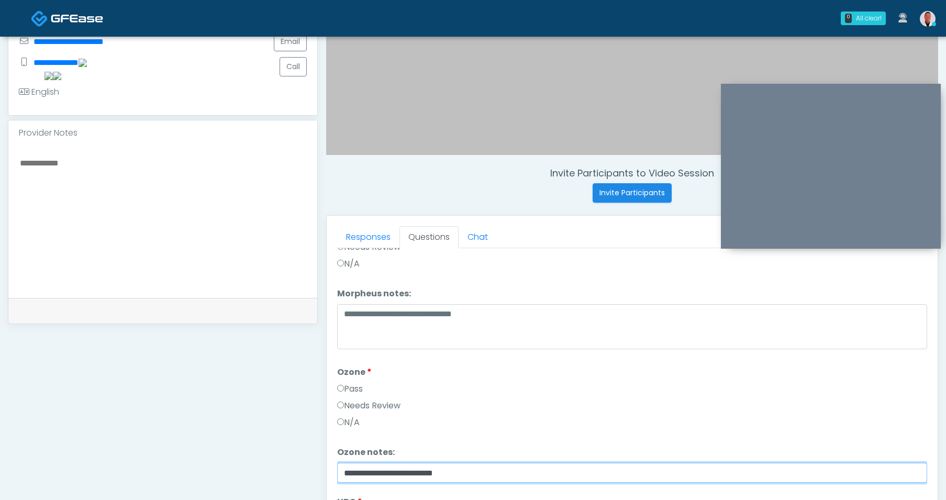
click at [501, 470] on input "**********" at bounding box center [632, 473] width 590 height 20
type input "**********"
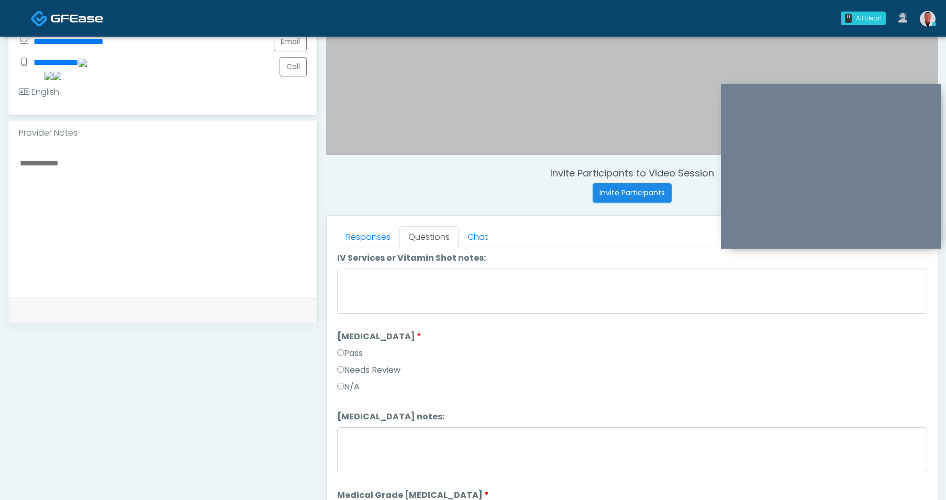
scroll to position [121, 0]
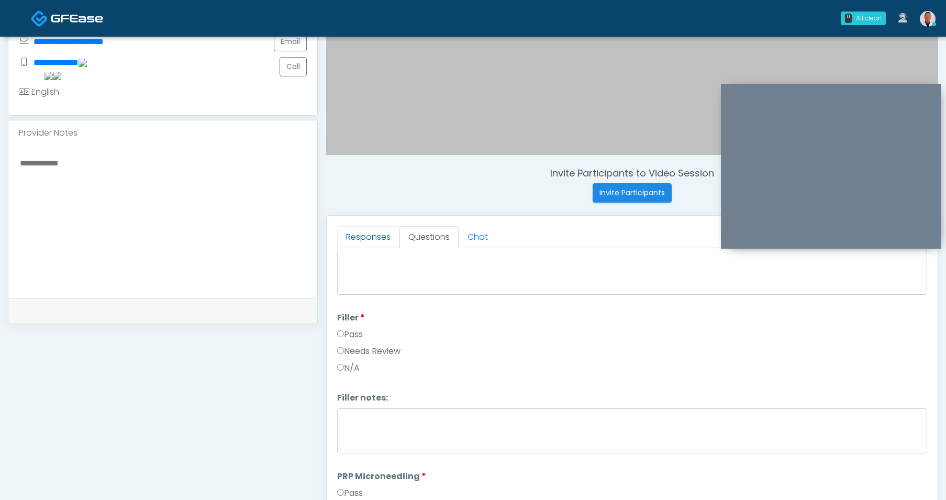
click at [368, 231] on link "Responses" at bounding box center [368, 237] width 62 height 22
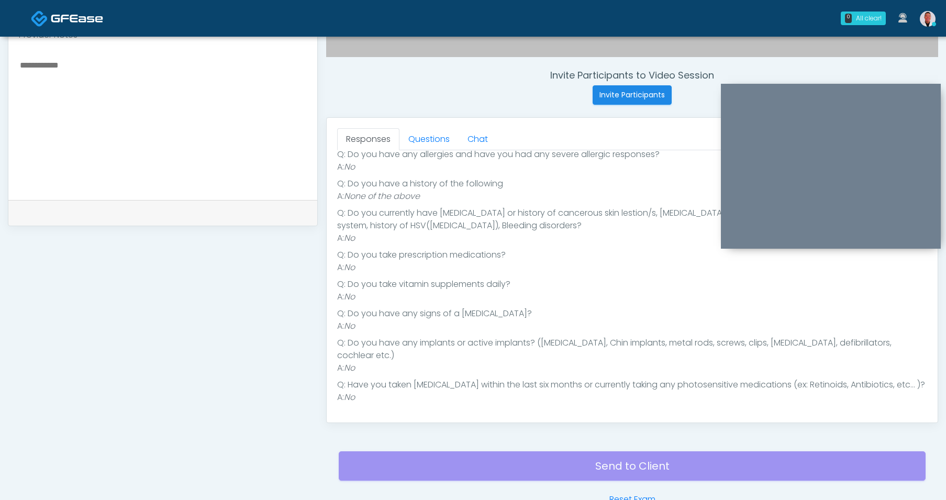
scroll to position [378, 0]
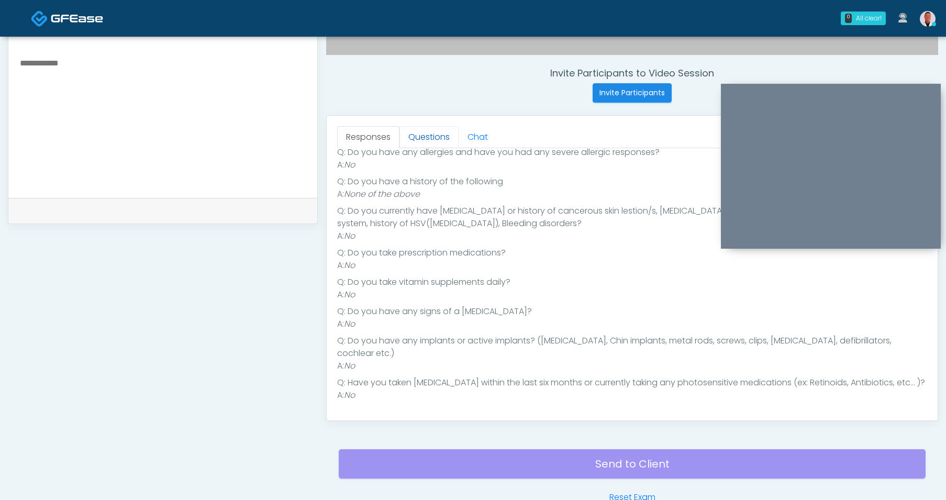
click at [434, 136] on link "Questions" at bounding box center [428, 137] width 59 height 22
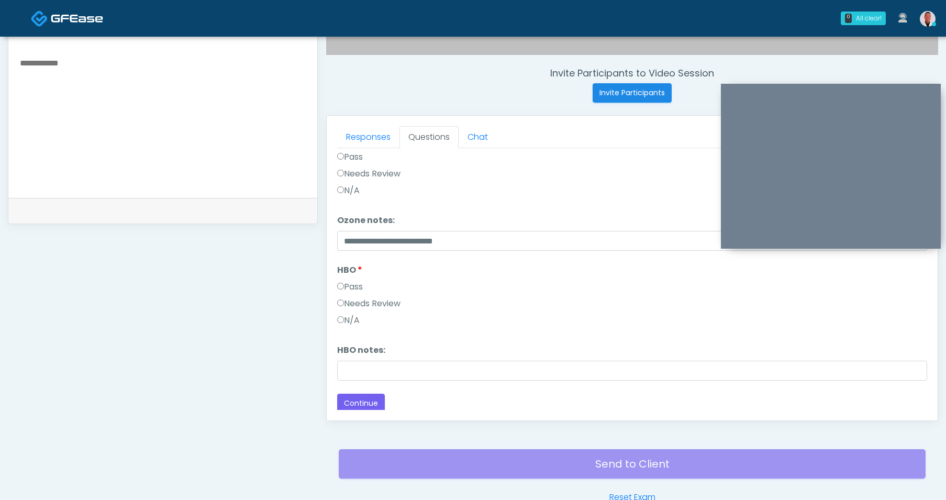
scroll to position [1310, 0]
click at [370, 403] on button "Continue" at bounding box center [361, 402] width 48 height 19
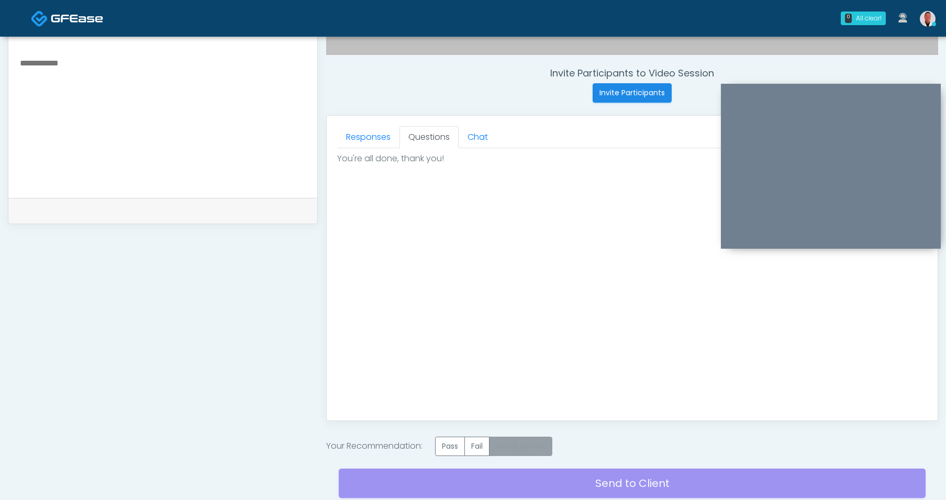
click at [448, 441] on label "Pass" at bounding box center [450, 446] width 30 height 19
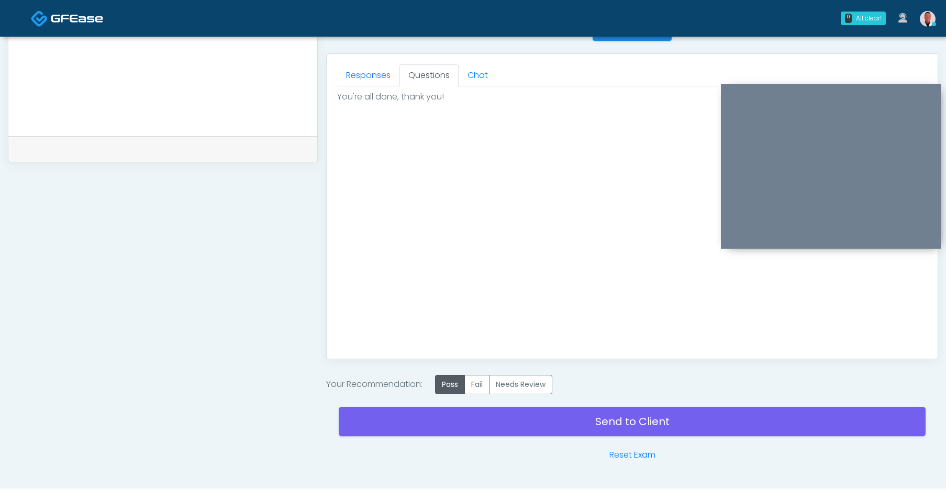
scroll to position [449, 0]
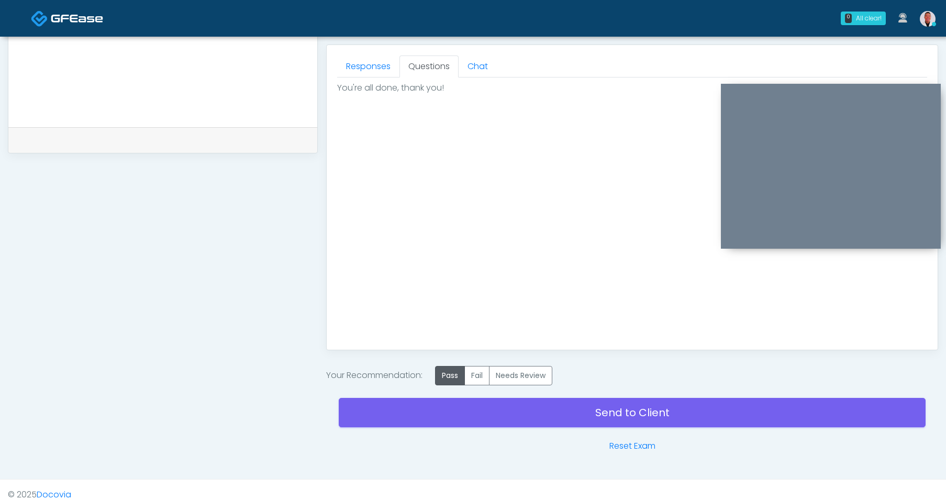
click at [593, 466] on div "**********" at bounding box center [473, 33] width 946 height 891
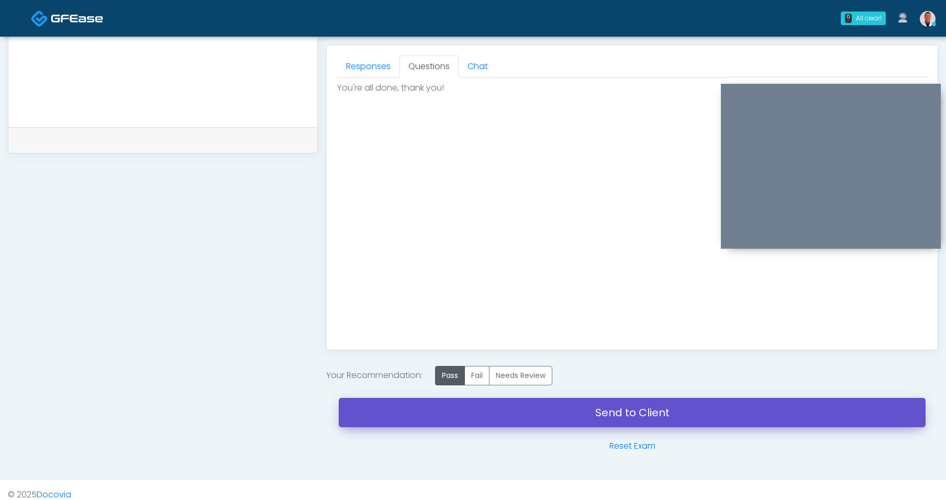
click at [622, 411] on link "Send to Client" at bounding box center [632, 412] width 587 height 29
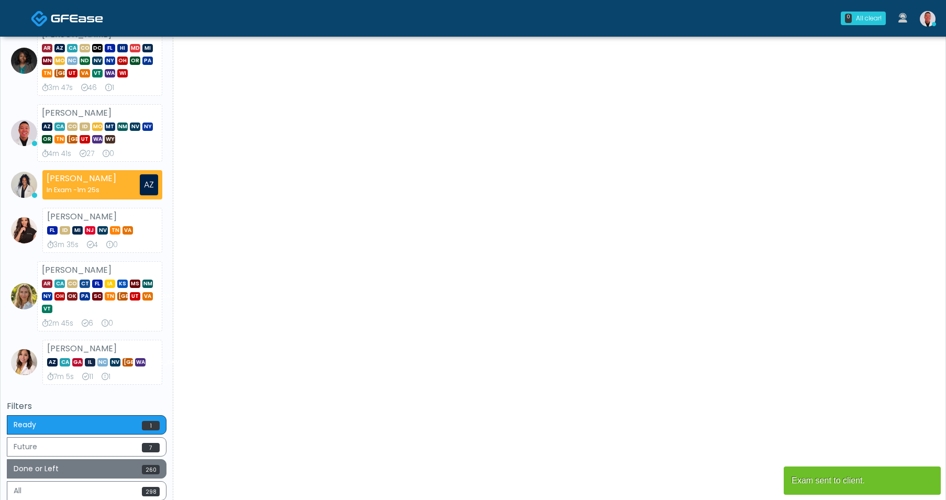
drag, startPoint x: 101, startPoint y: 462, endPoint x: 349, endPoint y: 304, distance: 294.9
click at [101, 462] on button "Done or Left 260" at bounding box center [87, 468] width 160 height 19
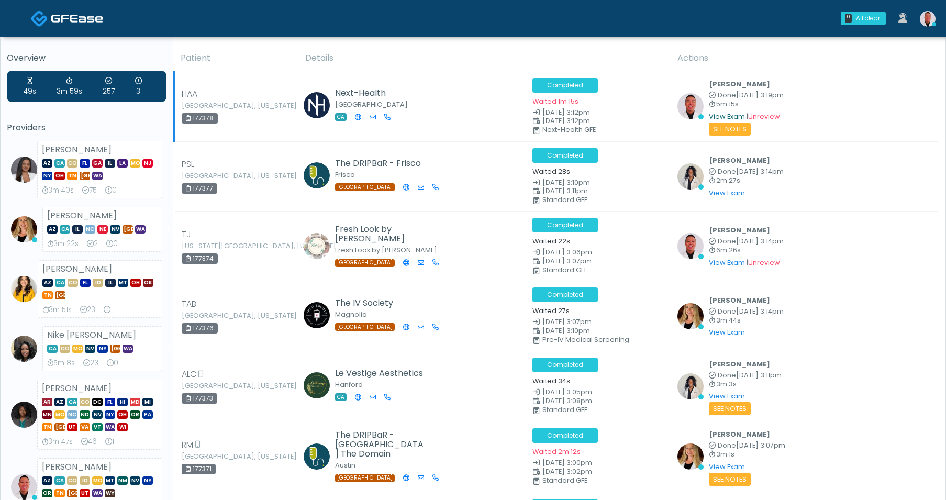
click at [721, 115] on link "View Exam" at bounding box center [727, 116] width 36 height 9
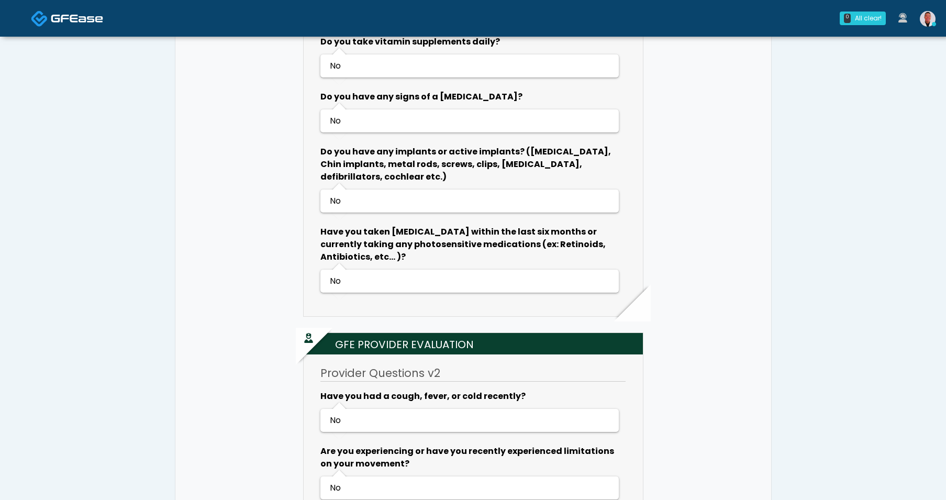
scroll to position [1351, 0]
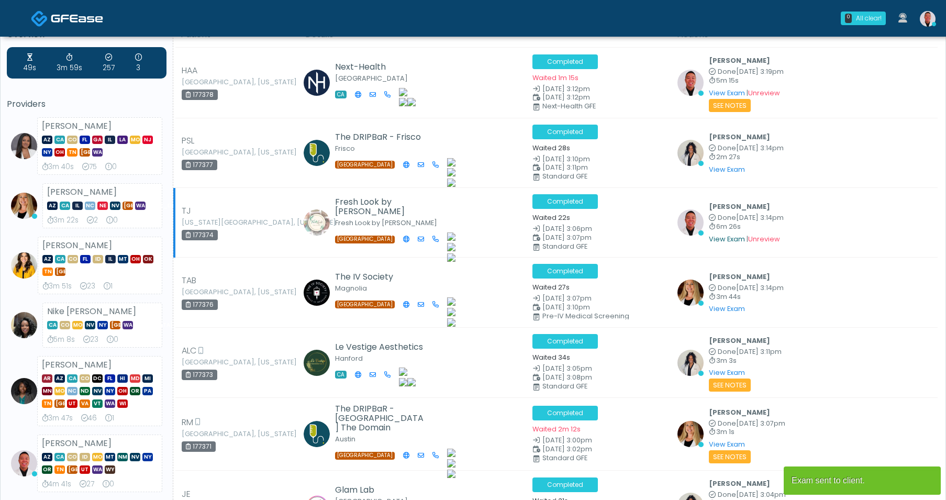
click at [724, 237] on link "View Exam" at bounding box center [727, 239] width 36 height 9
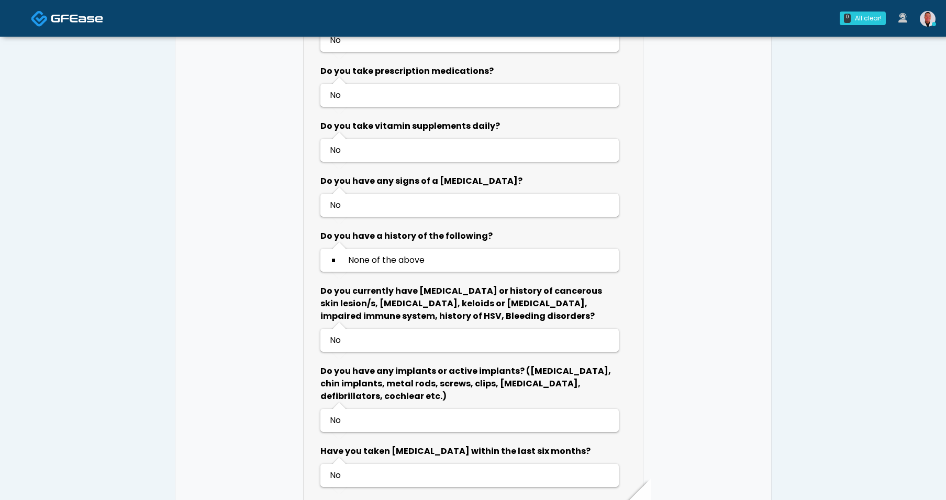
scroll to position [493, 0]
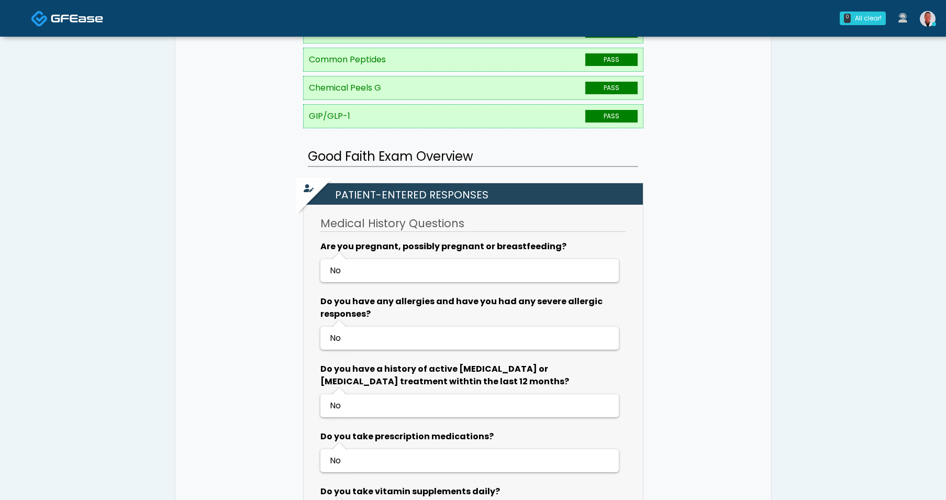
click at [924, 13] on img at bounding box center [928, 19] width 16 height 16
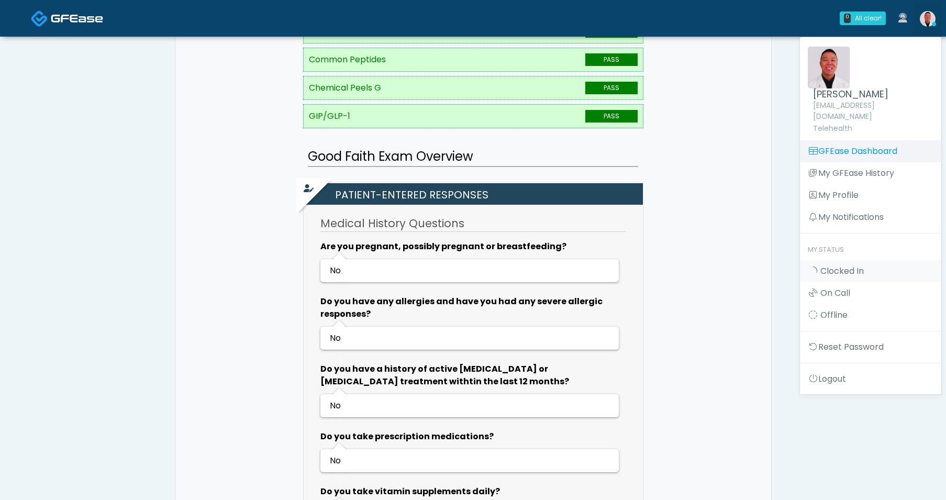
click at [856, 140] on link "GFEase Dashboard" at bounding box center [870, 151] width 141 height 22
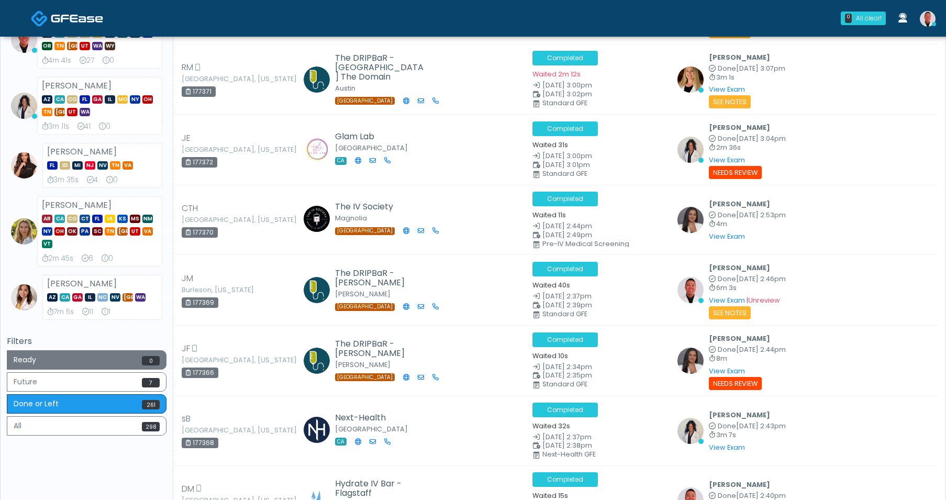
click at [146, 361] on span "0" at bounding box center [151, 360] width 18 height 9
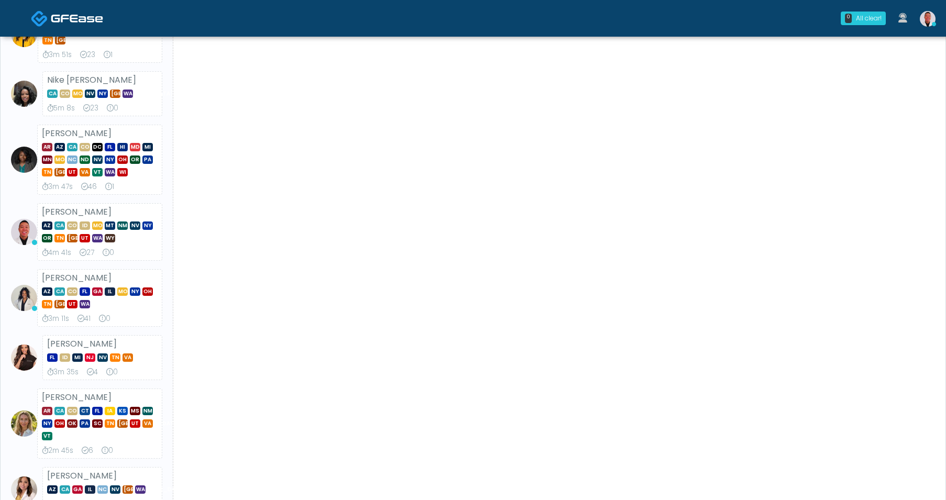
scroll to position [485, 0]
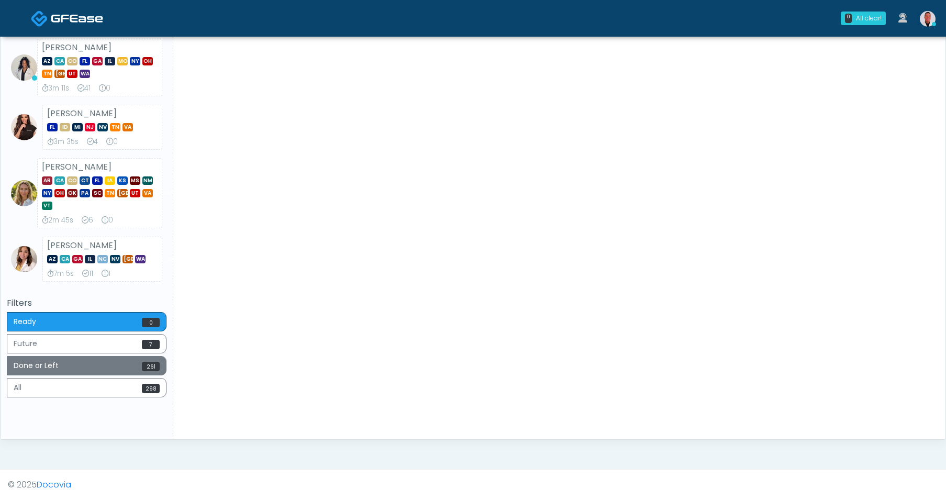
click at [113, 365] on button "Done or Left 261" at bounding box center [87, 365] width 160 height 19
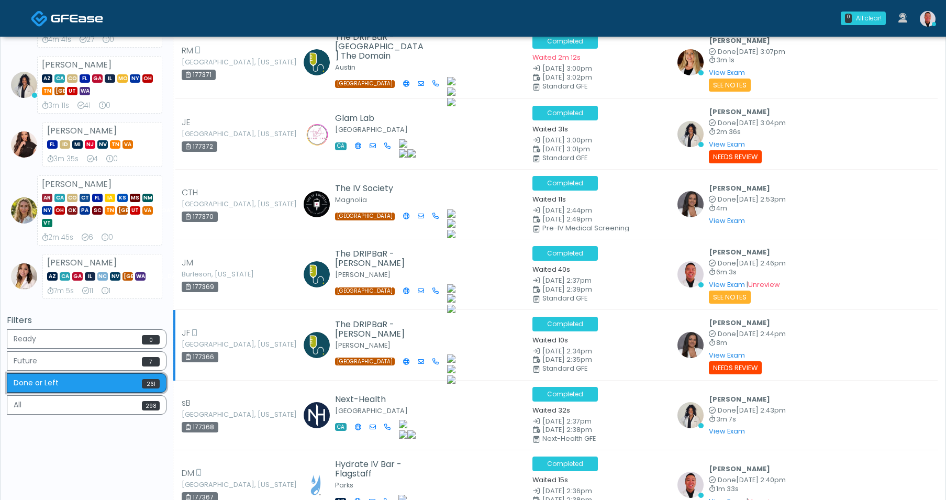
scroll to position [0, 0]
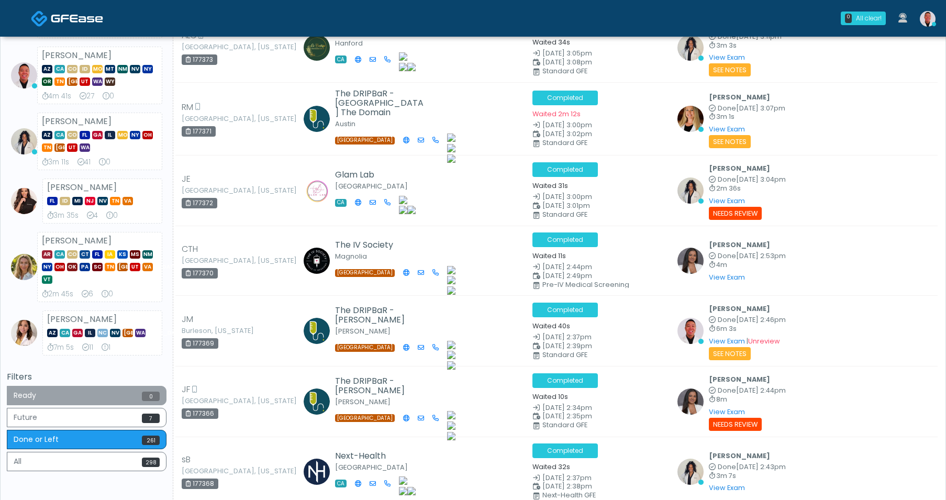
click at [109, 394] on button "Ready 0" at bounding box center [87, 395] width 160 height 19
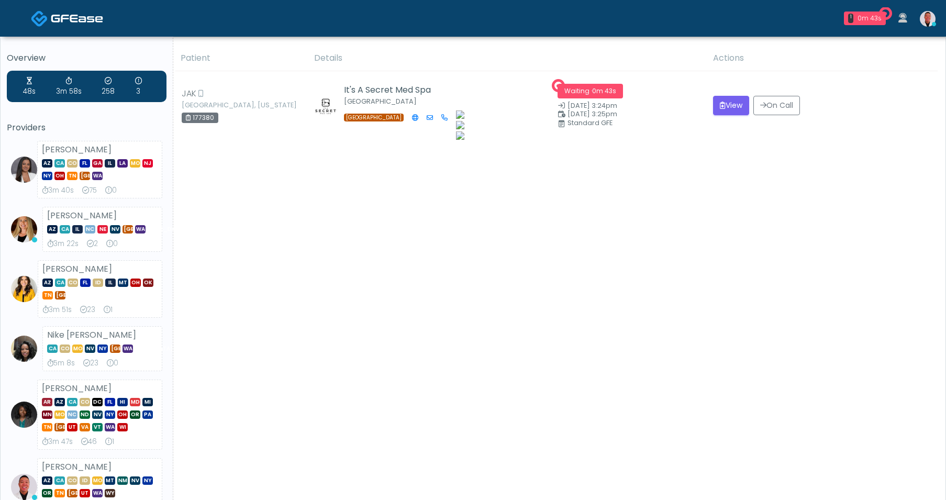
drag, startPoint x: 650, startPoint y: 251, endPoint x: 711, endPoint y: 154, distance: 114.6
click at [650, 251] on div "Patient Details Actions" at bounding box center [555, 485] width 764 height 879
click at [722, 100] on button "View" at bounding box center [731, 105] width 36 height 19
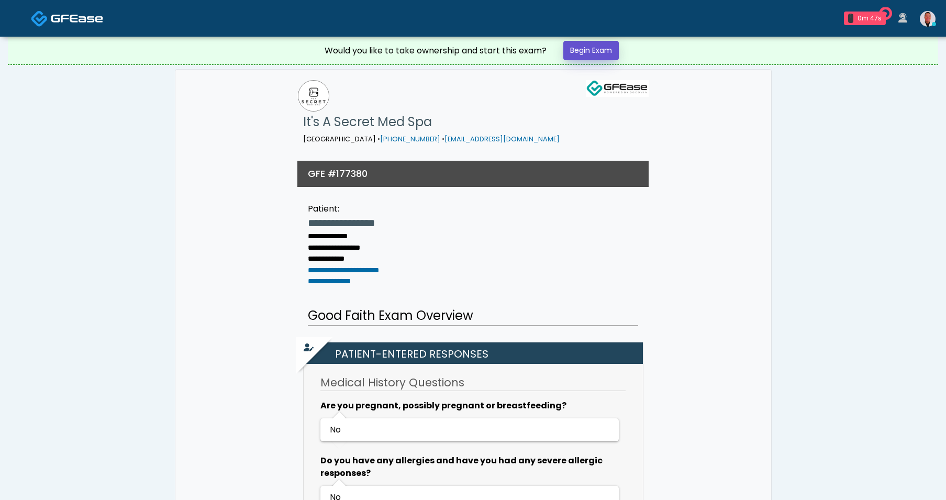
click at [595, 55] on link "Begin Exam" at bounding box center [590, 50] width 55 height 19
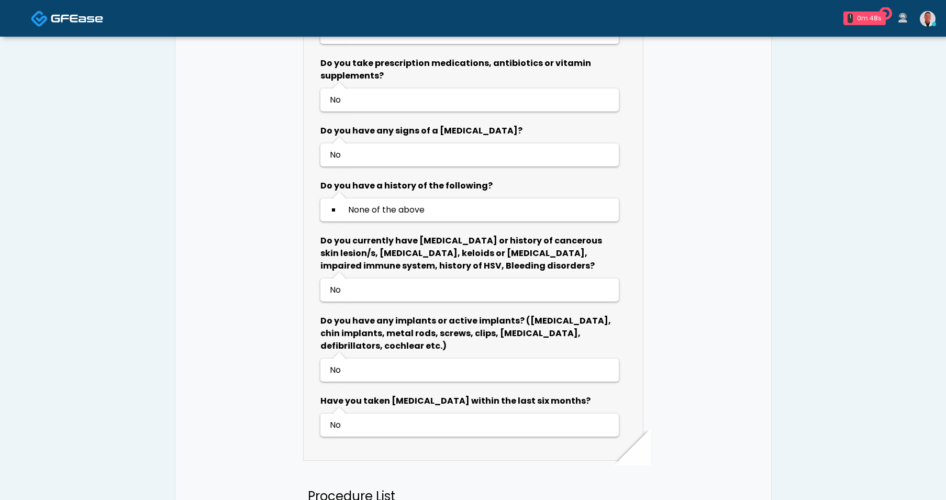
scroll to position [600, 0]
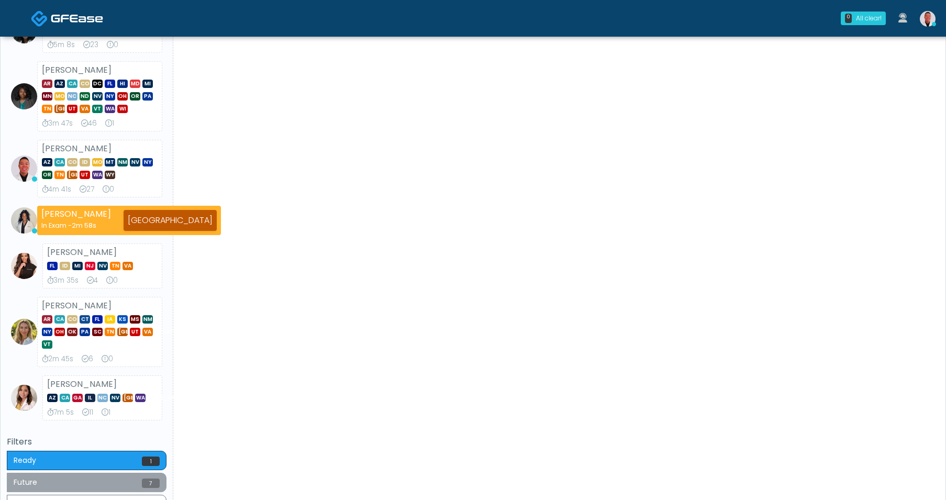
scroll to position [373, 0]
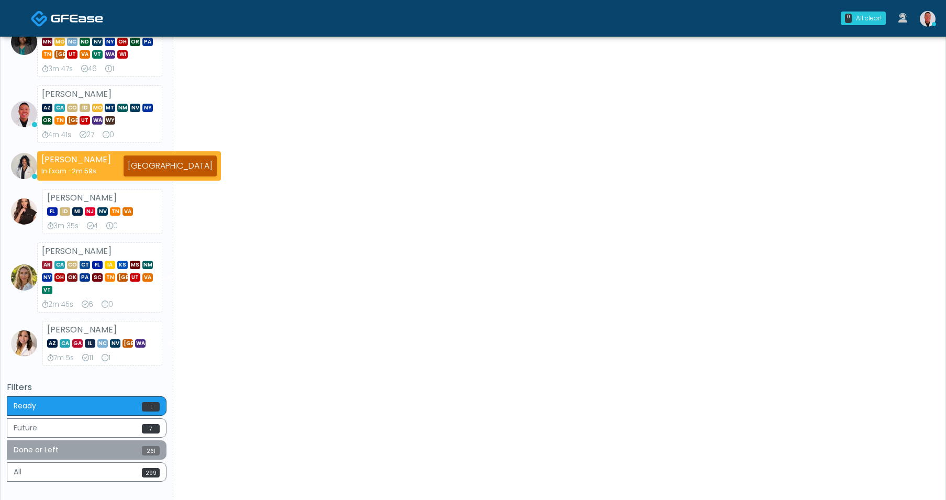
click at [101, 453] on button "Done or Left 261" at bounding box center [87, 449] width 160 height 19
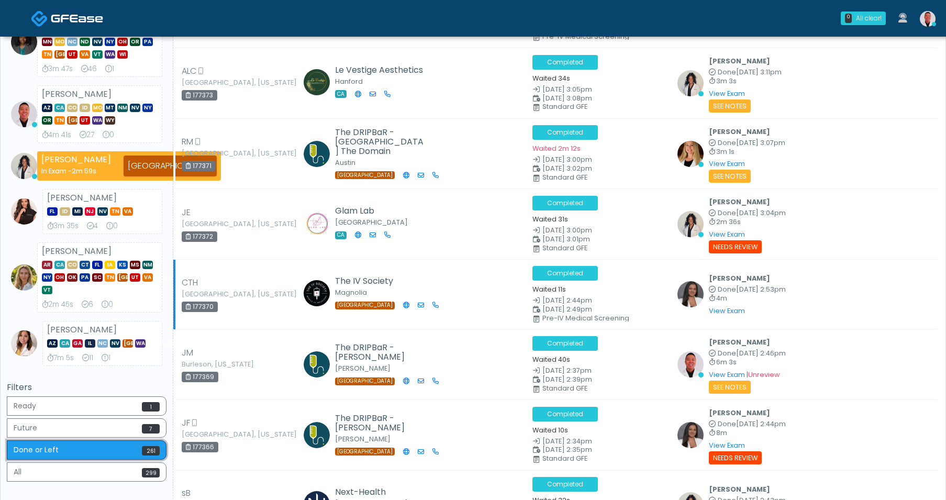
scroll to position [0, 0]
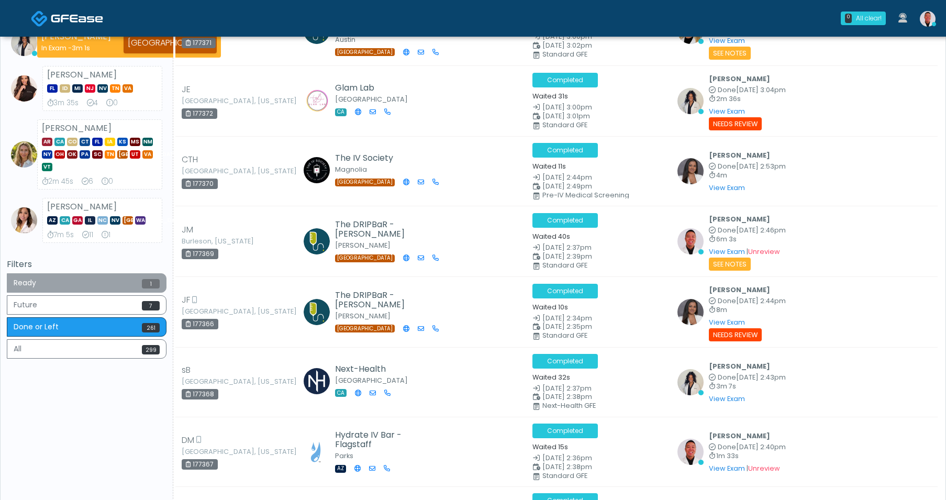
click at [124, 285] on button "Ready 1" at bounding box center [87, 282] width 160 height 19
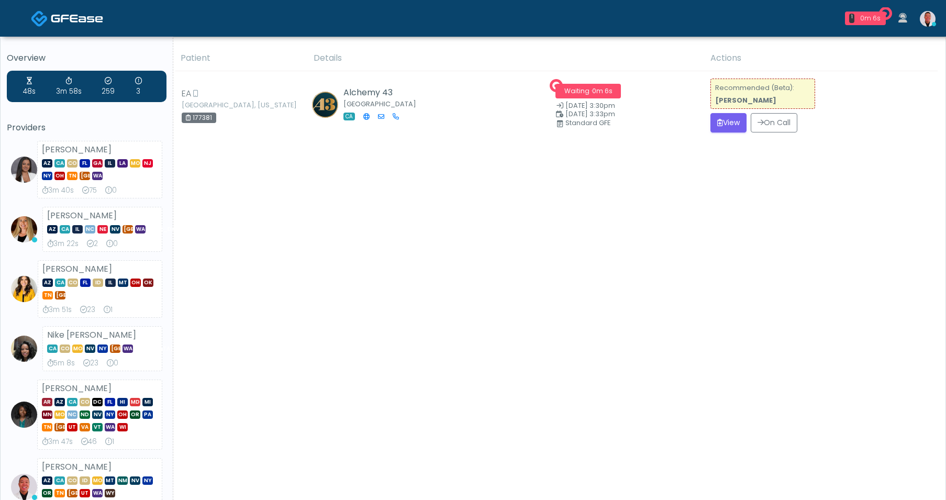
click at [595, 278] on div "Patient Details Actions" at bounding box center [555, 485] width 764 height 879
click at [722, 124] on button "View" at bounding box center [728, 122] width 36 height 19
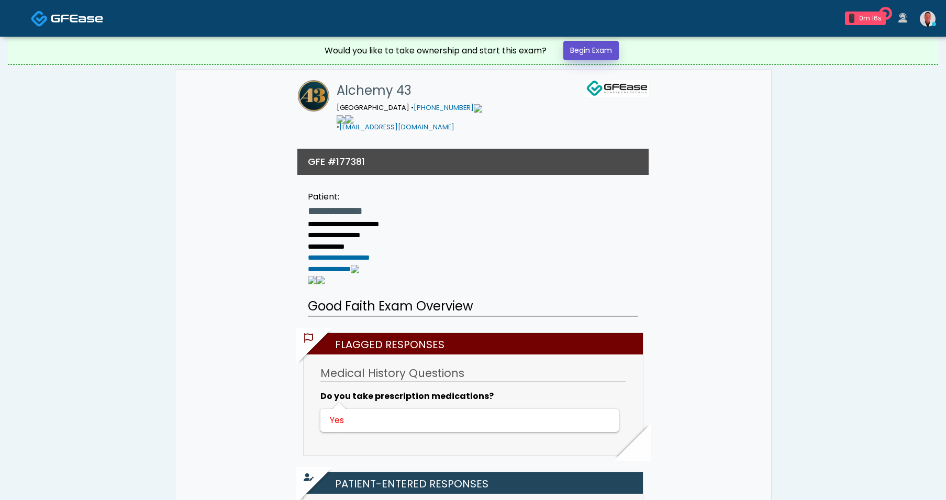
click at [599, 51] on link "Begin Exam" at bounding box center [590, 50] width 55 height 19
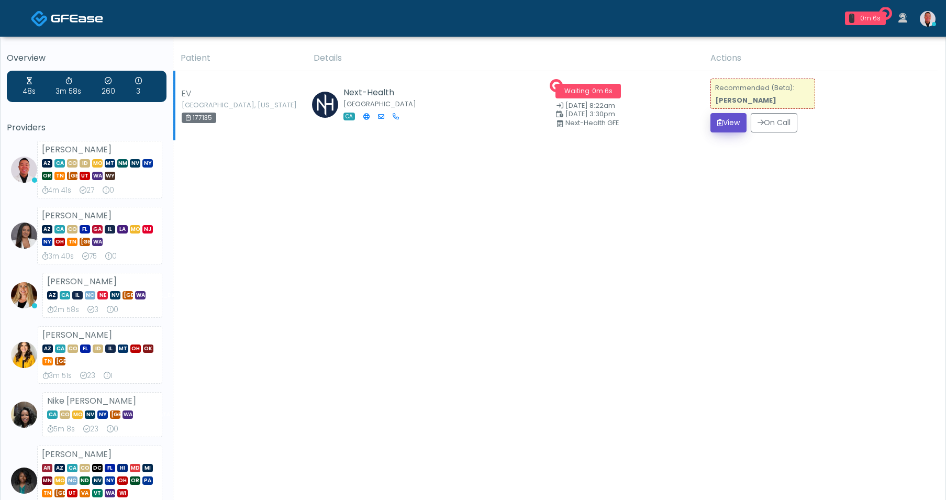
click at [711, 116] on button "View" at bounding box center [728, 122] width 36 height 19
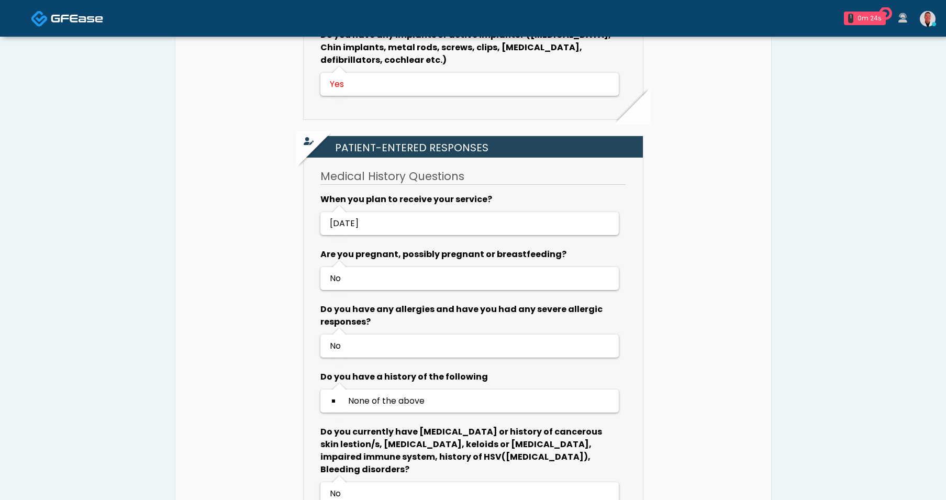
scroll to position [76, 0]
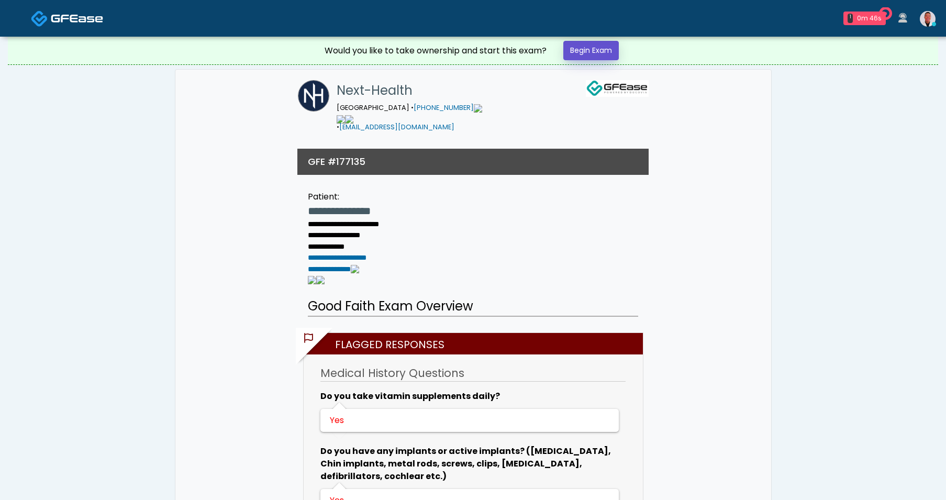
click at [593, 49] on link "Begin Exam" at bounding box center [590, 50] width 55 height 19
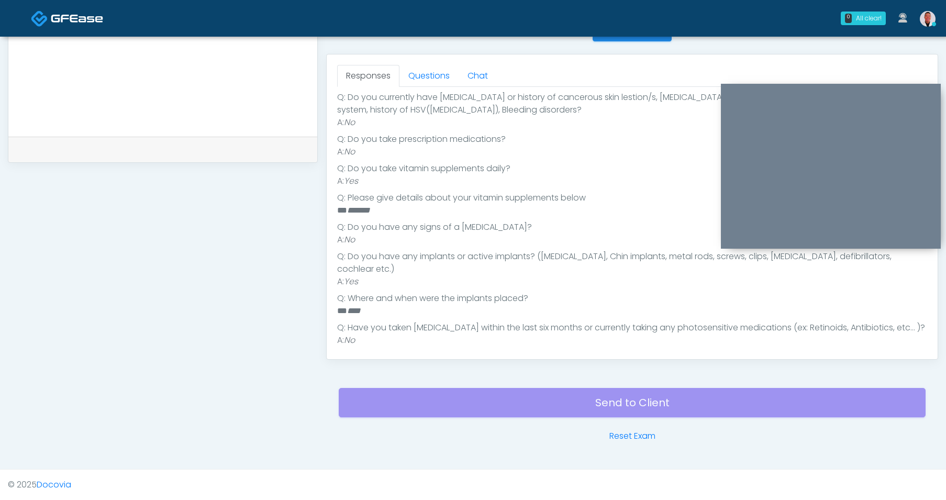
scroll to position [307, 0]
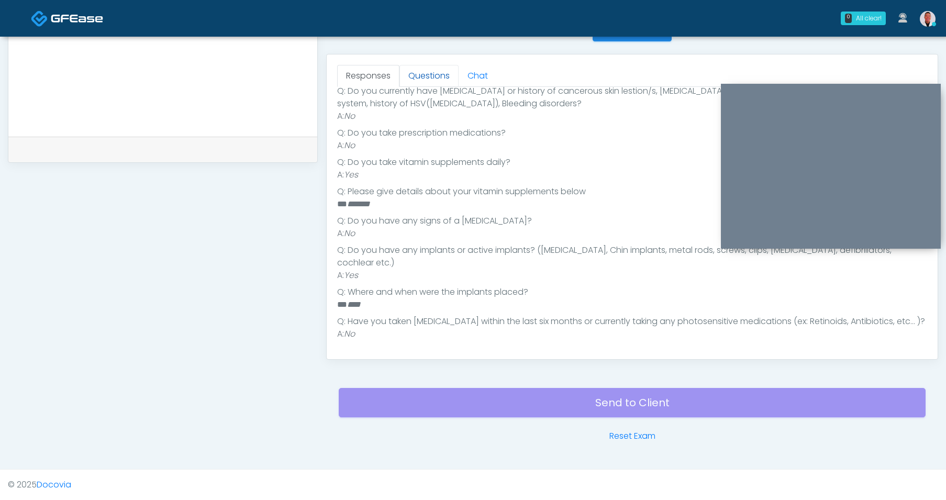
click at [433, 72] on link "Questions" at bounding box center [428, 76] width 59 height 22
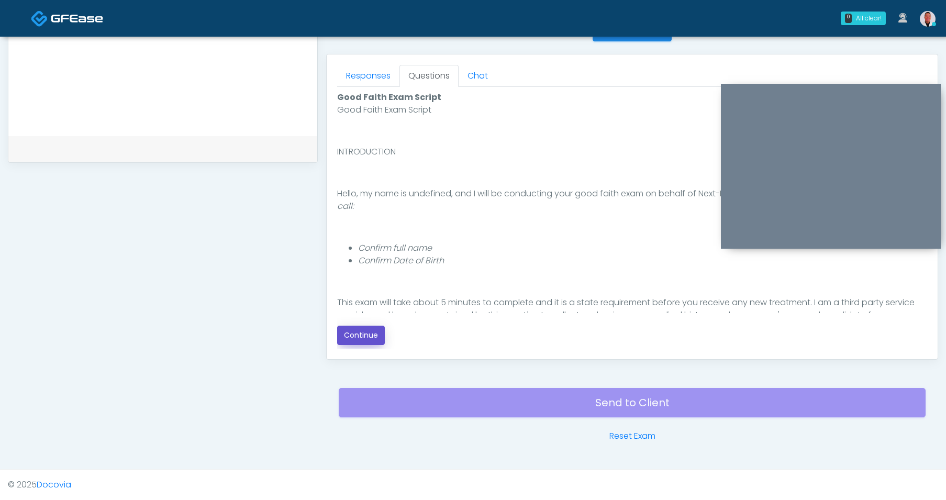
click at [366, 333] on button "Continue" at bounding box center [361, 335] width 48 height 19
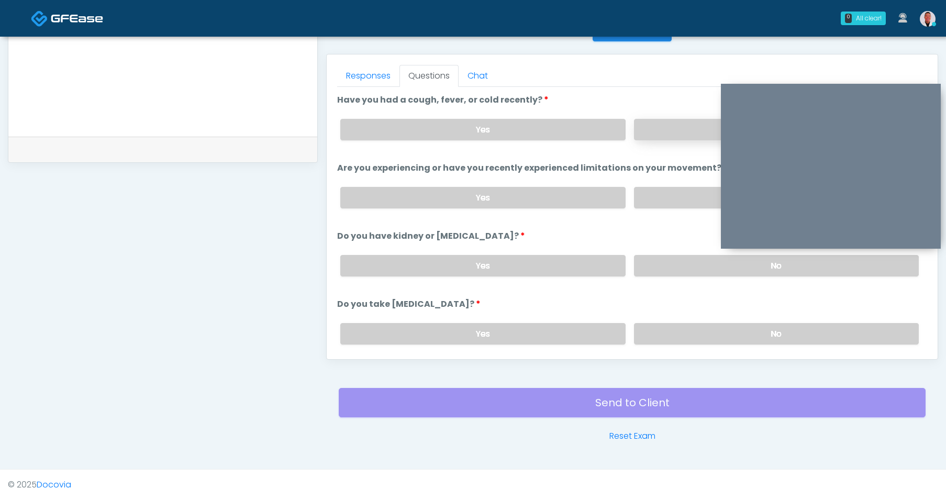
click at [657, 127] on label "No" at bounding box center [776, 129] width 285 height 21
click at [666, 193] on label "No" at bounding box center [776, 197] width 285 height 21
click at [673, 266] on label "No" at bounding box center [776, 265] width 285 height 21
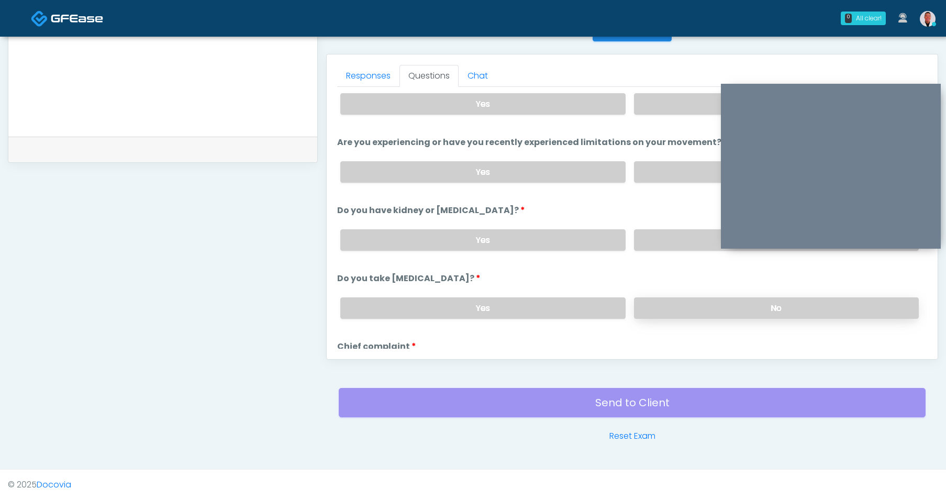
click at [673, 302] on label "No" at bounding box center [776, 307] width 285 height 21
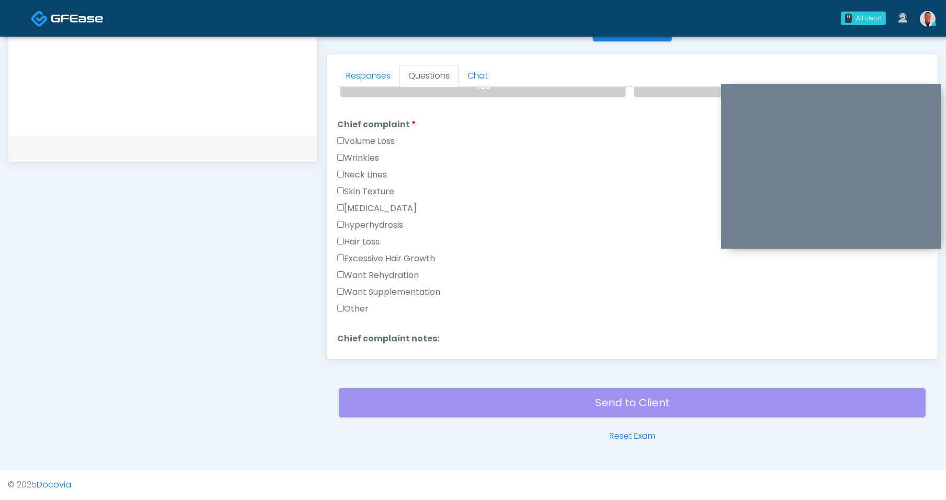
scroll to position [251, 0]
click at [336, 270] on div "Responses Questions Chat Good Faith Exam Script Good Faith Exam Script INTRODUC…" at bounding box center [632, 206] width 611 height 305
drag, startPoint x: 344, startPoint y: 284, endPoint x: 344, endPoint y: 274, distance: 9.9
click at [344, 284] on label "Want Supplementation" at bounding box center [388, 289] width 103 height 13
click at [344, 273] on label "Want Rehydration" at bounding box center [378, 272] width 82 height 13
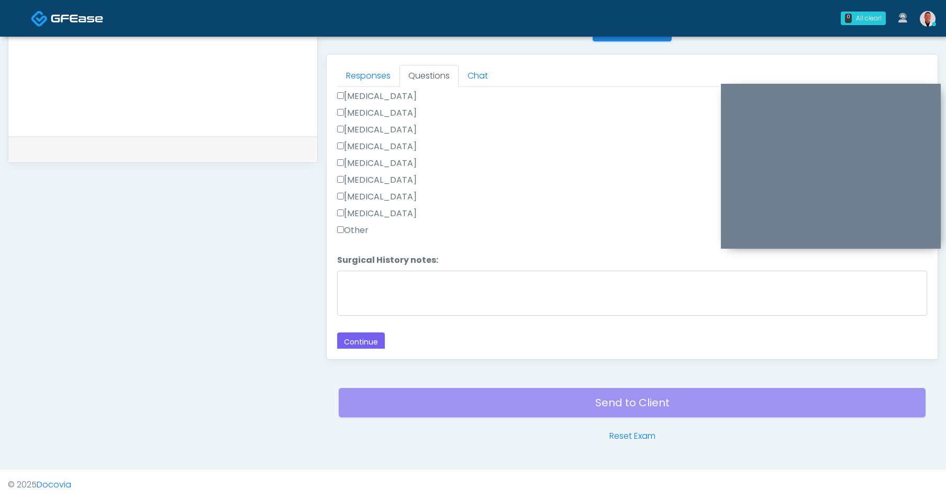
scroll to position [653, 0]
click at [365, 340] on button "Continue" at bounding box center [361, 341] width 48 height 19
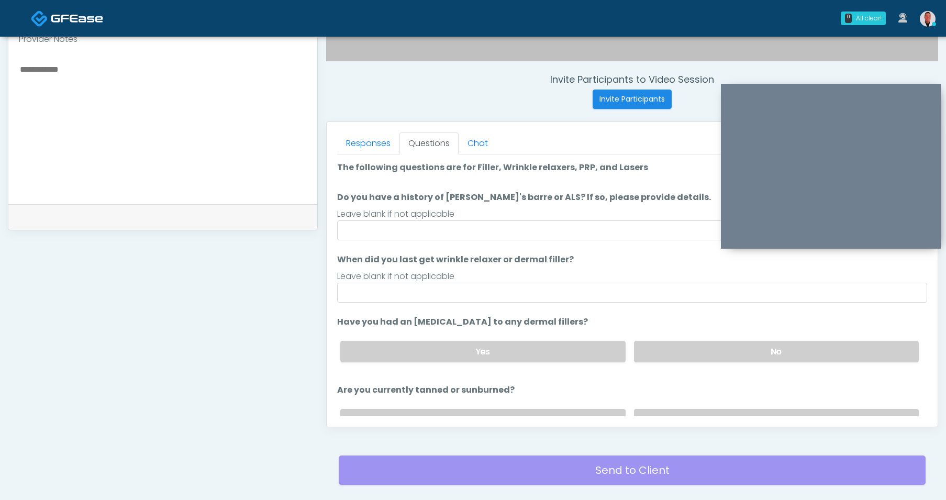
scroll to position [371, 0]
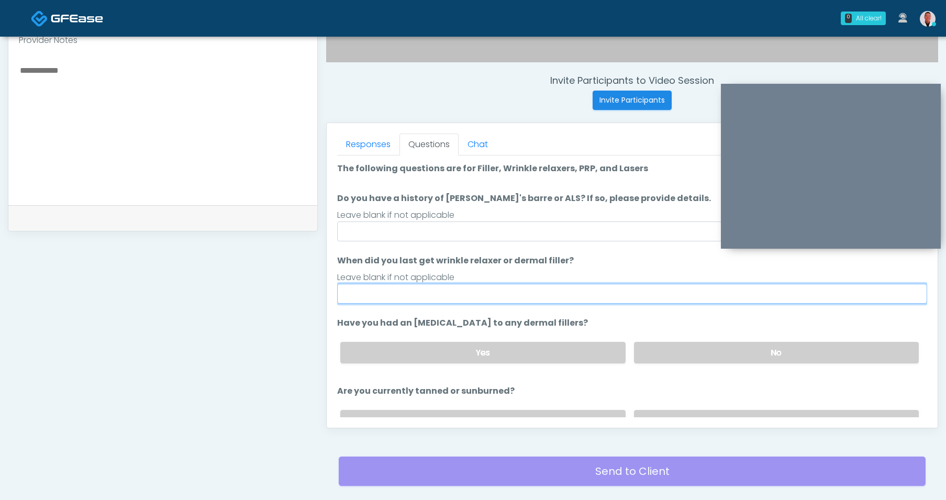
click at [470, 296] on input "When did you last get wrinkle relaxer or dermal filler?" at bounding box center [632, 294] width 590 height 20
click at [381, 297] on input "**********" at bounding box center [632, 294] width 590 height 20
drag, startPoint x: 438, startPoint y: 292, endPoint x: 528, endPoint y: 296, distance: 90.6
click at [528, 296] on input "**********" at bounding box center [632, 294] width 590 height 20
type input "**********"
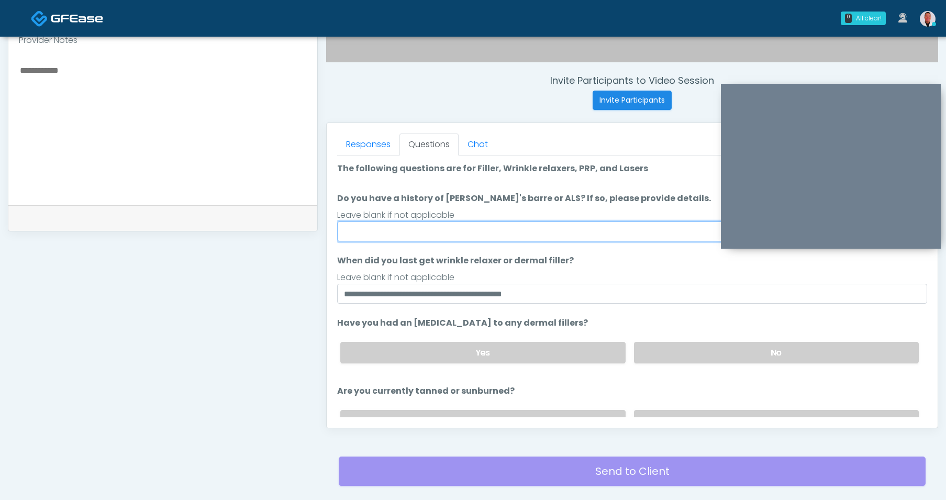
click at [493, 235] on input "Do you have a history of Guillain's barre or ALS? If so, please provide details." at bounding box center [632, 231] width 590 height 20
type input "**"
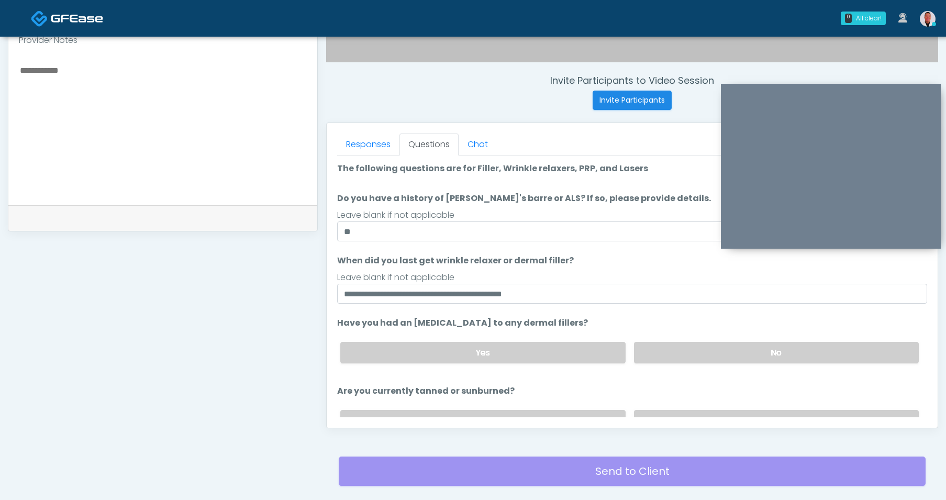
click at [682, 321] on li "Have you had an allergic response to any dermal fillers? Have you had an allerg…" at bounding box center [632, 344] width 590 height 55
click at [677, 353] on label "No" at bounding box center [776, 352] width 285 height 21
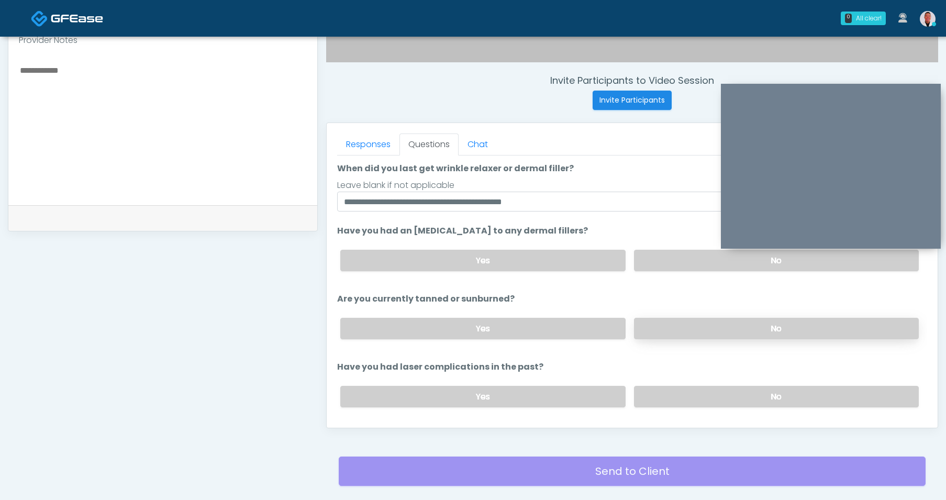
click at [671, 331] on label "No" at bounding box center [776, 328] width 285 height 21
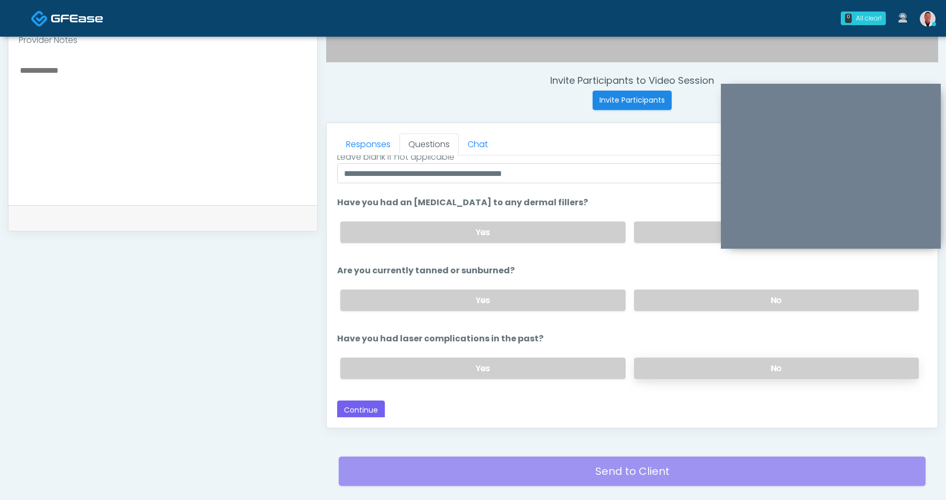
scroll to position [121, 0]
click at [679, 362] on label "No" at bounding box center [776, 366] width 285 height 21
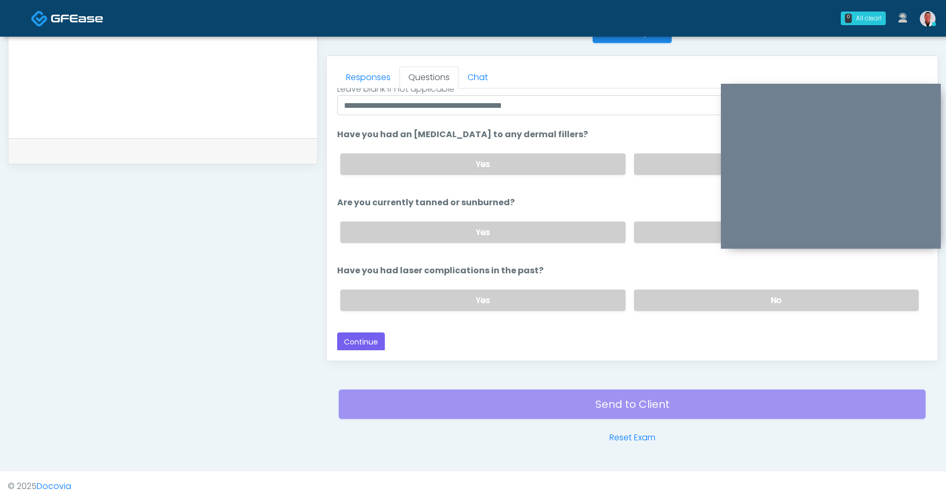
scroll to position [440, 0]
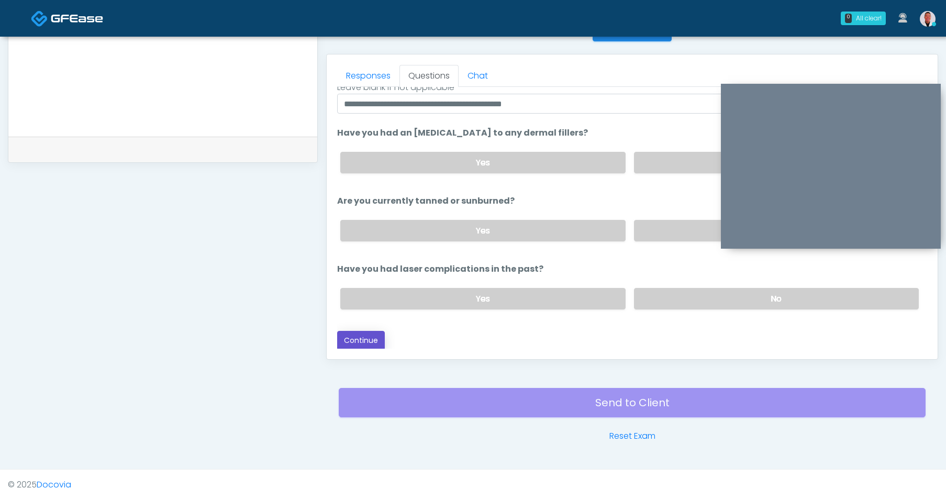
click at [372, 342] on button "Continue" at bounding box center [361, 340] width 48 height 19
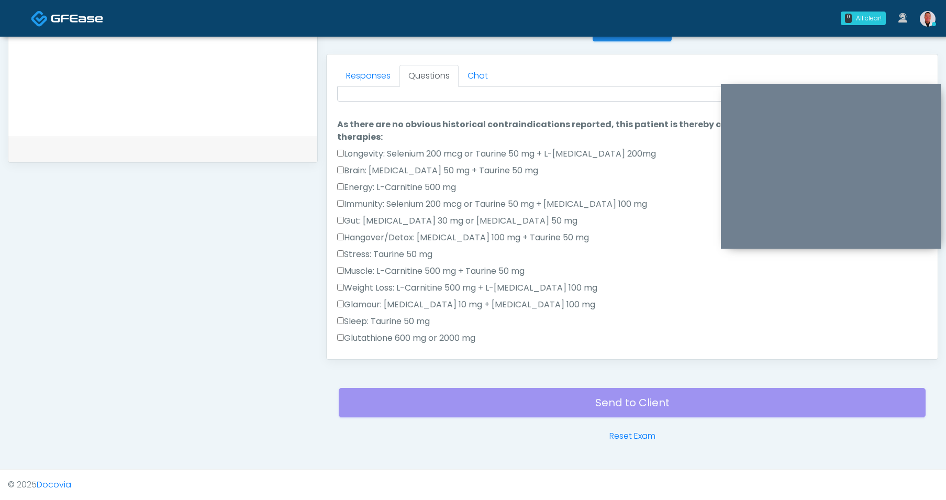
scroll to position [0, 0]
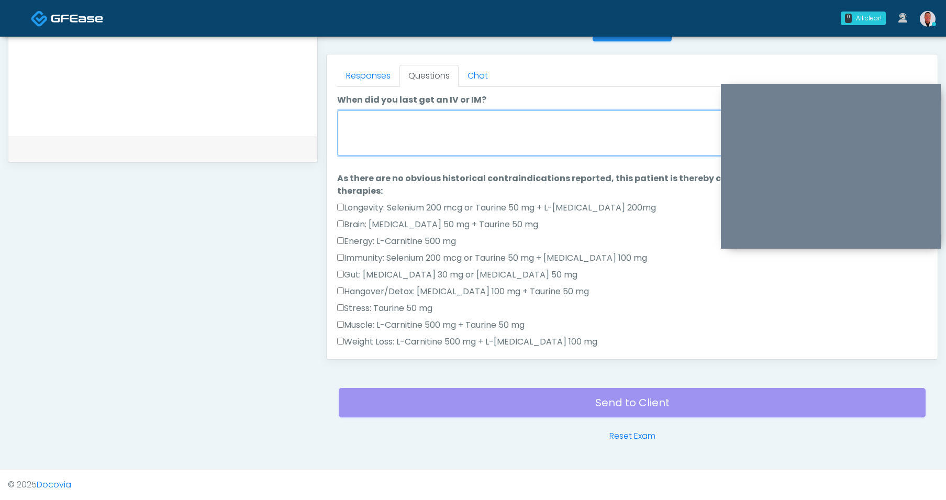
click at [518, 140] on textarea "When did you last get an IV or IM?" at bounding box center [632, 132] width 590 height 45
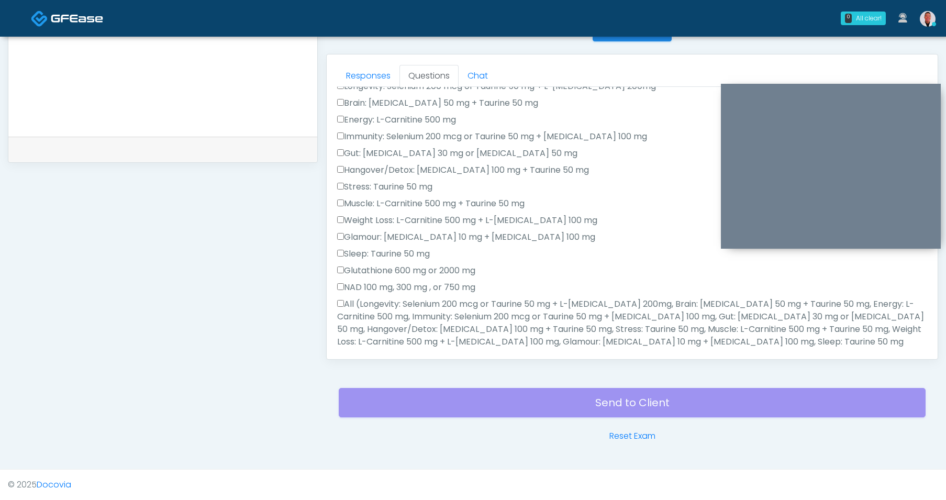
scroll to position [222, 0]
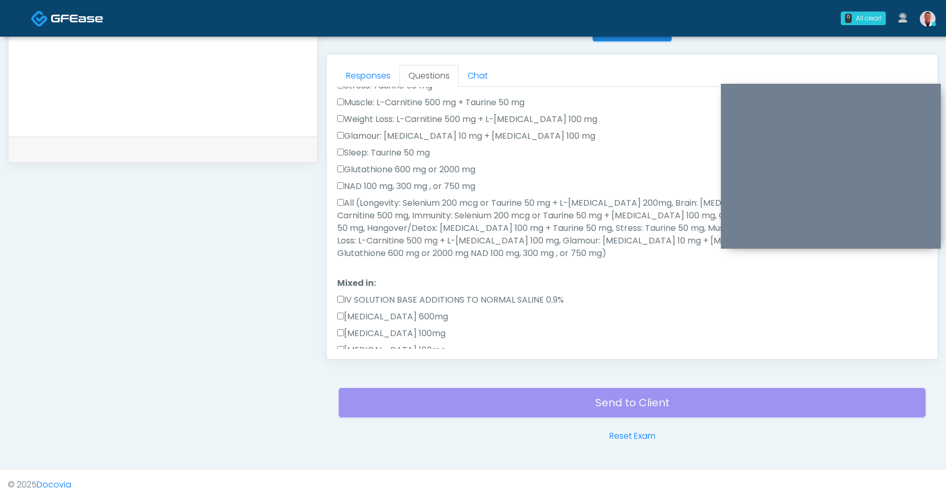
type textarea "*********"
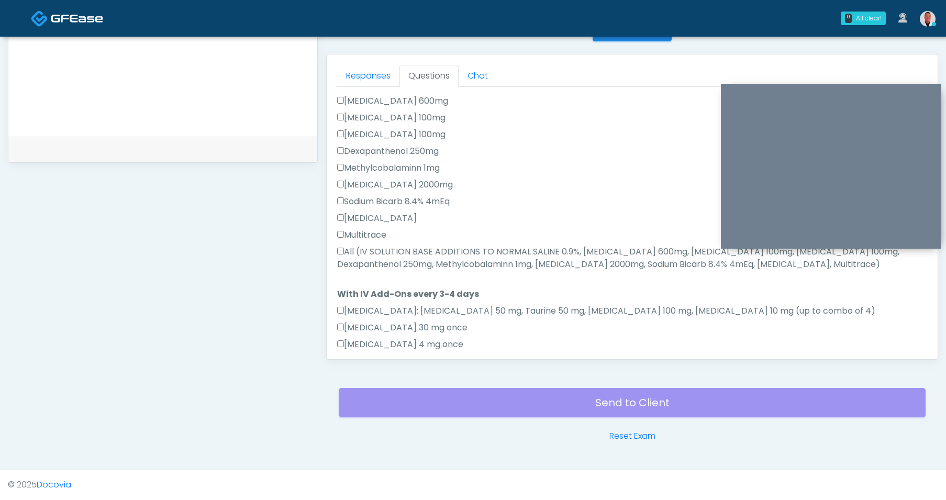
drag, startPoint x: 342, startPoint y: 220, endPoint x: 342, endPoint y: 237, distance: 17.3
click at [342, 246] on label "All (IV SOLUTION BASE ADDITIONS TO NORMAL SALINE 0.9%, Magnesium Chloride 600mg…" at bounding box center [632, 258] width 590 height 25
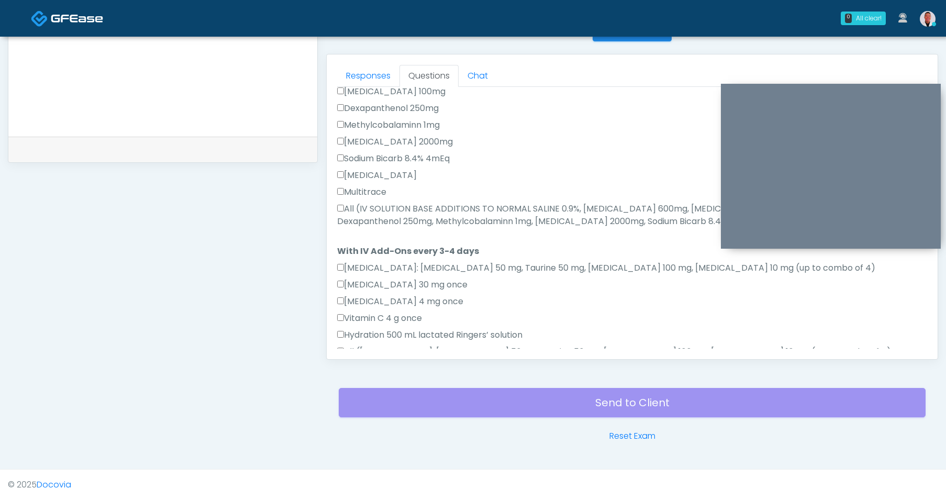
scroll to position [594, 0]
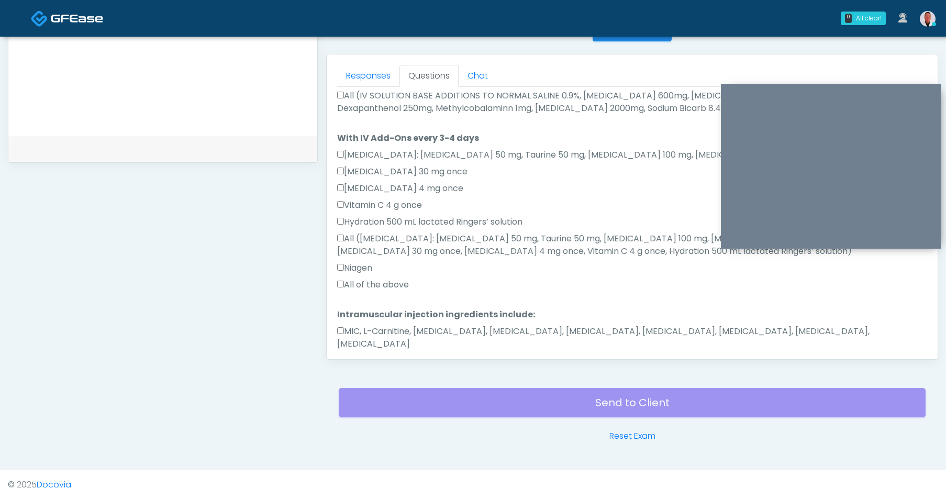
click at [337, 260] on div "Responses Questions Chat Good Faith Exam Script Good Faith Exam Script INTRODUC…" at bounding box center [632, 206] width 611 height 305
click at [337, 303] on div "Responses Questions Chat Good Faith Exam Script Good Faith Exam Script INTRODUC…" at bounding box center [632, 206] width 611 height 305
click at [358, 367] on button "Continue" at bounding box center [361, 376] width 48 height 19
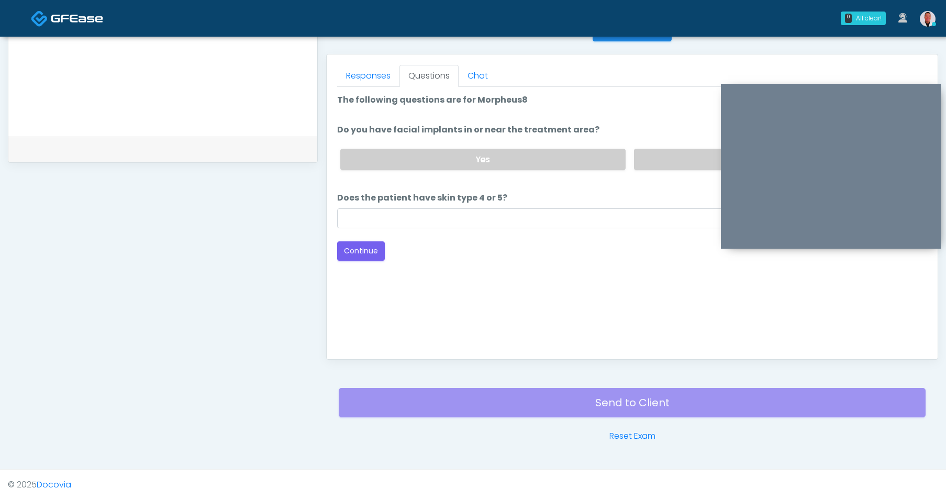
drag, startPoint x: 666, startPoint y: 158, endPoint x: 526, endPoint y: 229, distance: 157.3
click at [666, 158] on label "No" at bounding box center [776, 159] width 285 height 21
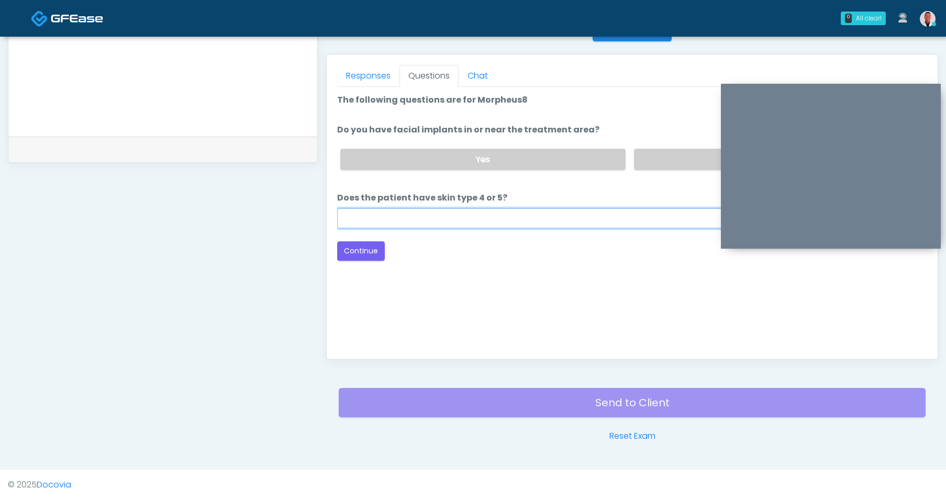
click at [556, 211] on input "Does the patient have skin type 4 or 5?" at bounding box center [632, 218] width 590 height 20
type input "**"
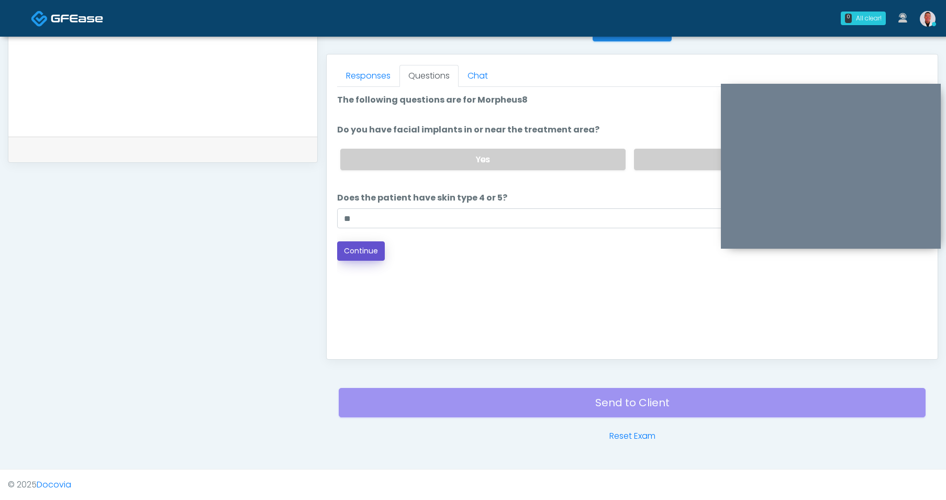
click at [361, 254] on button "Continue" at bounding box center [361, 250] width 48 height 19
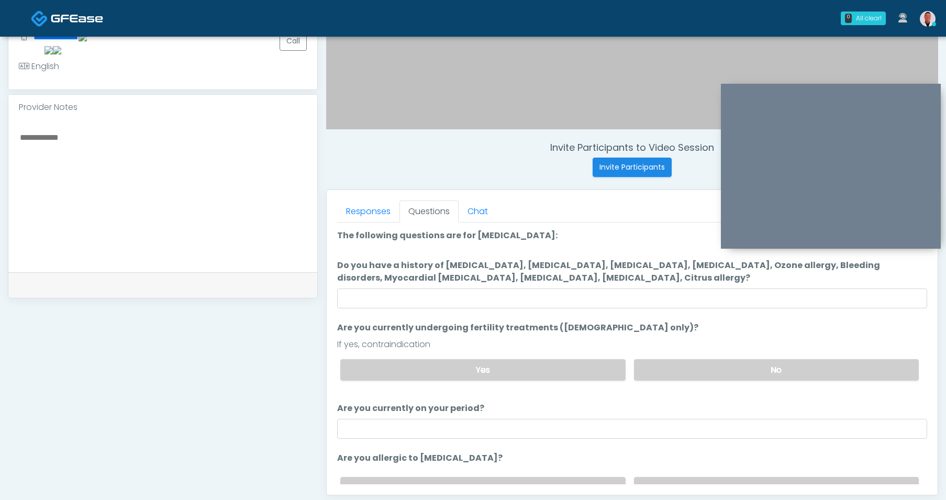
scroll to position [294, 0]
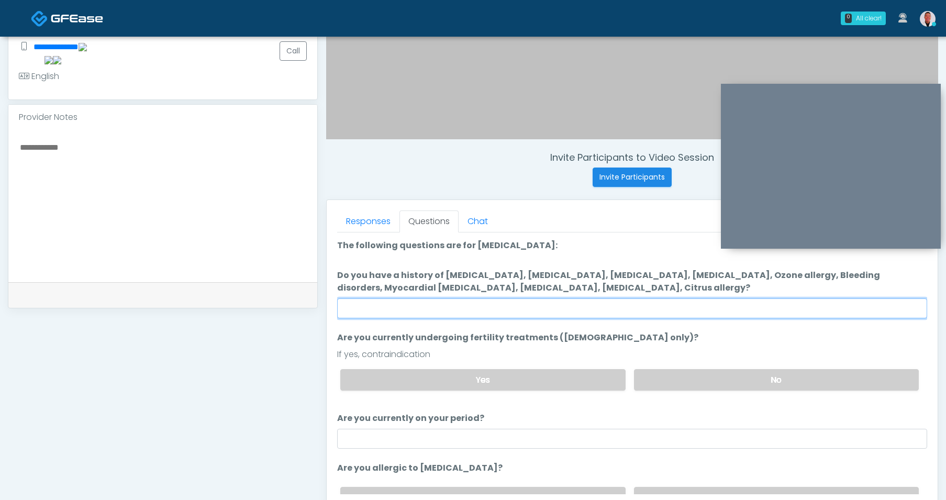
click at [544, 303] on input "Do you have a history of Hyperthyroidism, Hypotension, Hypocalcemia, Hypoglycem…" at bounding box center [632, 308] width 590 height 20
type input "****"
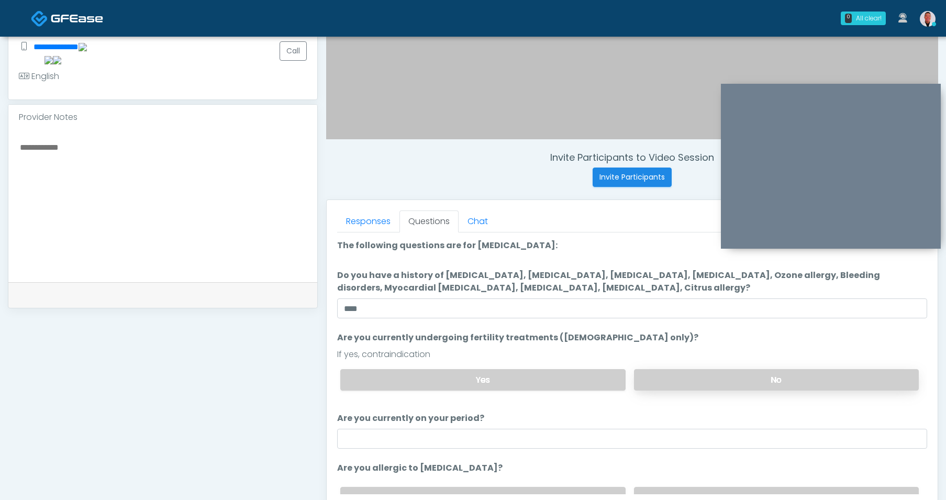
click at [759, 374] on label "No" at bounding box center [776, 379] width 285 height 21
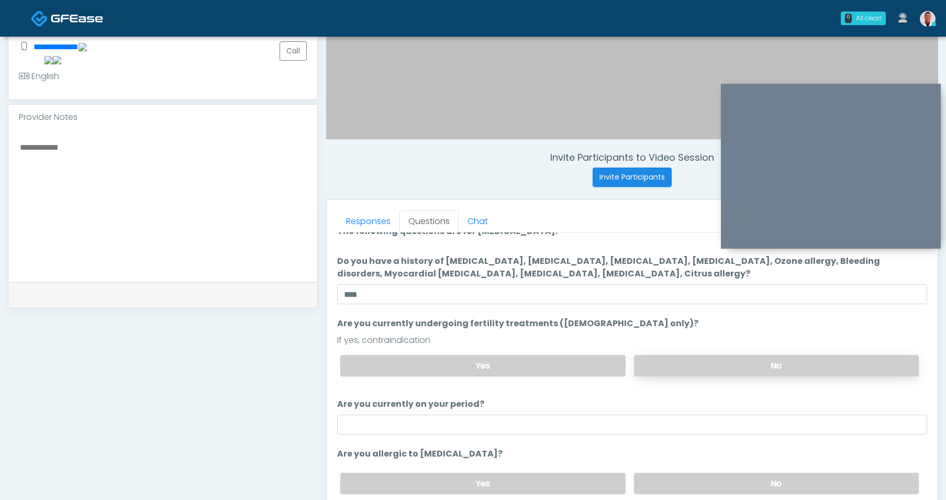
scroll to position [54, 0]
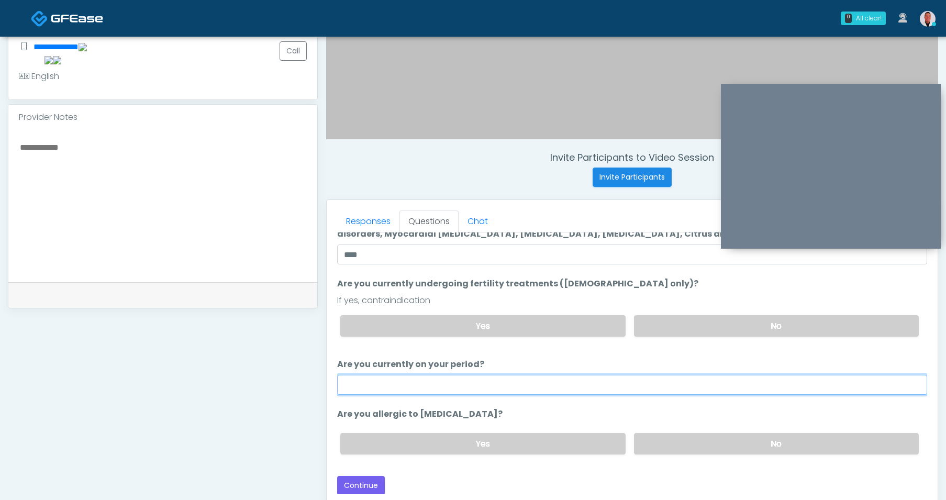
click at [703, 381] on input "Are you currently on your period?" at bounding box center [632, 385] width 590 height 20
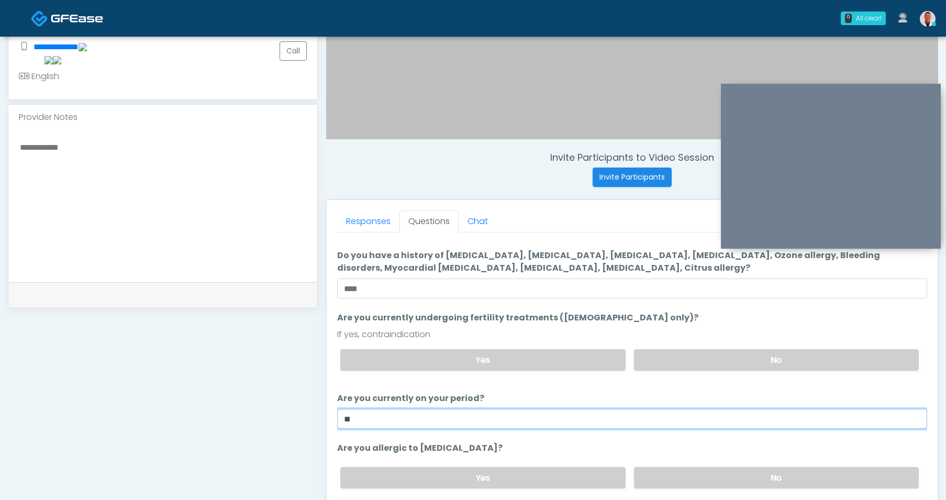
scroll to position [20, 0]
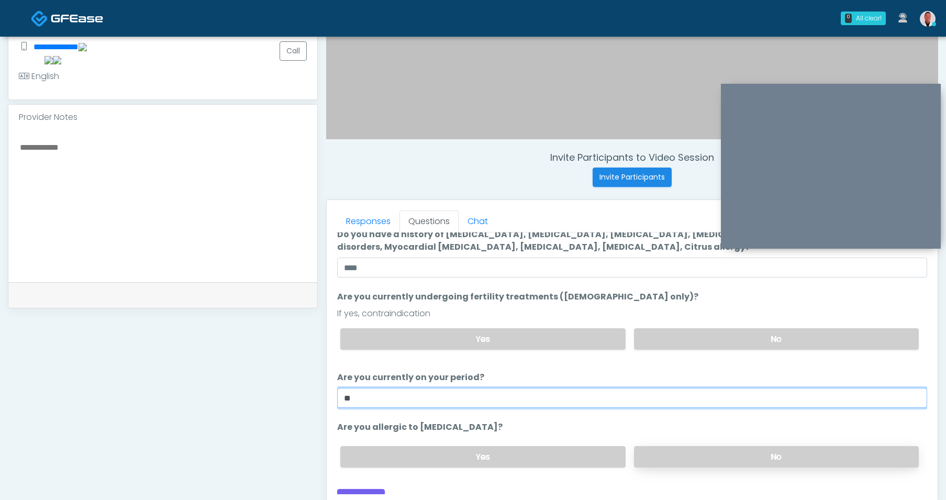
type input "**"
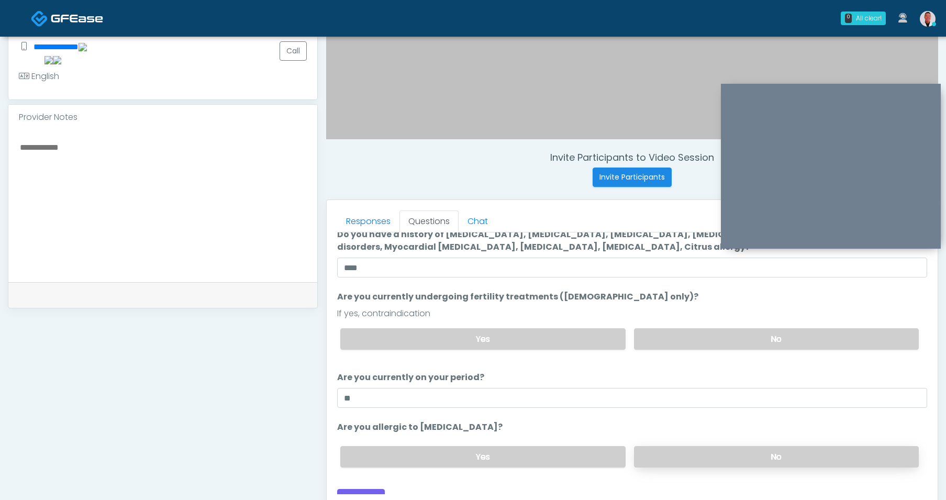
click at [708, 457] on label "No" at bounding box center [776, 456] width 285 height 21
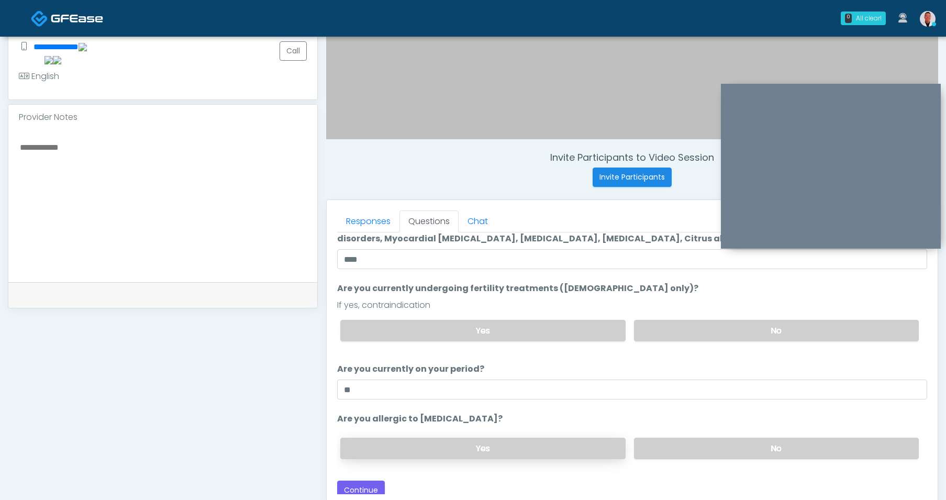
scroll to position [54, 0]
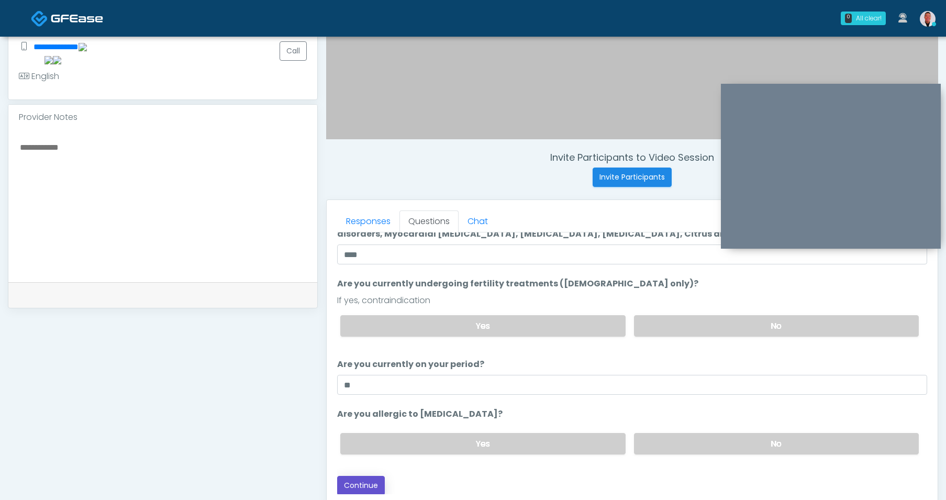
click at [369, 481] on button "Continue" at bounding box center [361, 485] width 48 height 19
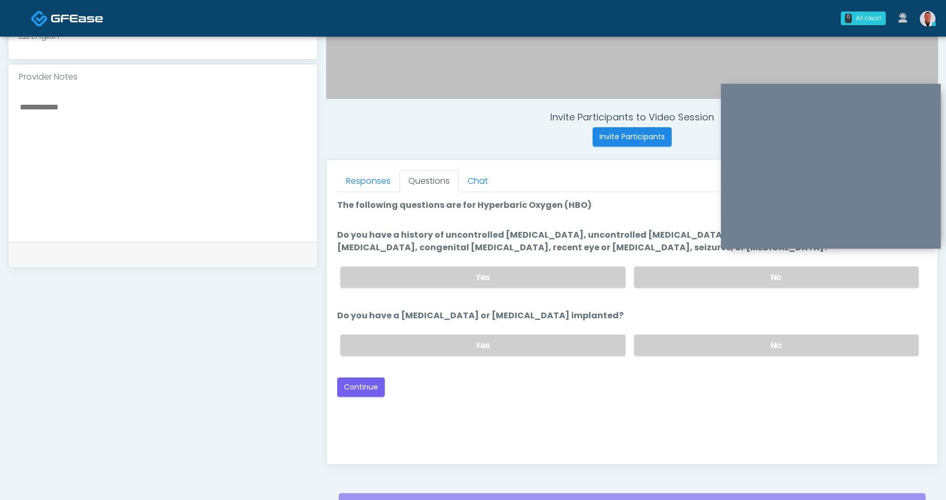
scroll to position [315, 0]
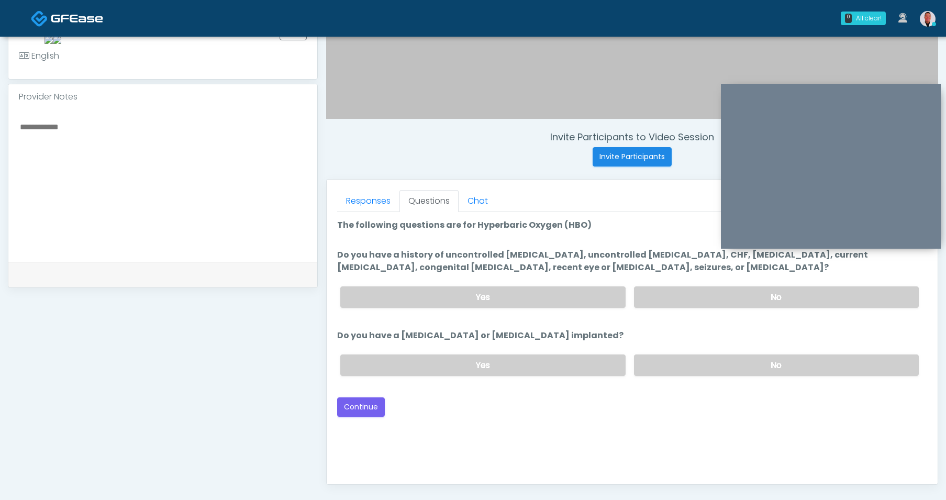
drag, startPoint x: 698, startPoint y: 307, endPoint x: 679, endPoint y: 350, distance: 46.7
click at [697, 307] on label "No" at bounding box center [776, 296] width 285 height 21
click at [682, 366] on label "No" at bounding box center [776, 364] width 285 height 21
click at [368, 408] on button "Continue" at bounding box center [361, 406] width 48 height 19
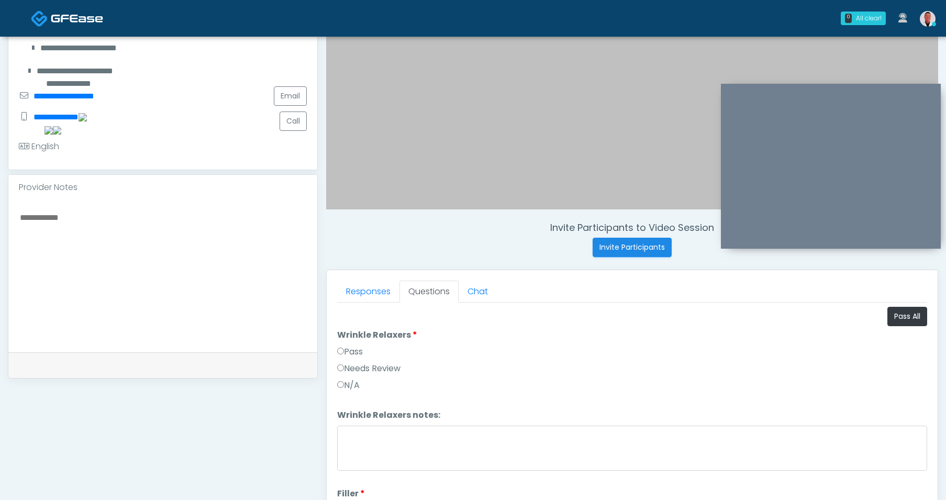
scroll to position [215, 0]
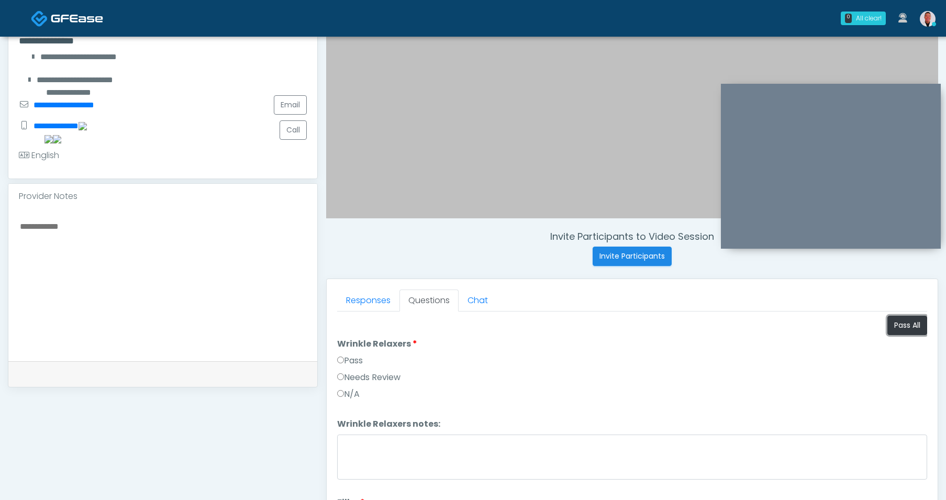
click at [894, 324] on button "Pass All" at bounding box center [907, 325] width 40 height 19
drag, startPoint x: 377, startPoint y: 300, endPoint x: 399, endPoint y: 246, distance: 58.7
click at [376, 300] on link "Responses" at bounding box center [368, 300] width 62 height 22
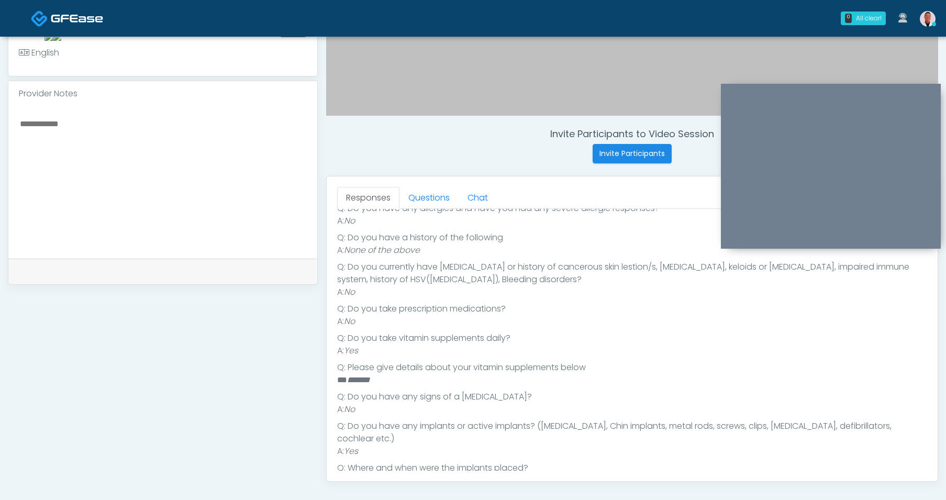
scroll to position [254, 0]
click at [170, 168] on textarea at bounding box center [163, 181] width 288 height 128
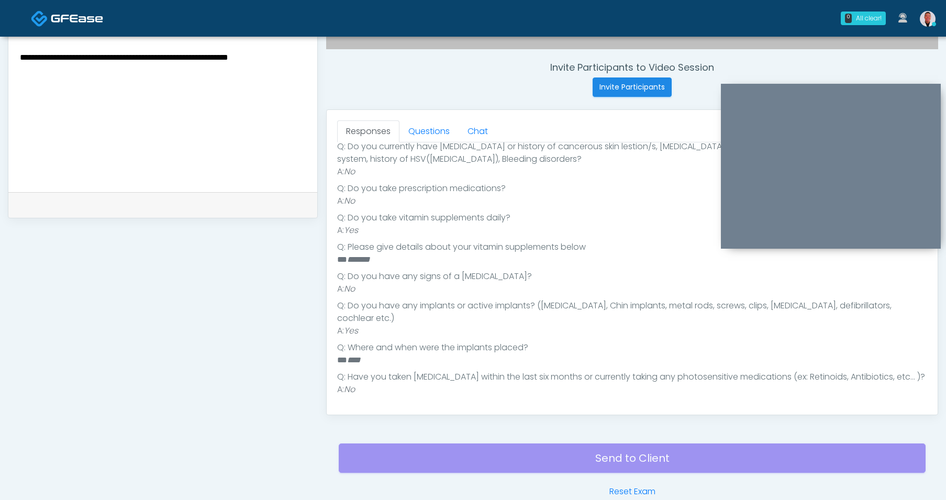
scroll to position [410, 0]
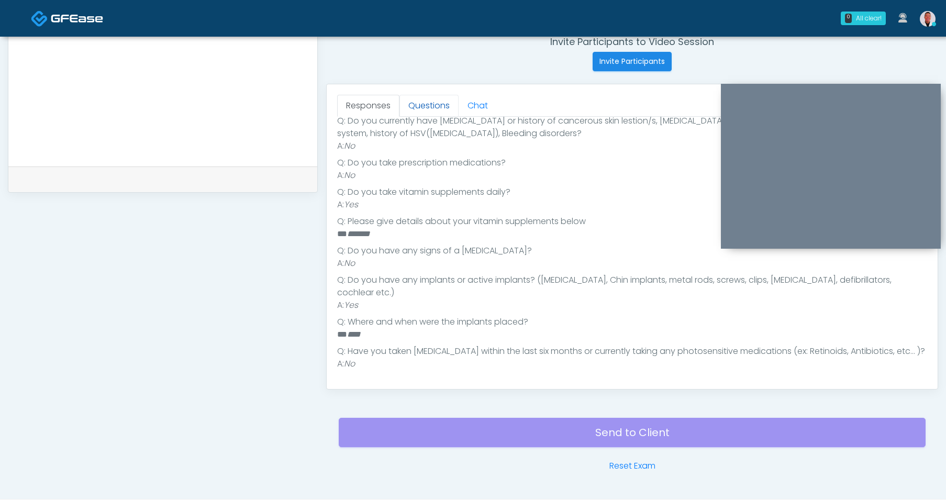
type textarea "**********"
click at [436, 110] on link "Questions" at bounding box center [428, 106] width 59 height 22
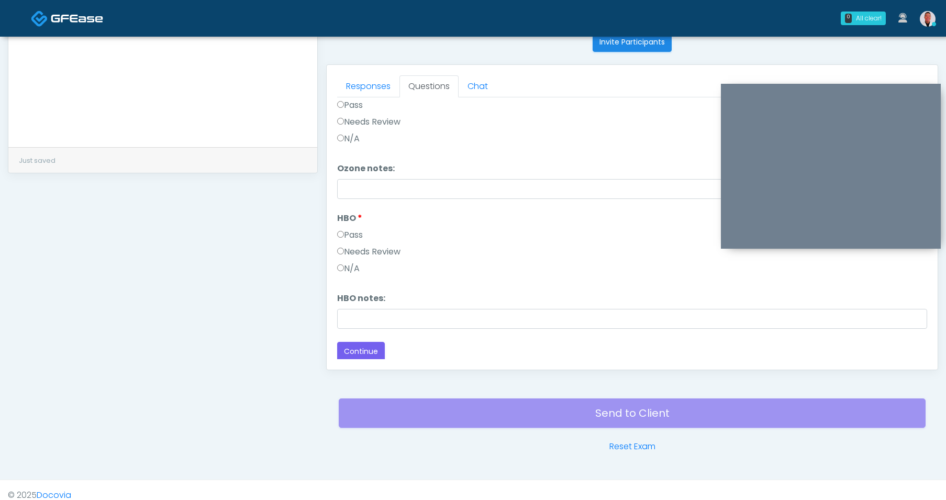
scroll to position [440, 0]
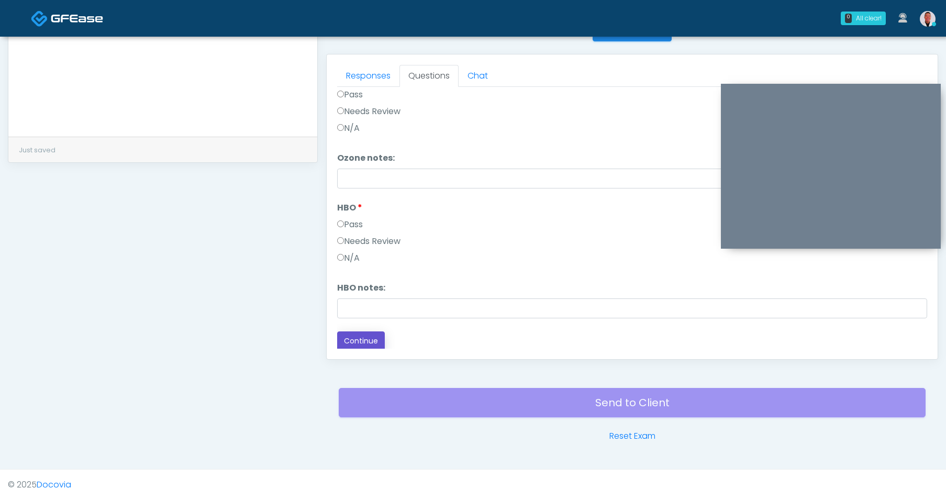
click at [367, 332] on button "Continue" at bounding box center [361, 340] width 48 height 19
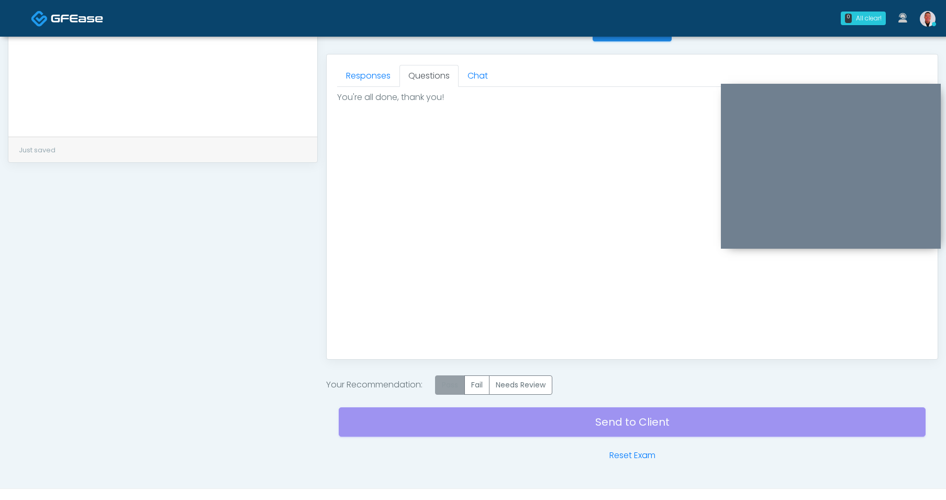
scroll to position [0, 0]
click at [458, 386] on label "Pass" at bounding box center [450, 384] width 30 height 19
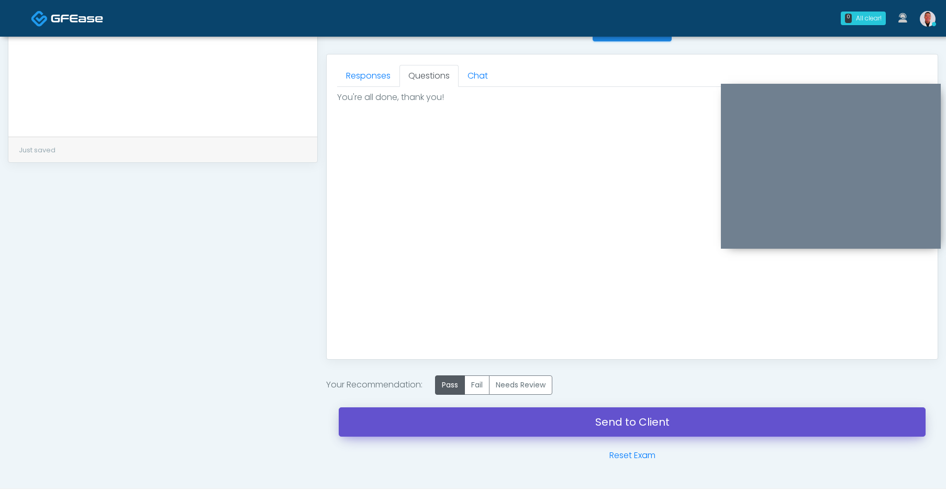
click at [617, 415] on link "Send to Client" at bounding box center [632, 421] width 587 height 29
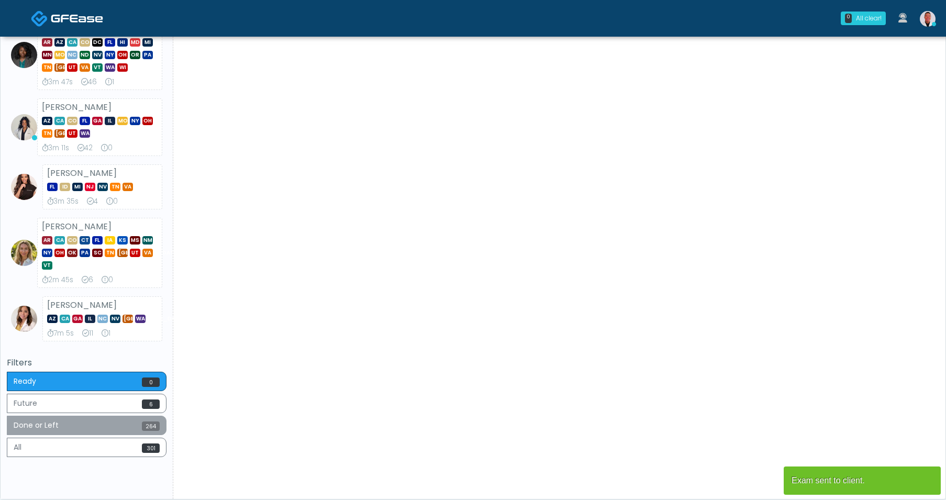
click at [130, 423] on button "Done or Left 264" at bounding box center [87, 425] width 160 height 19
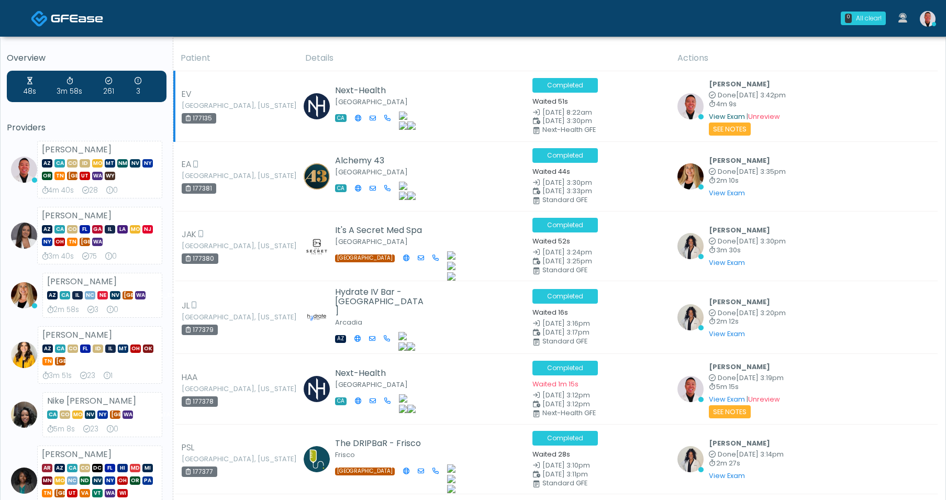
click at [723, 116] on link "View Exam" at bounding box center [727, 116] width 36 height 9
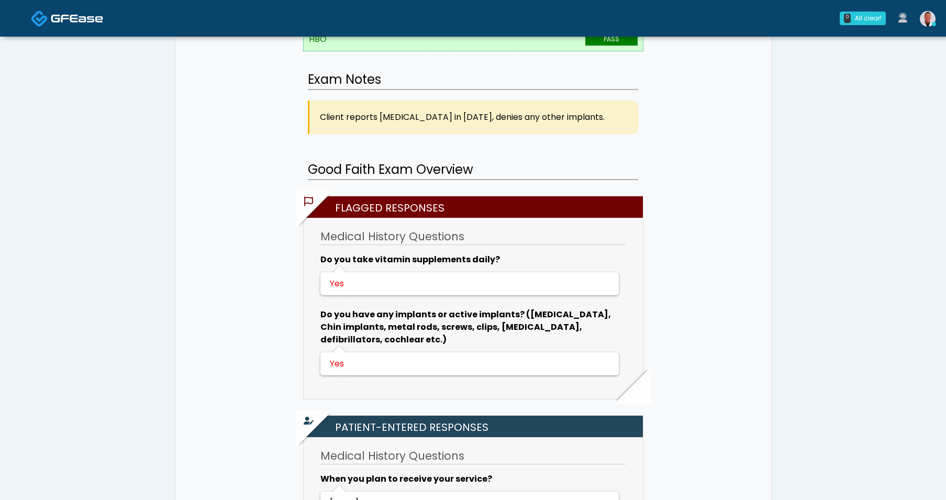
scroll to position [598, 0]
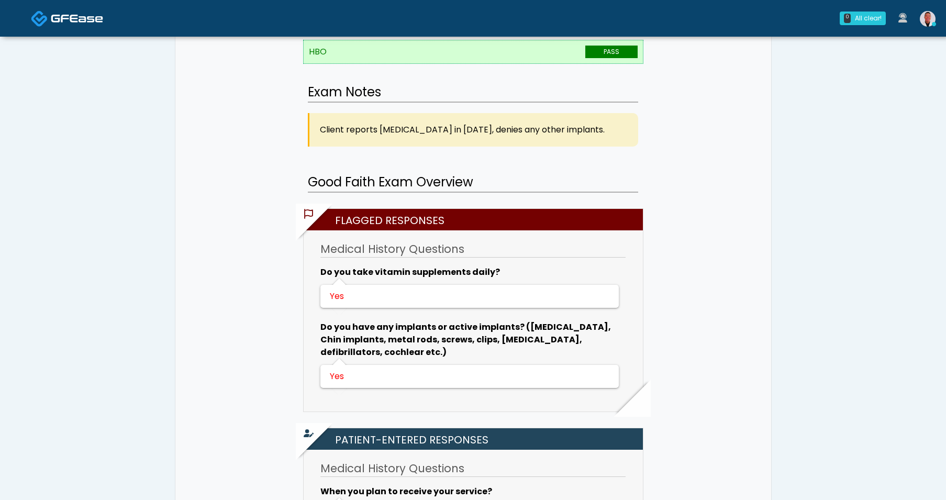
scroll to position [718, 0]
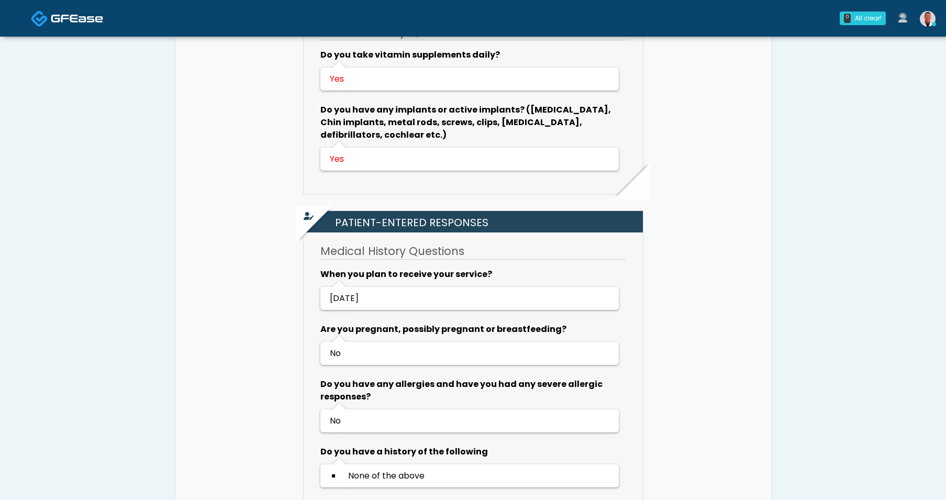
click at [922, 15] on img at bounding box center [928, 19] width 16 height 16
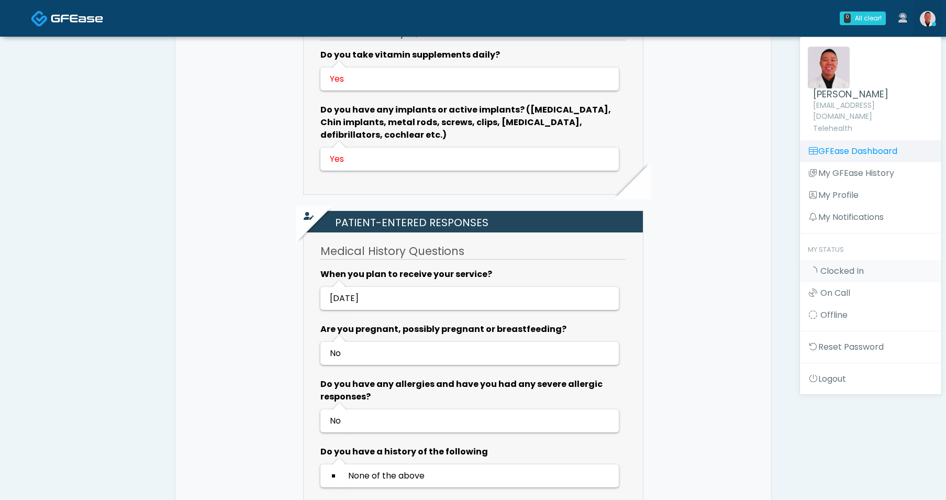
click at [844, 140] on link "GFEase Dashboard" at bounding box center [870, 151] width 141 height 22
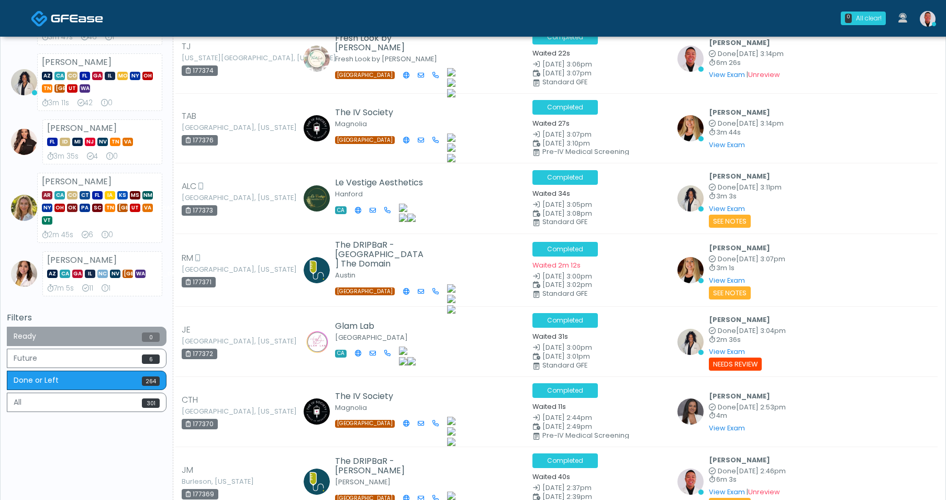
click at [121, 343] on button "Ready 0" at bounding box center [87, 336] width 160 height 19
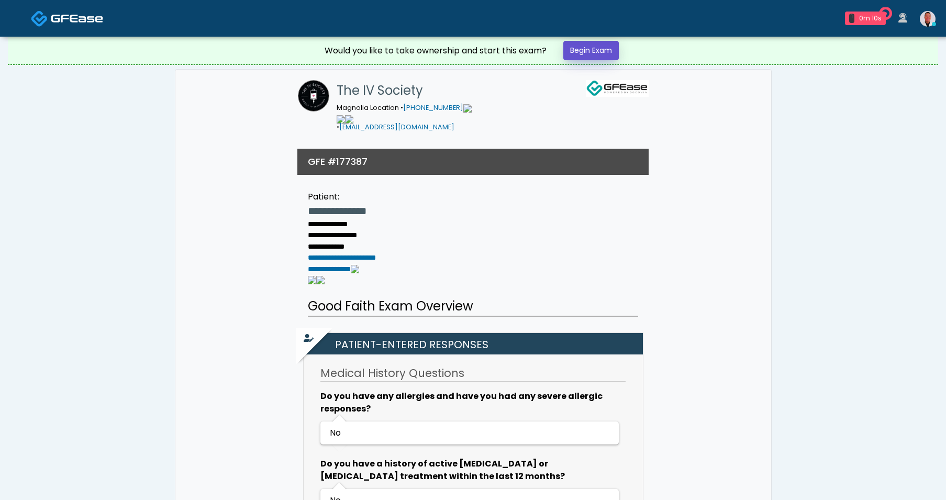
click at [598, 46] on link "Begin Exam" at bounding box center [590, 50] width 55 height 19
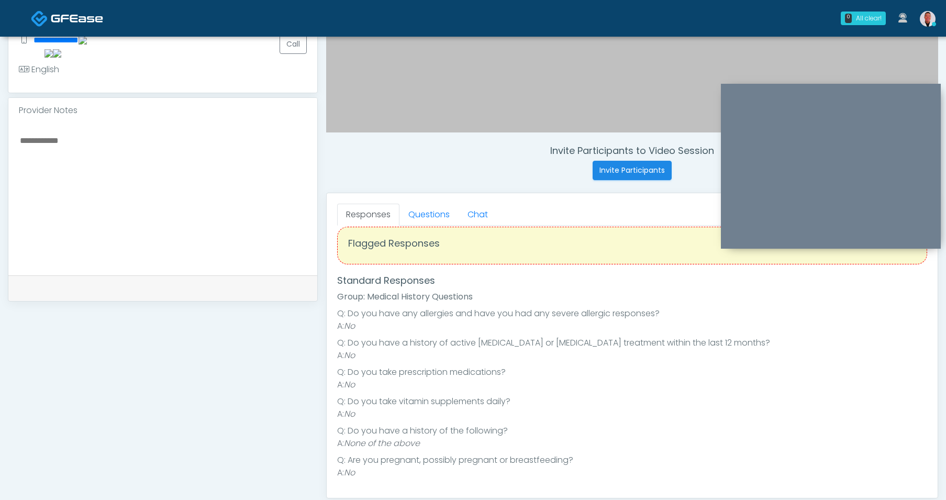
scroll to position [325, 0]
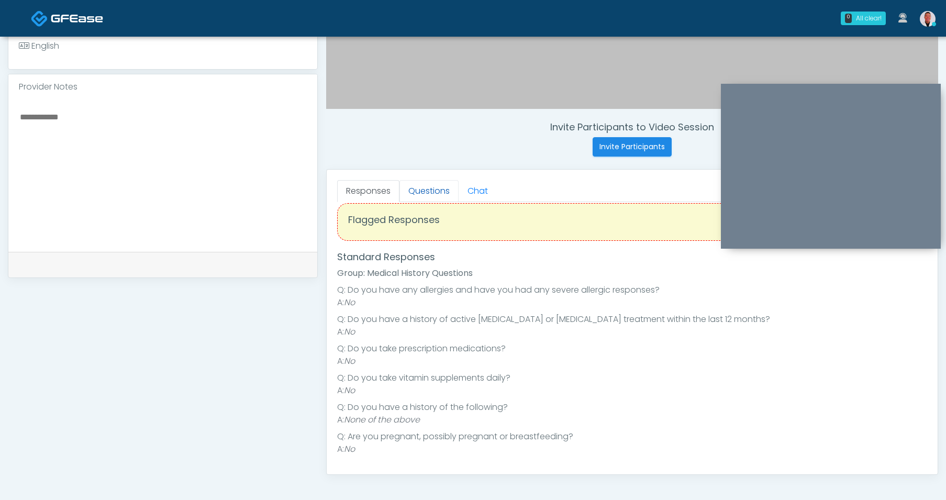
click at [421, 192] on link "Questions" at bounding box center [428, 191] width 59 height 22
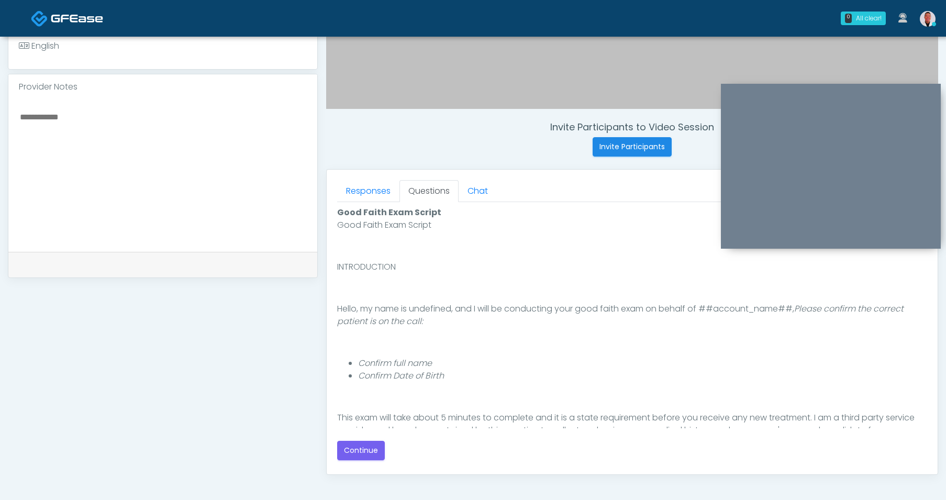
scroll to position [0, 0]
drag, startPoint x: 369, startPoint y: 450, endPoint x: 394, endPoint y: 416, distance: 42.7
click at [368, 451] on button "Continue" at bounding box center [361, 450] width 48 height 19
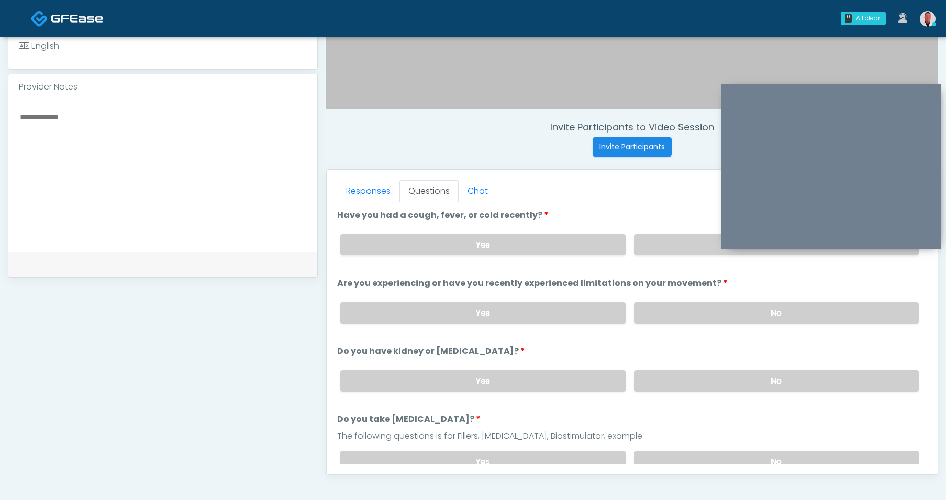
scroll to position [440, 0]
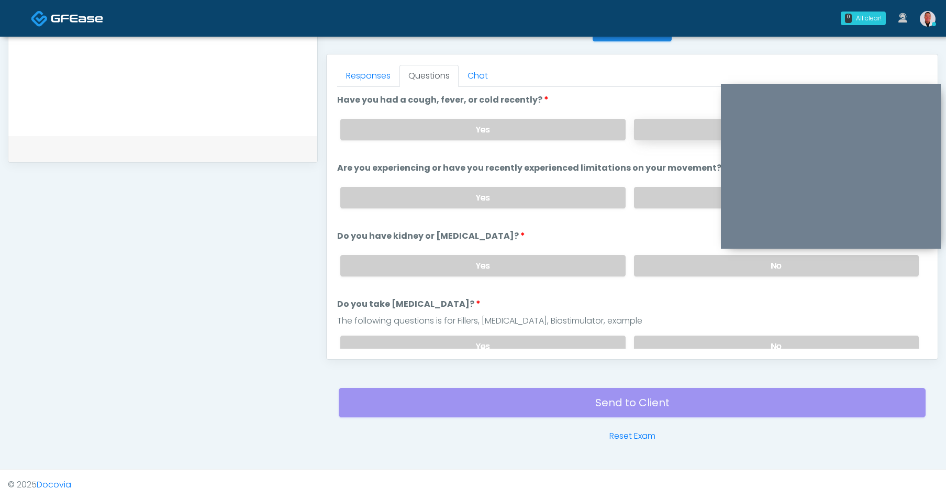
click at [648, 132] on label "No" at bounding box center [776, 129] width 285 height 21
click at [671, 201] on label "No" at bounding box center [776, 197] width 285 height 21
click at [678, 261] on label "No" at bounding box center [776, 265] width 285 height 21
click at [449, 127] on label "Yes" at bounding box center [482, 129] width 285 height 21
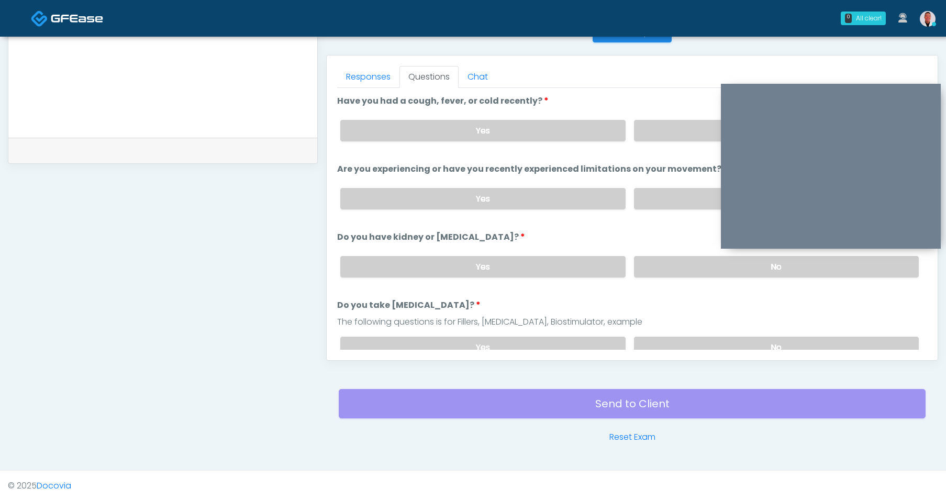
scroll to position [438, 0]
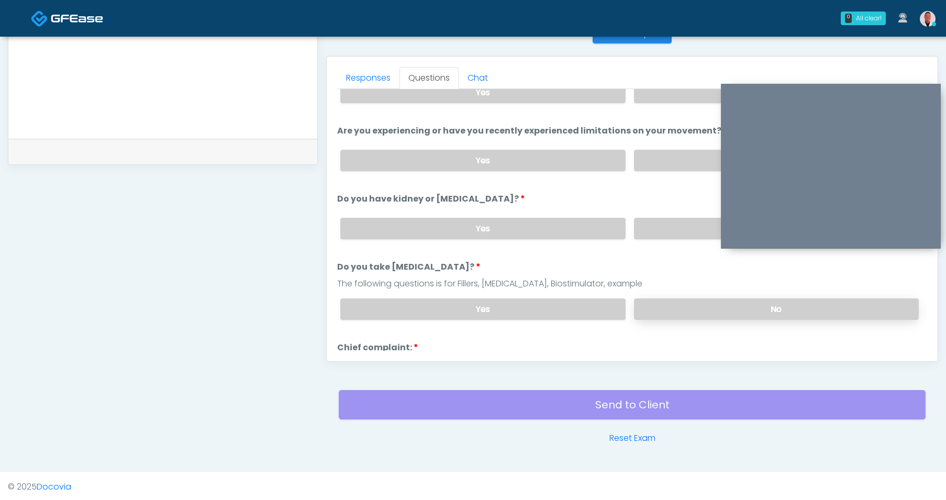
click at [673, 301] on label "No" at bounding box center [776, 308] width 285 height 21
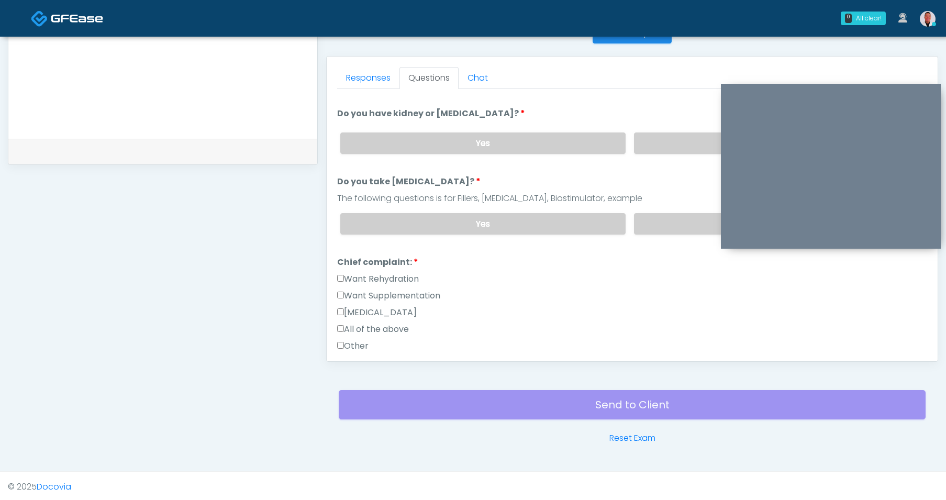
scroll to position [136, 0]
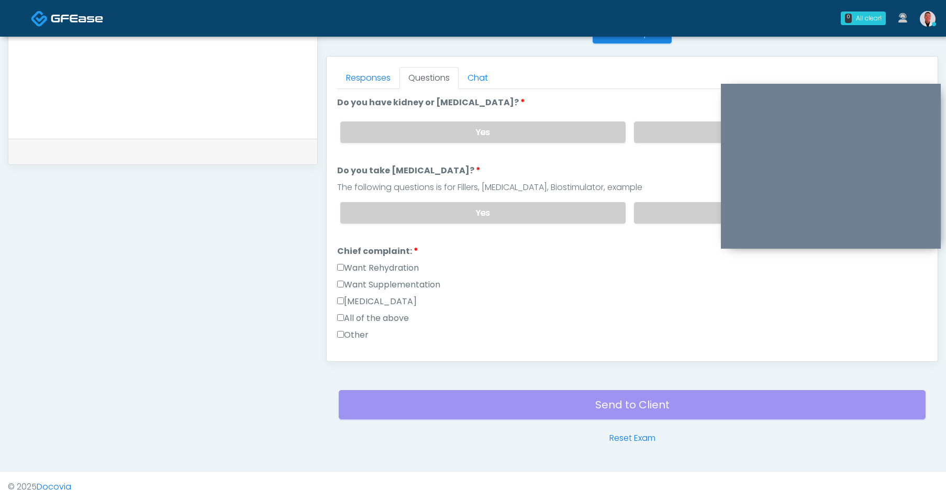
click at [341, 269] on label "Want Rehydration" at bounding box center [378, 268] width 82 height 13
click at [349, 281] on label "Want Supplementation" at bounding box center [388, 284] width 103 height 13
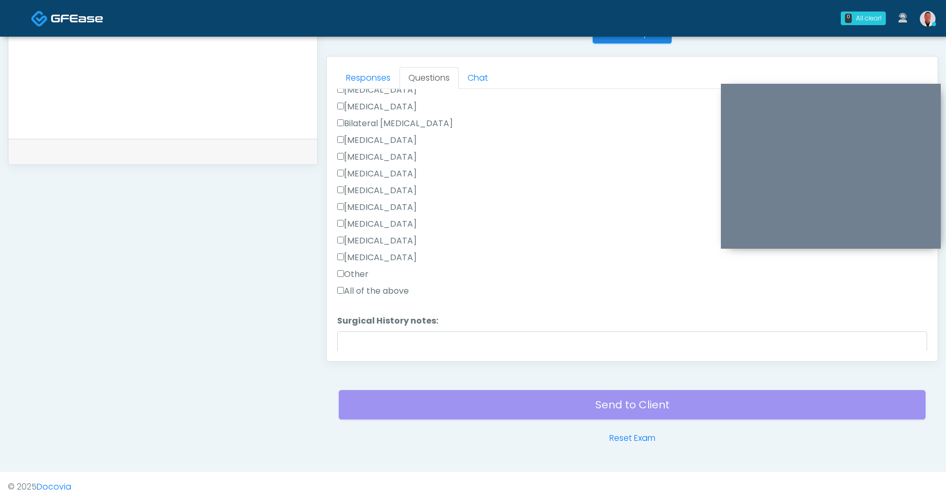
scroll to position [582, 0]
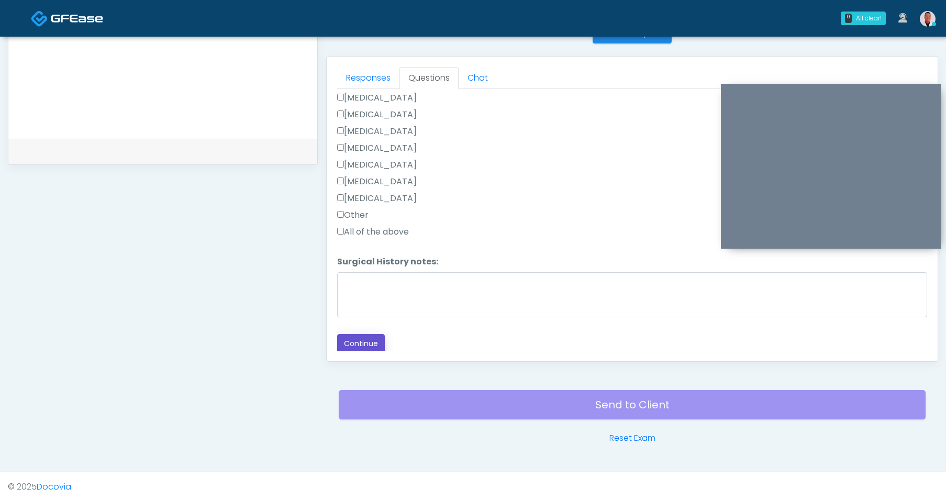
click at [371, 334] on button "Continue" at bounding box center [361, 343] width 48 height 19
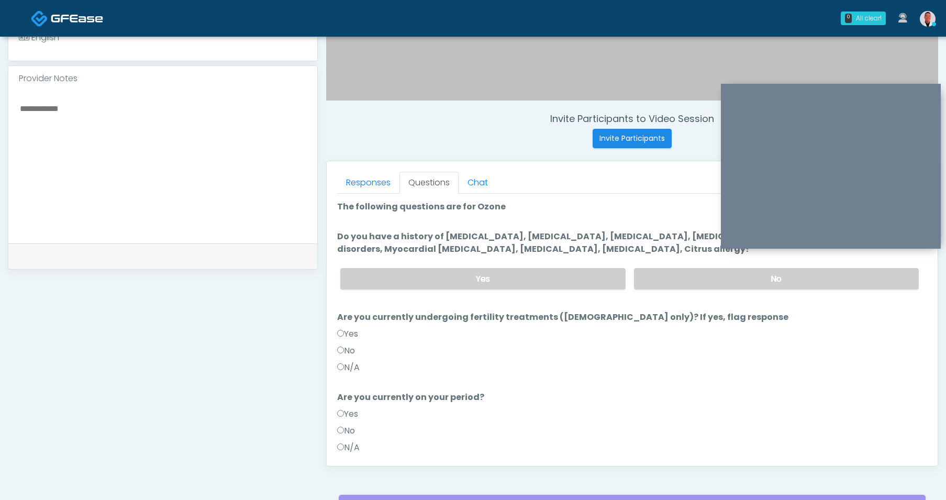
scroll to position [330, 0]
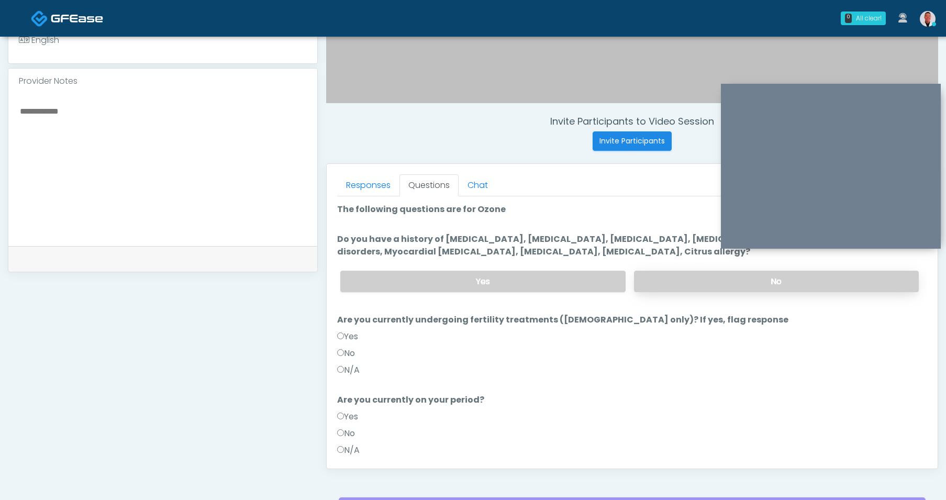
click at [677, 282] on label "No" at bounding box center [776, 281] width 285 height 21
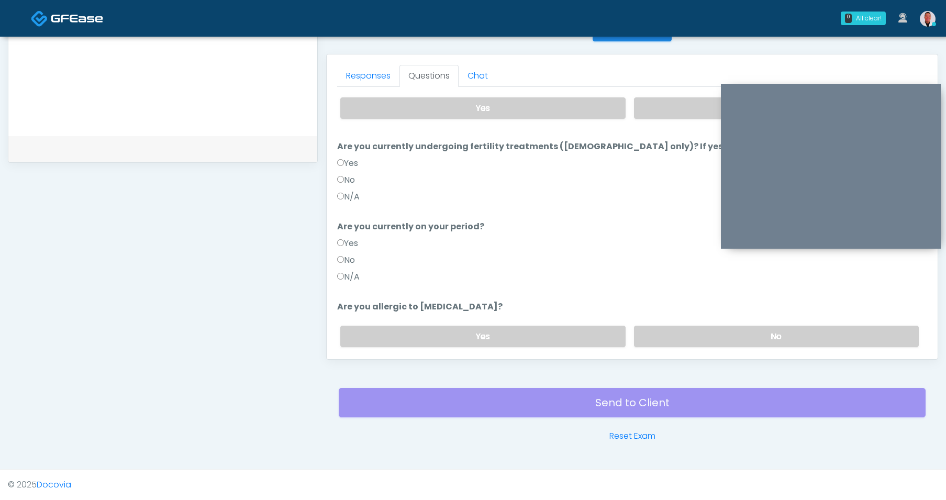
scroll to position [102, 0]
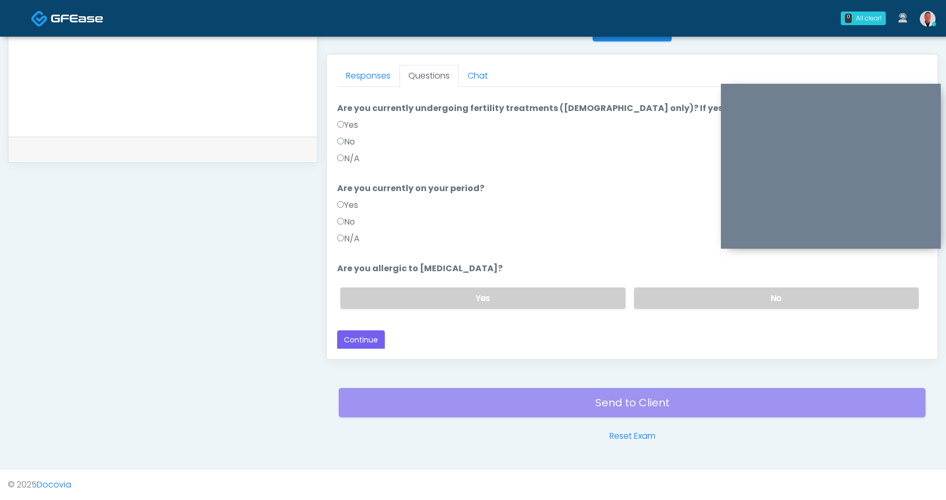
click at [668, 281] on div "Yes No" at bounding box center [629, 298] width 595 height 38
click at [679, 291] on label "No" at bounding box center [776, 297] width 285 height 21
click at [361, 339] on button "Continue" at bounding box center [361, 339] width 48 height 19
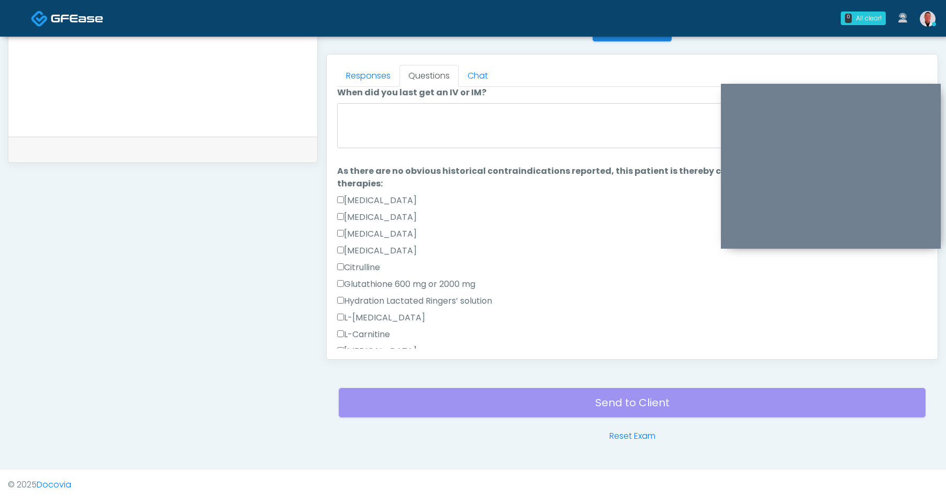
scroll to position [0, 0]
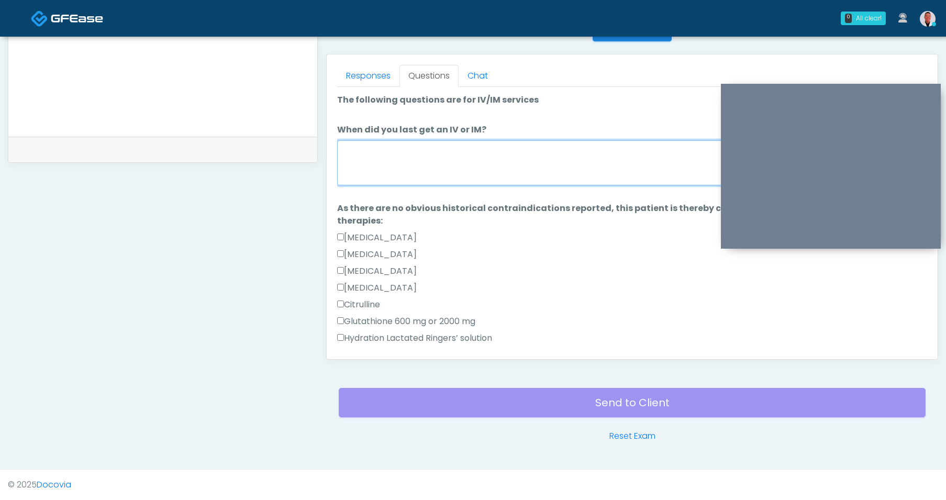
click at [475, 153] on textarea "When did you last get an IV or IM?" at bounding box center [632, 162] width 590 height 45
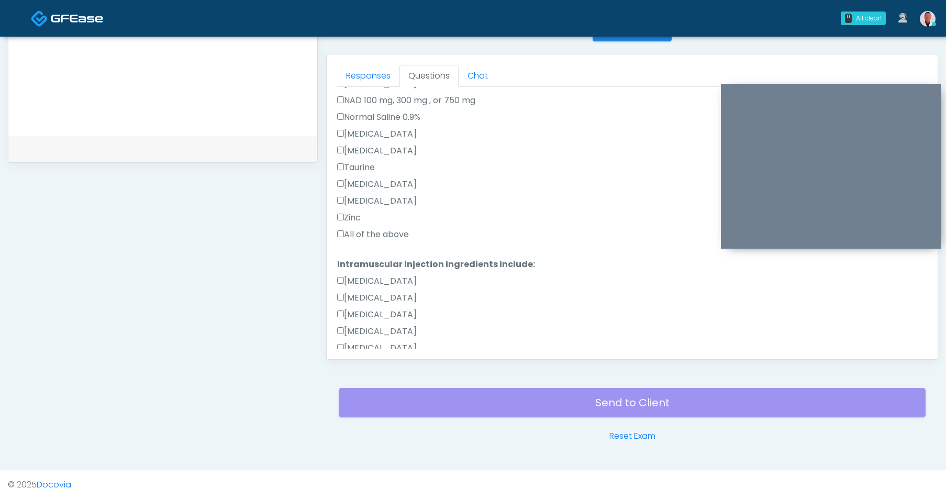
scroll to position [361, 0]
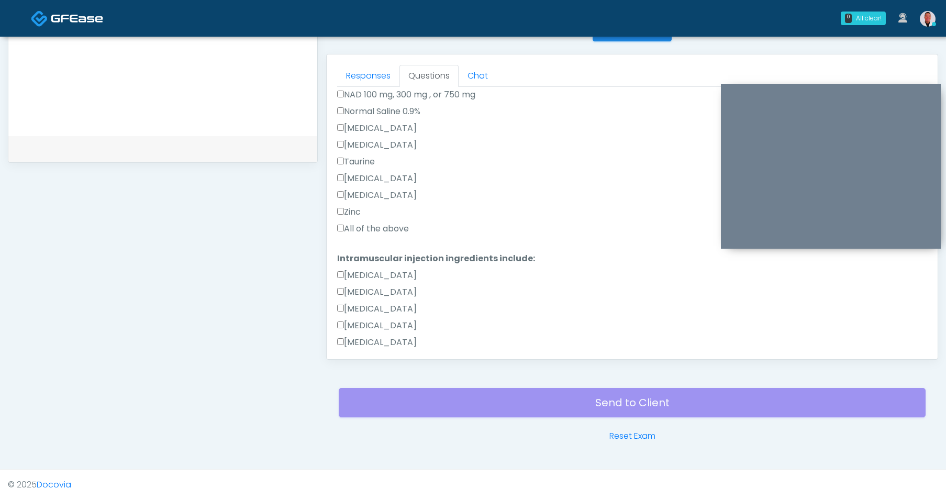
type textarea "****"
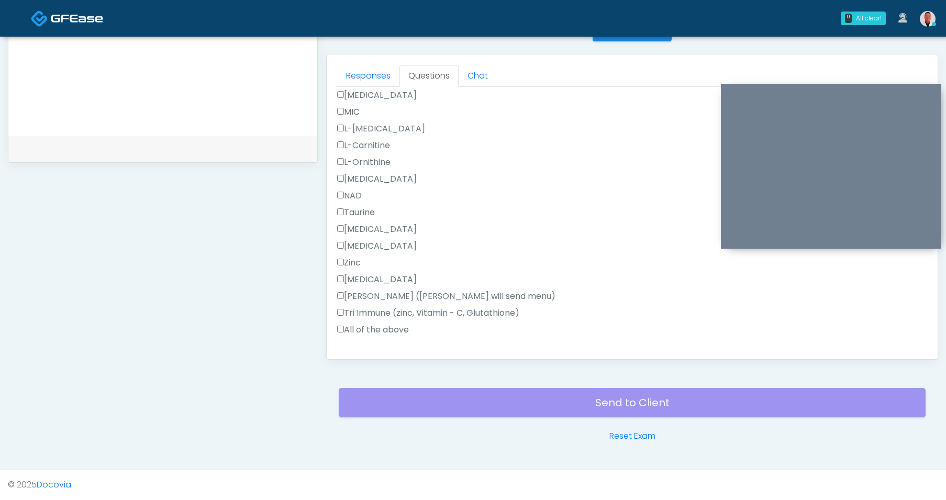
scroll to position [652, 0]
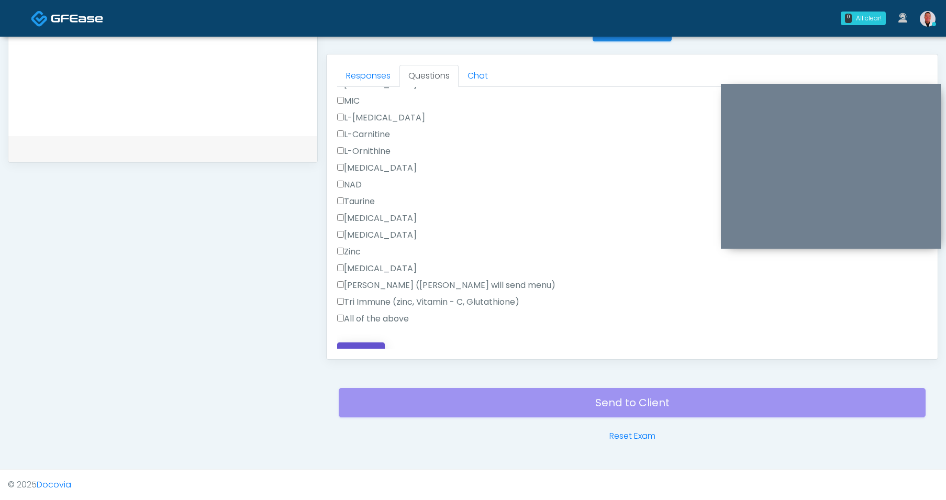
click at [358, 343] on button "Continue" at bounding box center [361, 351] width 48 height 19
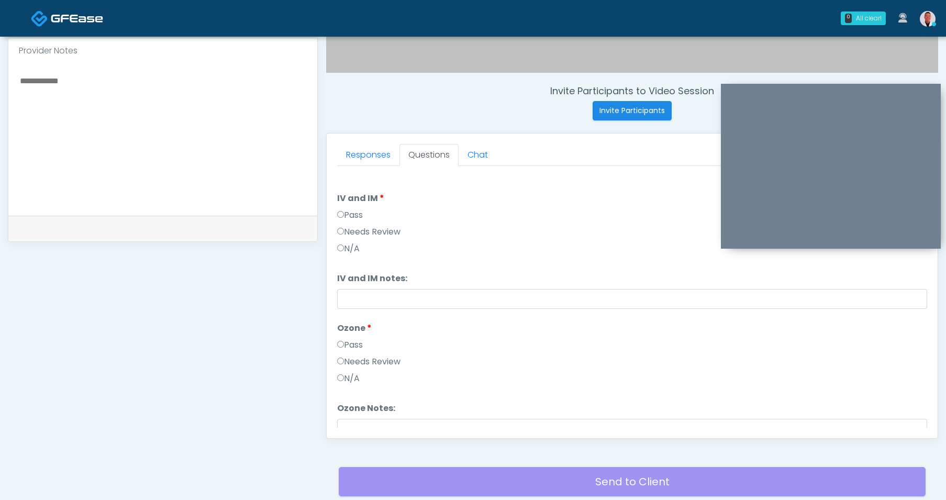
scroll to position [217, 0]
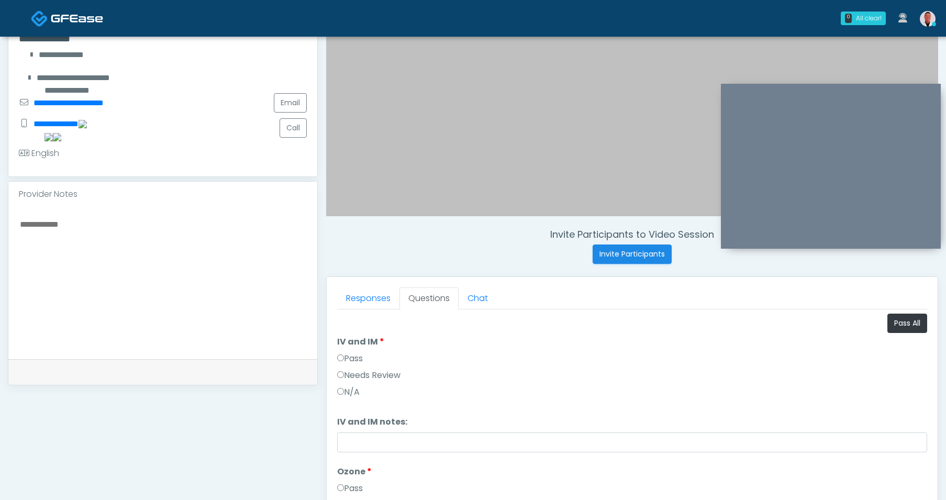
click at [232, 236] on textarea at bounding box center [163, 281] width 288 height 128
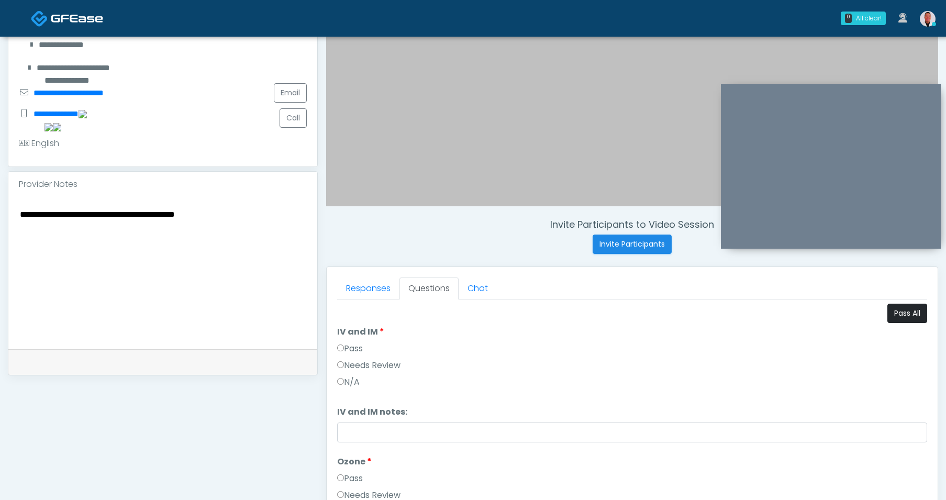
type textarea "**********"
click at [890, 314] on button "Pass All" at bounding box center [907, 313] width 40 height 19
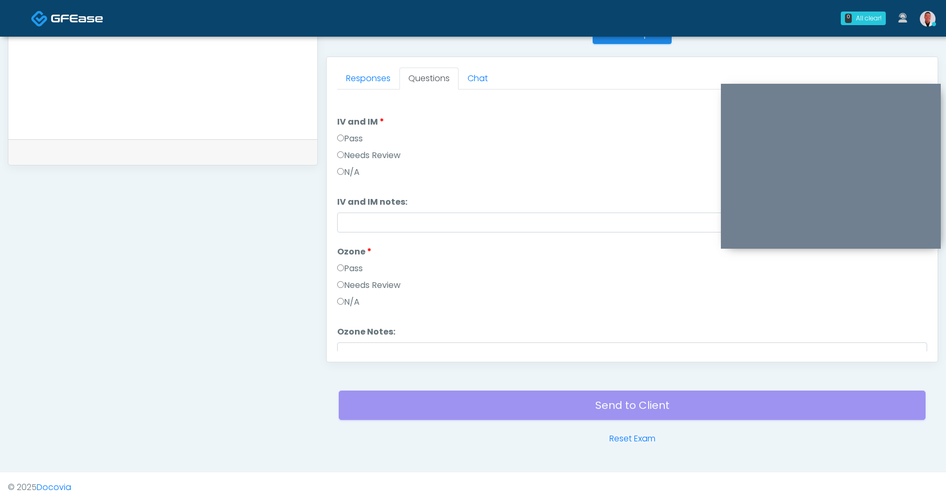
scroll to position [440, 0]
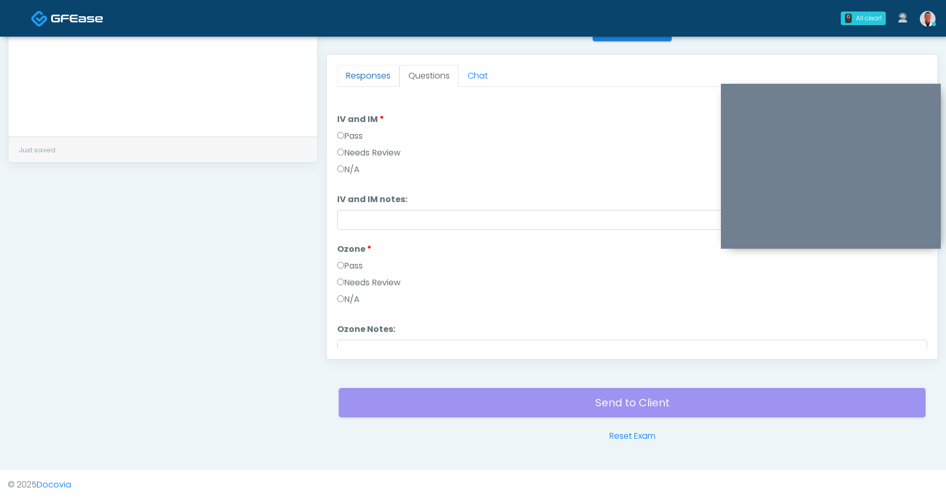
click at [358, 82] on link "Responses" at bounding box center [368, 76] width 62 height 22
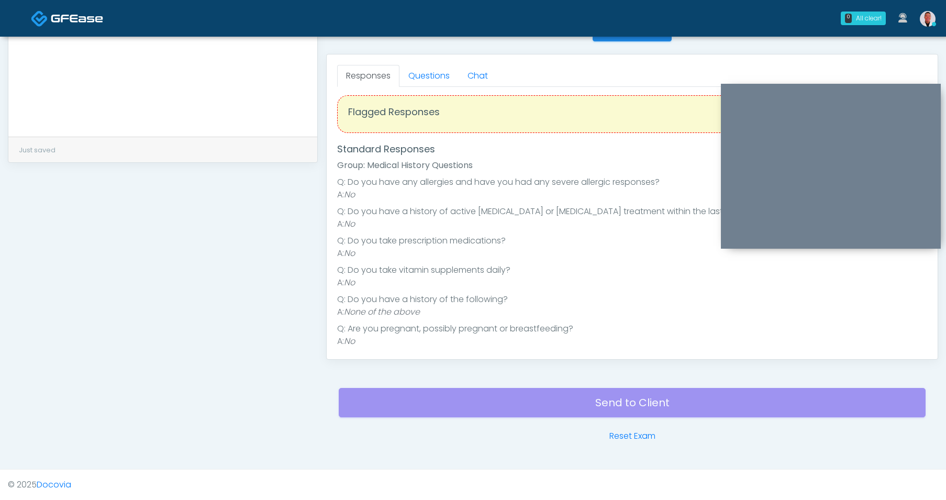
scroll to position [14, 0]
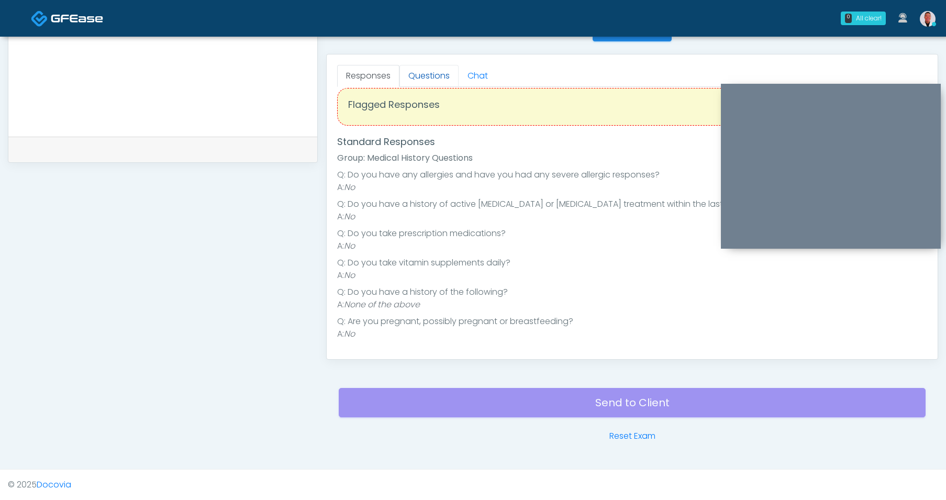
click at [424, 74] on link "Questions" at bounding box center [428, 76] width 59 height 22
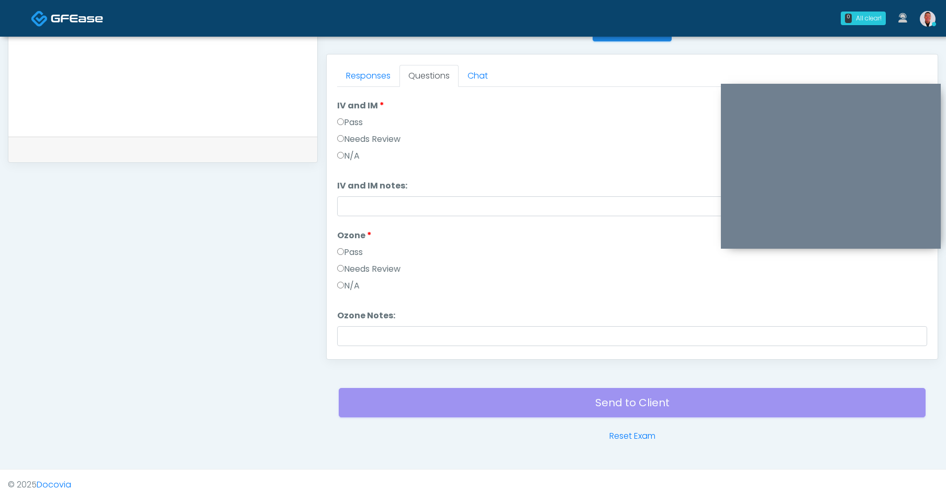
scroll to position [43, 0]
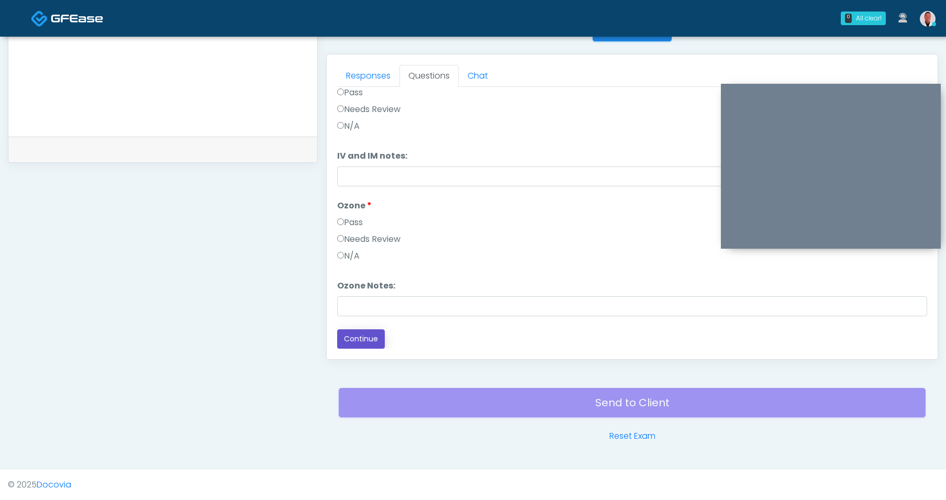
click at [369, 343] on button "Continue" at bounding box center [361, 338] width 48 height 19
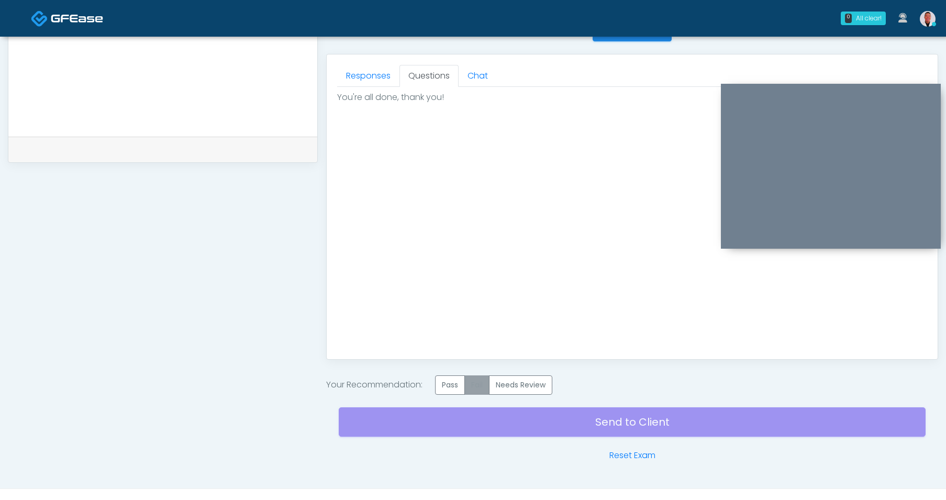
scroll to position [0, 0]
drag, startPoint x: 452, startPoint y: 385, endPoint x: 607, endPoint y: 431, distance: 161.8
click at [454, 385] on label "Pass" at bounding box center [450, 384] width 30 height 19
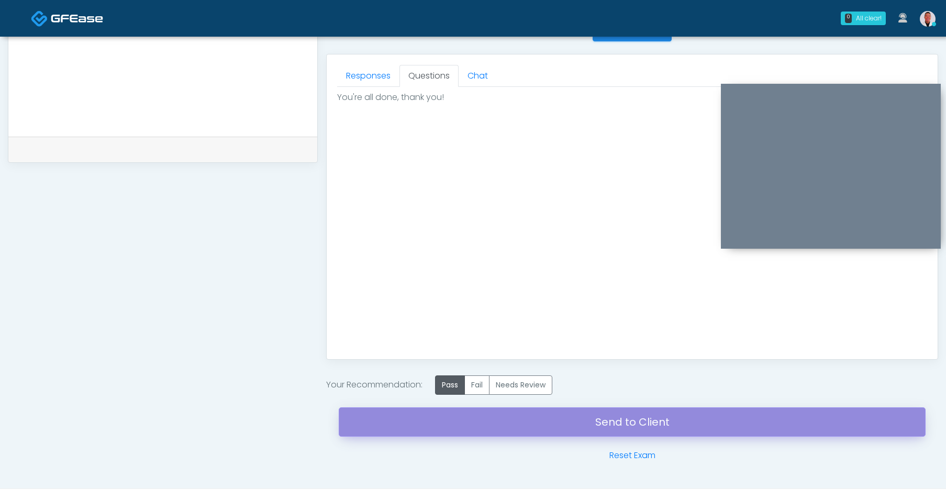
click at [609, 420] on link "Send to Client" at bounding box center [632, 421] width 587 height 29
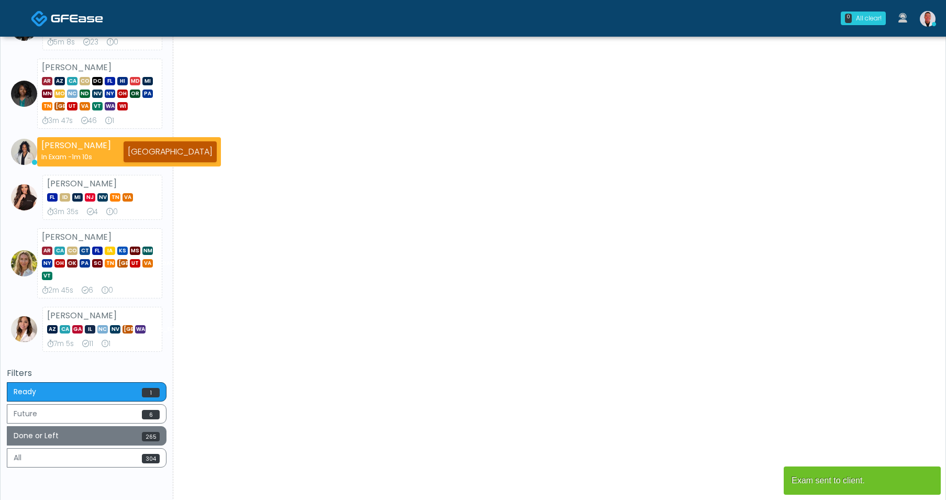
click at [135, 436] on button "Done or Left 265" at bounding box center [87, 435] width 160 height 19
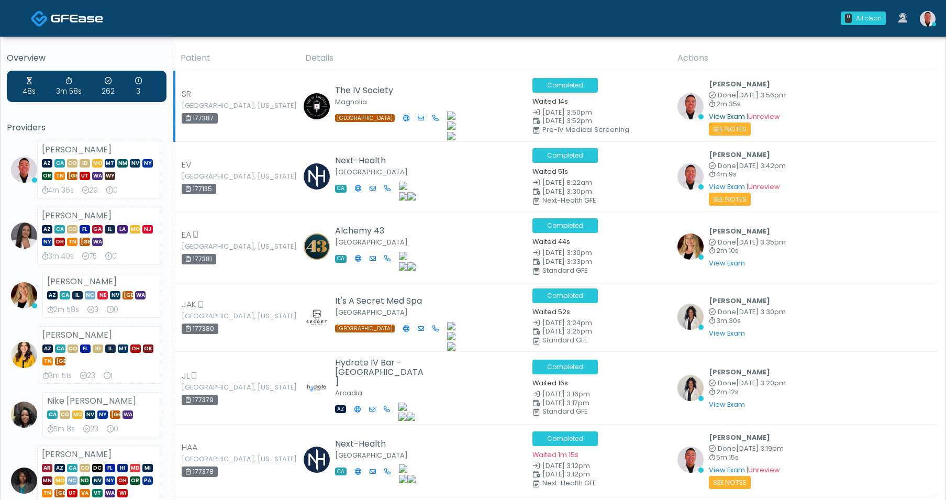
click at [728, 113] on link "View Exam" at bounding box center [727, 116] width 36 height 9
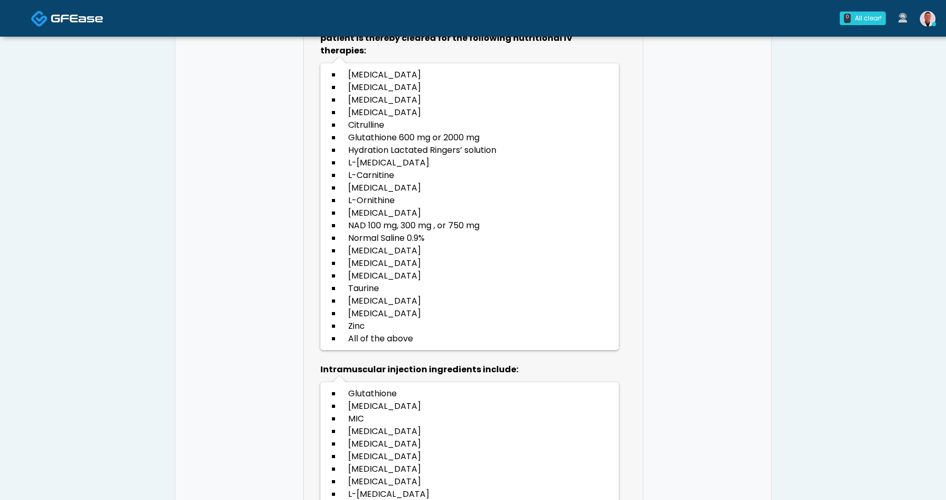
scroll to position [1321, 0]
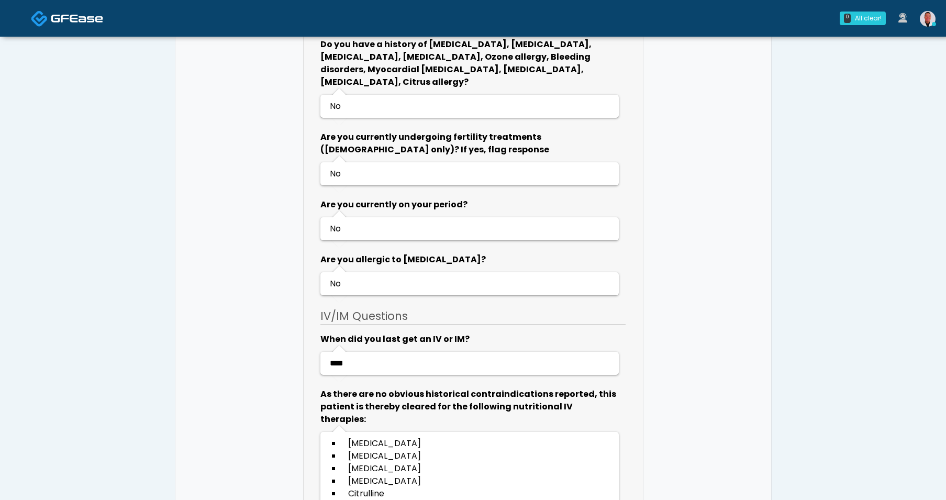
click at [928, 20] on img at bounding box center [928, 19] width 16 height 16
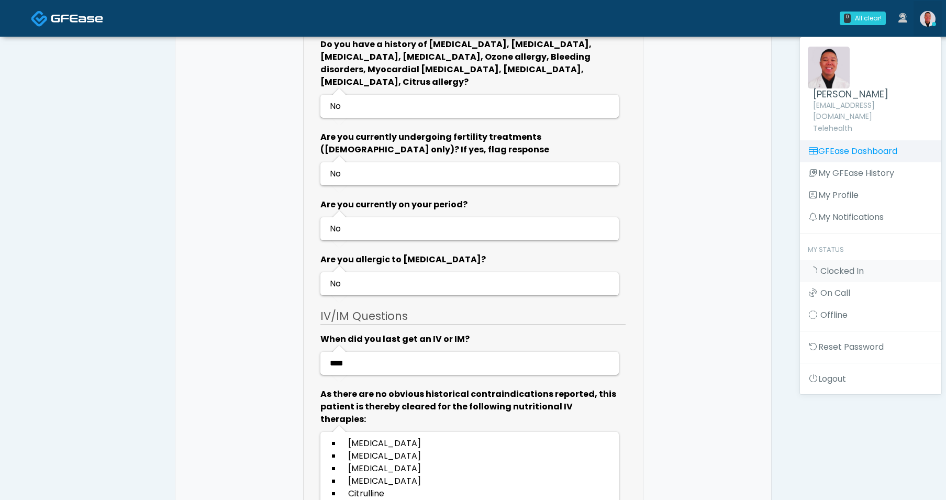
click at [847, 140] on link "GFEase Dashboard" at bounding box center [870, 151] width 141 height 22
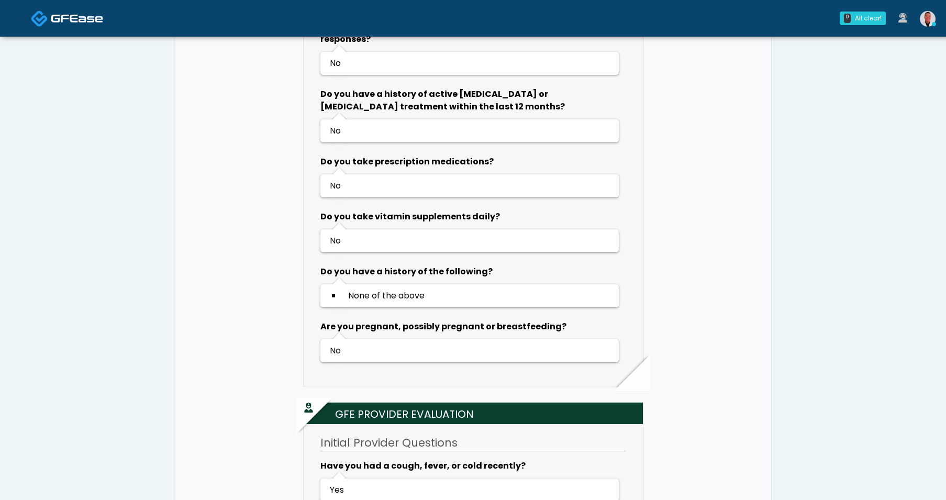
scroll to position [594, 0]
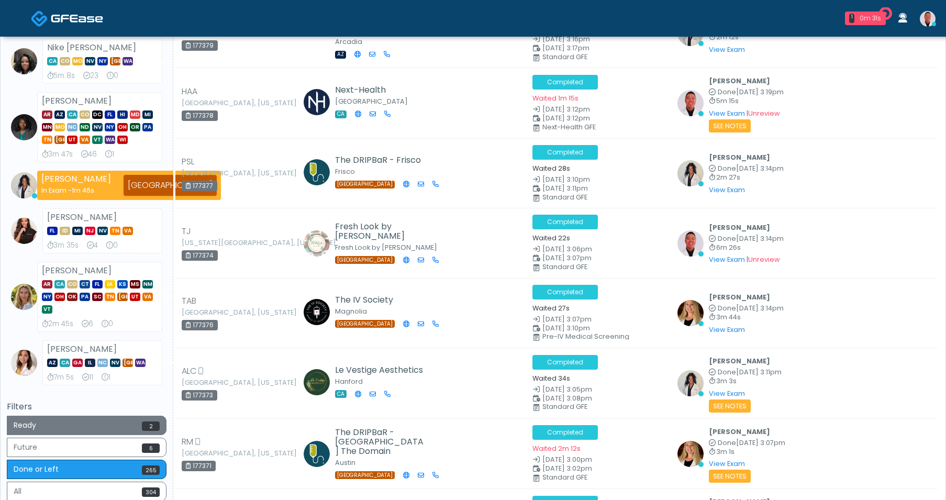
click at [127, 423] on button "Ready 2" at bounding box center [87, 425] width 160 height 19
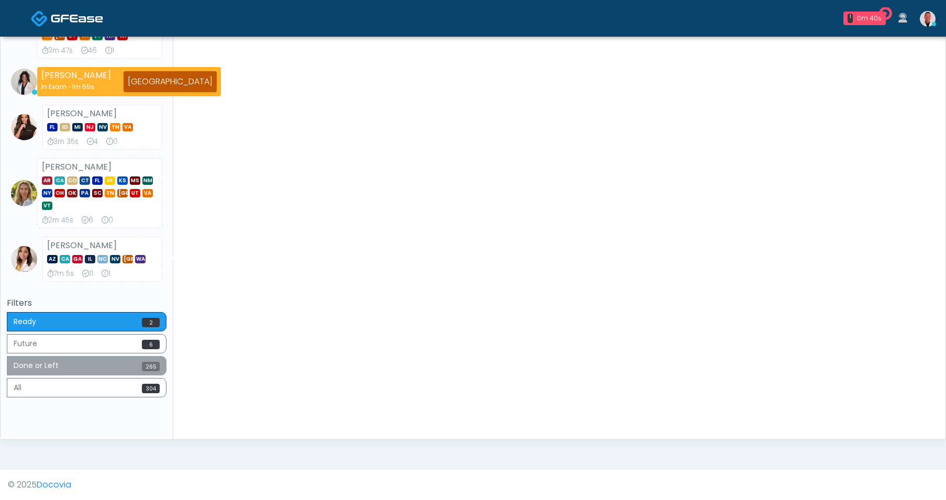
click at [143, 370] on span "265" at bounding box center [151, 366] width 18 height 9
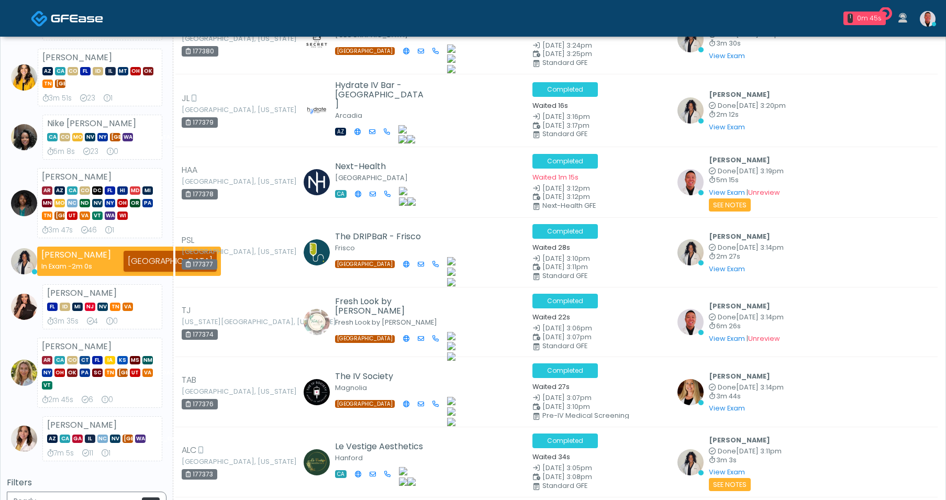
scroll to position [307, 0]
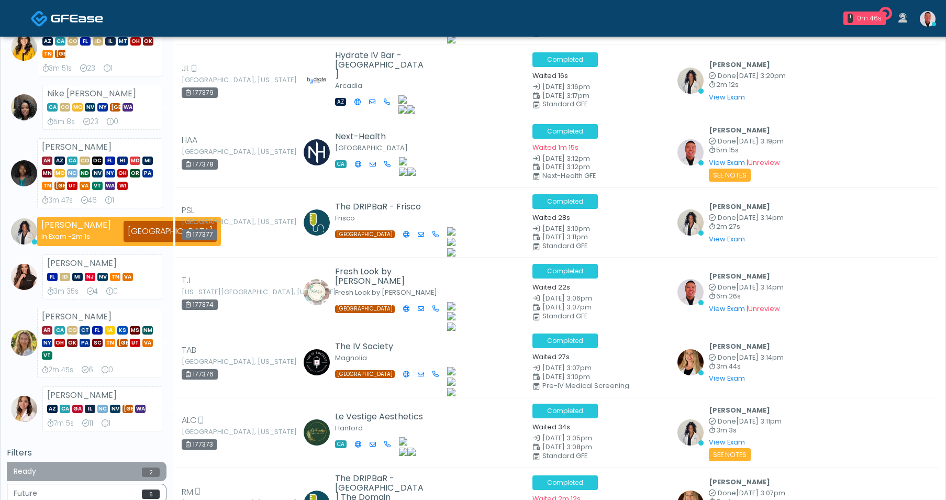
click at [111, 464] on button "Ready 2" at bounding box center [87, 471] width 160 height 19
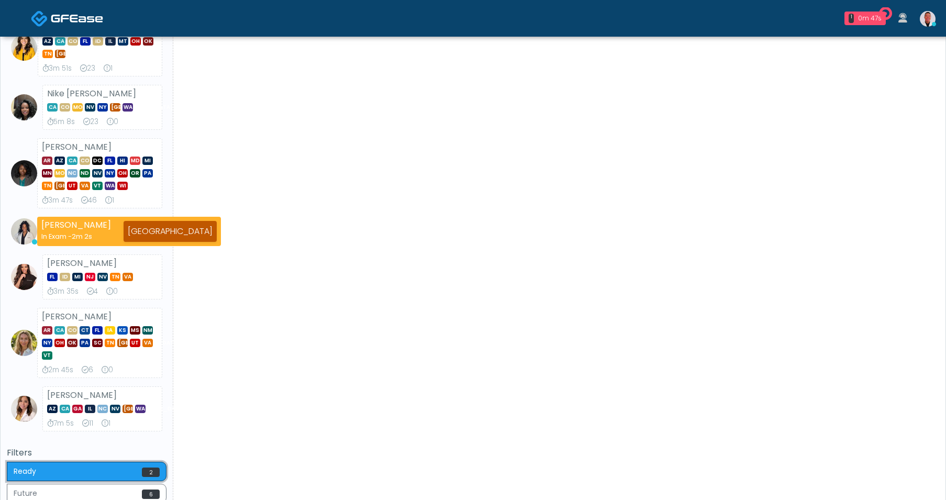
scroll to position [0, 0]
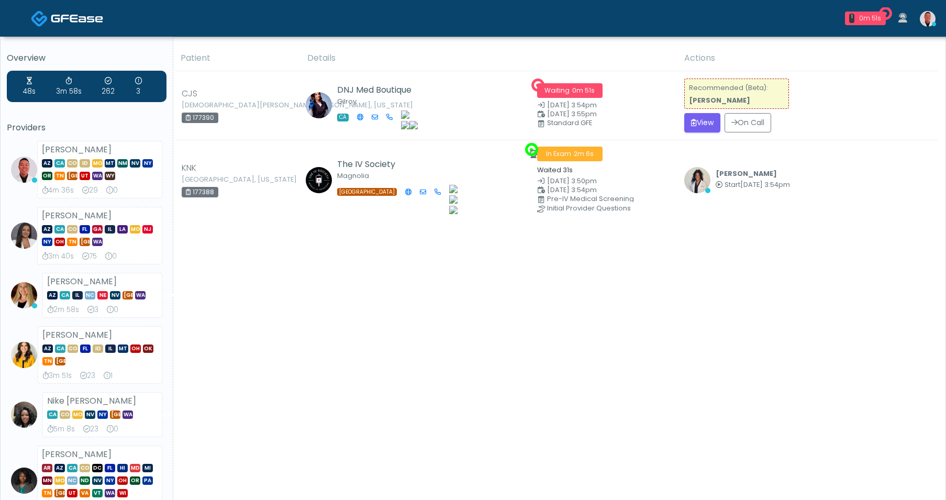
click at [534, 339] on div "Patient Details Actions" at bounding box center [555, 471] width 764 height 851
click at [701, 128] on button "View" at bounding box center [702, 122] width 36 height 19
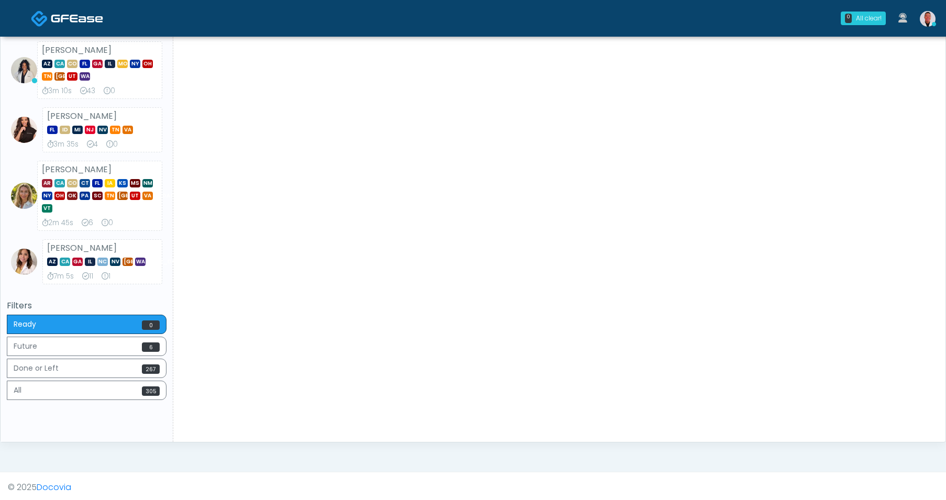
scroll to position [485, 0]
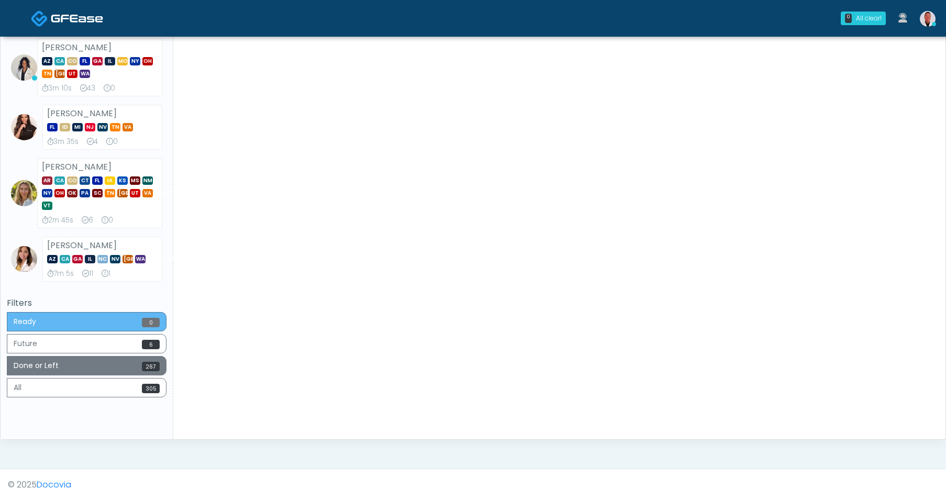
click at [116, 363] on button "Done or Left 267" at bounding box center [87, 365] width 160 height 19
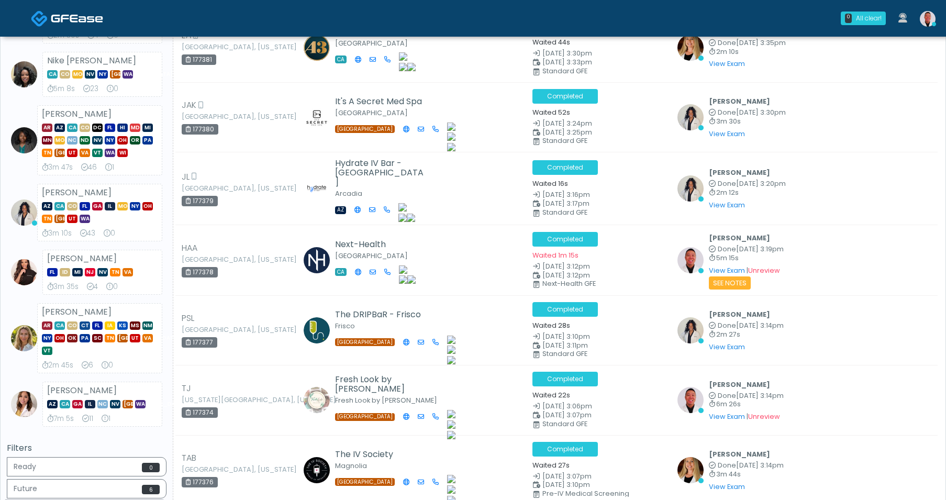
scroll to position [423, 0]
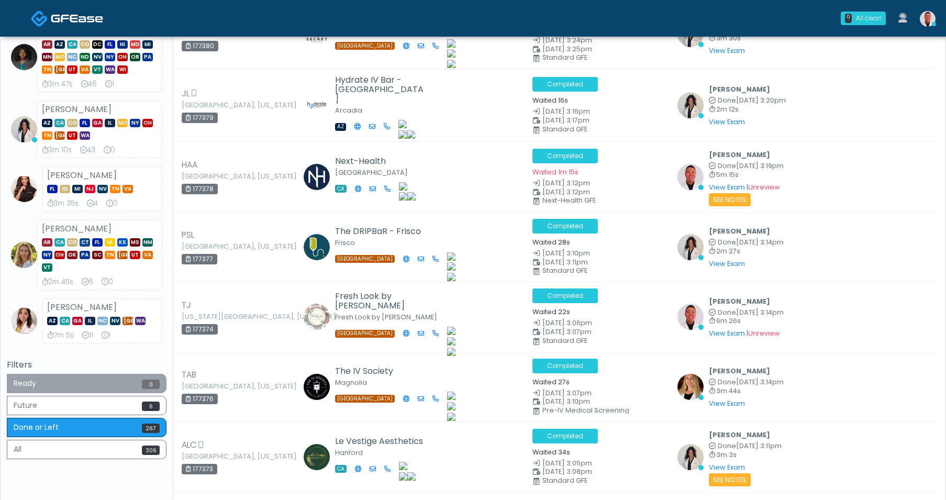
click at [84, 380] on button "Ready 0" at bounding box center [87, 383] width 160 height 19
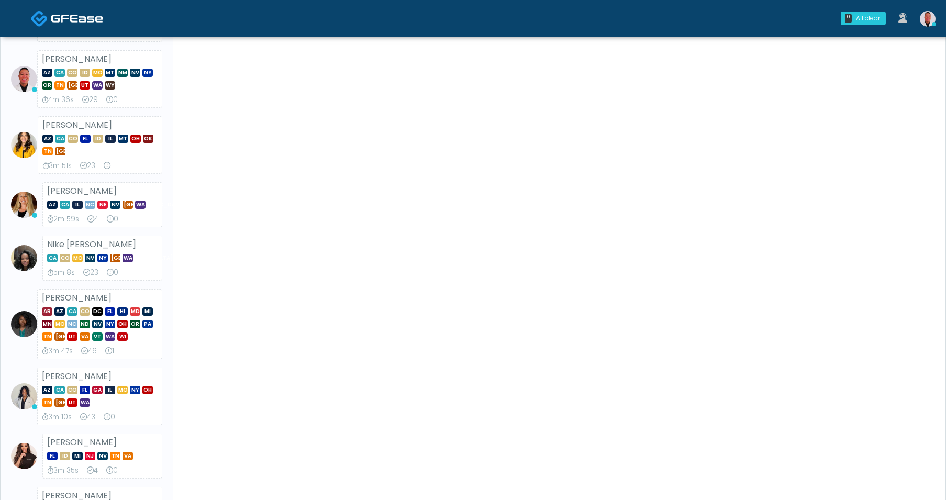
scroll to position [0, 0]
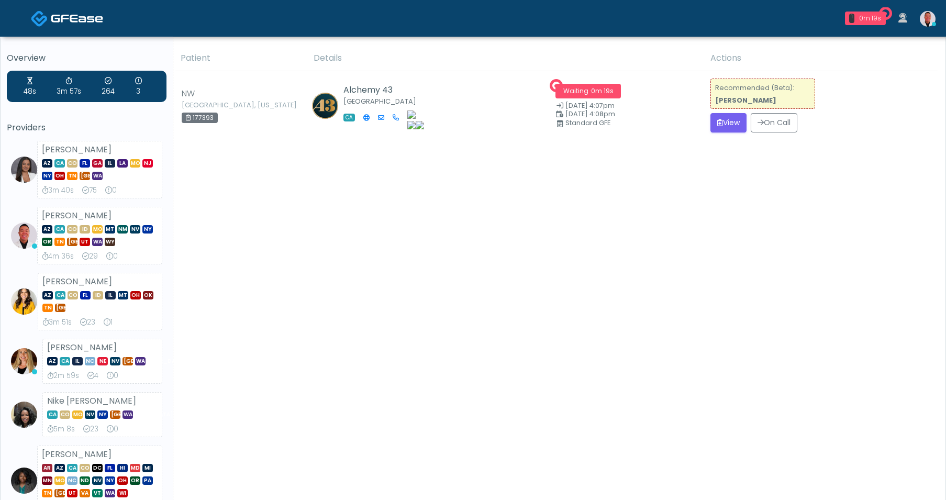
drag, startPoint x: 595, startPoint y: 356, endPoint x: 598, endPoint y: 342, distance: 14.5
click at [594, 356] on div "Patient Details Actions" at bounding box center [555, 485] width 764 height 879
click at [728, 128] on button "View" at bounding box center [728, 122] width 36 height 19
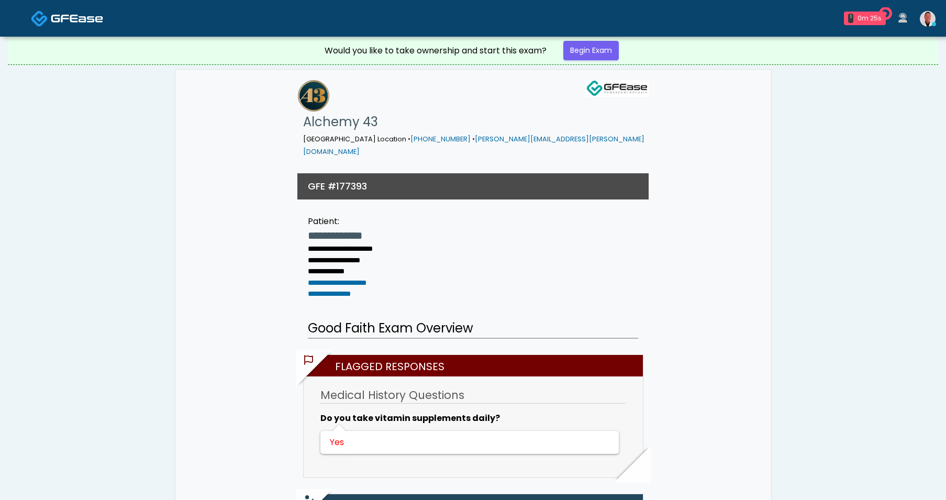
click at [594, 40] on div "Would you like to take ownership and start this exam? Begin Exam" at bounding box center [473, 51] width 314 height 28
click at [595, 42] on link "Begin Exam" at bounding box center [590, 50] width 55 height 19
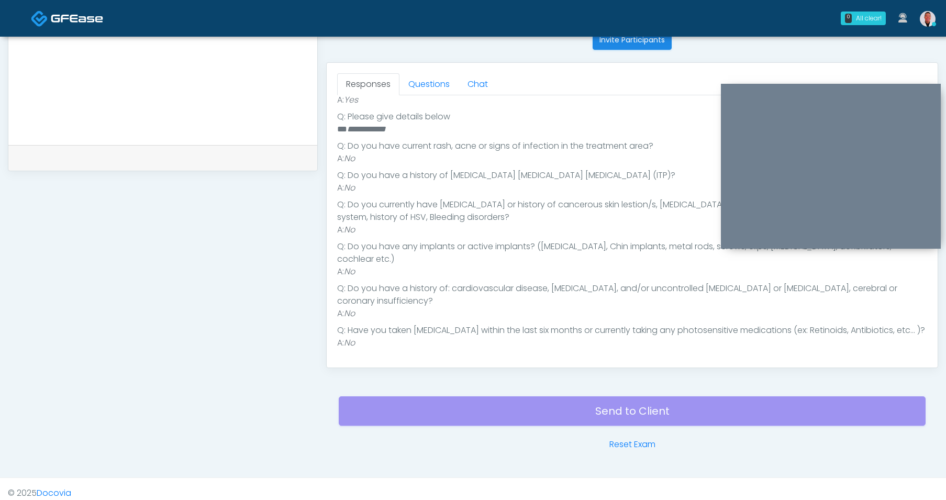
scroll to position [336, 0]
click at [421, 85] on link "Questions" at bounding box center [428, 84] width 59 height 22
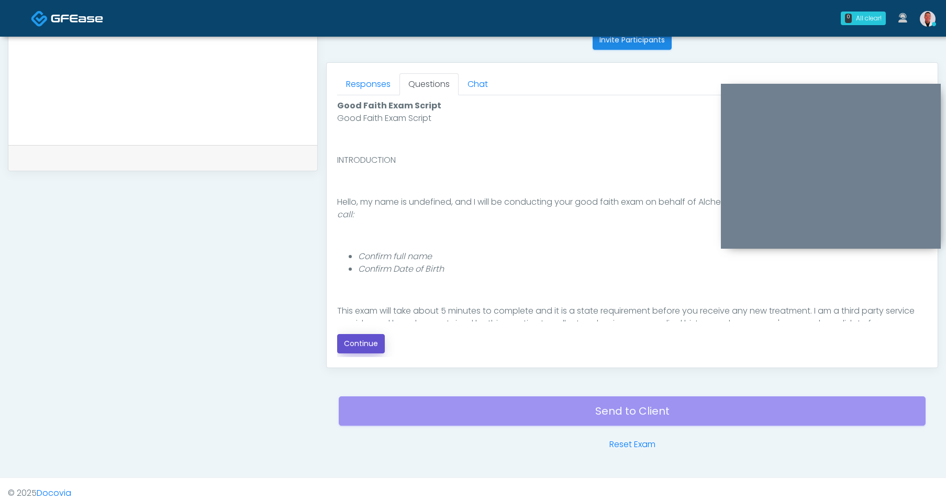
click at [373, 339] on button "Continue" at bounding box center [361, 343] width 48 height 19
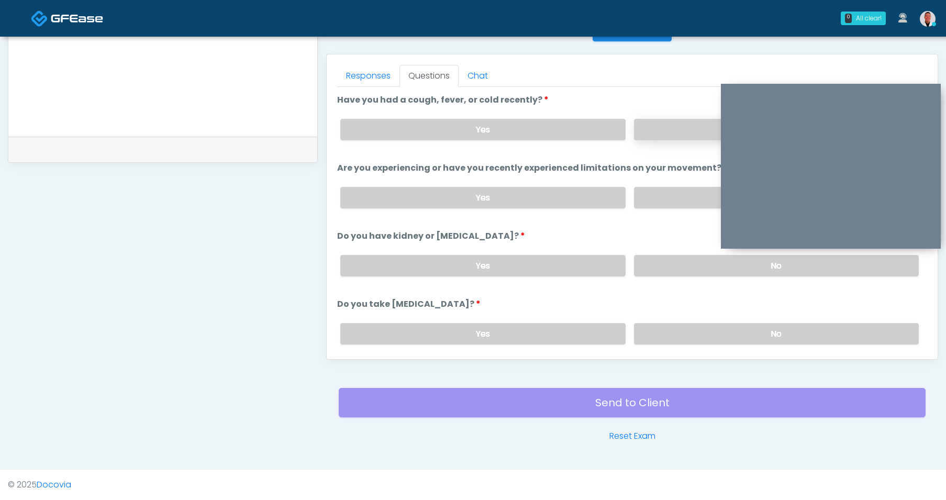
click at [646, 123] on label "No" at bounding box center [776, 129] width 285 height 21
click at [663, 198] on label "No" at bounding box center [776, 197] width 285 height 21
click at [672, 261] on label "No" at bounding box center [776, 265] width 285 height 21
click at [666, 332] on label "No" at bounding box center [776, 333] width 285 height 21
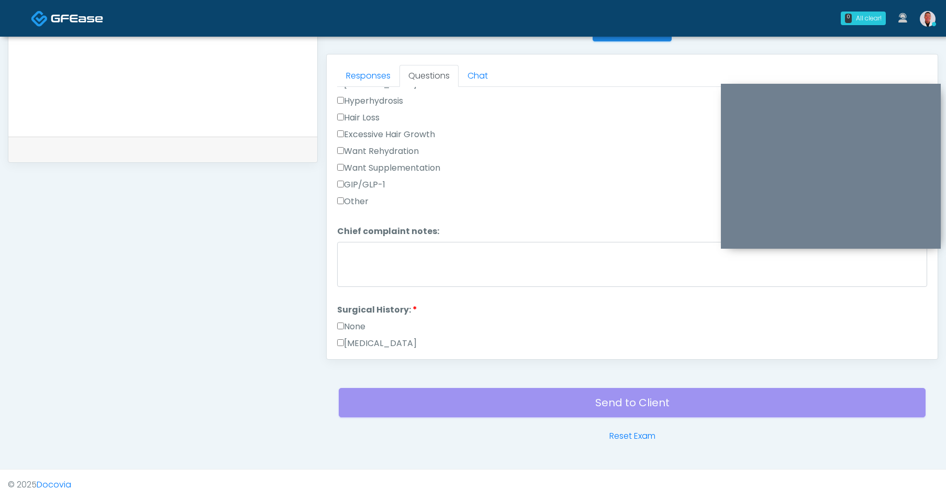
scroll to position [374, 0]
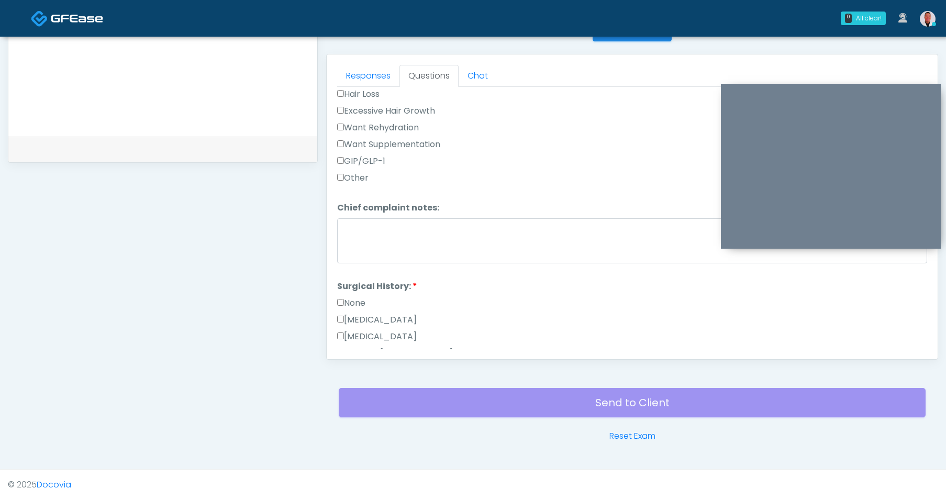
click at [347, 298] on label "None" at bounding box center [351, 303] width 28 height 13
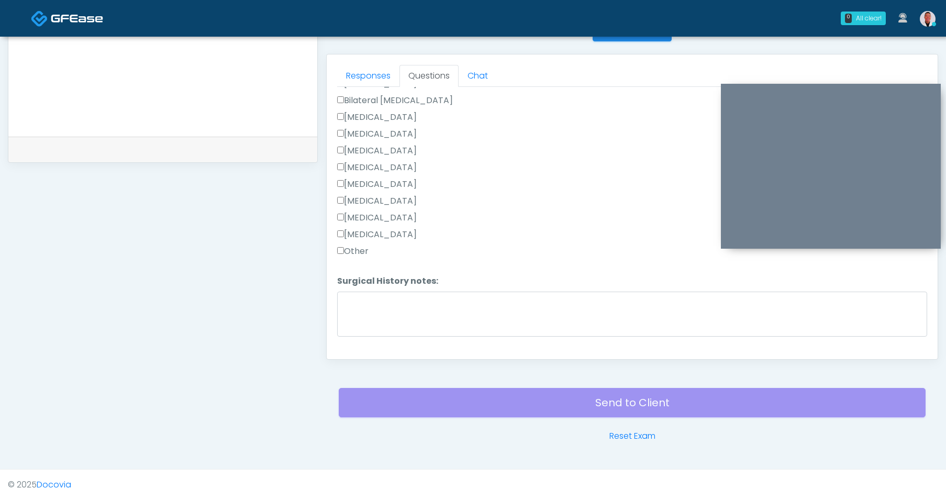
scroll to position [670, 0]
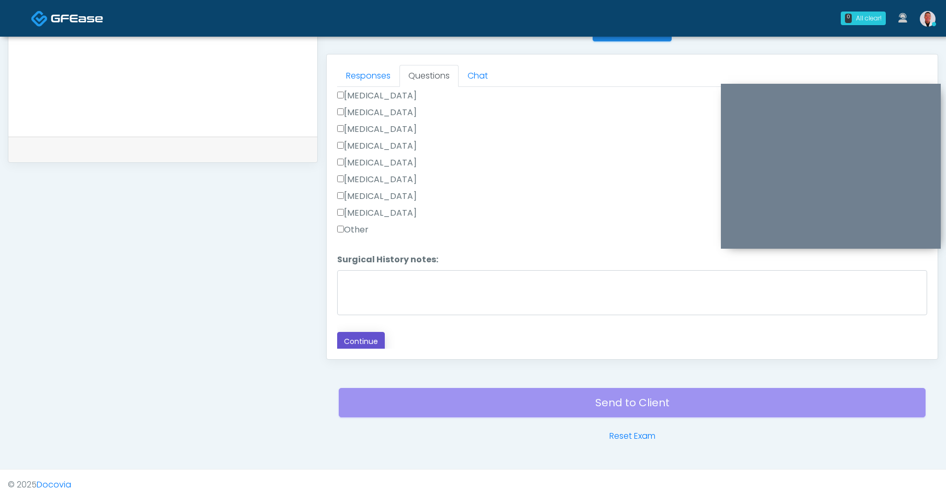
click at [369, 336] on button "Continue" at bounding box center [361, 341] width 48 height 19
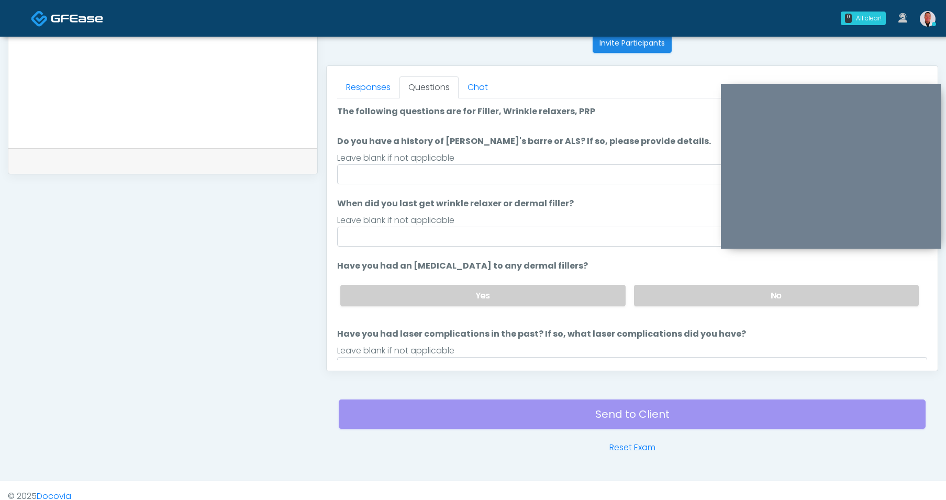
scroll to position [428, 0]
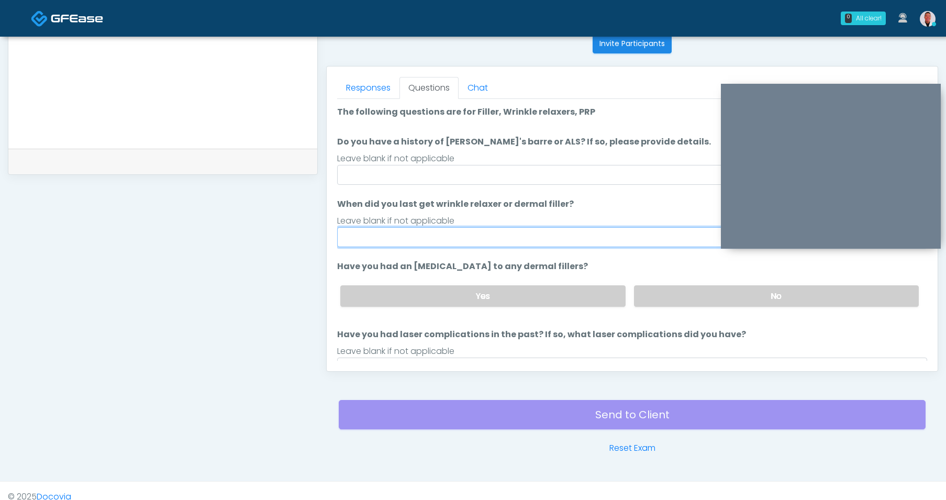
click at [411, 237] on input "When did you last get wrinkle relaxer or dermal filler?" at bounding box center [632, 237] width 590 height 20
type input "*"
click at [419, 236] on input "**********" at bounding box center [632, 237] width 590 height 20
drag, startPoint x: 540, startPoint y: 234, endPoint x: 660, endPoint y: 234, distance: 120.4
click at [660, 234] on input "**********" at bounding box center [632, 237] width 590 height 20
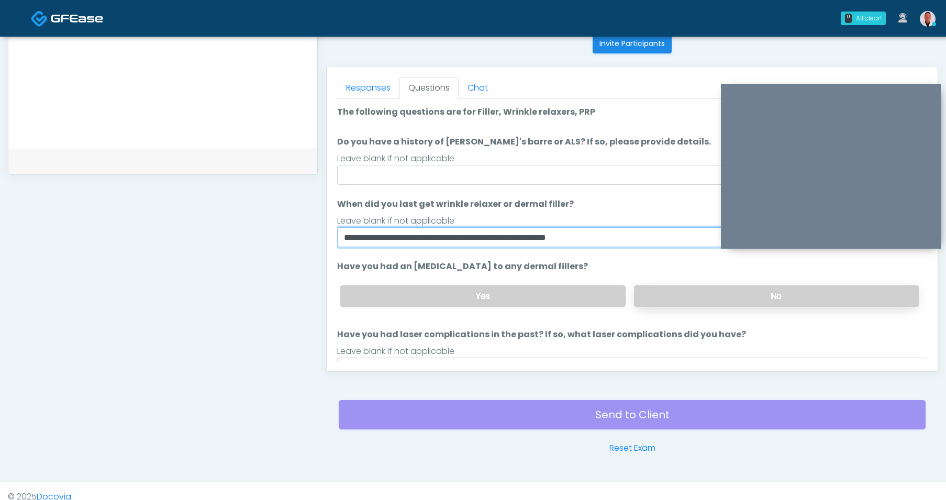
type input "**********"
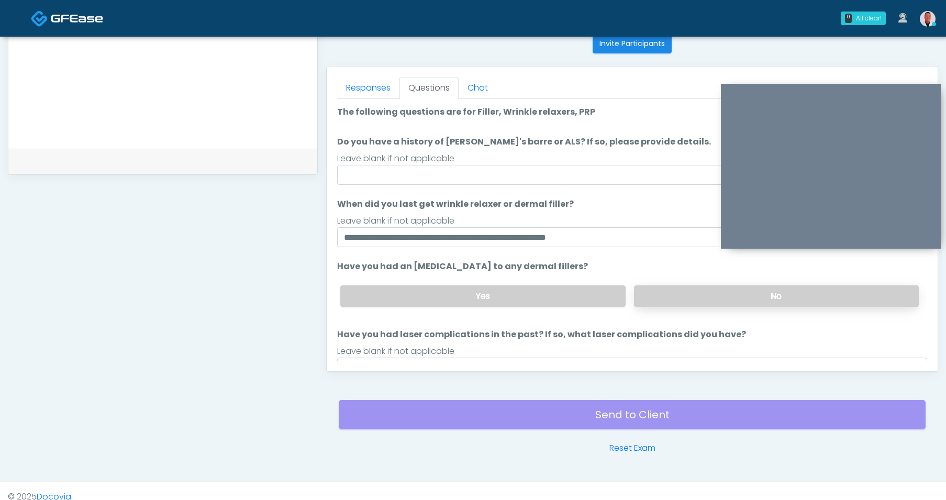
click at [737, 289] on label "No" at bounding box center [776, 295] width 285 height 21
click at [524, 170] on input "Do you have a history of [PERSON_NAME]'s barre or ALS? If so, please provide de…" at bounding box center [632, 175] width 590 height 20
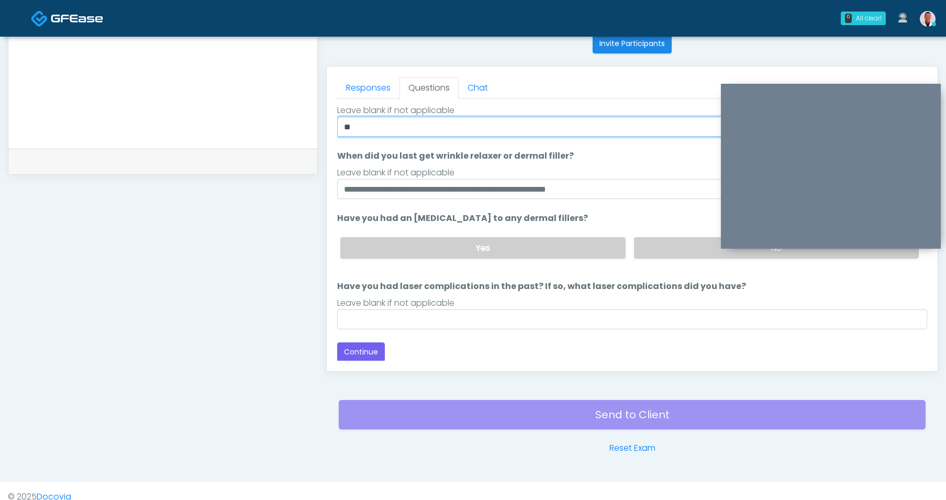
scroll to position [49, 0]
type input "**"
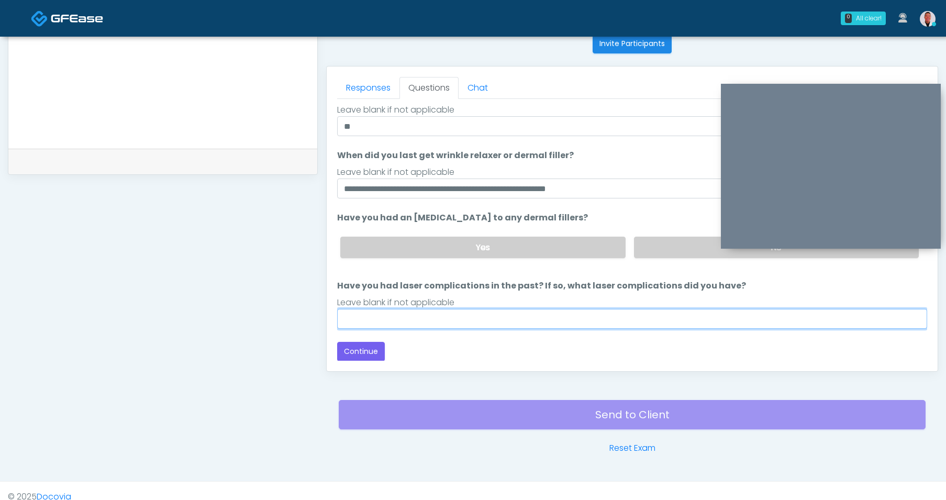
click at [611, 310] on input "Have you had laser complications in the past? If so, what laser complications d…" at bounding box center [632, 319] width 590 height 20
type input "***"
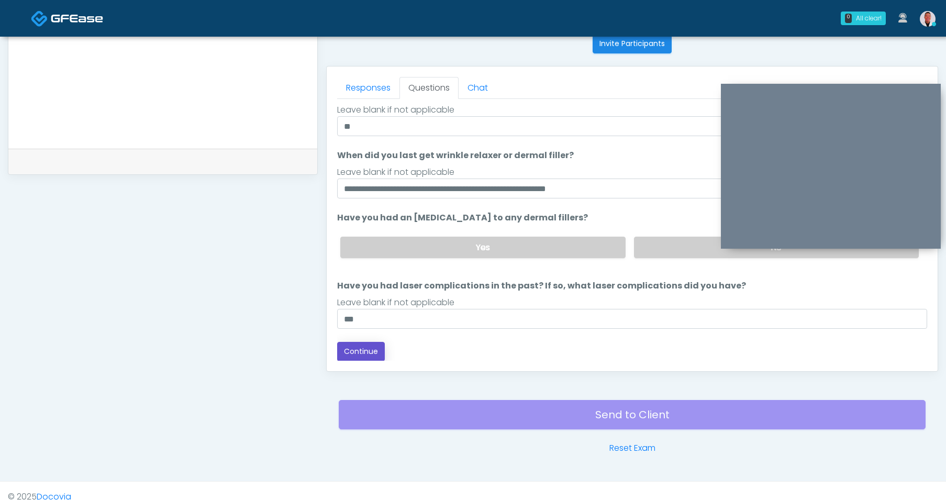
click at [381, 351] on button "Continue" at bounding box center [361, 351] width 48 height 19
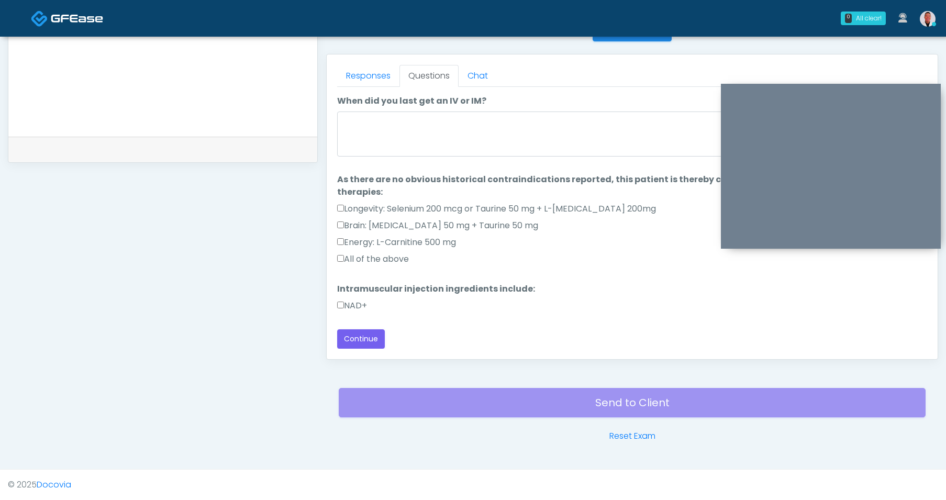
scroll to position [16, 0]
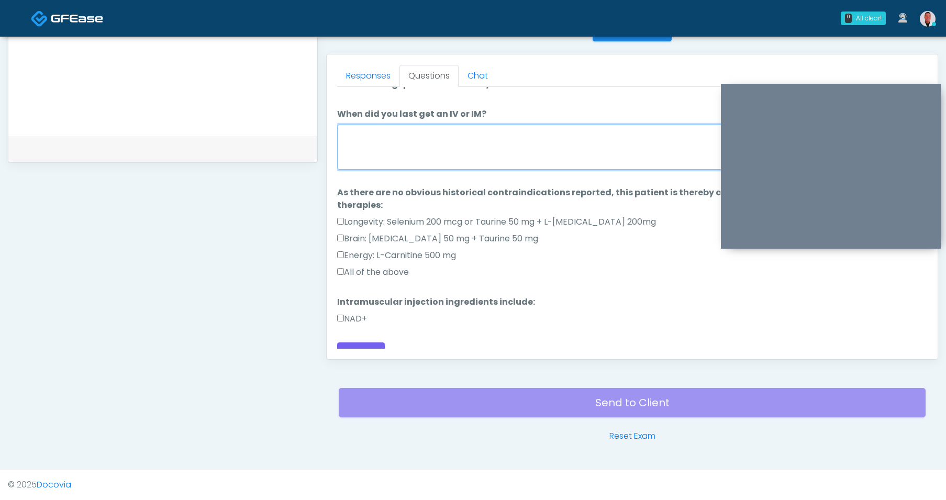
click at [505, 168] on textarea "When did you last get an IV or IM?" at bounding box center [632, 147] width 590 height 45
type textarea "****"
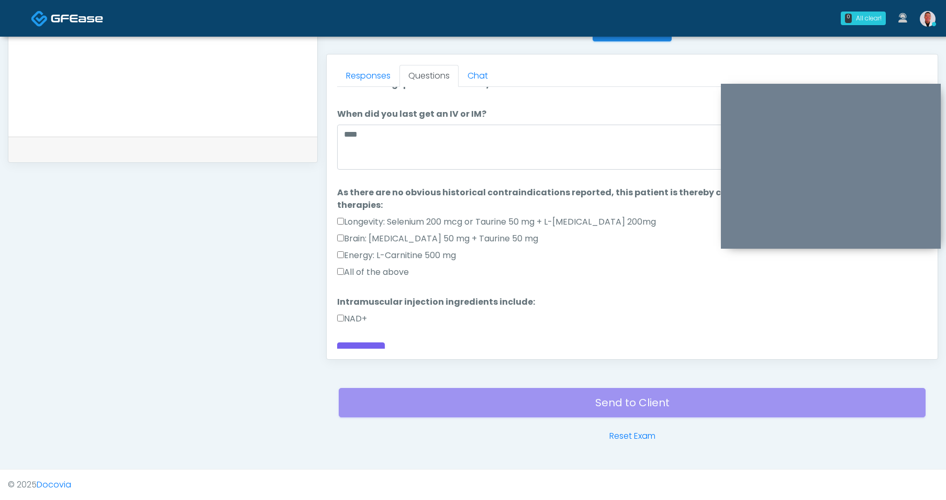
click at [342, 266] on label "All of the above" at bounding box center [373, 272] width 72 height 13
click at [339, 313] on label "NAD+" at bounding box center [352, 319] width 30 height 13
click at [357, 343] on button "Continue" at bounding box center [361, 351] width 48 height 19
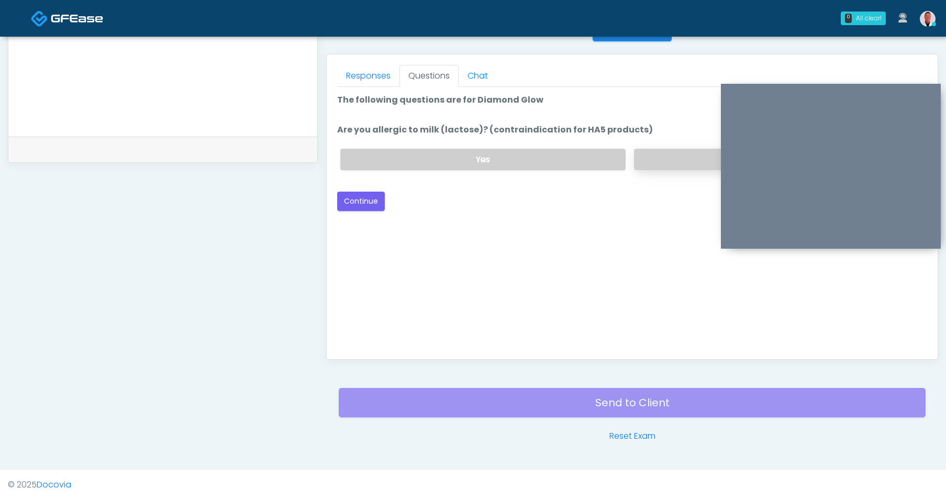
click at [664, 161] on label "No" at bounding box center [776, 159] width 285 height 21
click at [352, 196] on button "Continue" at bounding box center [361, 201] width 48 height 19
drag, startPoint x: 511, startPoint y: 149, endPoint x: 325, endPoint y: 198, distance: 192.7
click at [510, 149] on label "Yes" at bounding box center [482, 159] width 285 height 21
click at [327, 202] on div "Responses Questions Chat Good Faith Exam Script Good Faith Exam Script INTRODUC…" at bounding box center [632, 206] width 611 height 305
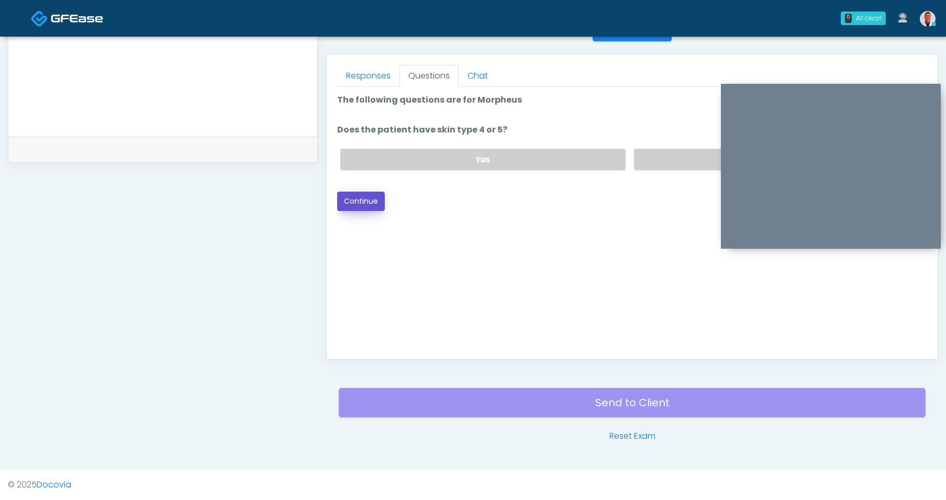
click at [352, 202] on button "Continue" at bounding box center [361, 201] width 48 height 19
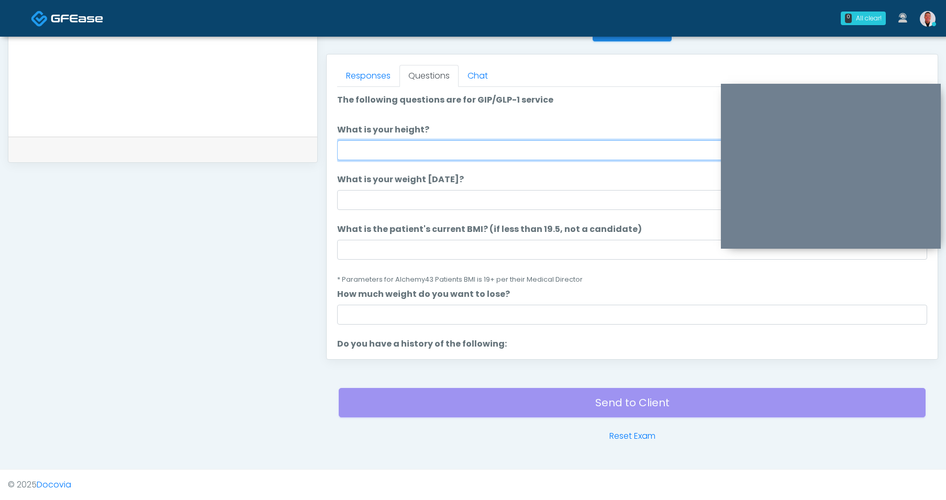
click at [480, 145] on input "What is your height?" at bounding box center [632, 150] width 590 height 20
type input "****"
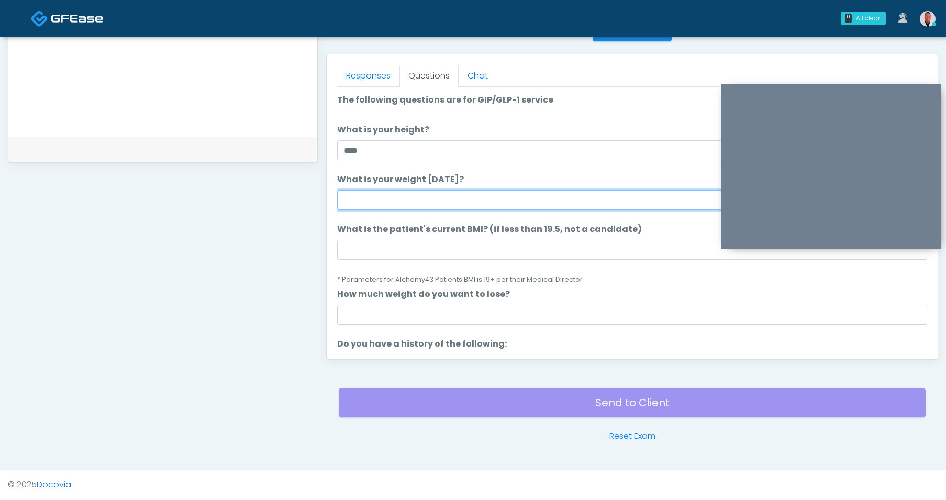
click at [472, 197] on input "What is your weight [DATE]?" at bounding box center [632, 200] width 590 height 20
type input "******"
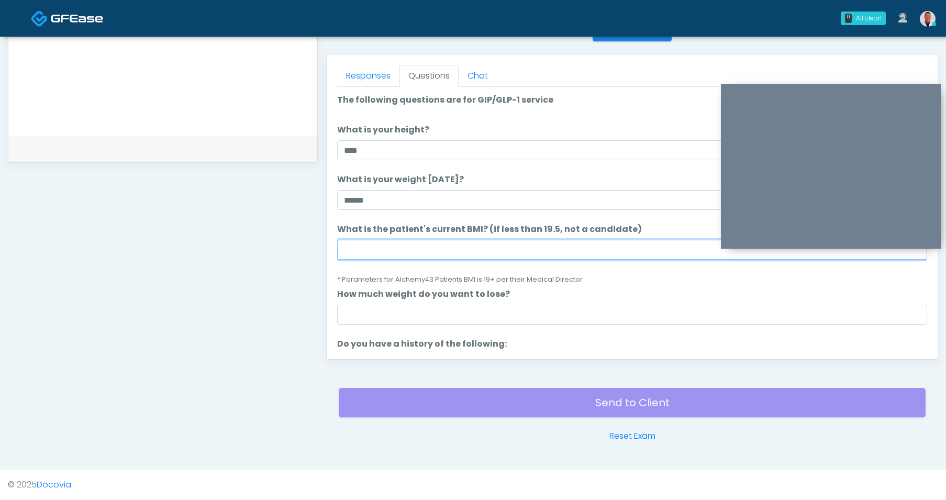
click at [372, 244] on input "What is the patient's current BMI? (if less than 19.5, not a candidate)" at bounding box center [632, 250] width 590 height 20
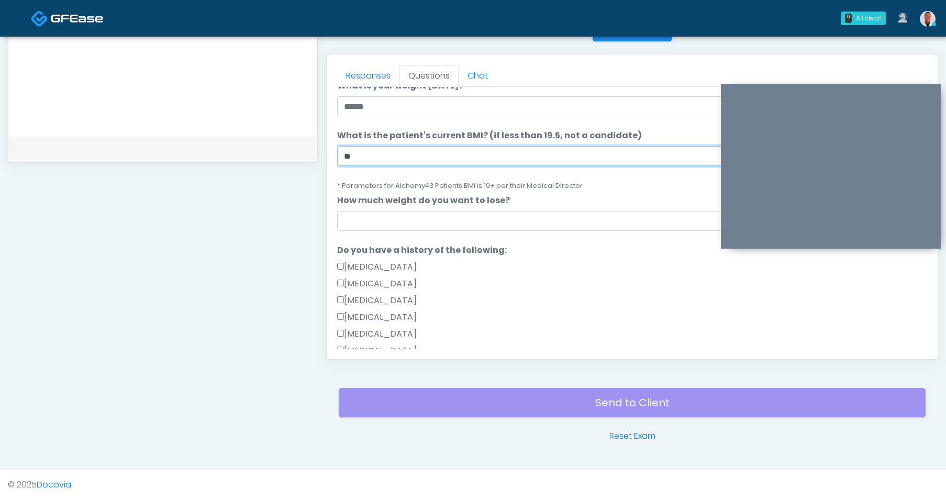
scroll to position [169, 0]
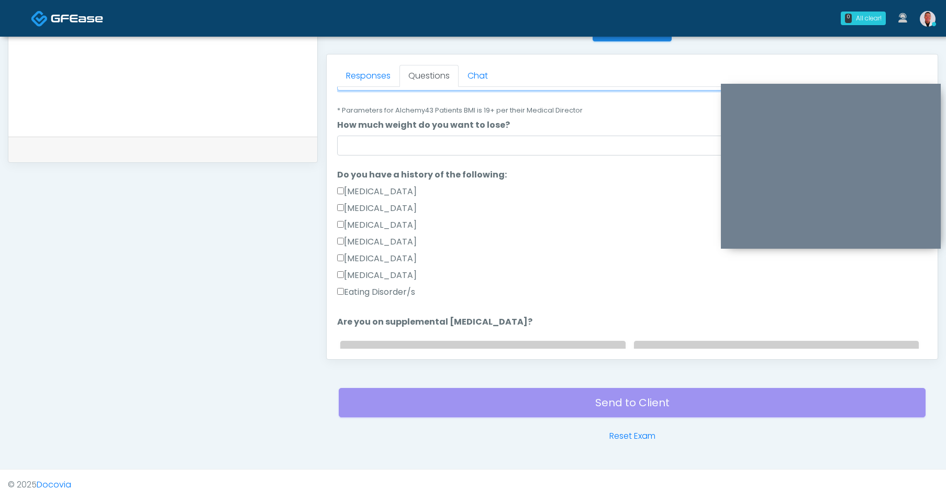
type input "**"
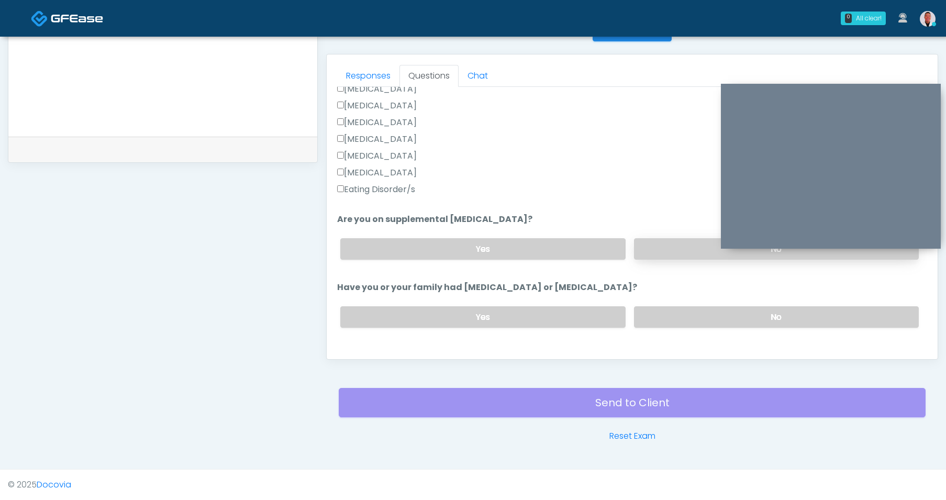
click at [676, 238] on label "No" at bounding box center [776, 248] width 285 height 21
click at [679, 317] on label "No" at bounding box center [776, 316] width 285 height 21
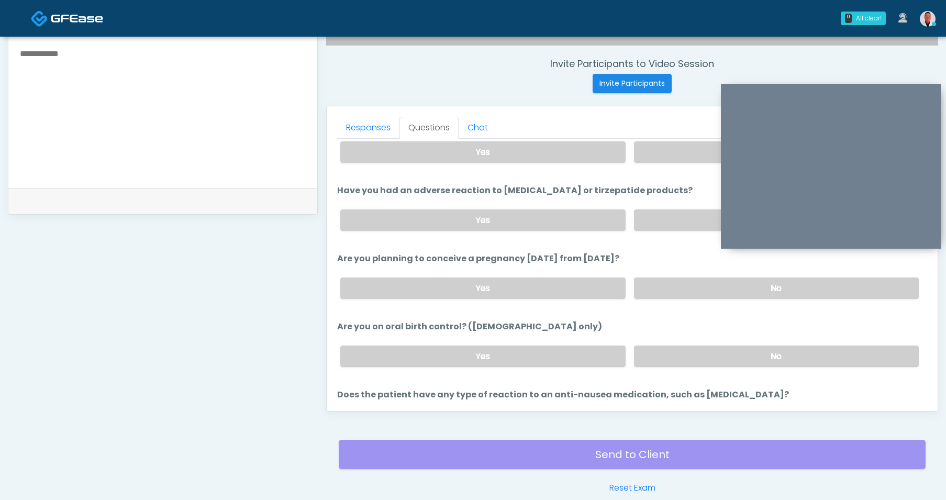
scroll to position [488, 0]
drag, startPoint x: 667, startPoint y: 224, endPoint x: 678, endPoint y: 304, distance: 80.4
click at [667, 225] on label "No" at bounding box center [776, 219] width 285 height 21
click at [684, 285] on label "No" at bounding box center [776, 287] width 285 height 21
click at [702, 347] on label "No" at bounding box center [776, 355] width 285 height 21
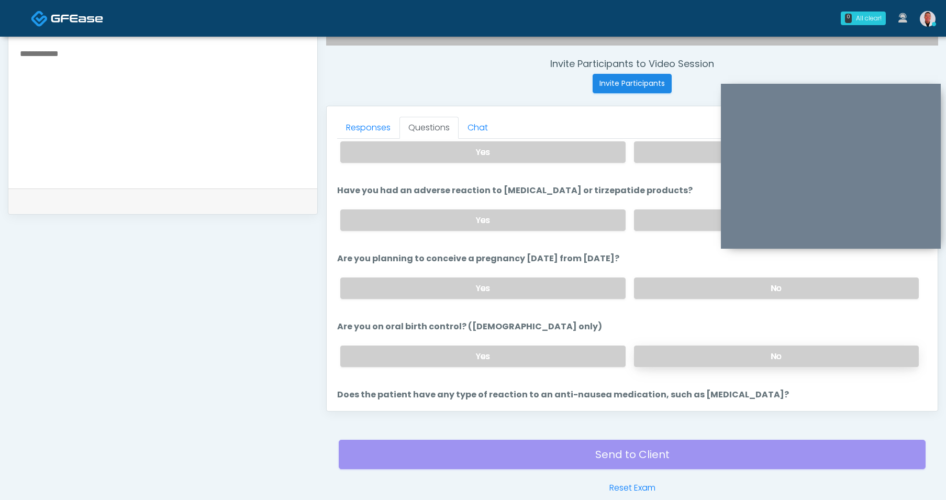
click at [702, 361] on label "No" at bounding box center [776, 355] width 285 height 21
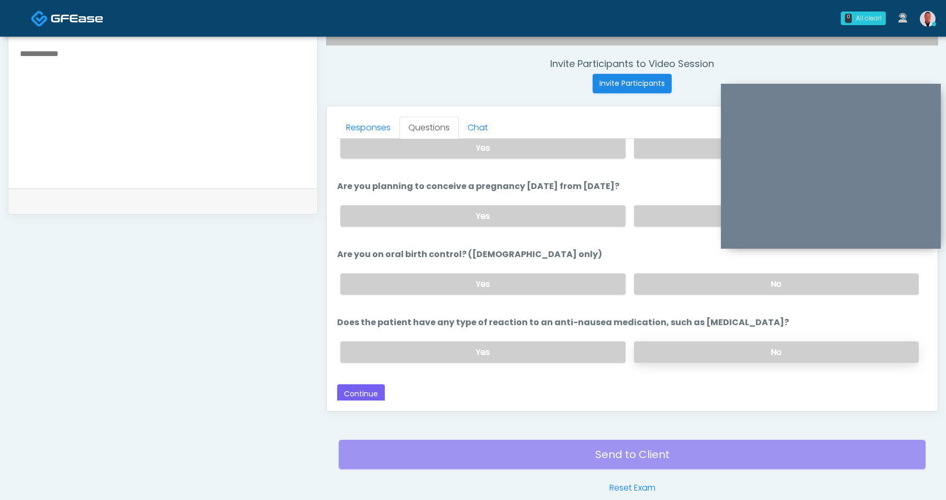
click at [712, 353] on label "No" at bounding box center [776, 351] width 285 height 21
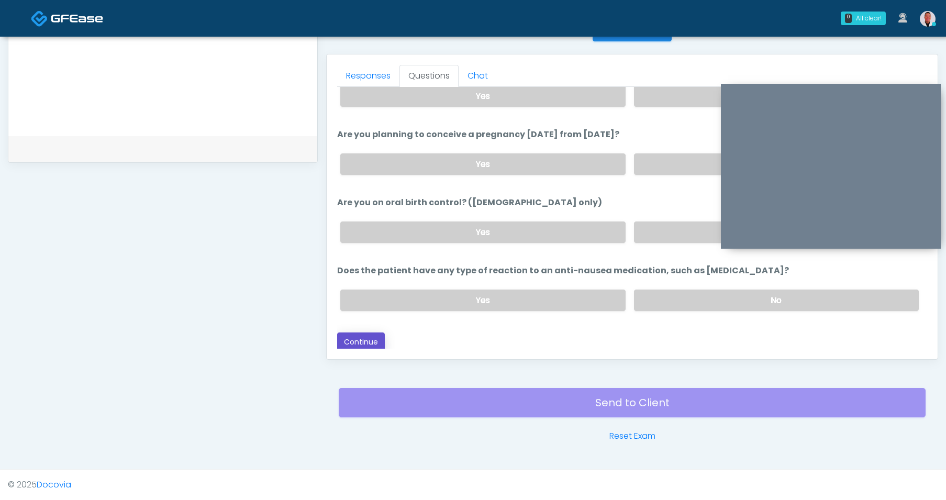
click at [367, 332] on button "Continue" at bounding box center [361, 341] width 48 height 19
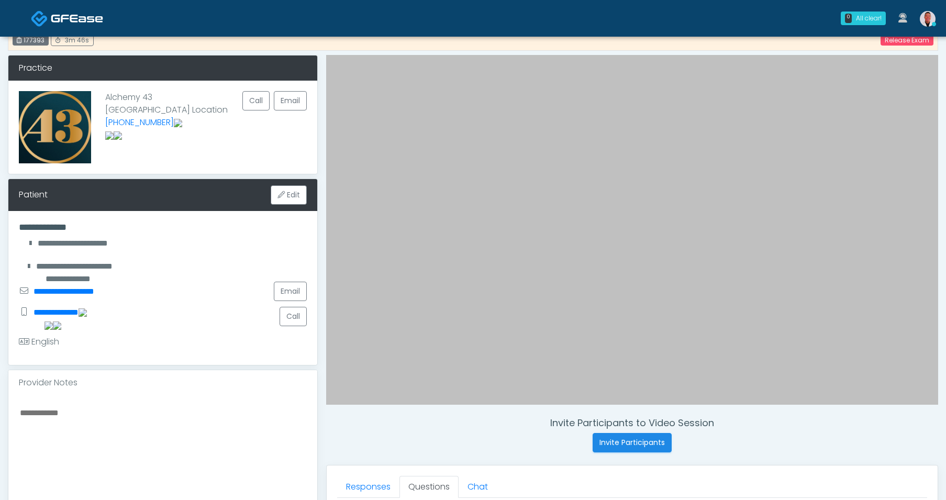
scroll to position [233, 0]
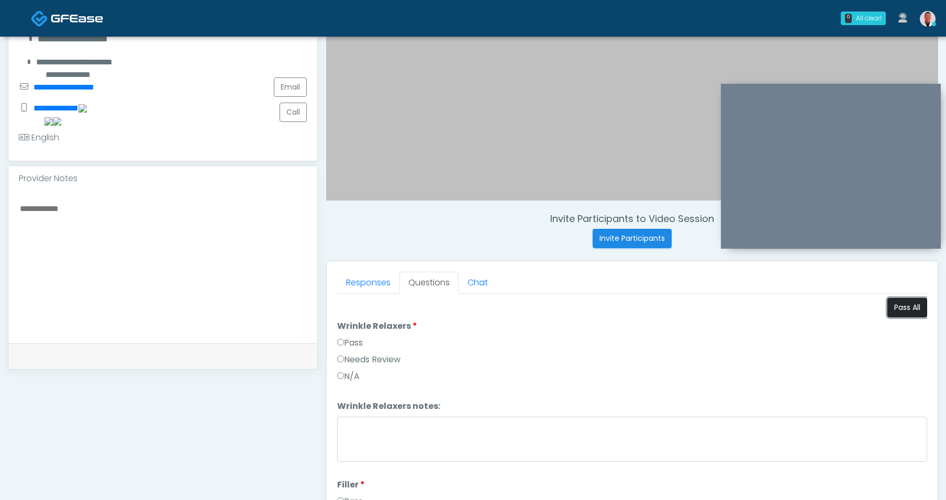
click at [889, 312] on button "Pass All" at bounding box center [907, 307] width 40 height 19
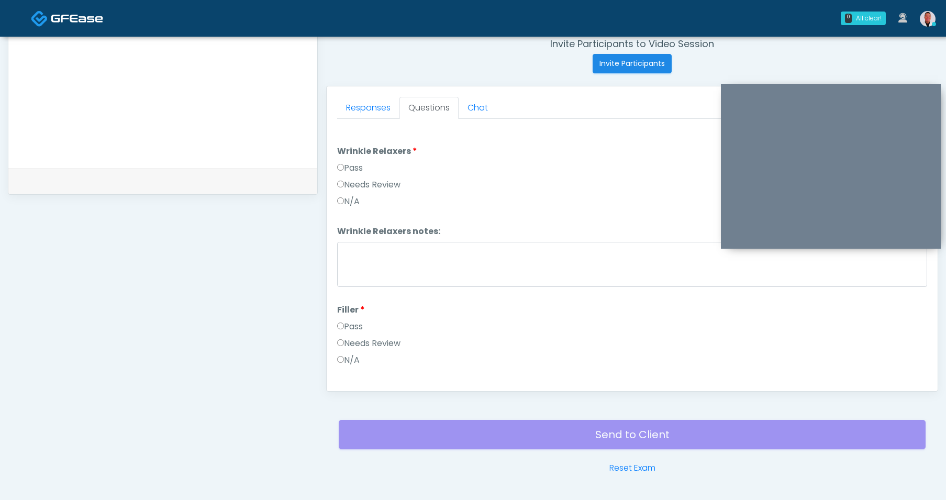
scroll to position [440, 0]
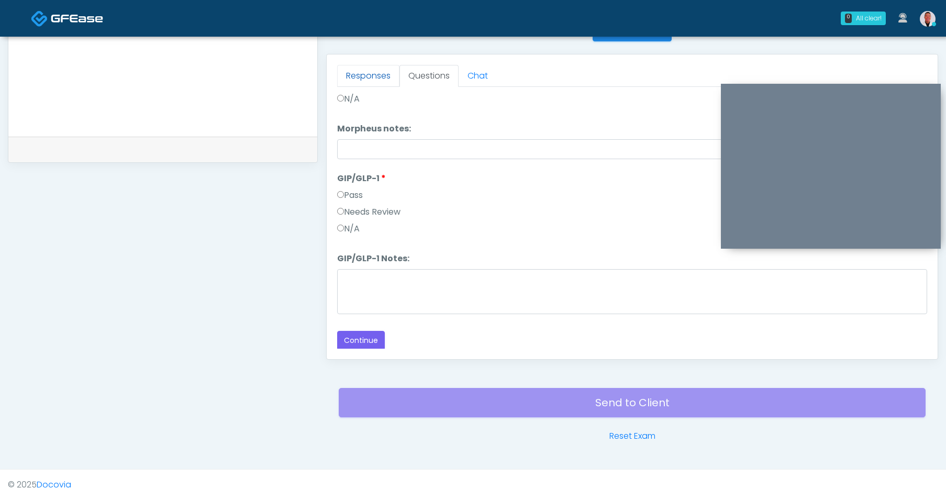
click at [355, 77] on link "Responses" at bounding box center [368, 76] width 62 height 22
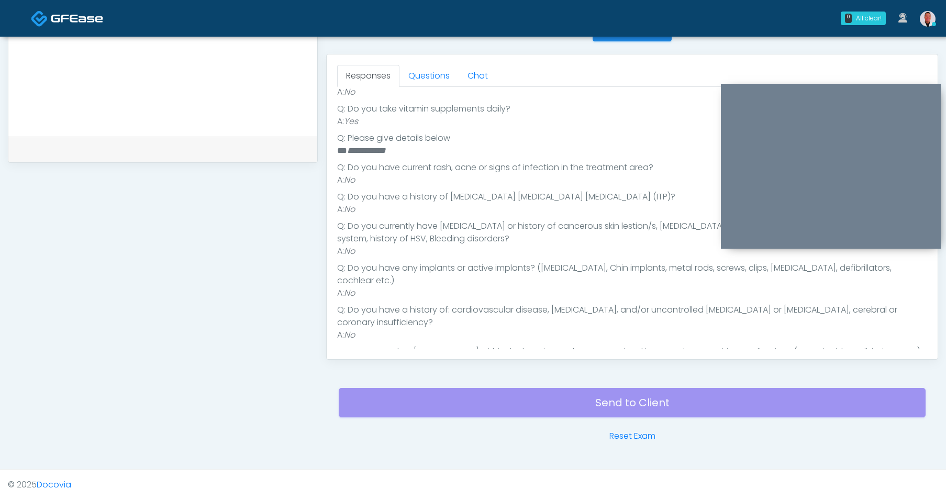
scroll to position [336, 0]
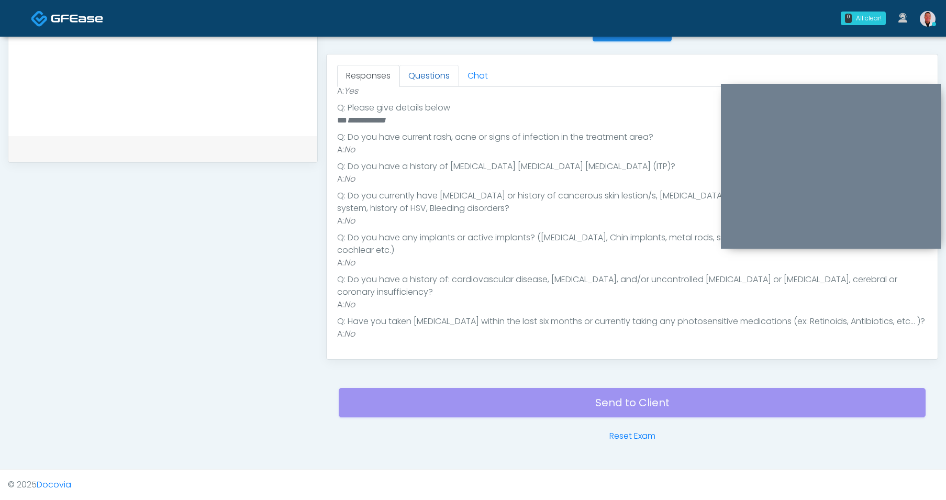
click at [434, 74] on link "Questions" at bounding box center [428, 76] width 59 height 22
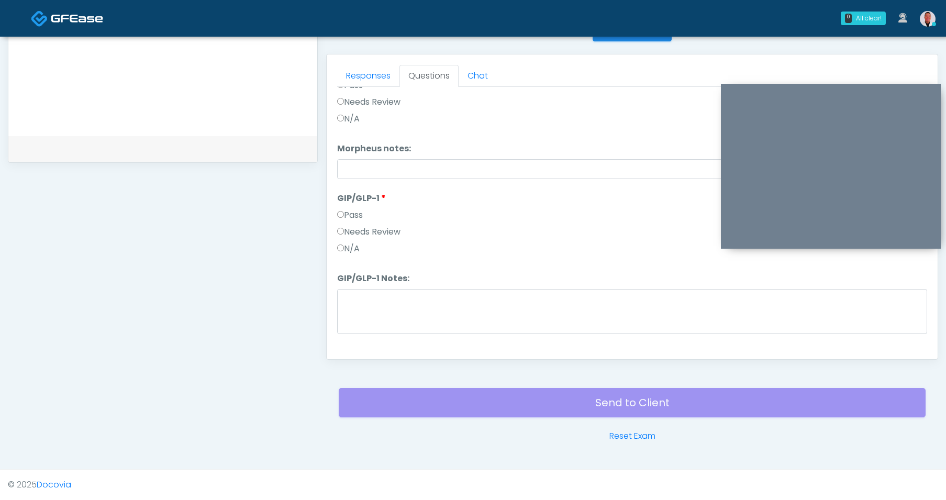
scroll to position [1902, 0]
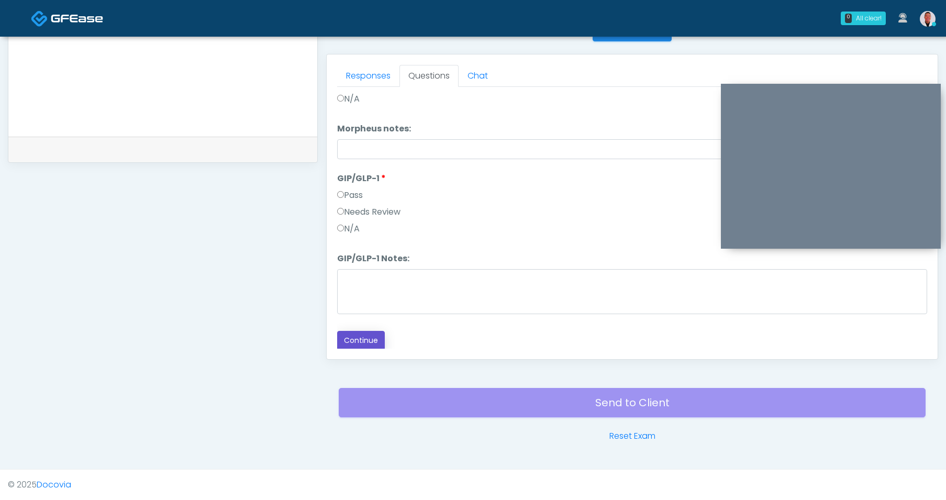
click at [369, 331] on button "Continue" at bounding box center [361, 340] width 48 height 19
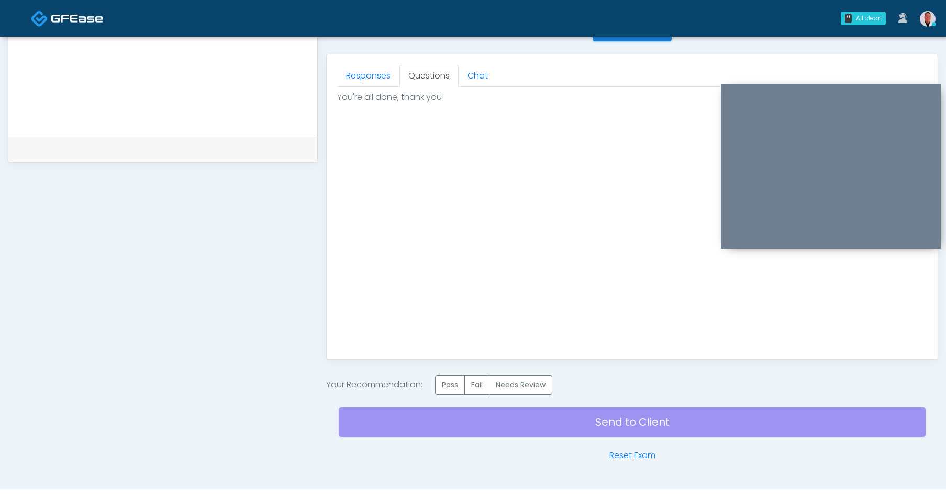
scroll to position [0, 0]
click at [456, 383] on label "Pass" at bounding box center [450, 384] width 30 height 19
click at [662, 431] on div "Send to Client Reset Exam" at bounding box center [632, 428] width 587 height 67
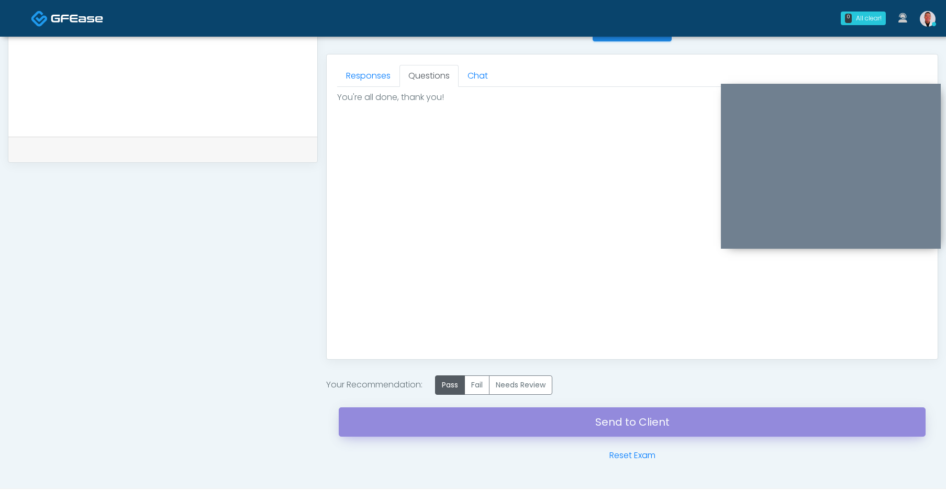
click at [661, 431] on link "Send to Client" at bounding box center [632, 421] width 587 height 29
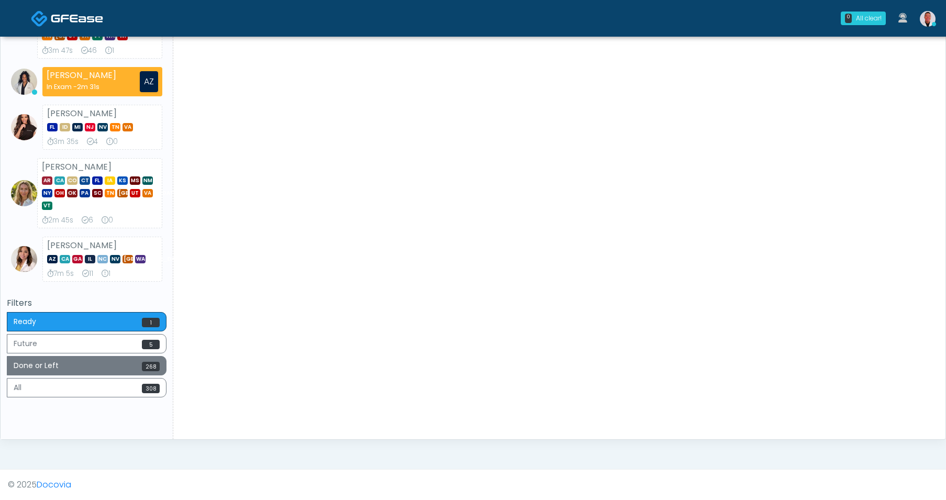
click at [128, 363] on button "Done or Left 268" at bounding box center [87, 365] width 160 height 19
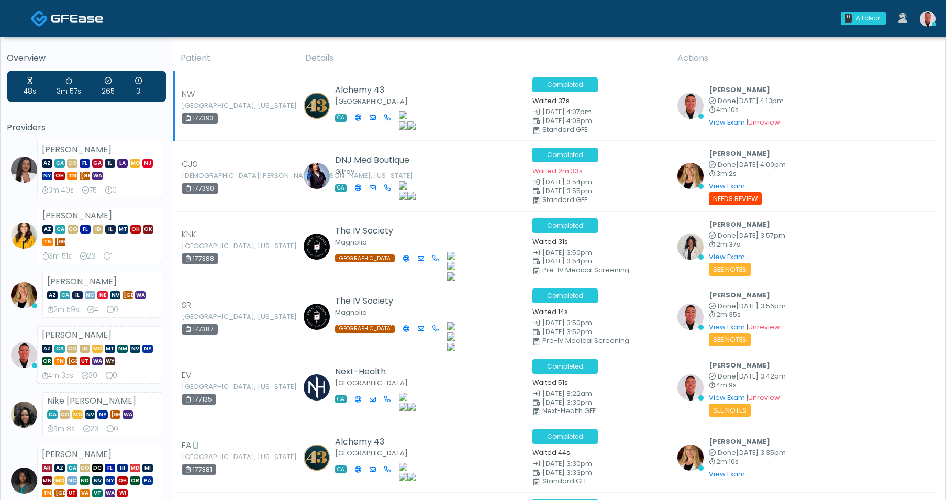
click at [720, 127] on div "View Exam | Unreview" at bounding box center [746, 122] width 75 height 13
click at [723, 117] on div "View Exam | Unreview" at bounding box center [746, 122] width 75 height 13
click at [728, 124] on link "View Exam" at bounding box center [727, 122] width 36 height 9
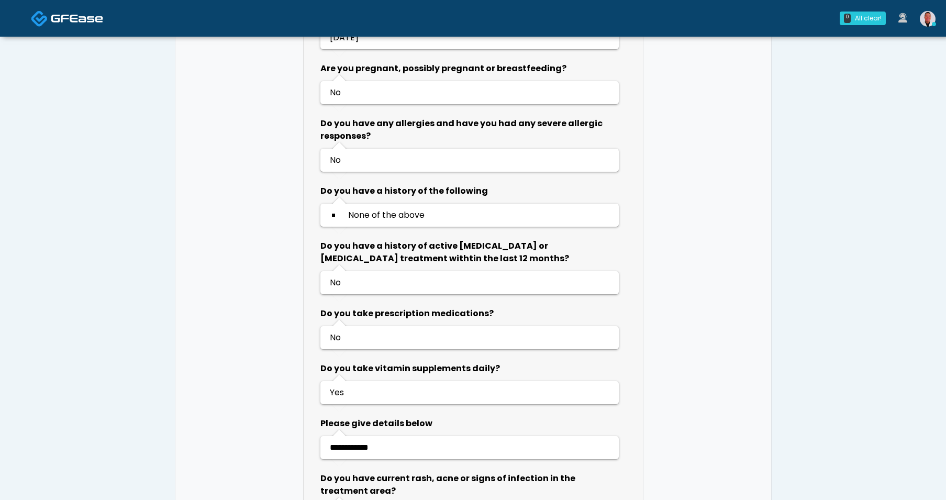
scroll to position [819, 0]
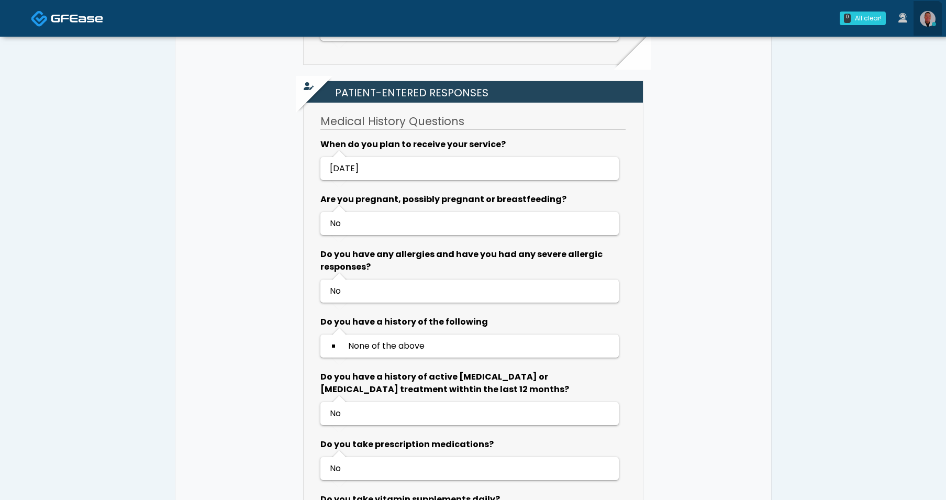
click at [922, 24] on img at bounding box center [928, 19] width 16 height 16
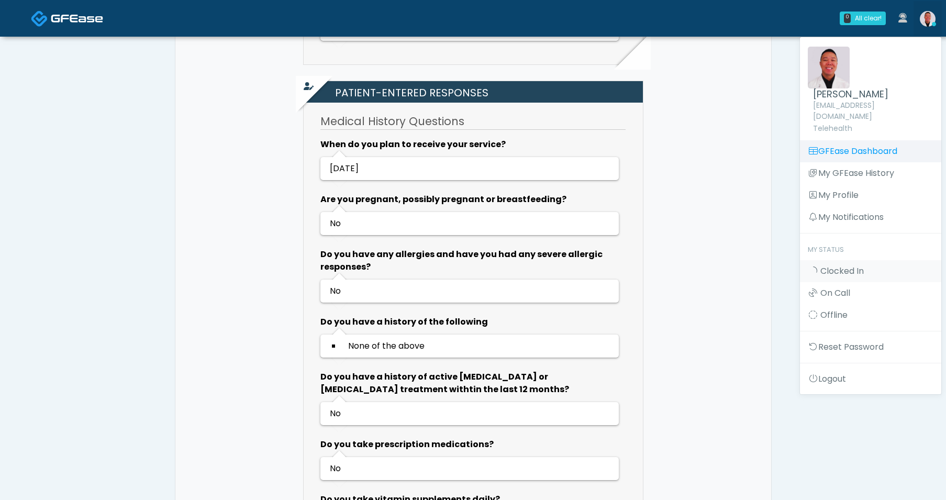
click at [845, 140] on link "GFEase Dashboard" at bounding box center [870, 151] width 141 height 22
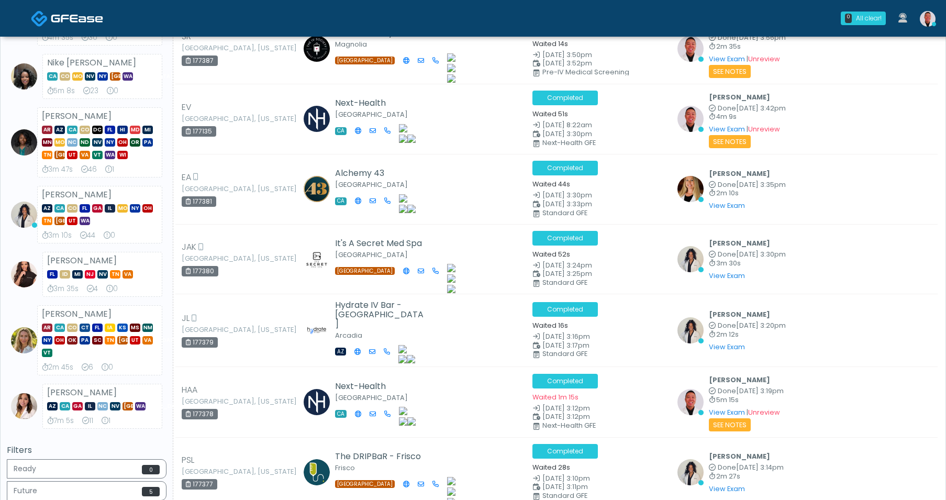
scroll to position [339, 0]
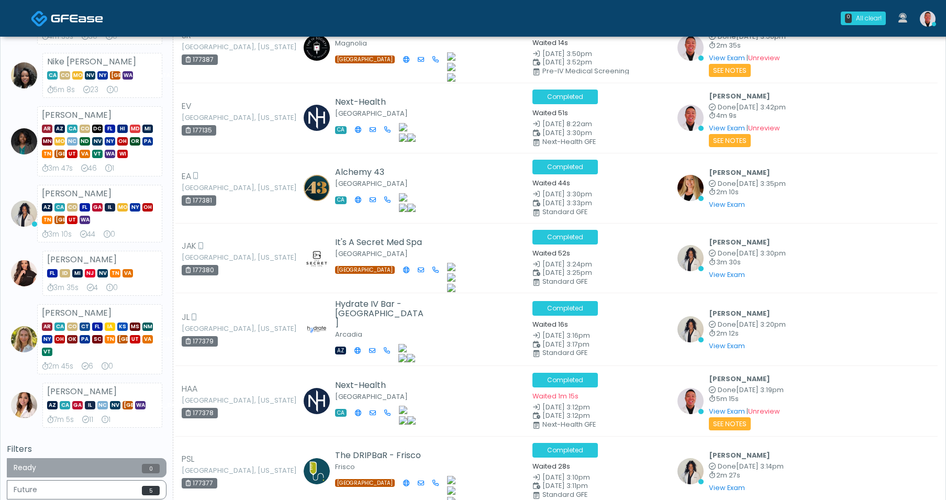
click at [110, 463] on button "Ready 0" at bounding box center [87, 467] width 160 height 19
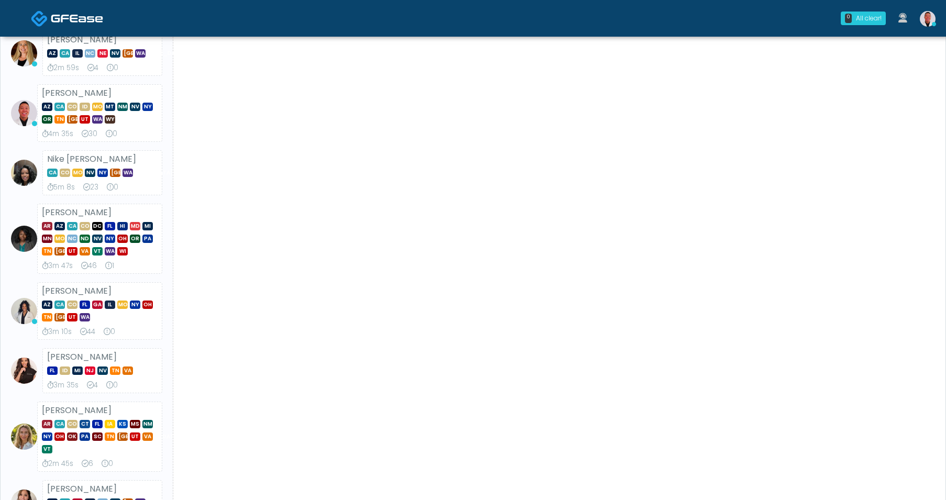
scroll to position [448, 0]
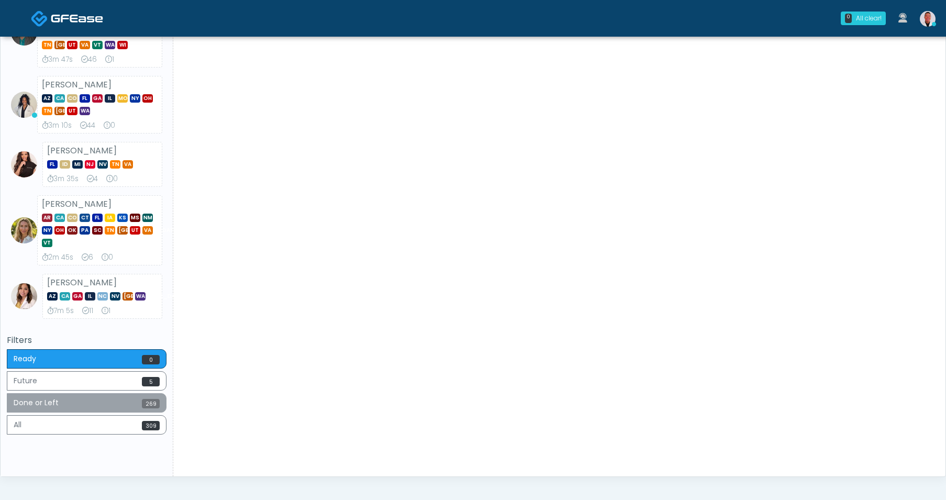
click at [107, 400] on button "Done or Left 269" at bounding box center [87, 402] width 160 height 19
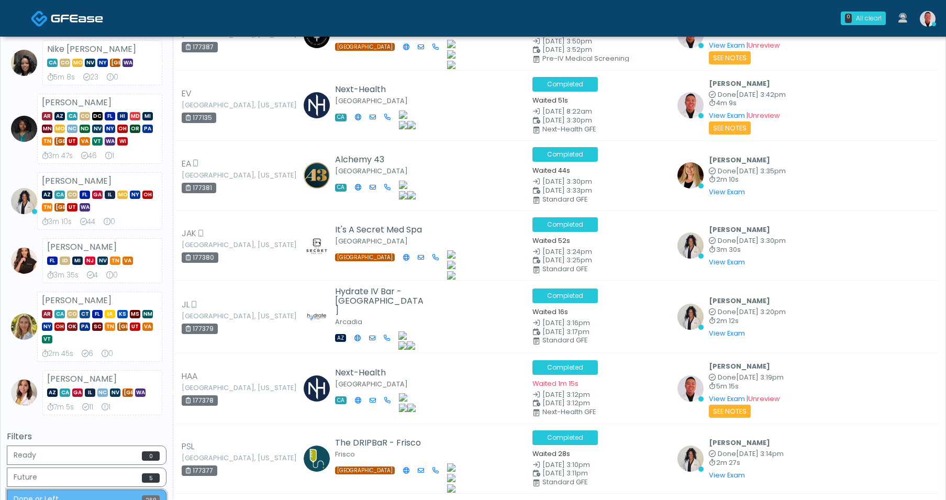
scroll to position [427, 0]
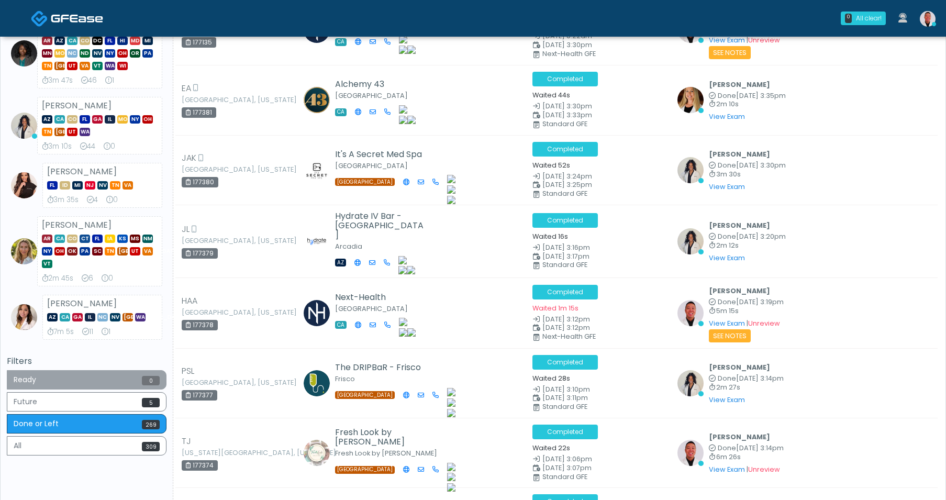
click at [100, 373] on button "Ready 0" at bounding box center [87, 379] width 160 height 19
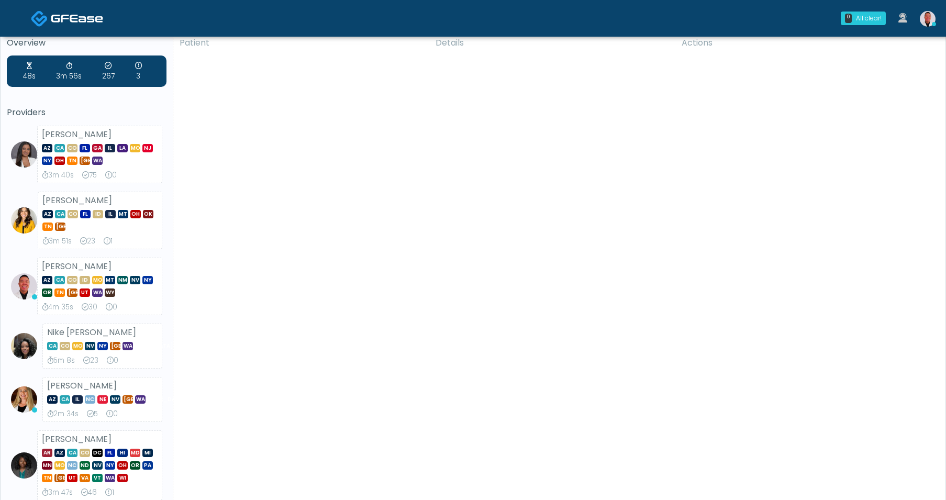
scroll to position [0, 0]
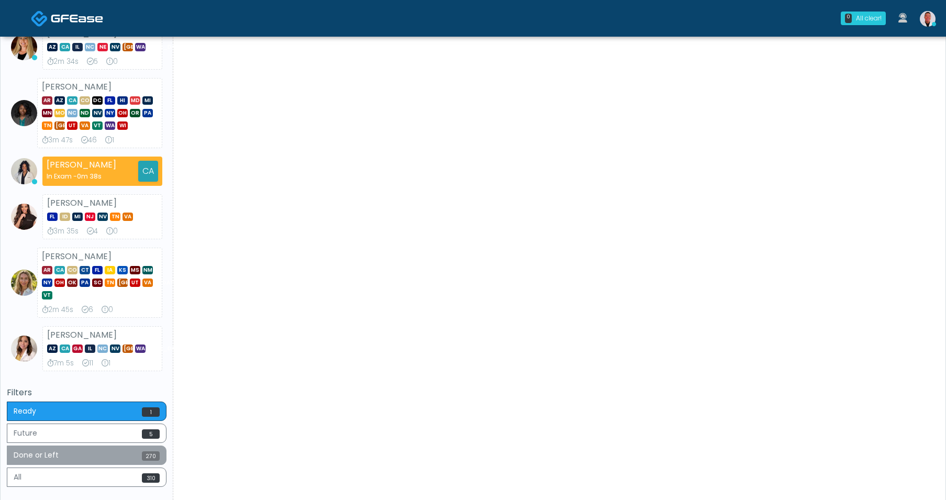
scroll to position [367, 0]
click at [125, 455] on button "Done or Left 270" at bounding box center [87, 454] width 160 height 19
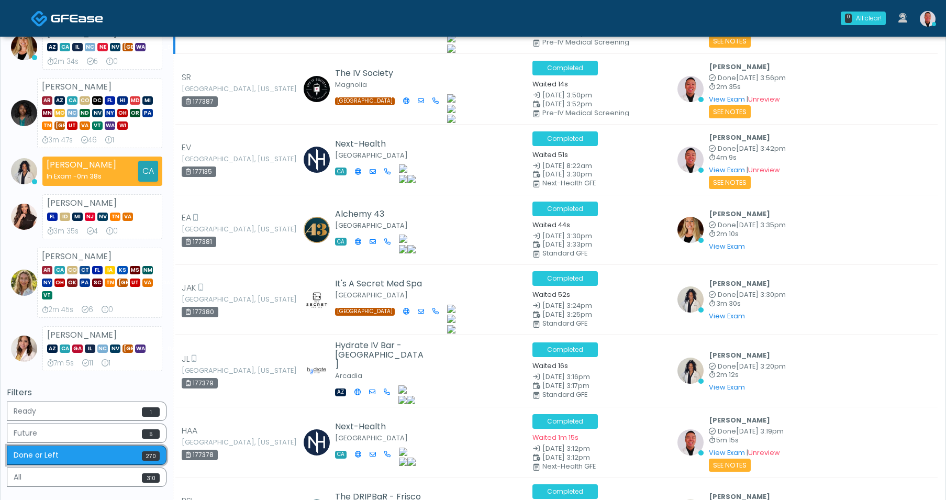
scroll to position [0, 0]
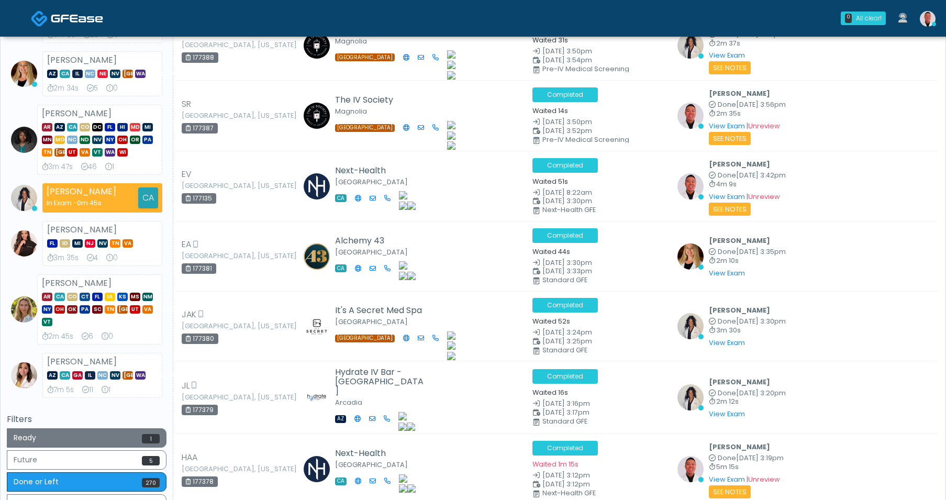
click at [119, 437] on button "Ready 1" at bounding box center [87, 437] width 160 height 19
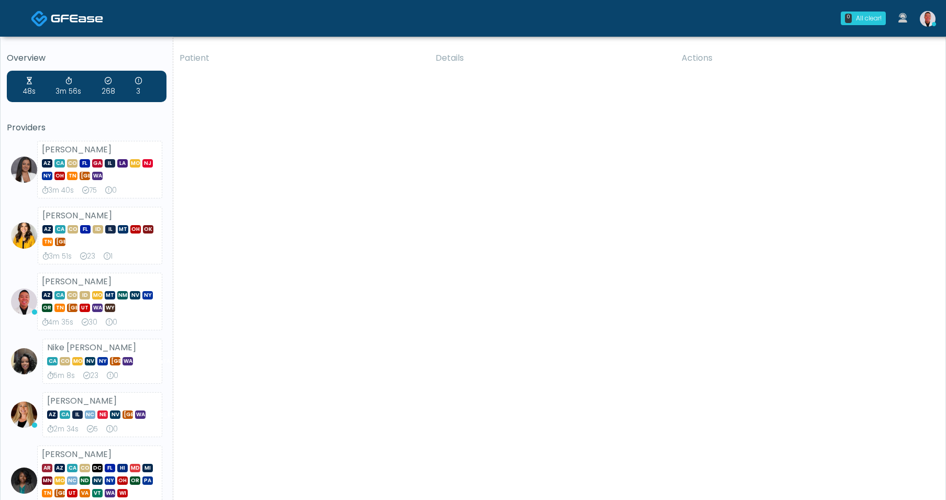
click at [936, 21] on link at bounding box center [927, 18] width 28 height 35
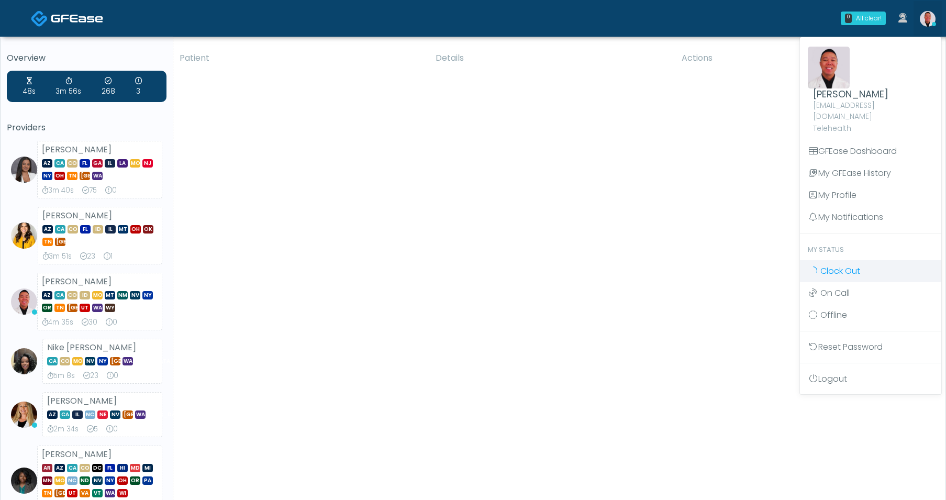
click at [844, 265] on span "Clock Out" at bounding box center [840, 271] width 40 height 12
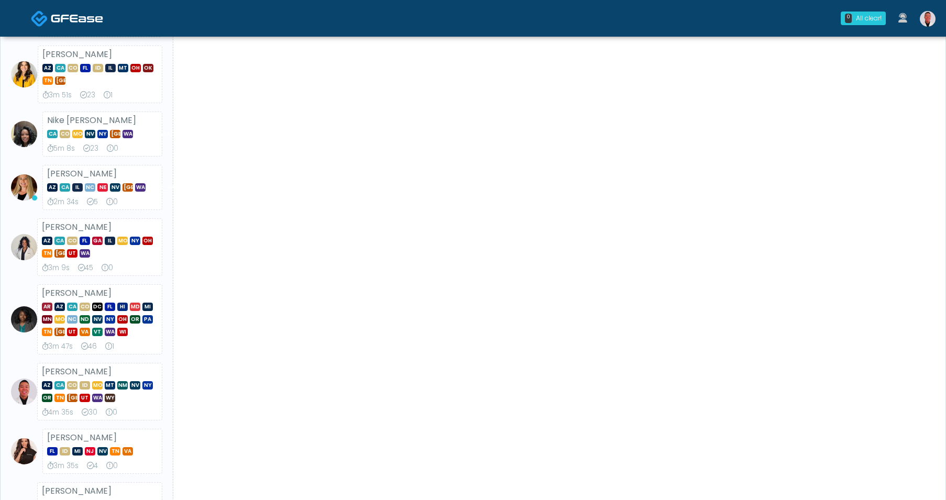
scroll to position [205, 0]
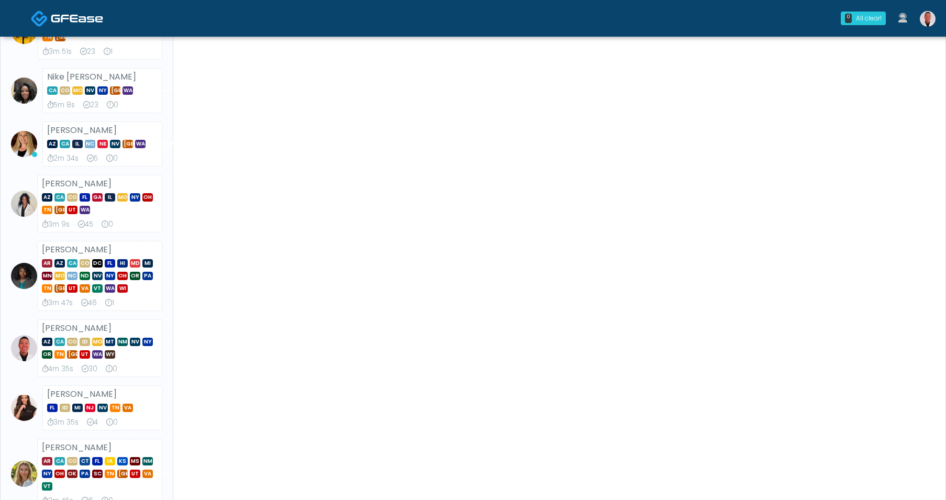
click at [935, 17] on link at bounding box center [927, 18] width 28 height 35
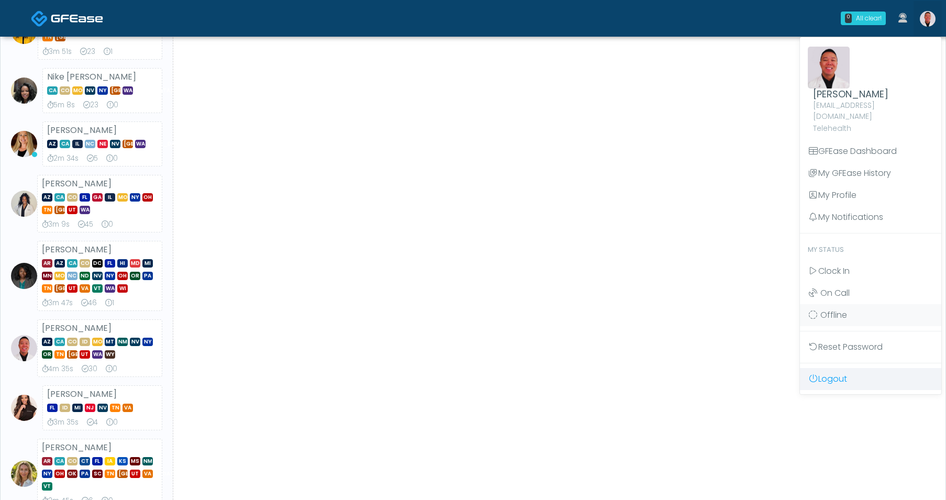
click at [835, 368] on link "Logout" at bounding box center [870, 379] width 141 height 22
